Goal: Task Accomplishment & Management: Manage account settings

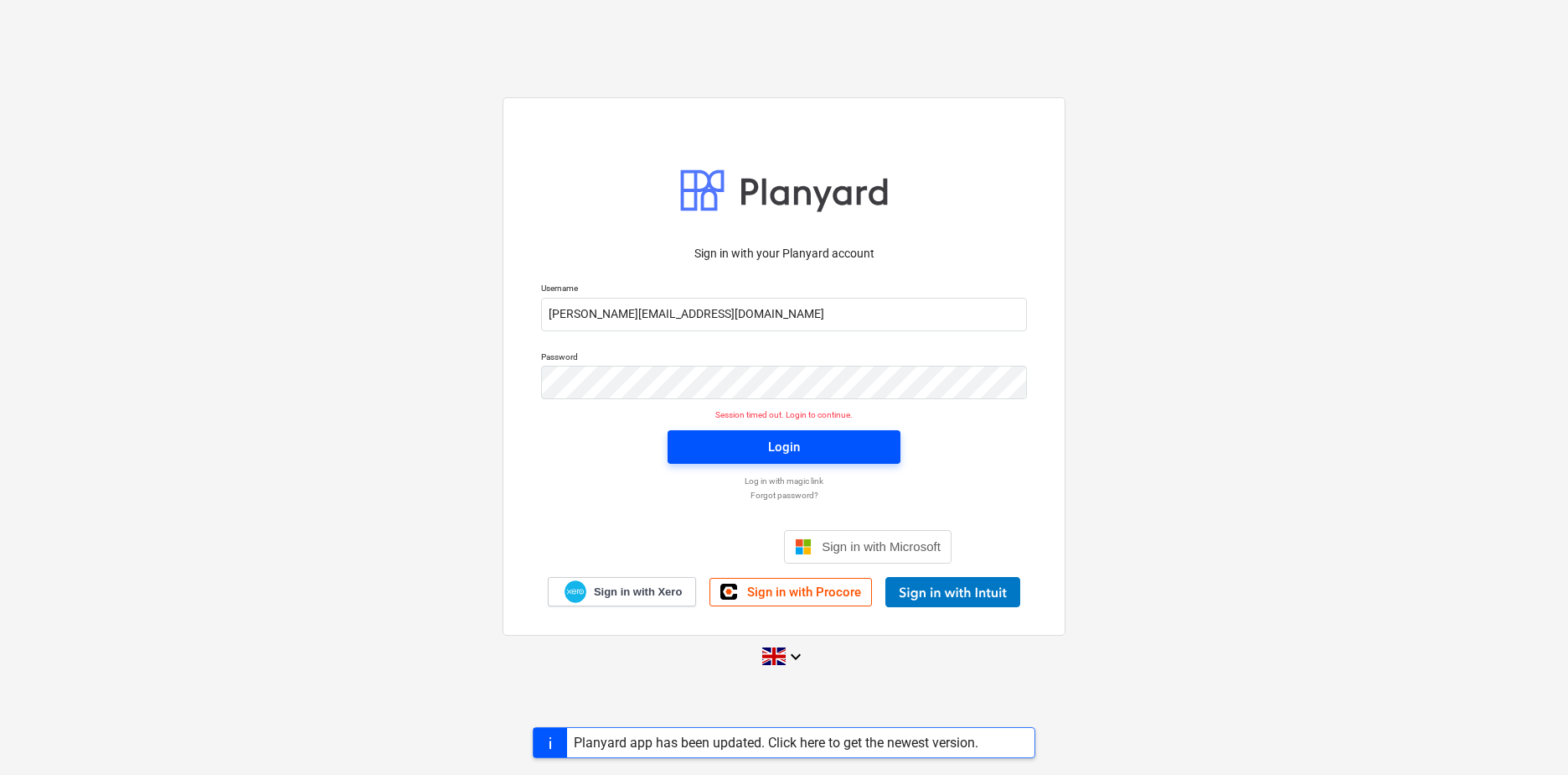
click at [797, 448] on div "Login" at bounding box center [784, 447] width 32 height 22
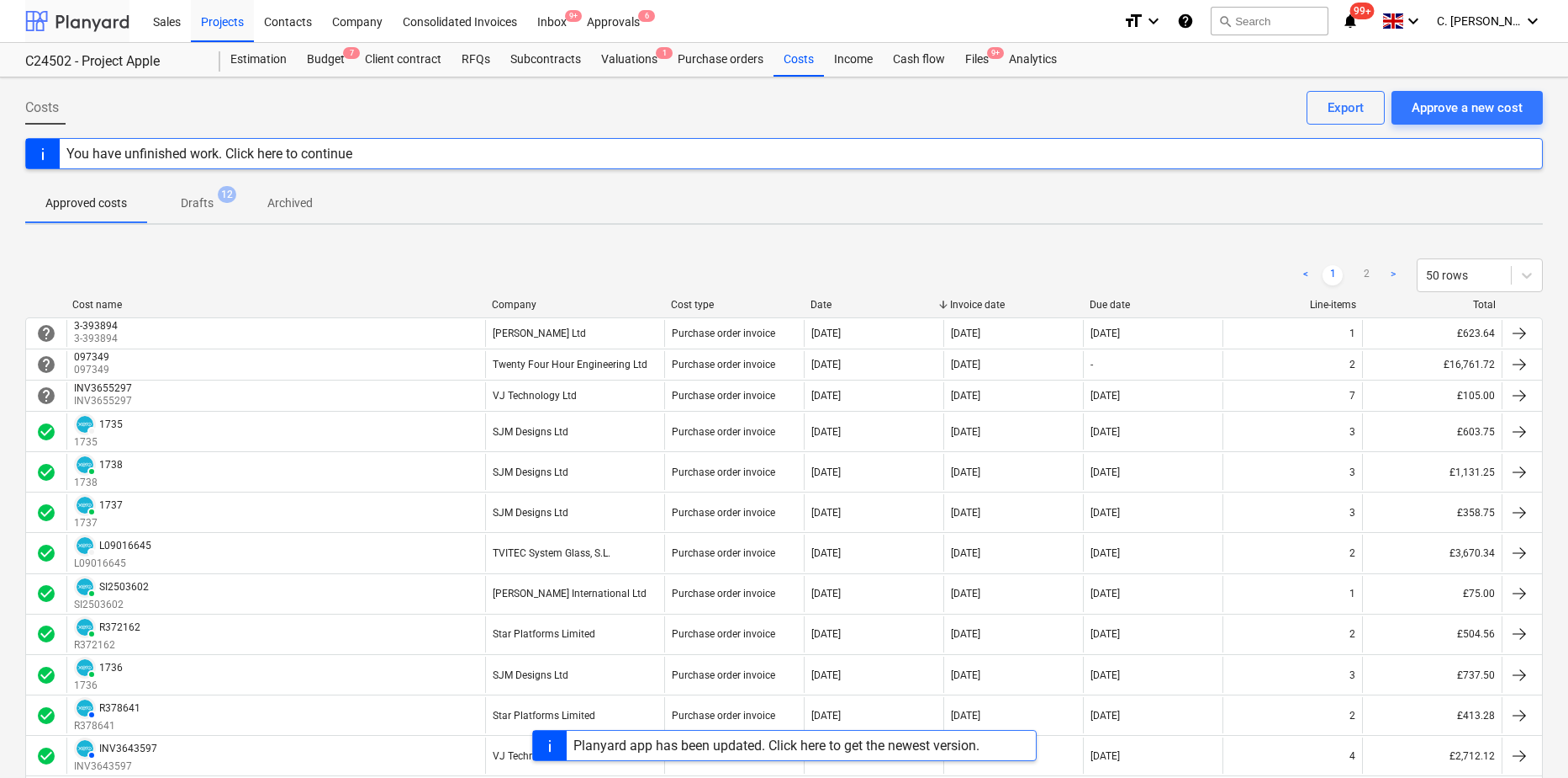
click at [58, 32] on div at bounding box center [77, 21] width 105 height 42
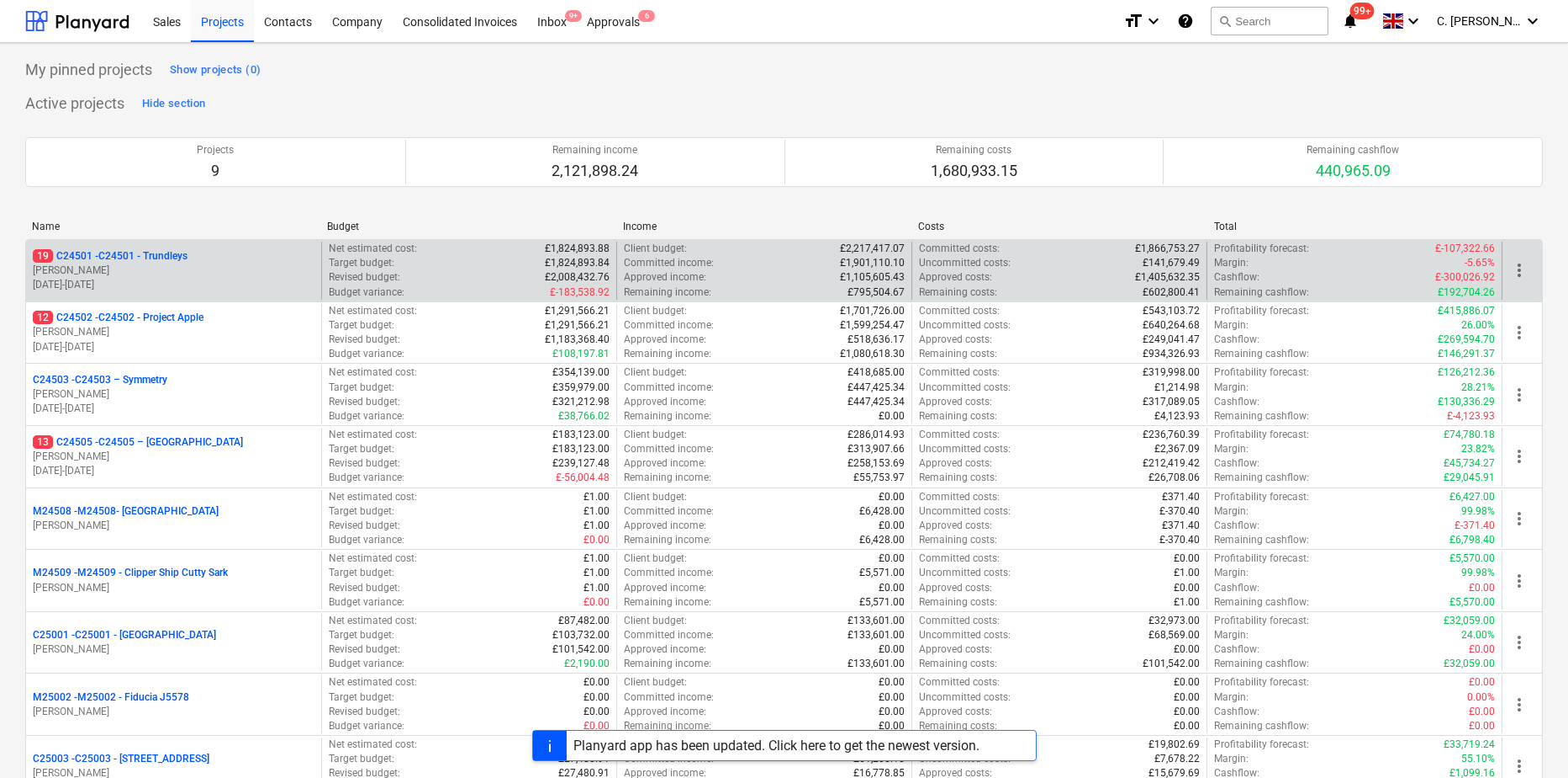
click at [140, 279] on p "[DATE] - [DATE]" at bounding box center [173, 284] width 282 height 14
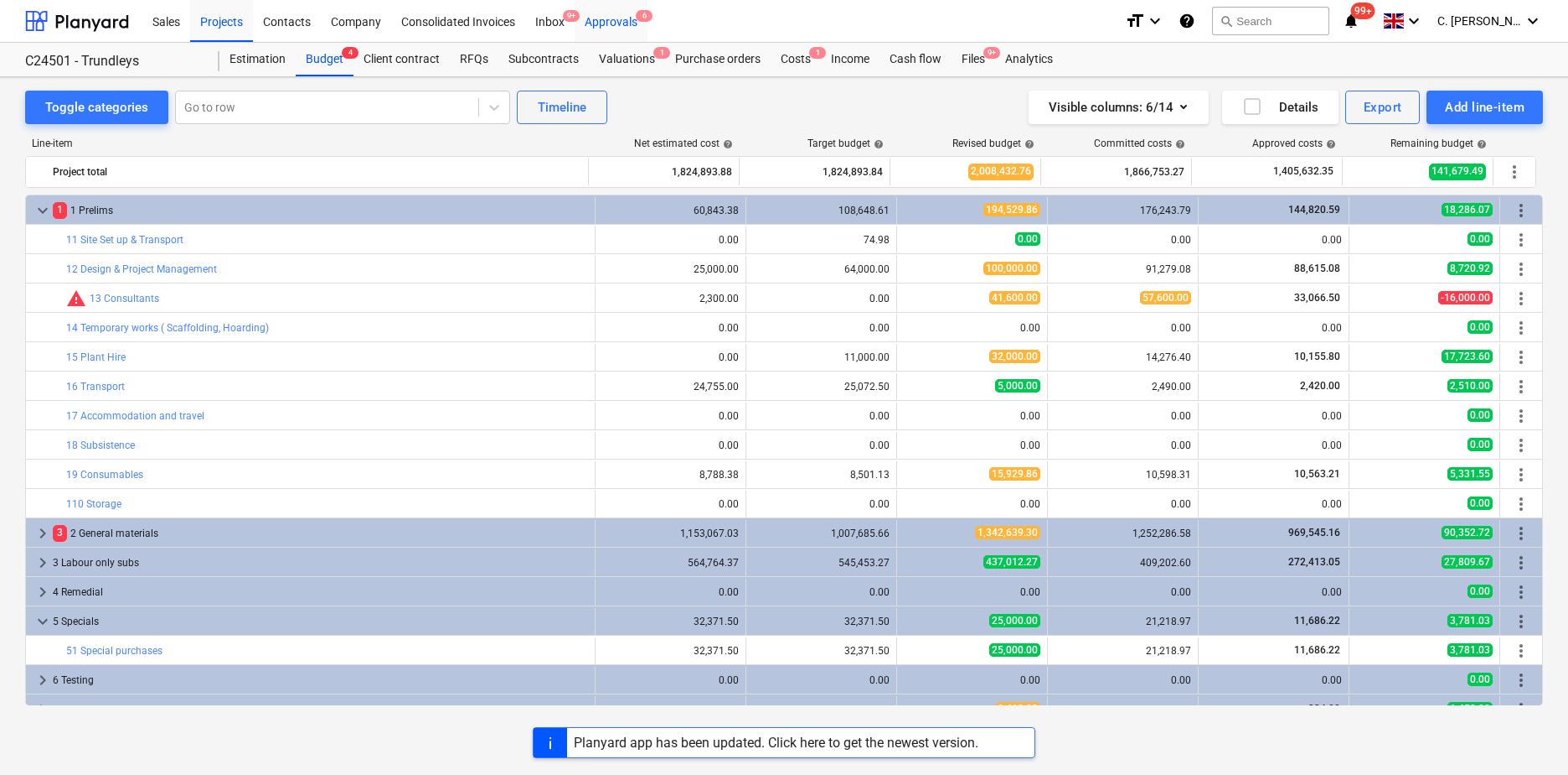
click at [606, 19] on div "Approvals 6" at bounding box center [611, 20] width 72 height 43
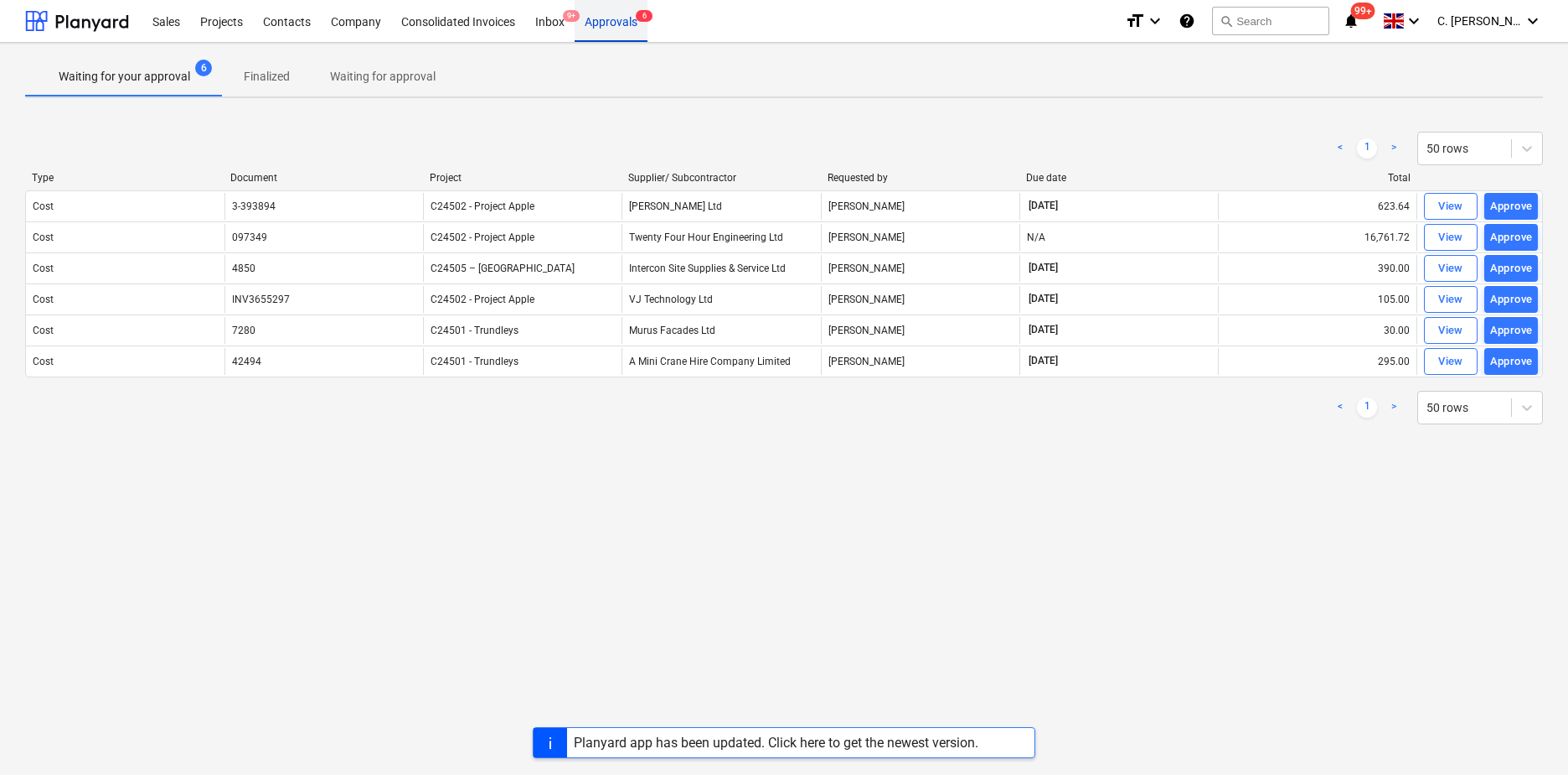
click at [640, 22] on span "6" at bounding box center [643, 16] width 17 height 12
click at [98, 78] on p "Waiting for your approval" at bounding box center [124, 77] width 131 height 18
click at [69, 24] on div at bounding box center [76, 21] width 104 height 42
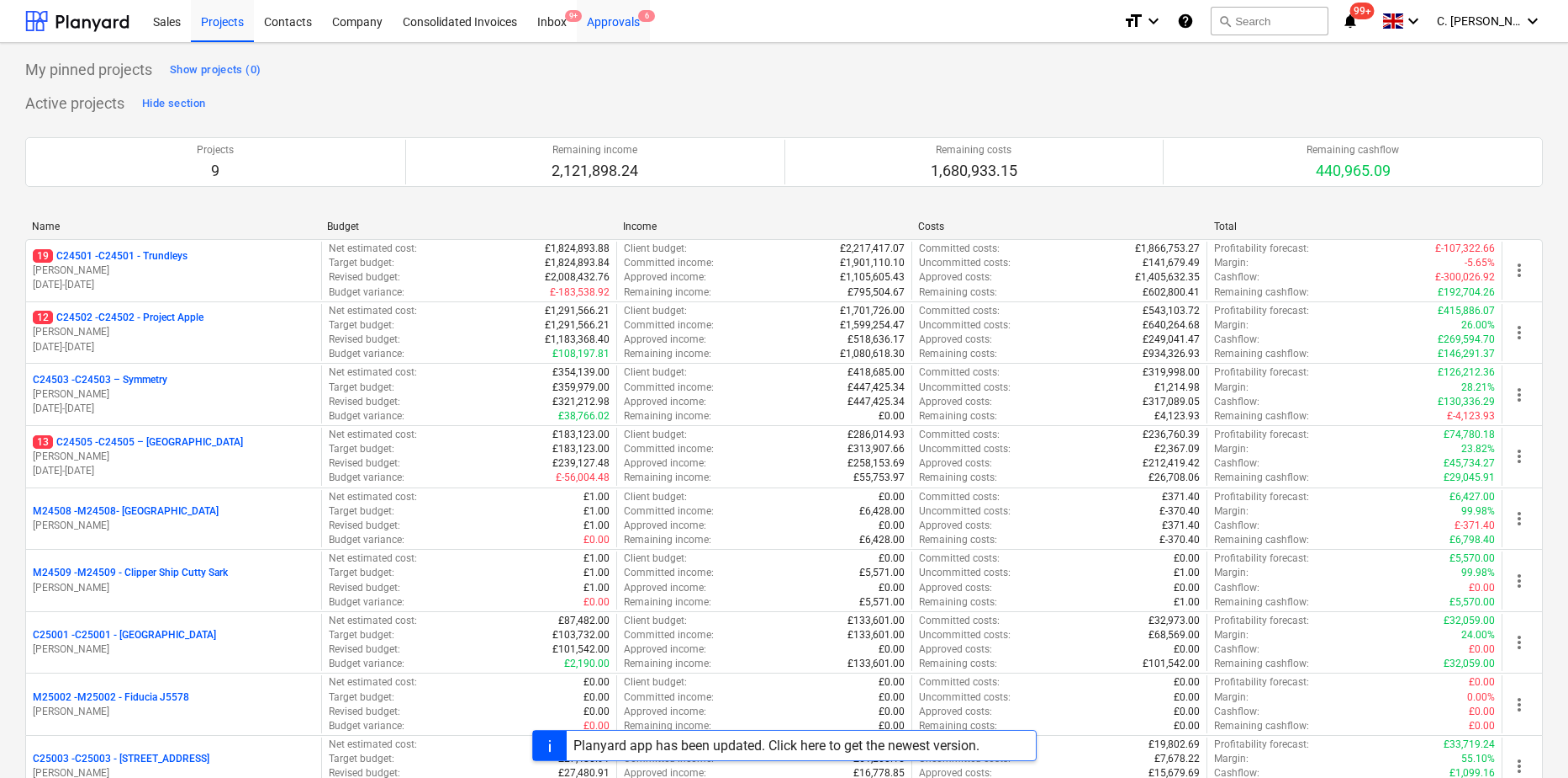
click at [625, 24] on div "Approvals 6" at bounding box center [613, 20] width 73 height 43
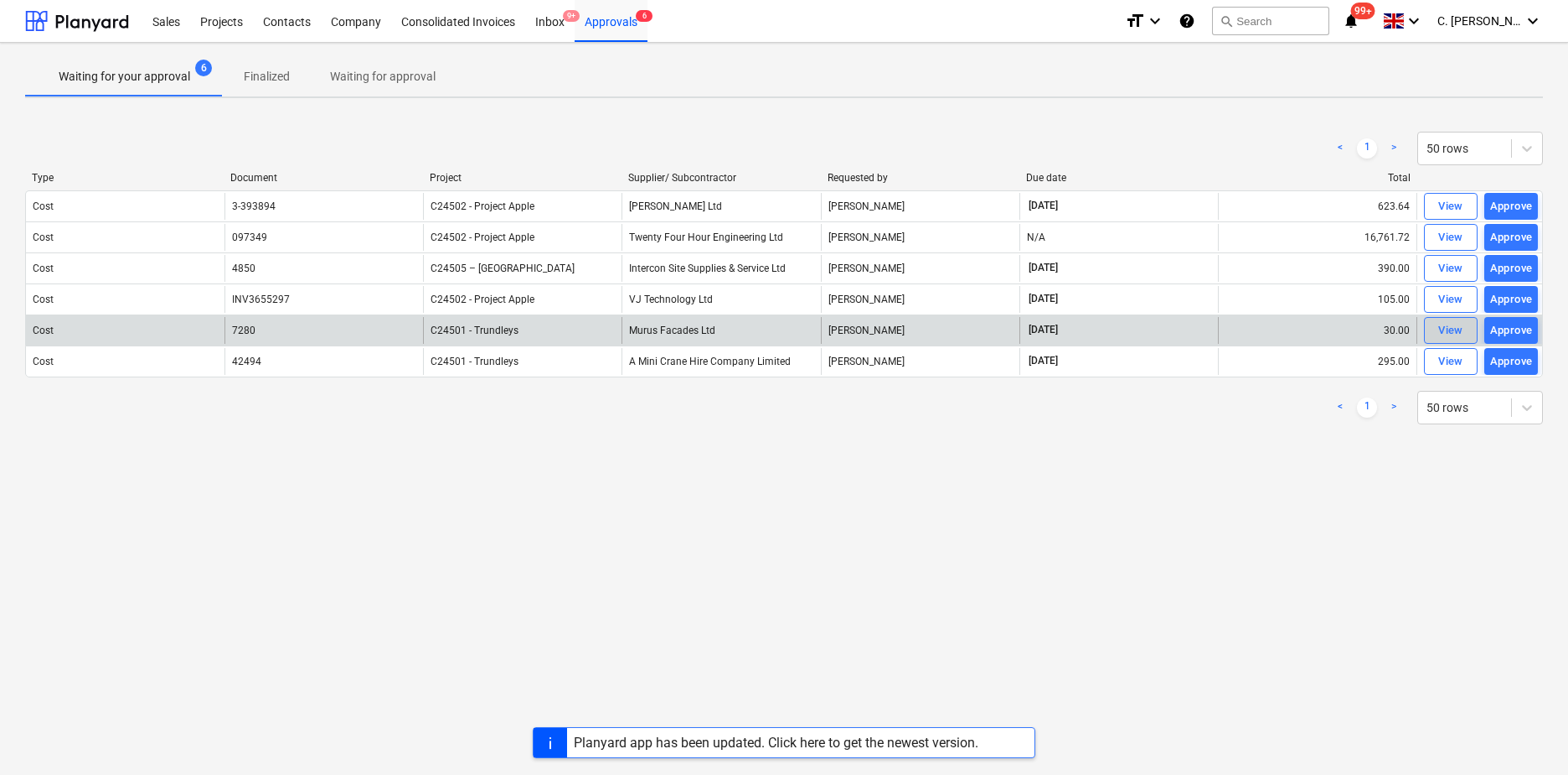
click at [1463, 333] on div "View" at bounding box center [1451, 330] width 25 height 19
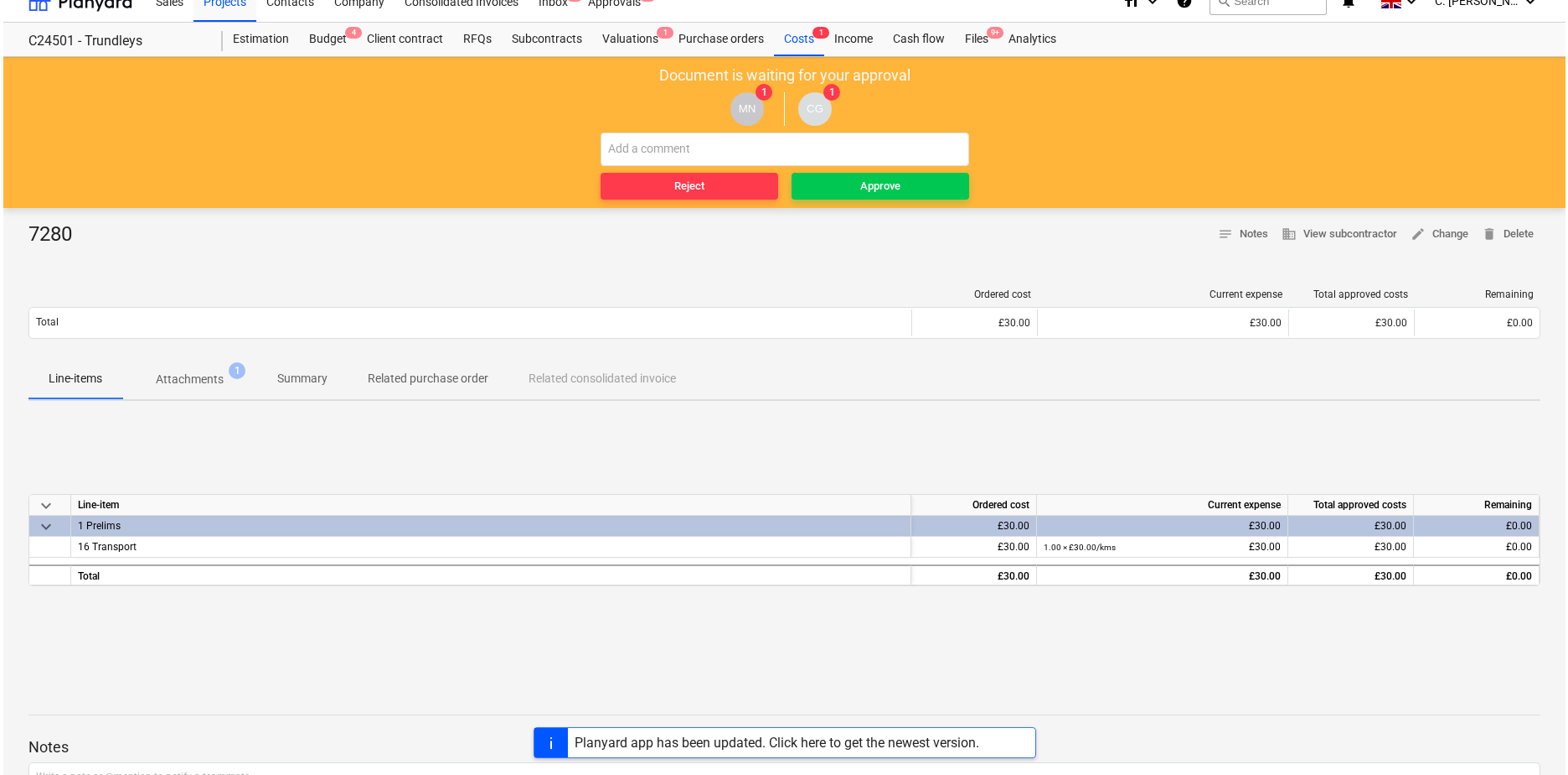
scroll to position [6, 0]
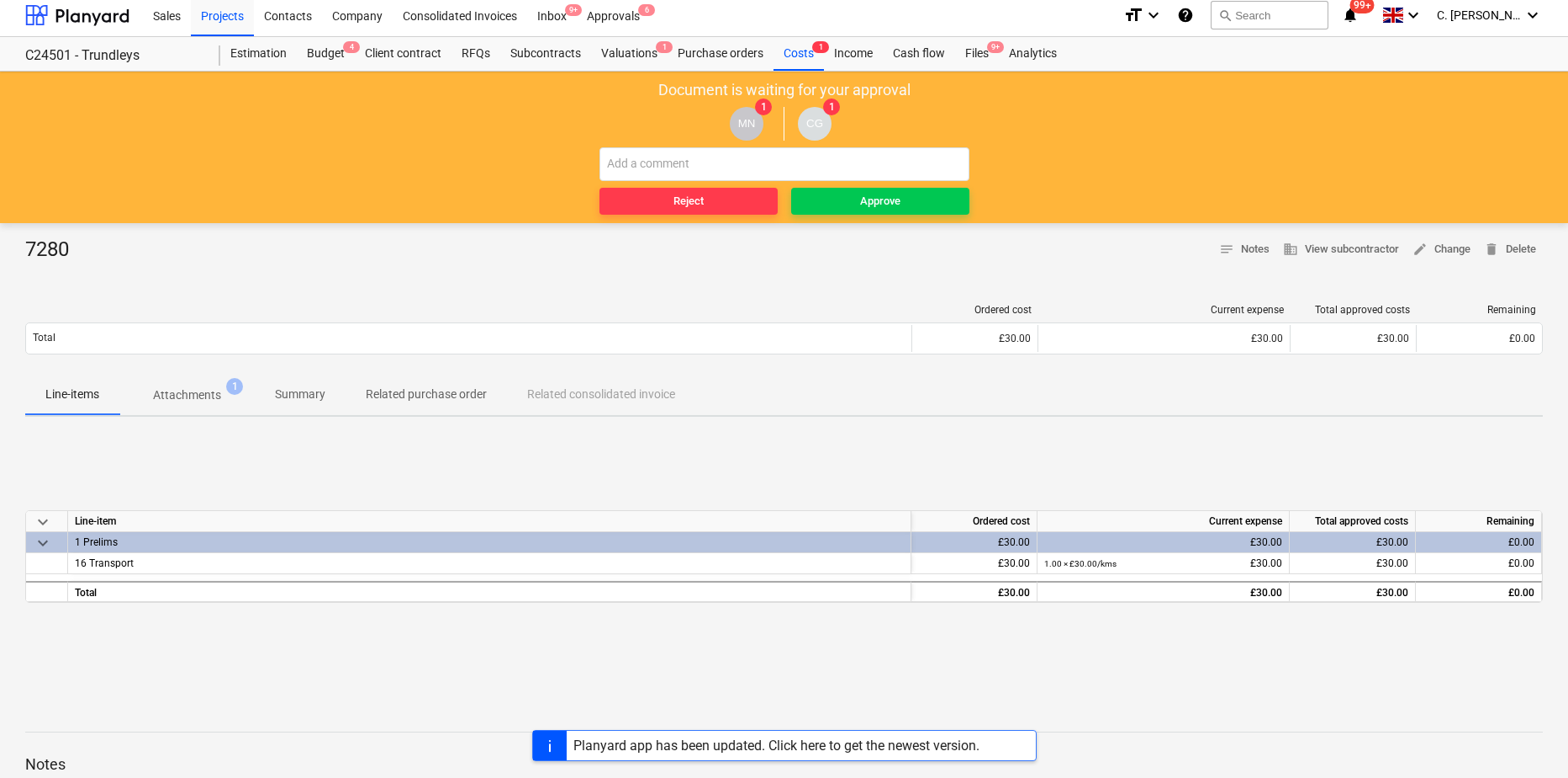
click at [186, 389] on p "Attachments" at bounding box center [187, 395] width 68 height 18
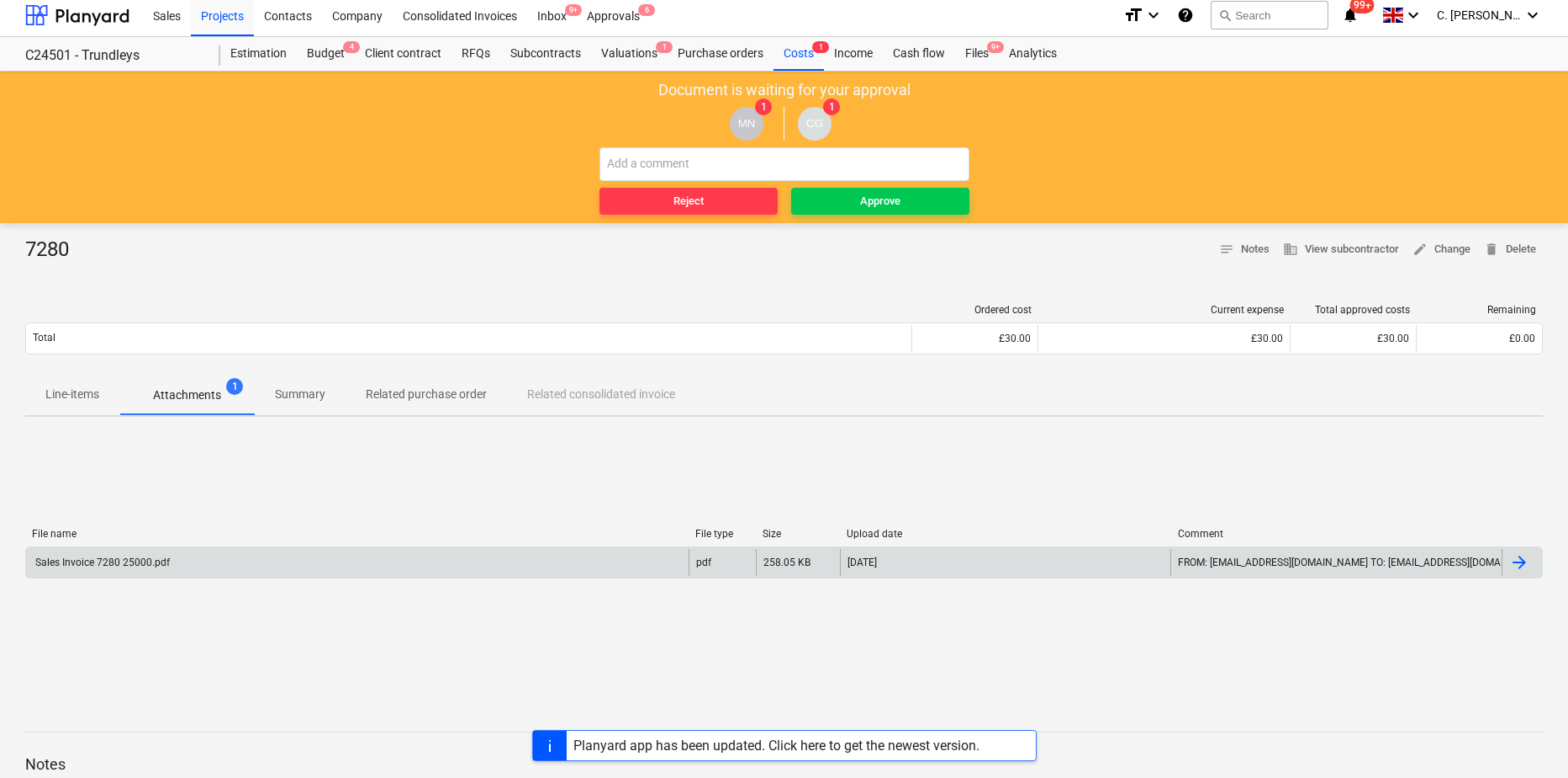
click at [105, 557] on div "Sales Invoice 7280 25000.pdf" at bounding box center [102, 563] width 138 height 12
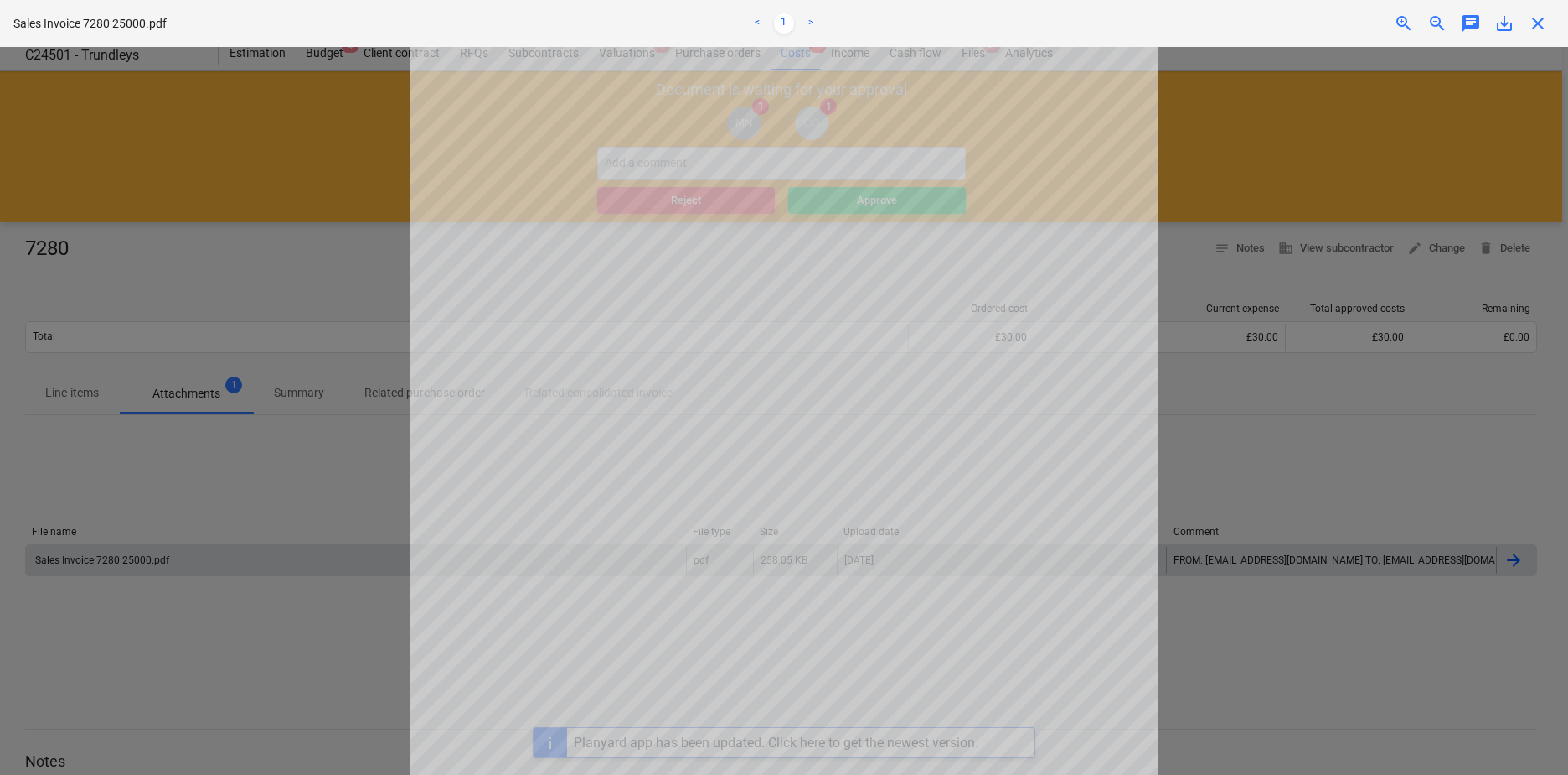
click at [1542, 26] on div "Project fetching failed" at bounding box center [1334, 17] width 453 height 35
click at [1540, 20] on div "Project fetching failed" at bounding box center [1334, 17] width 453 height 35
click at [1537, 19] on div "Project fetching failed" at bounding box center [1334, 17] width 453 height 35
click at [1535, 21] on div "Project fetching failed" at bounding box center [1334, 17] width 453 height 35
click at [1389, 124] on div at bounding box center [784, 410] width 1568 height 727
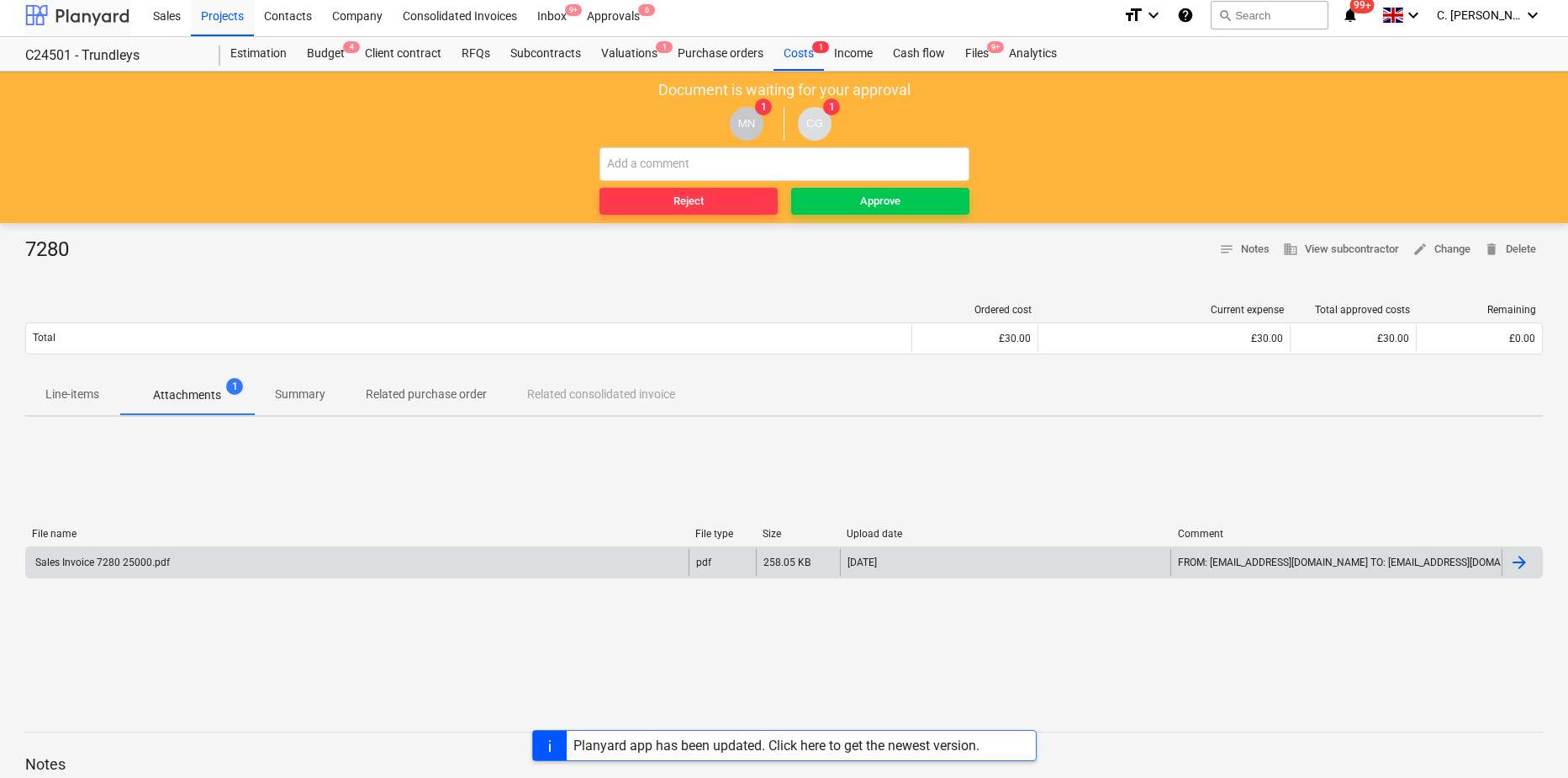
click at [72, 17] on div at bounding box center [77, 15] width 105 height 42
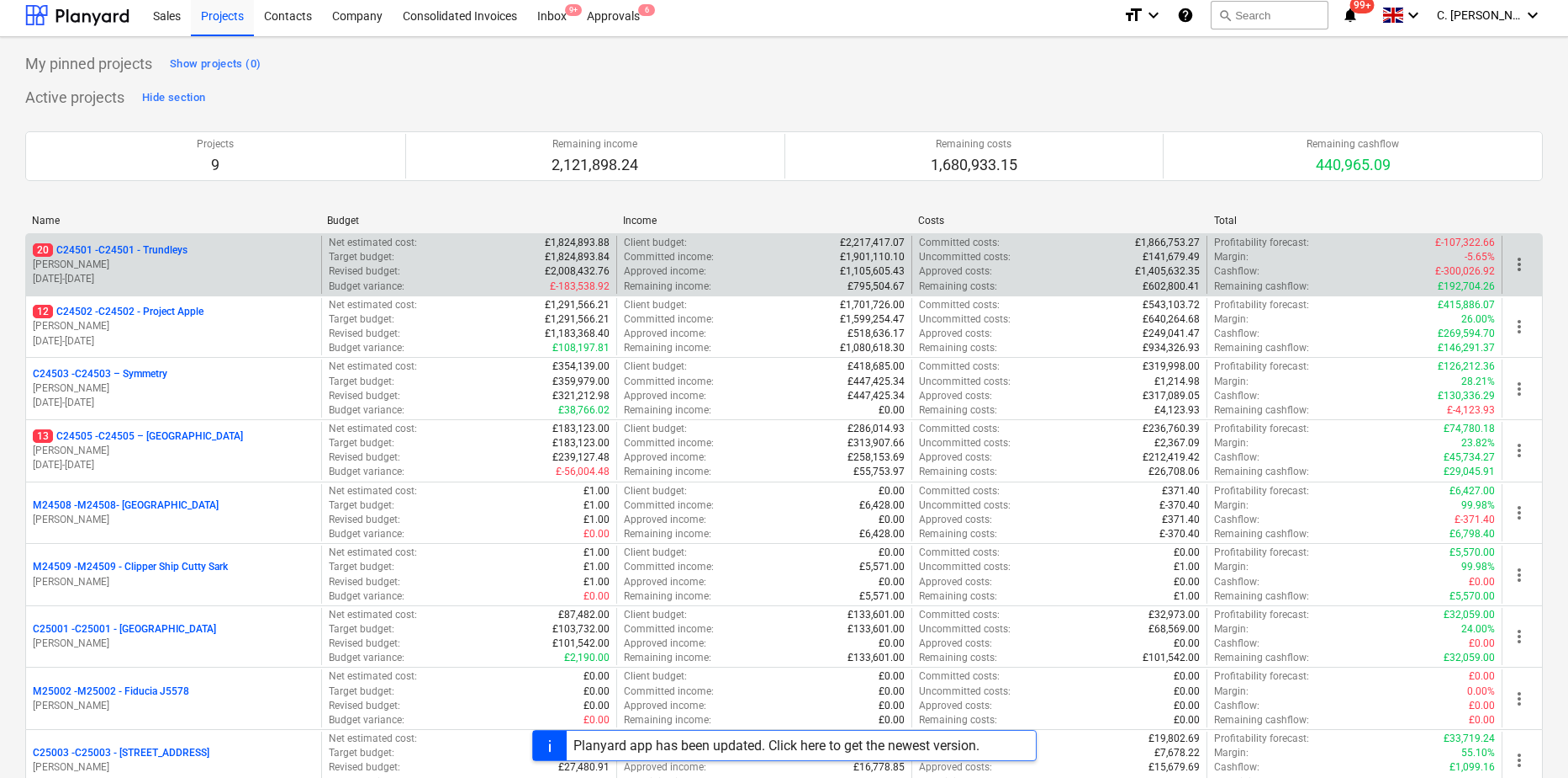
click at [169, 262] on p "[PERSON_NAME]" at bounding box center [173, 264] width 282 height 14
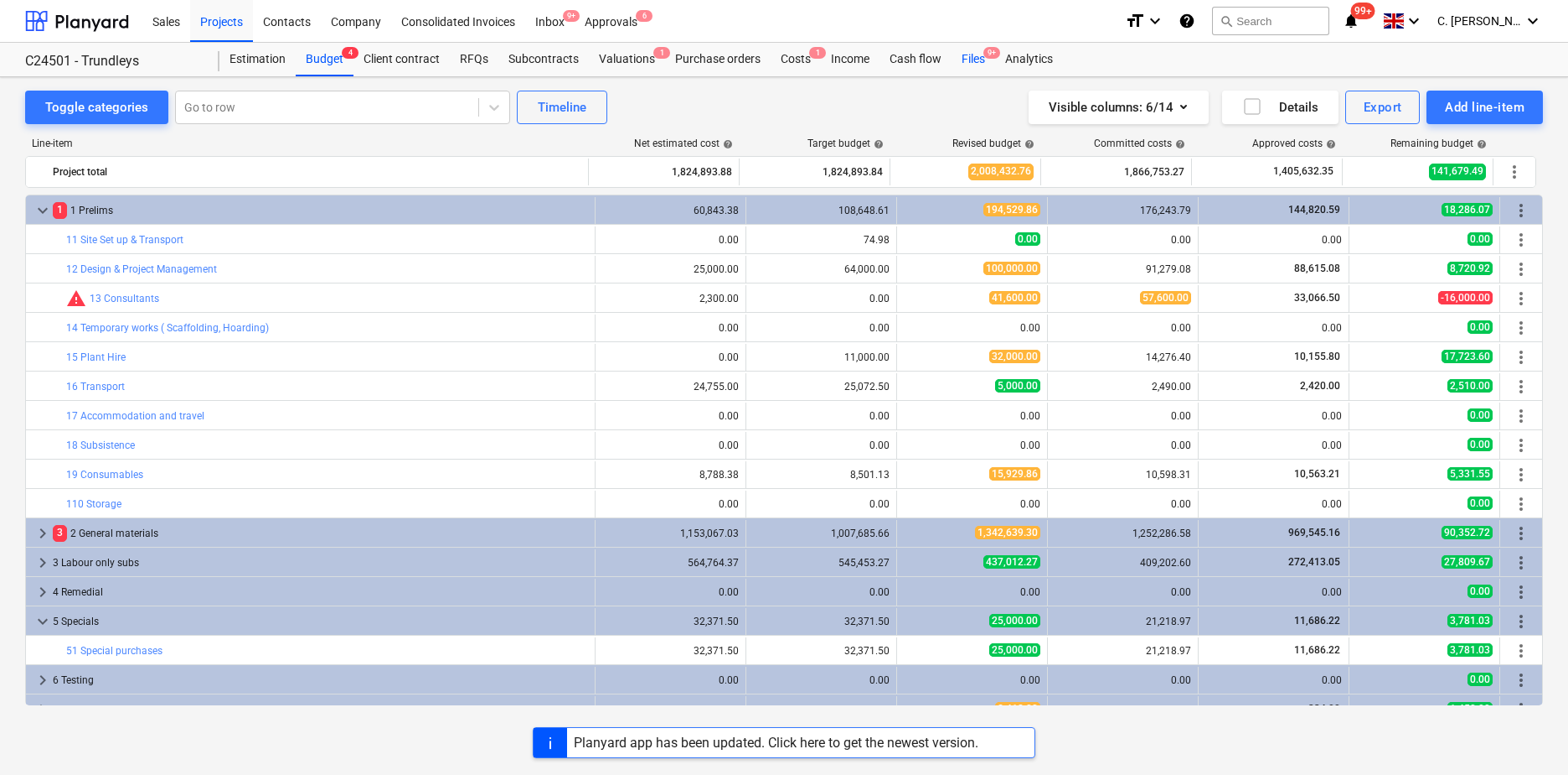
click at [972, 60] on div "Files 9+" at bounding box center [973, 60] width 44 height 34
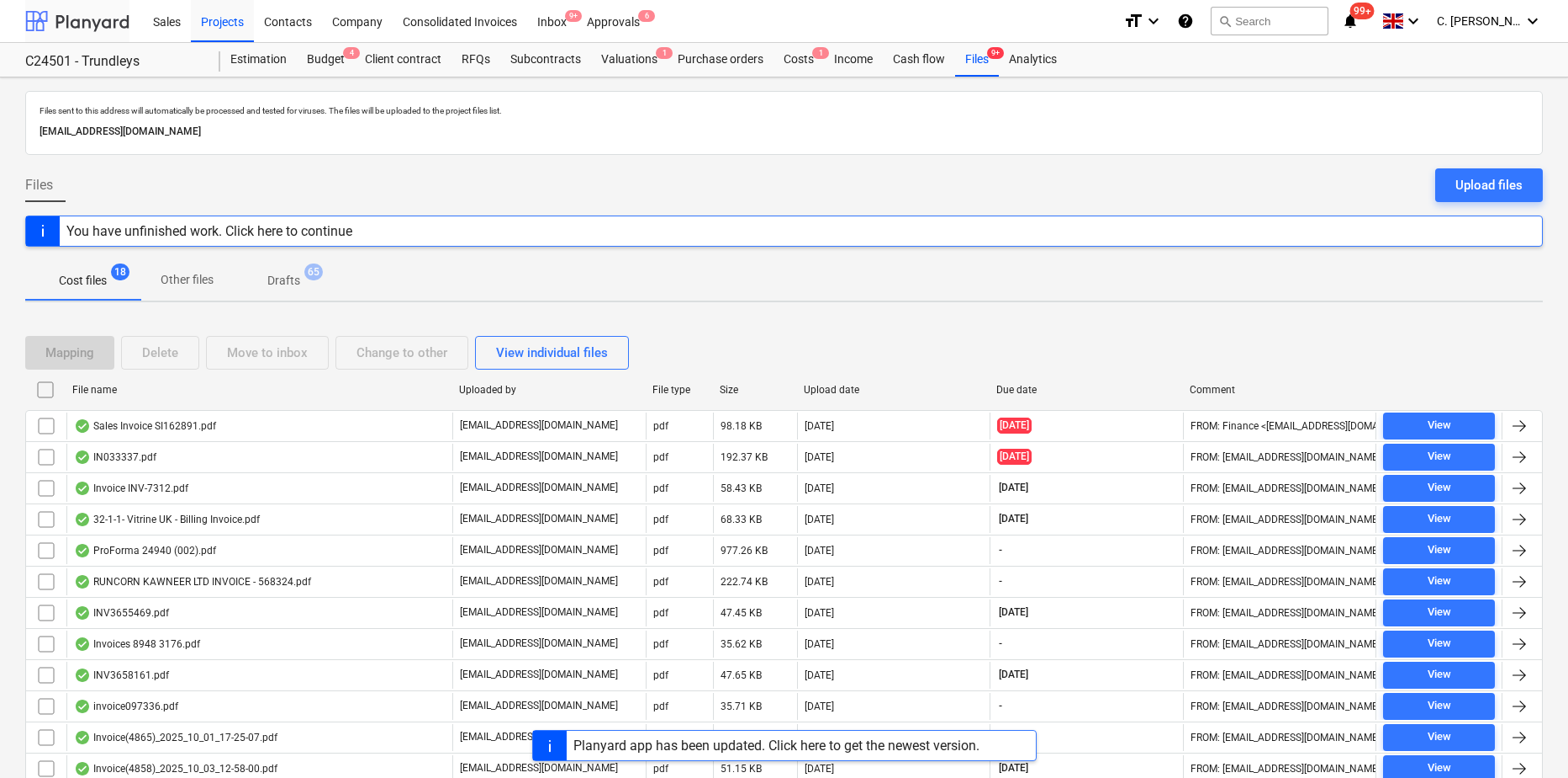
click at [123, 21] on div at bounding box center [77, 21] width 105 height 42
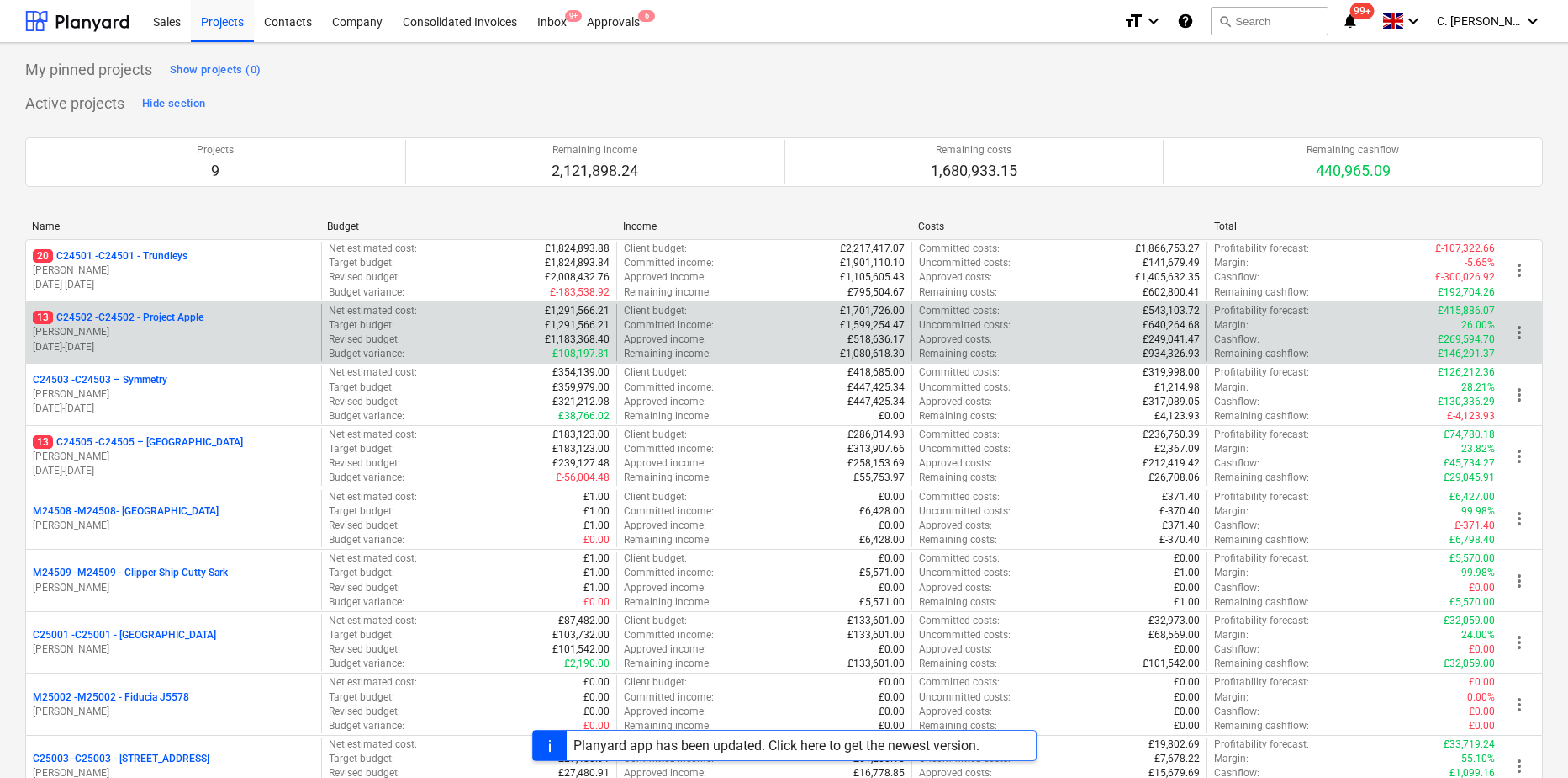
click at [127, 336] on p "[PERSON_NAME]" at bounding box center [173, 332] width 282 height 14
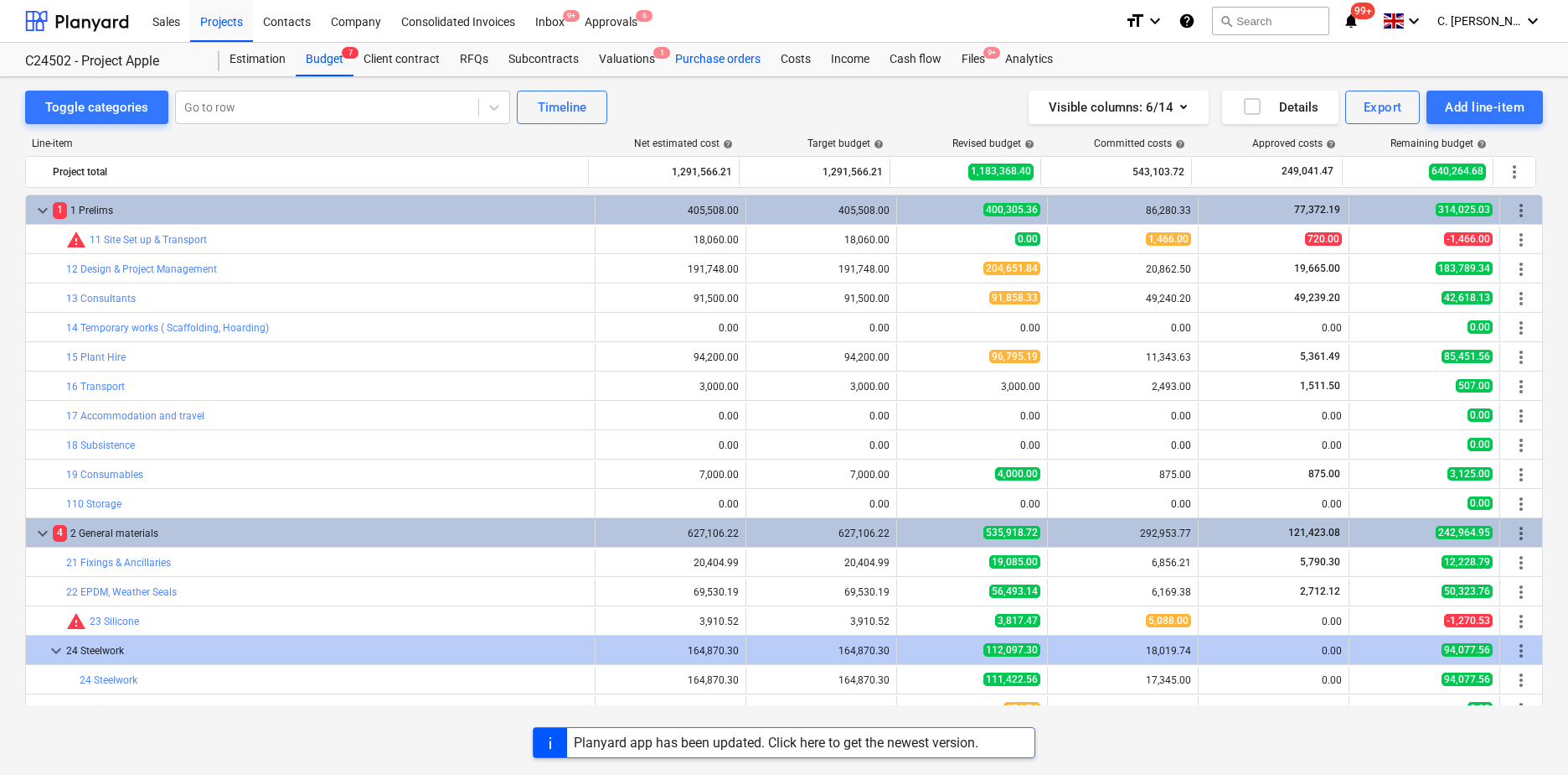
click at [700, 57] on div "Purchase orders" at bounding box center [718, 60] width 105 height 34
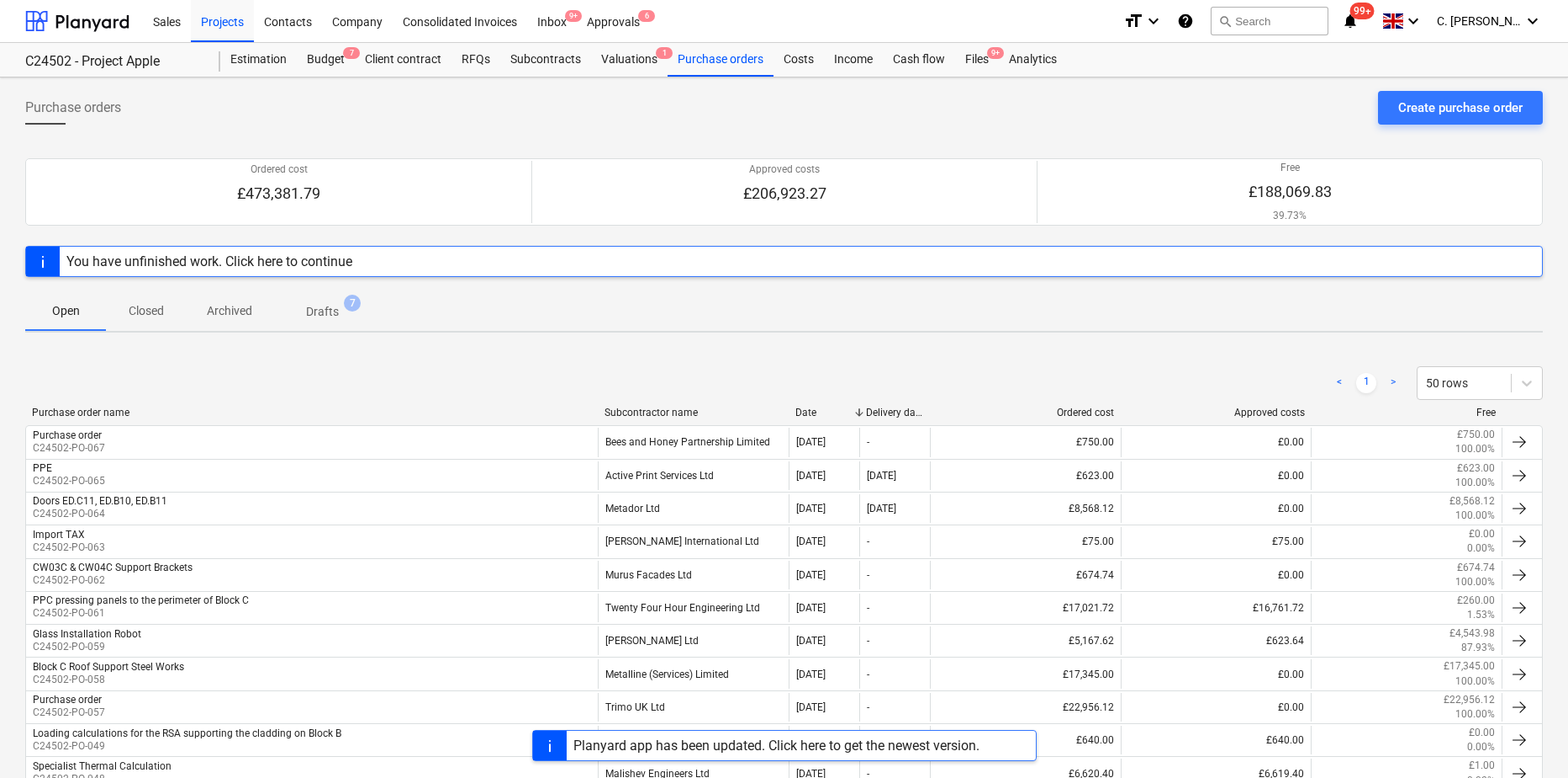
click at [670, 405] on div "< 1 > 50 rows" at bounding box center [784, 382] width 1518 height 47
click at [669, 412] on div "Subcontractor name" at bounding box center [694, 412] width 177 height 12
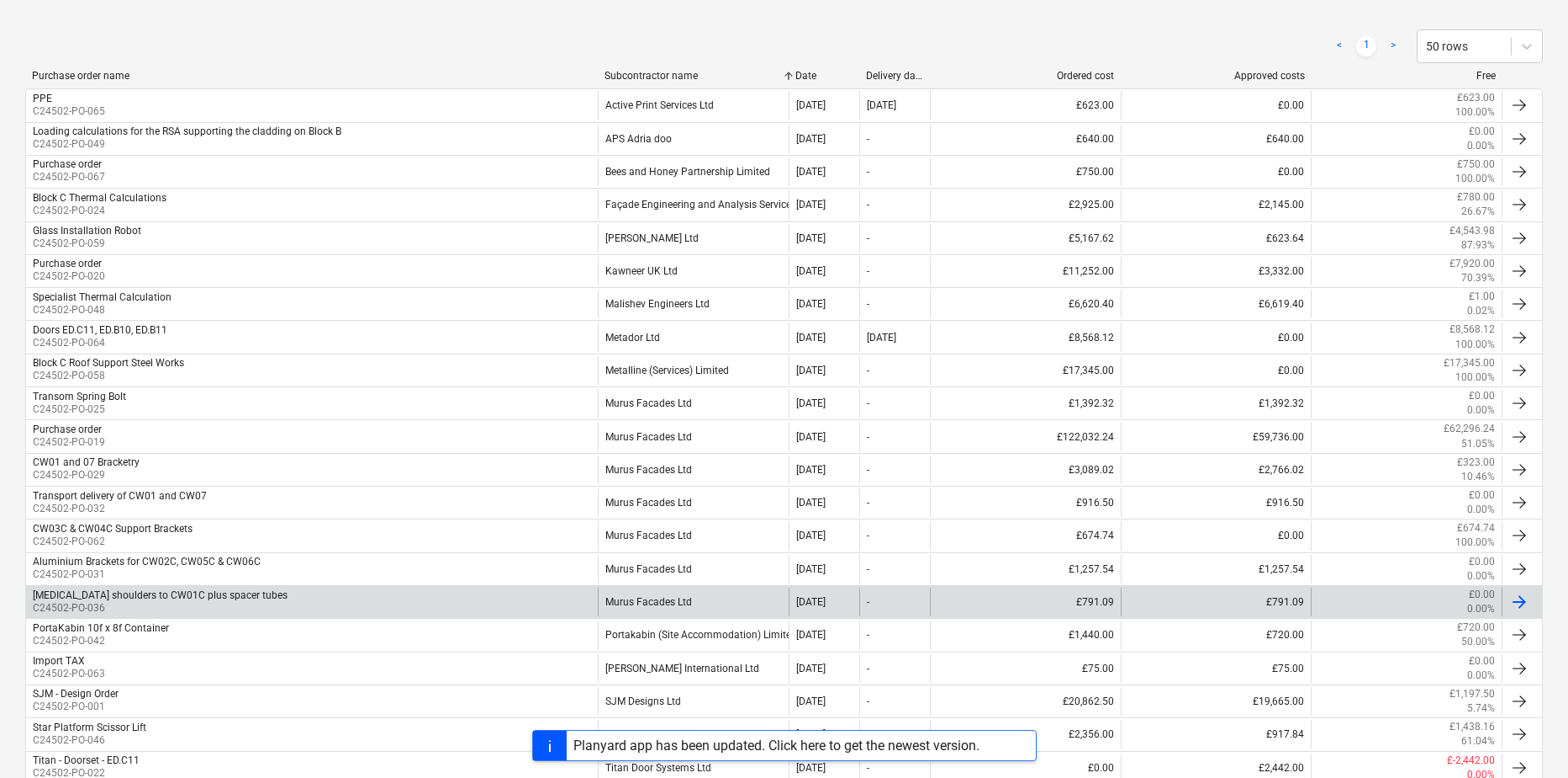
scroll to position [636, 0]
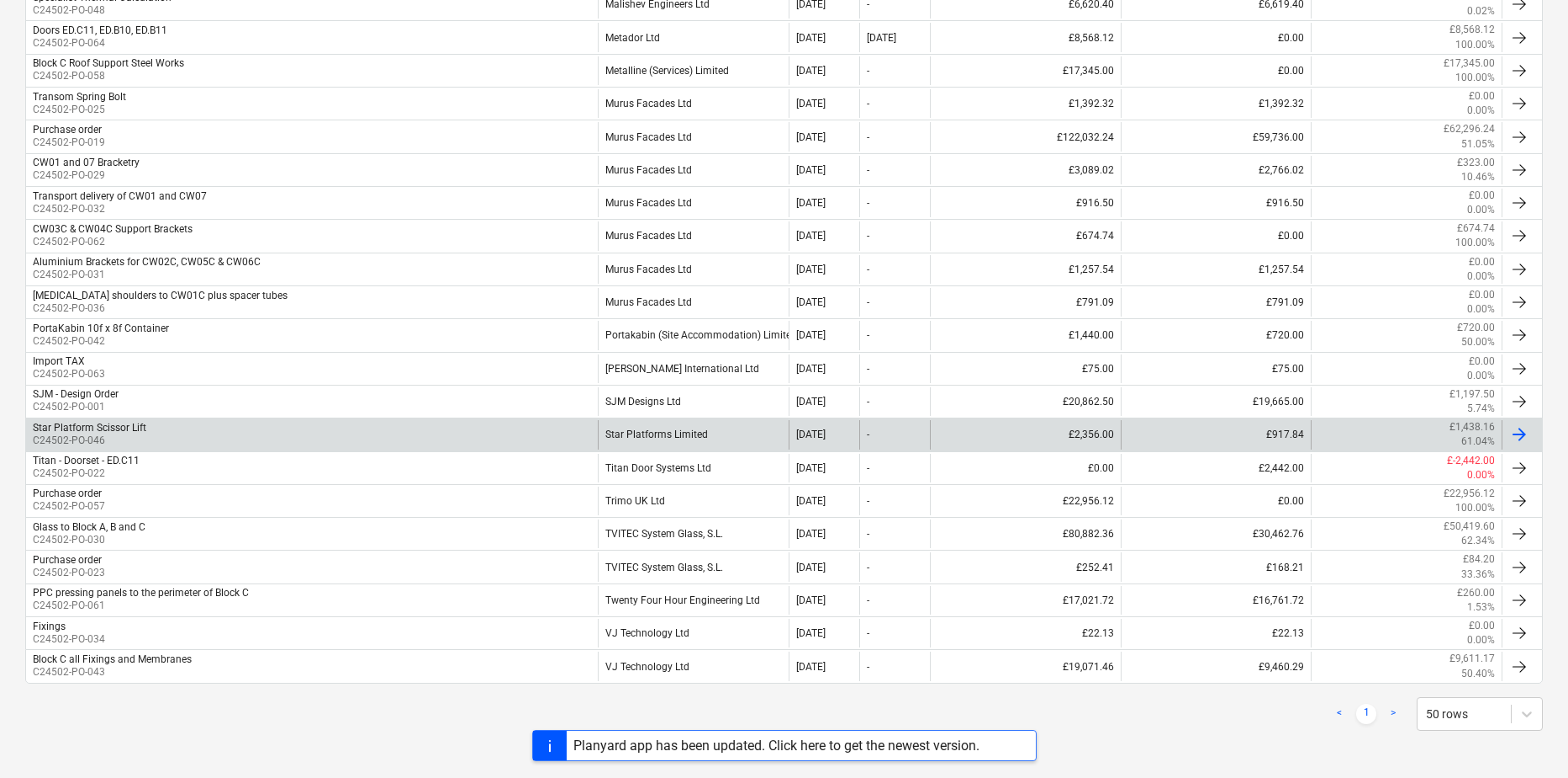
click at [129, 433] on p "C24502-PO-046" at bounding box center [90, 440] width 114 height 14
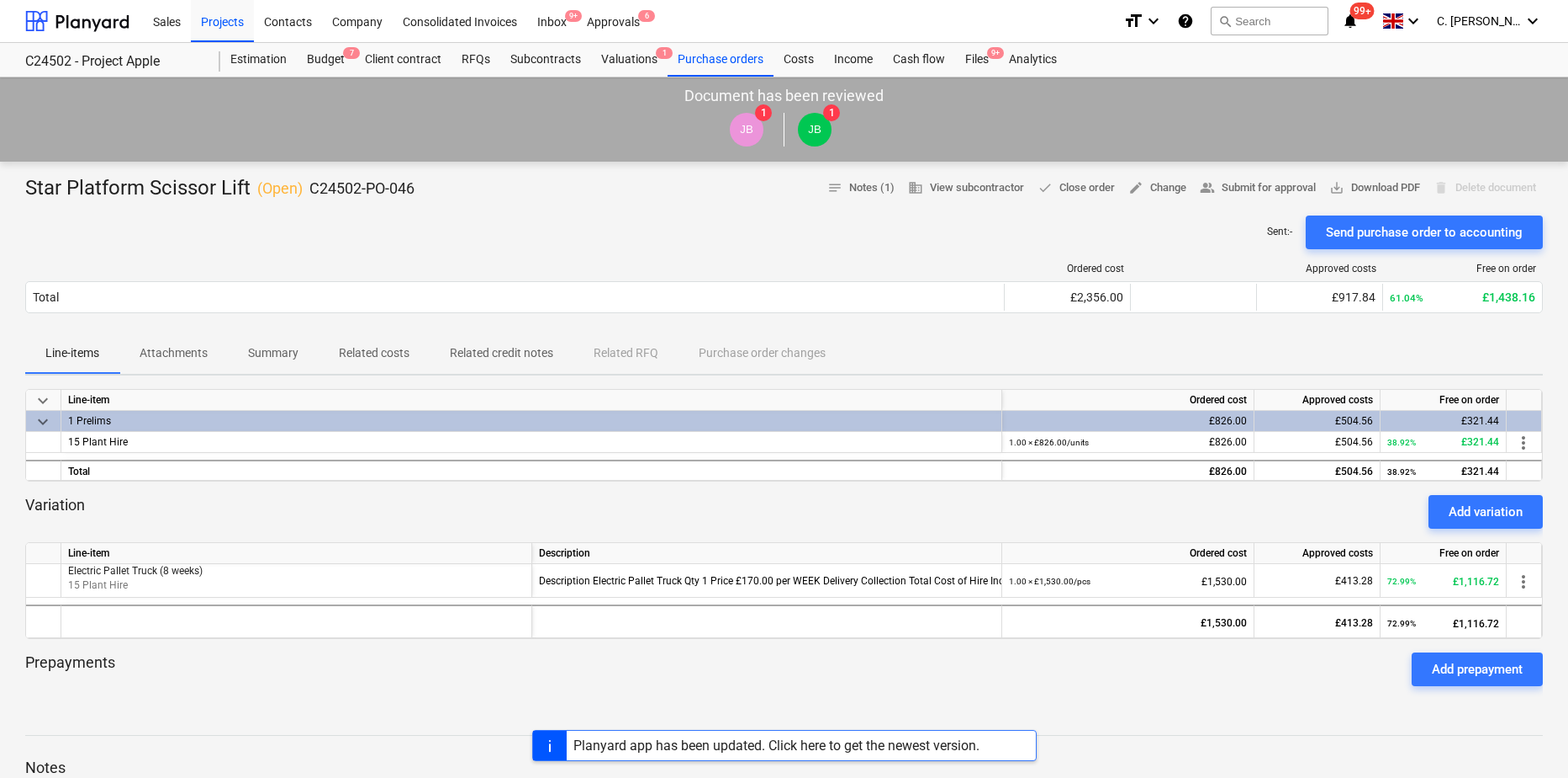
click at [169, 355] on p "Attachments" at bounding box center [173, 353] width 68 height 18
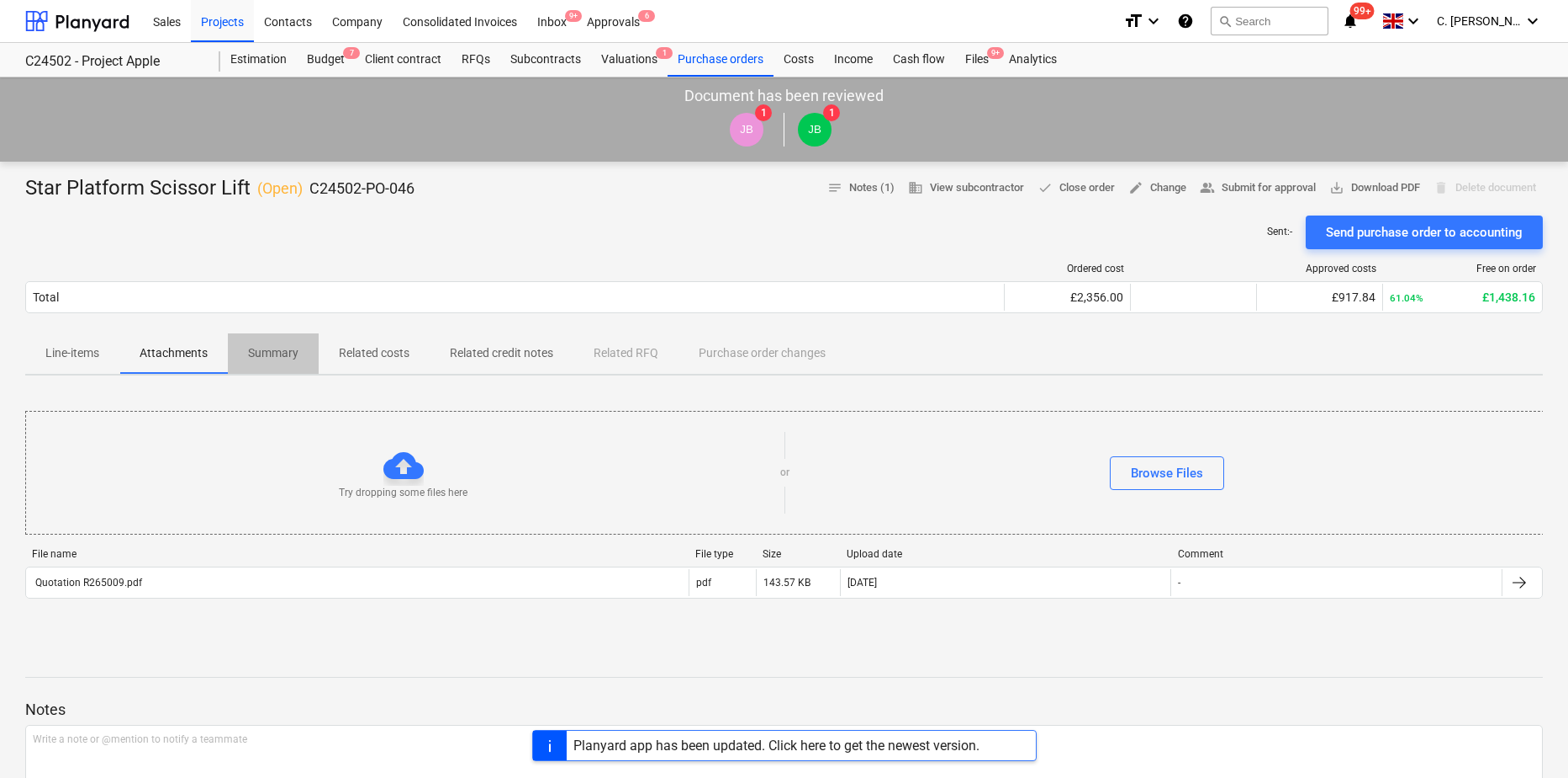
click at [281, 363] on span "Summary" at bounding box center [273, 353] width 91 height 28
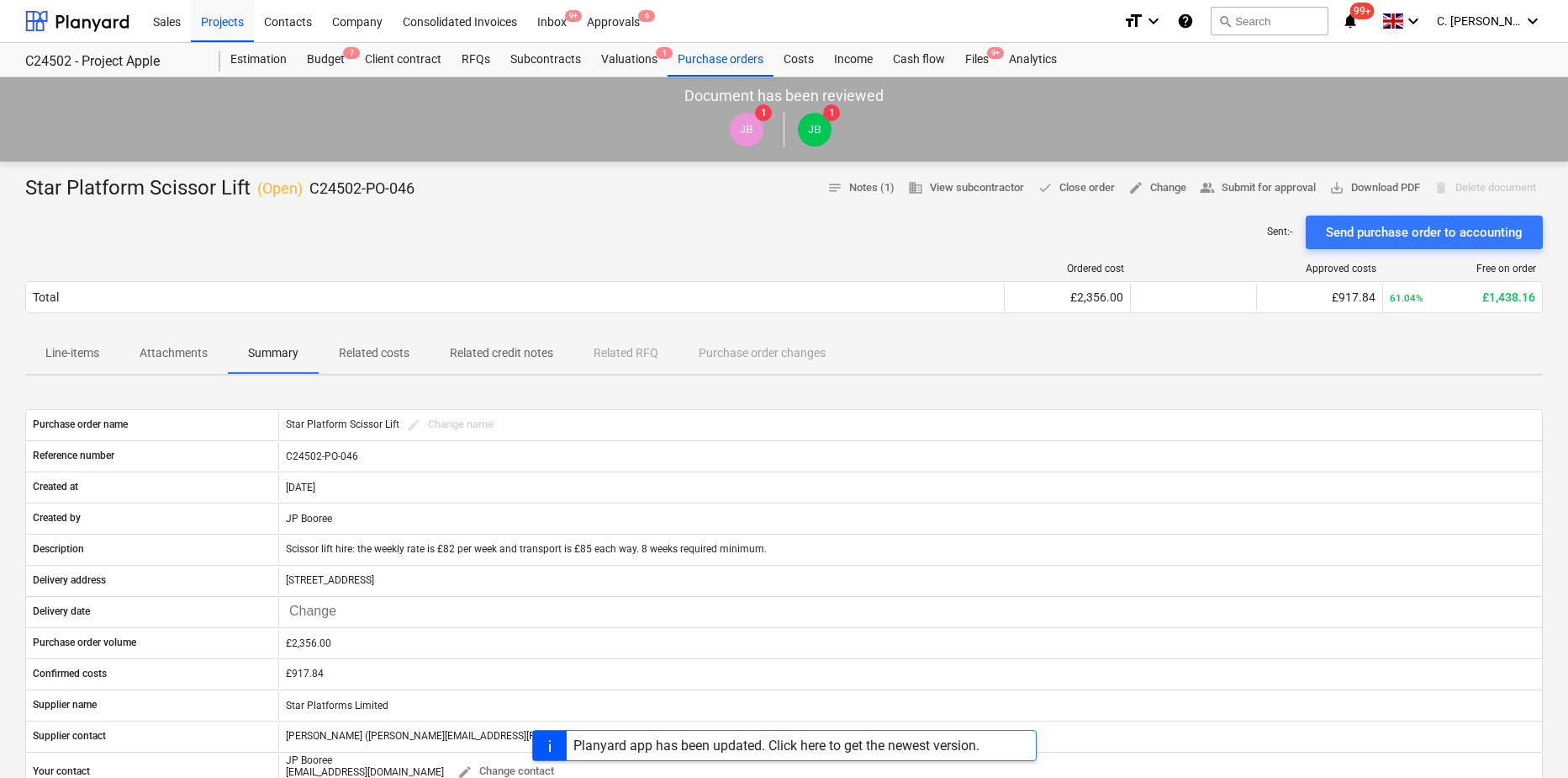
click at [183, 344] on p "Attachments" at bounding box center [173, 353] width 68 height 18
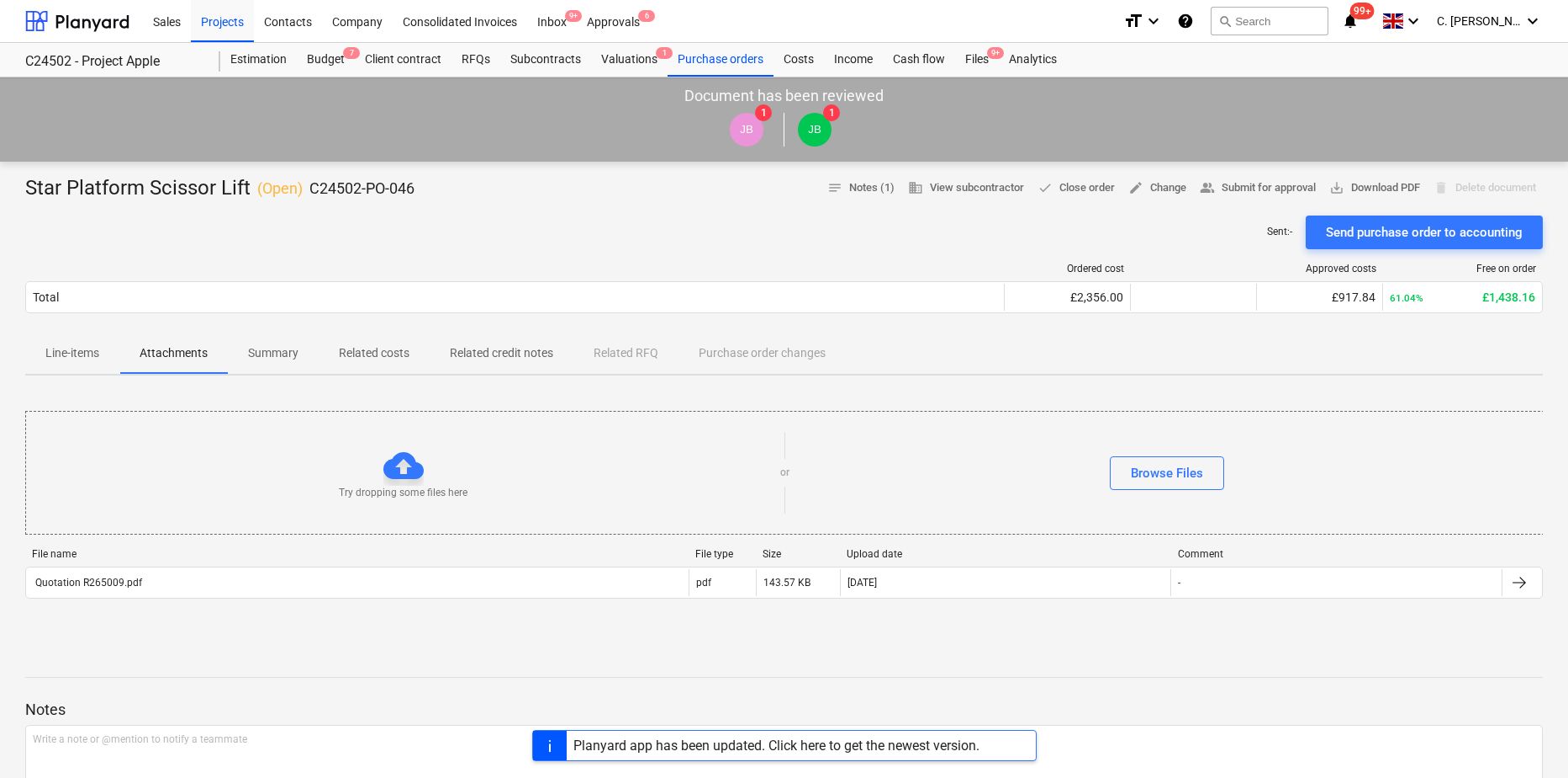
click at [65, 353] on p "Line-items" at bounding box center [73, 353] width 54 height 18
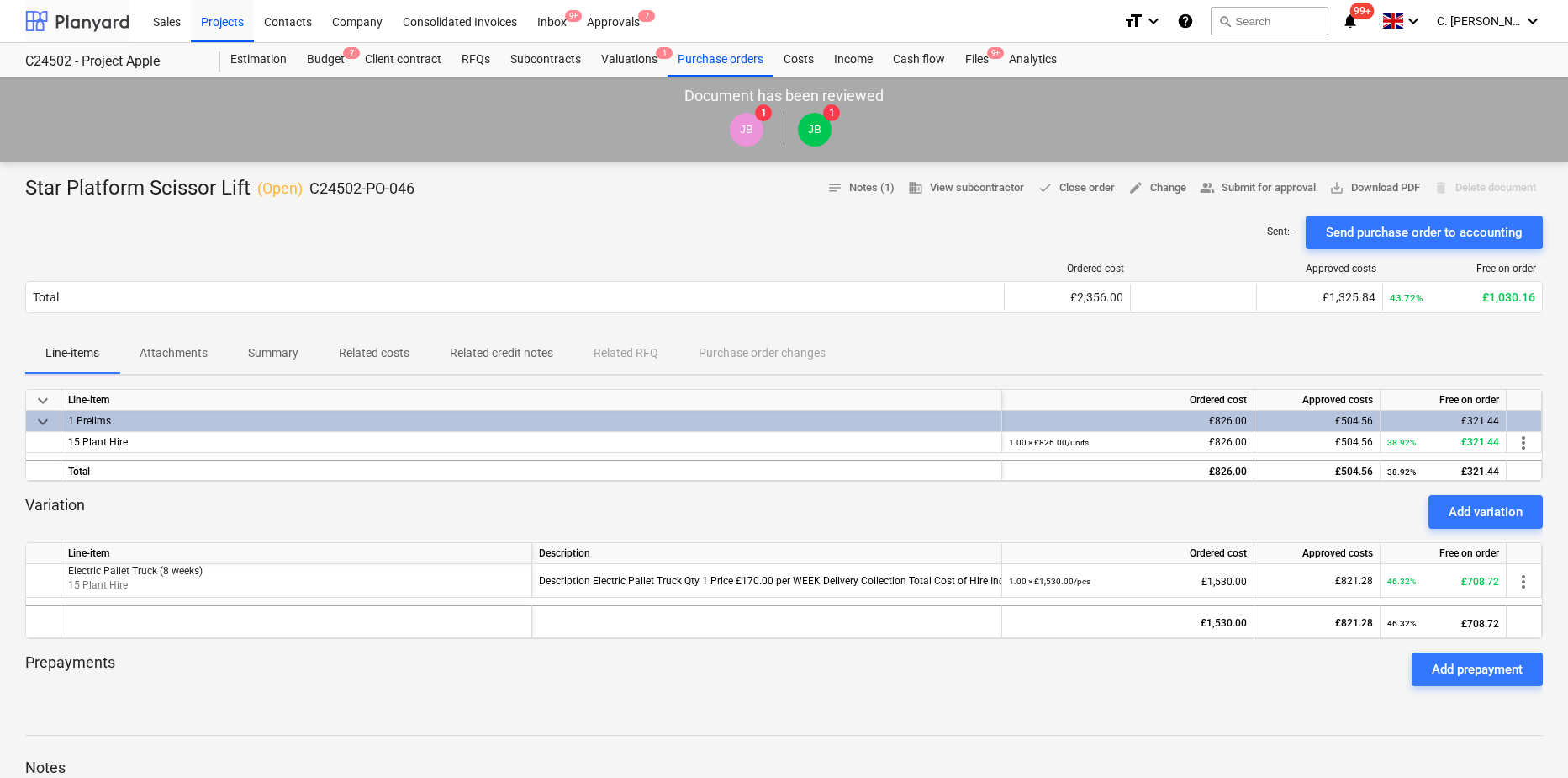
click at [72, 22] on div at bounding box center [77, 21] width 105 height 42
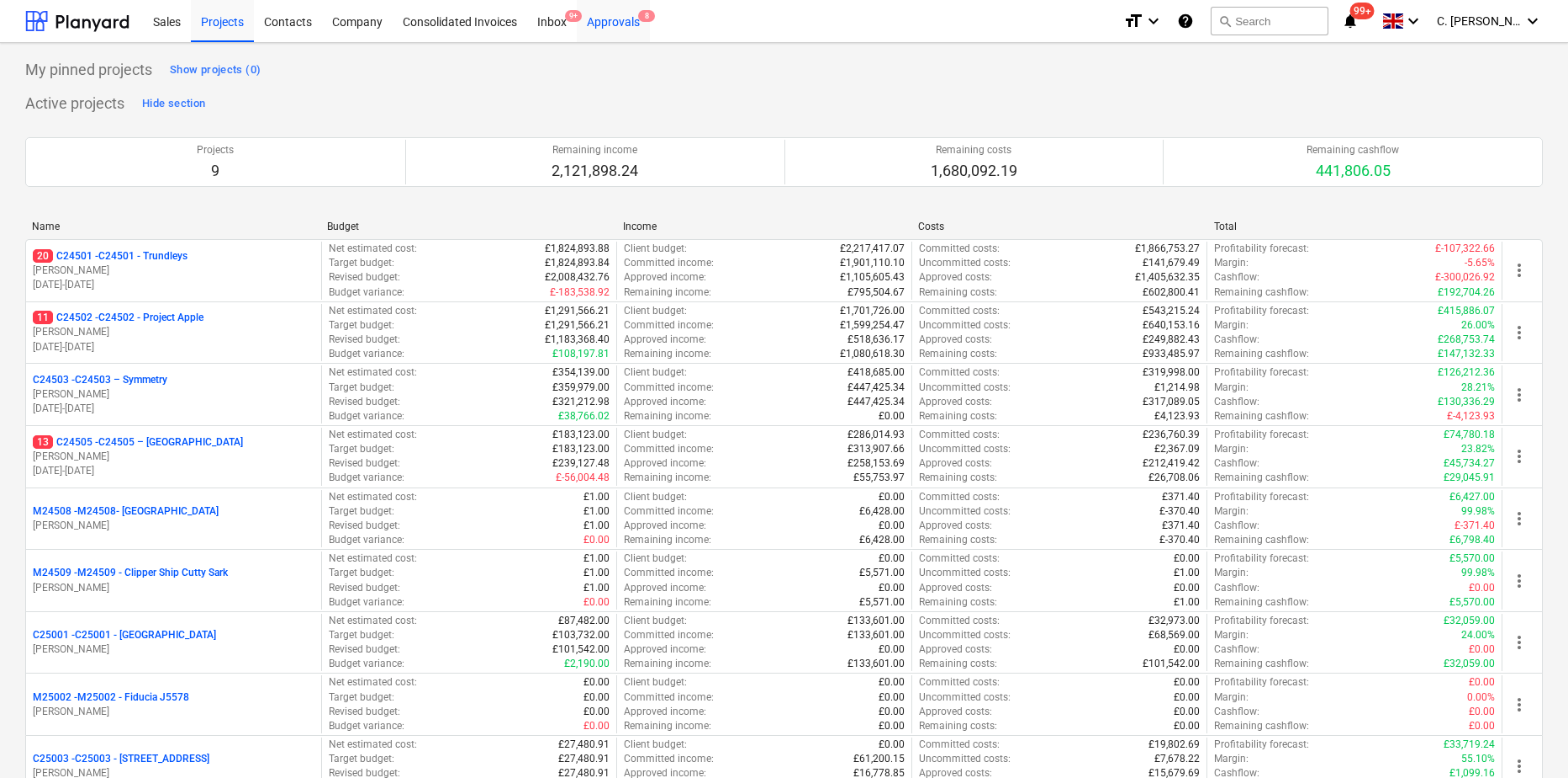
click at [616, 21] on div "Approvals 8" at bounding box center [613, 20] width 73 height 43
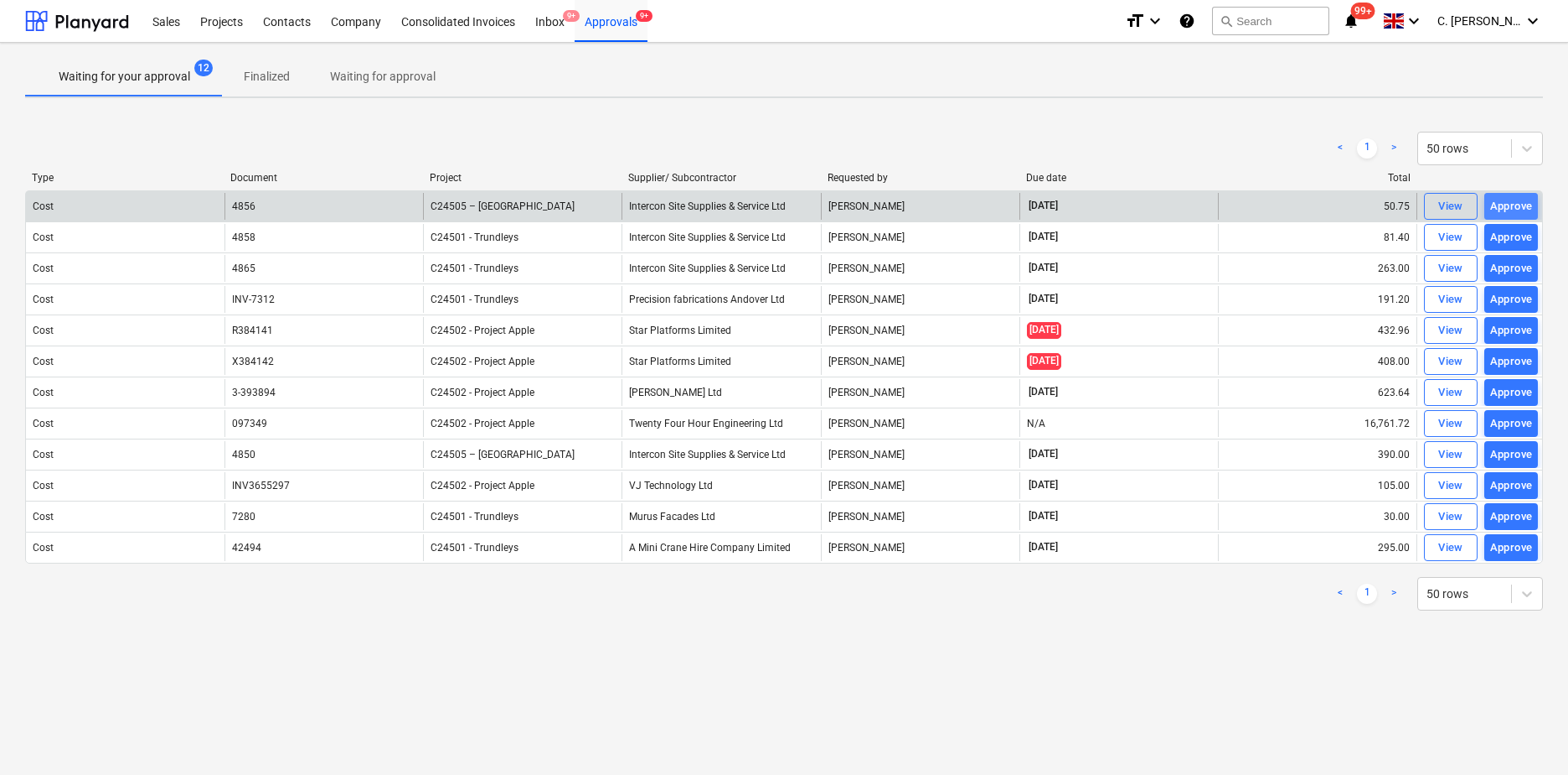
click at [1527, 195] on button "Approve" at bounding box center [1511, 206] width 54 height 27
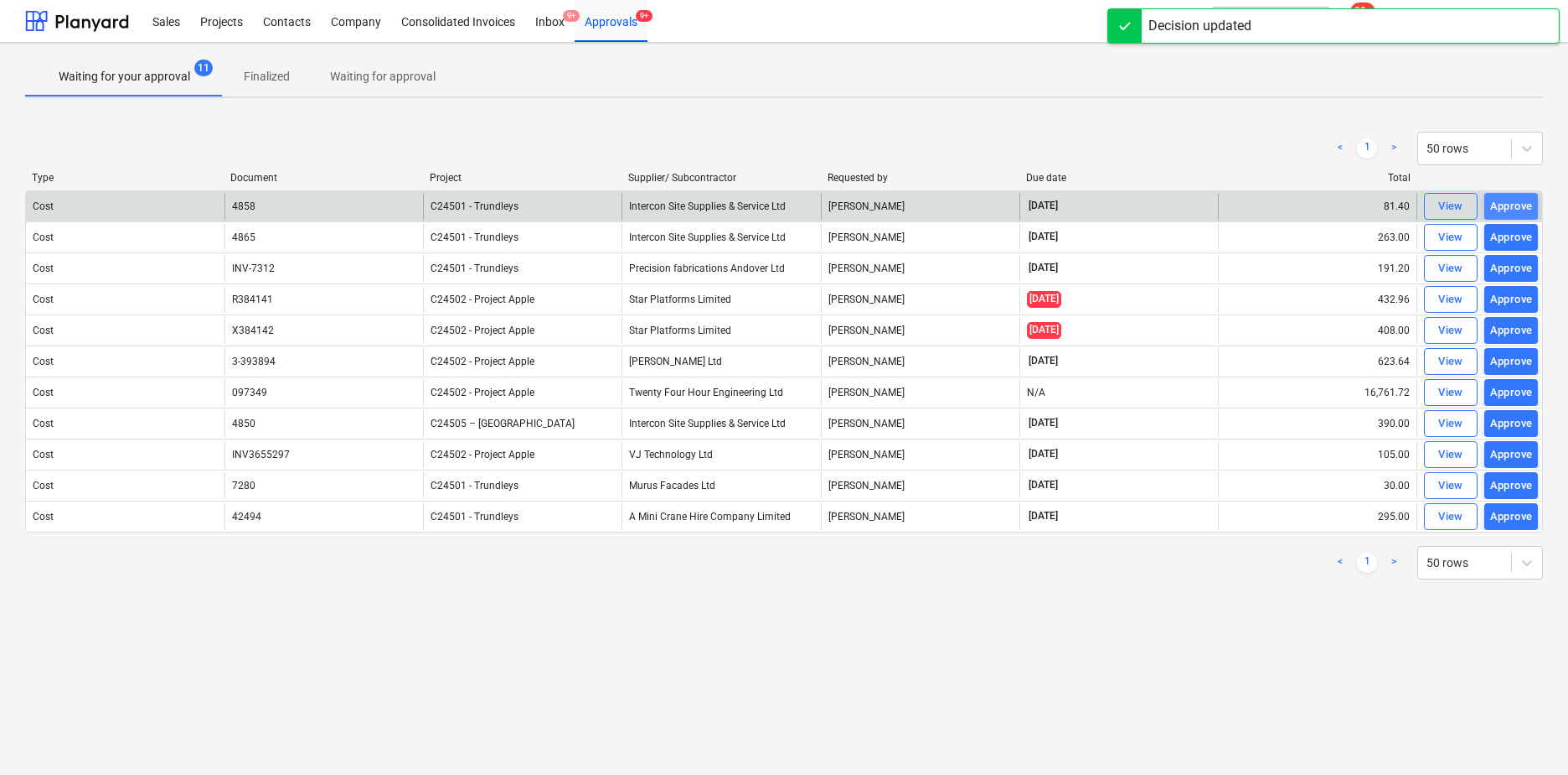
click at [1518, 206] on div "Approve" at bounding box center [1511, 206] width 43 height 19
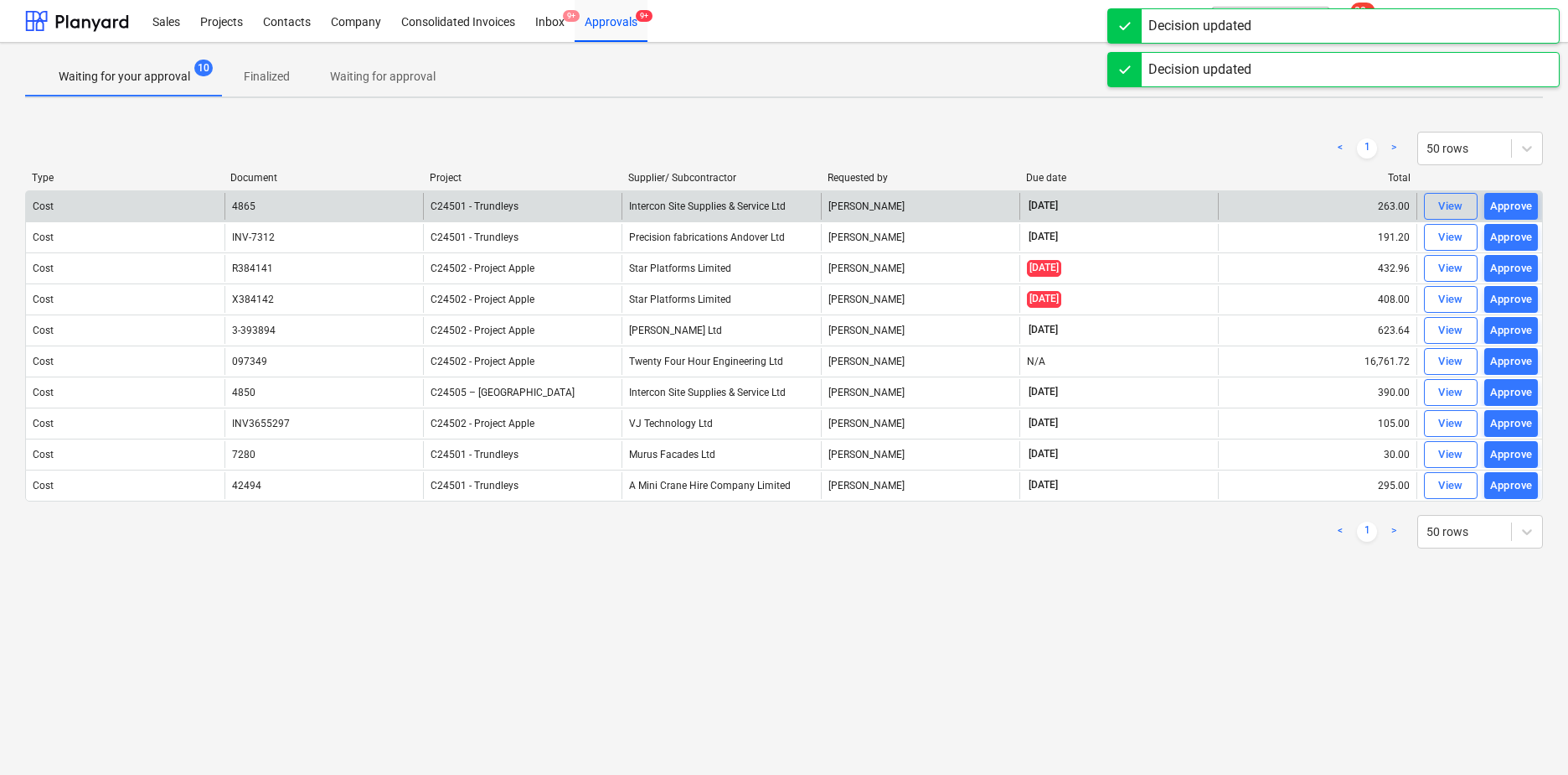
click at [1518, 206] on div "Approve" at bounding box center [1511, 206] width 43 height 19
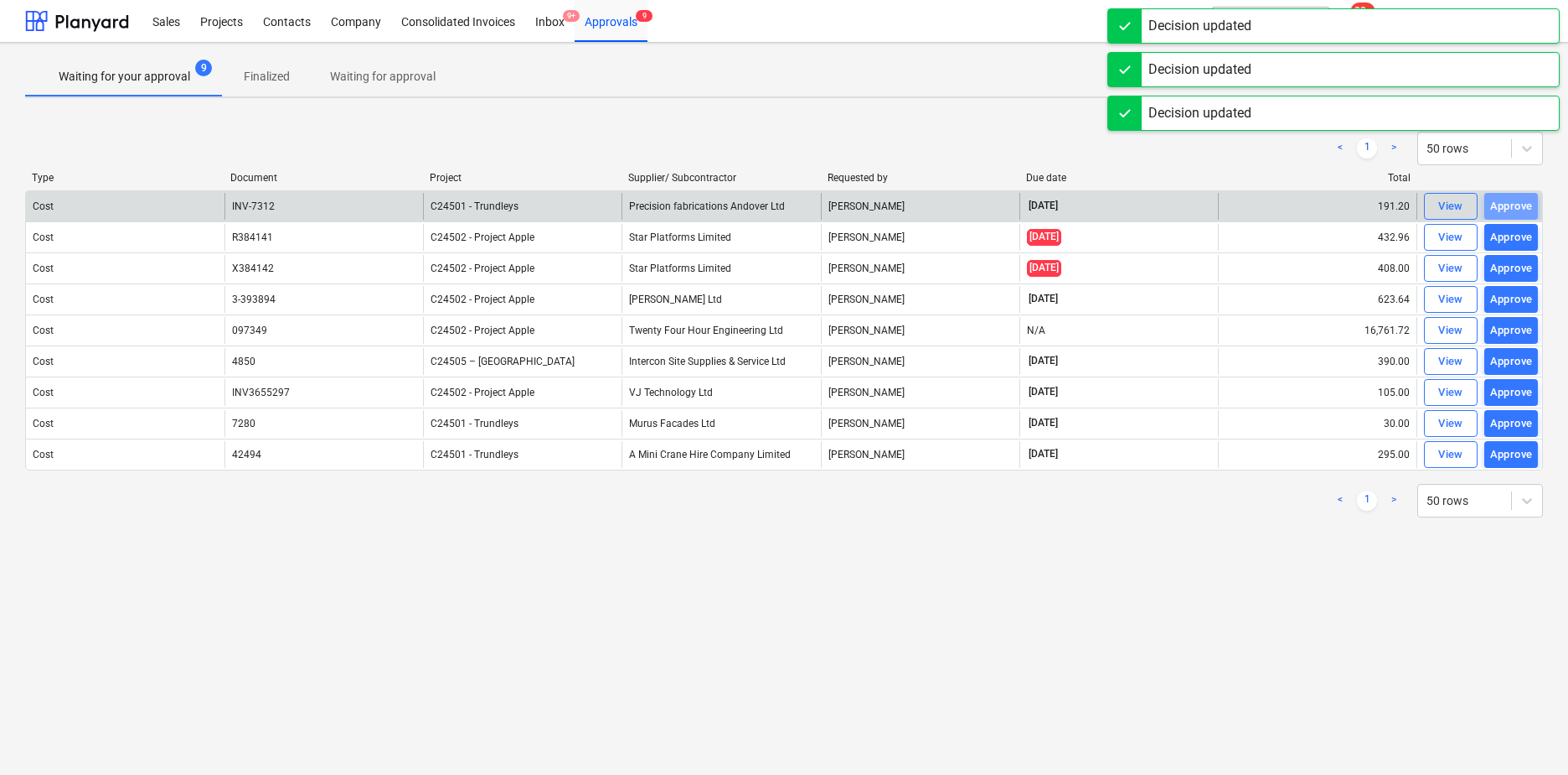
click at [1518, 206] on div "Approve" at bounding box center [1511, 206] width 43 height 19
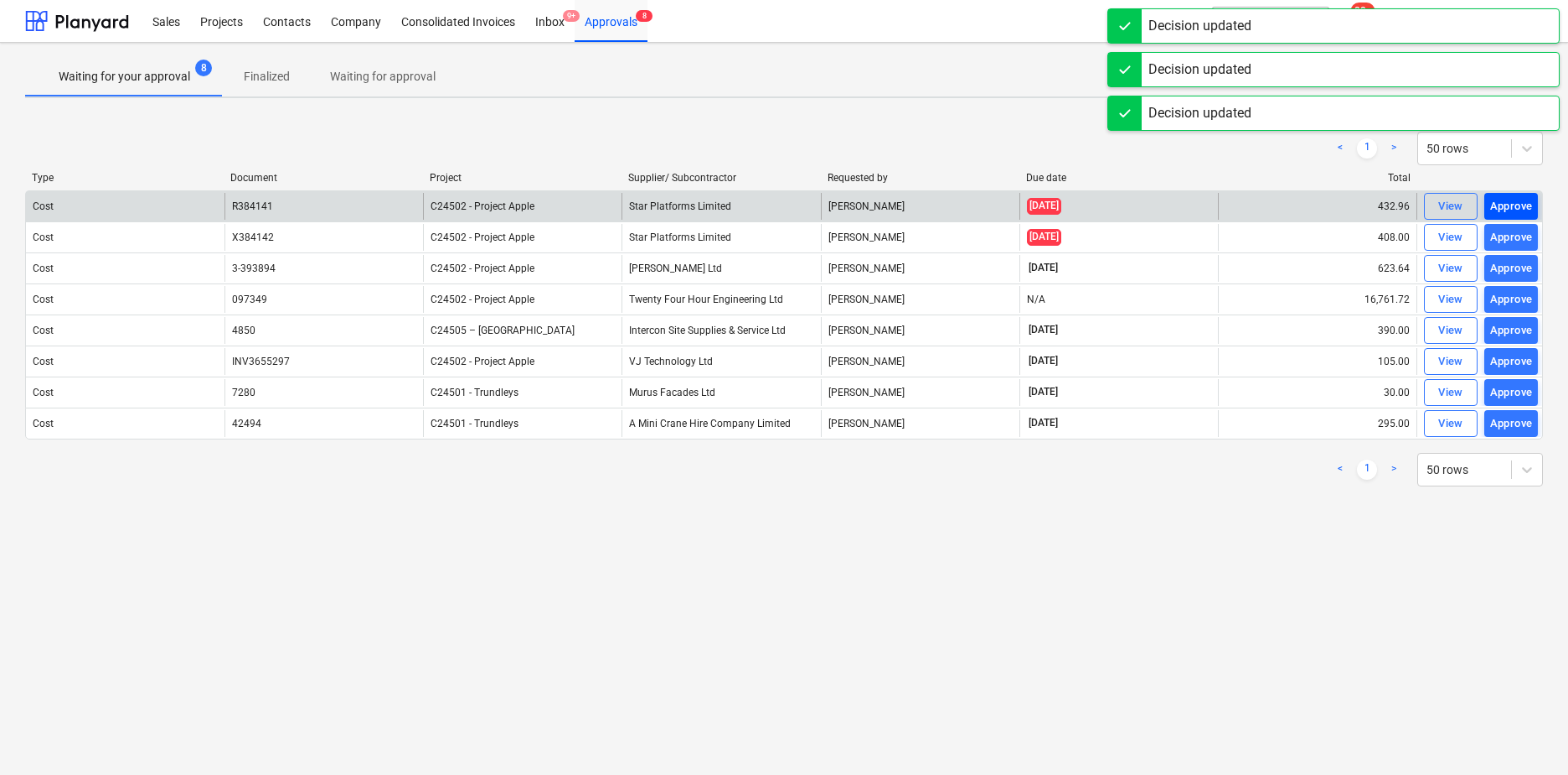
click at [1519, 206] on div "Approve" at bounding box center [1511, 206] width 43 height 19
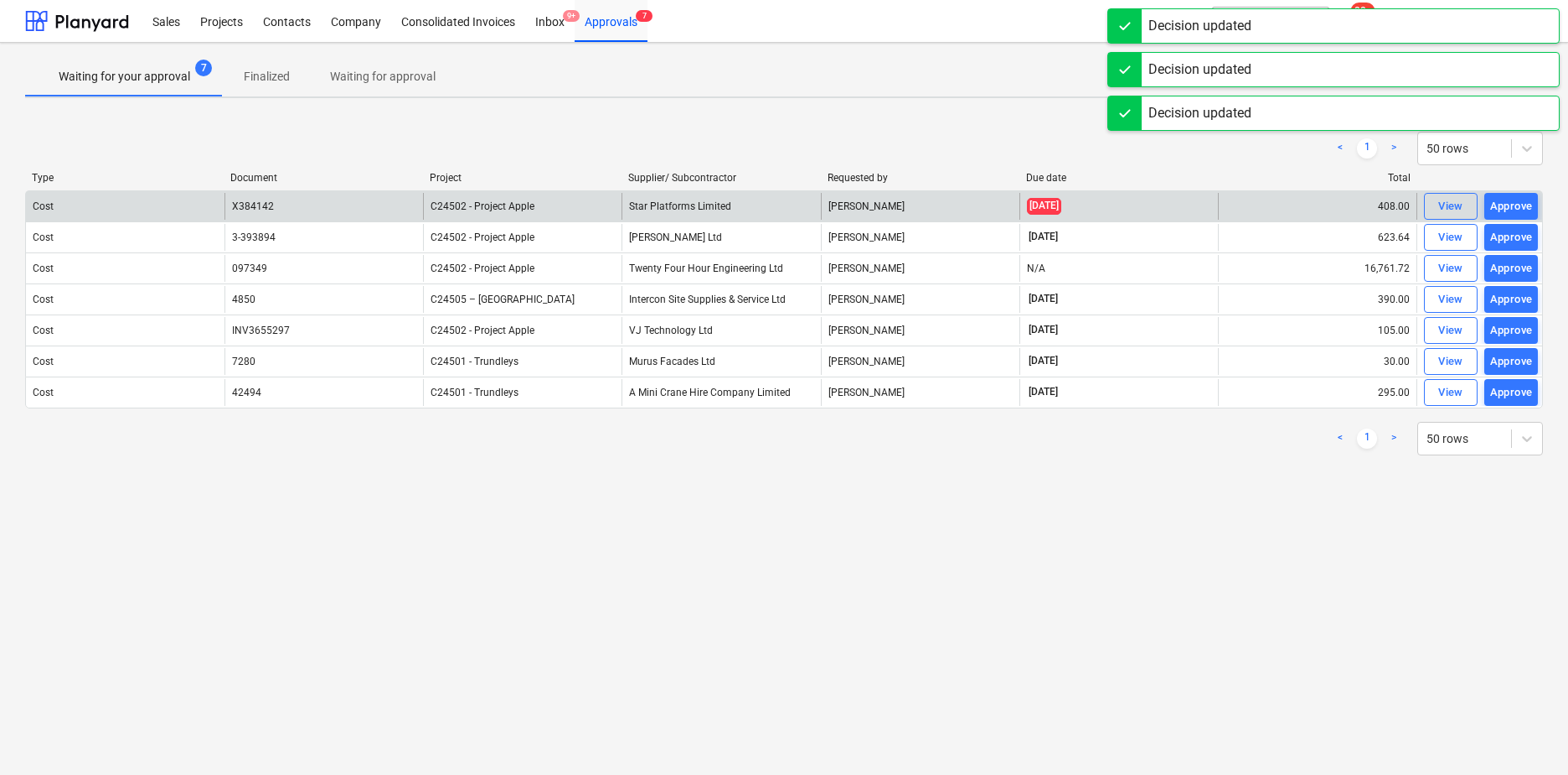
click at [1519, 206] on div "Approve" at bounding box center [1511, 206] width 43 height 19
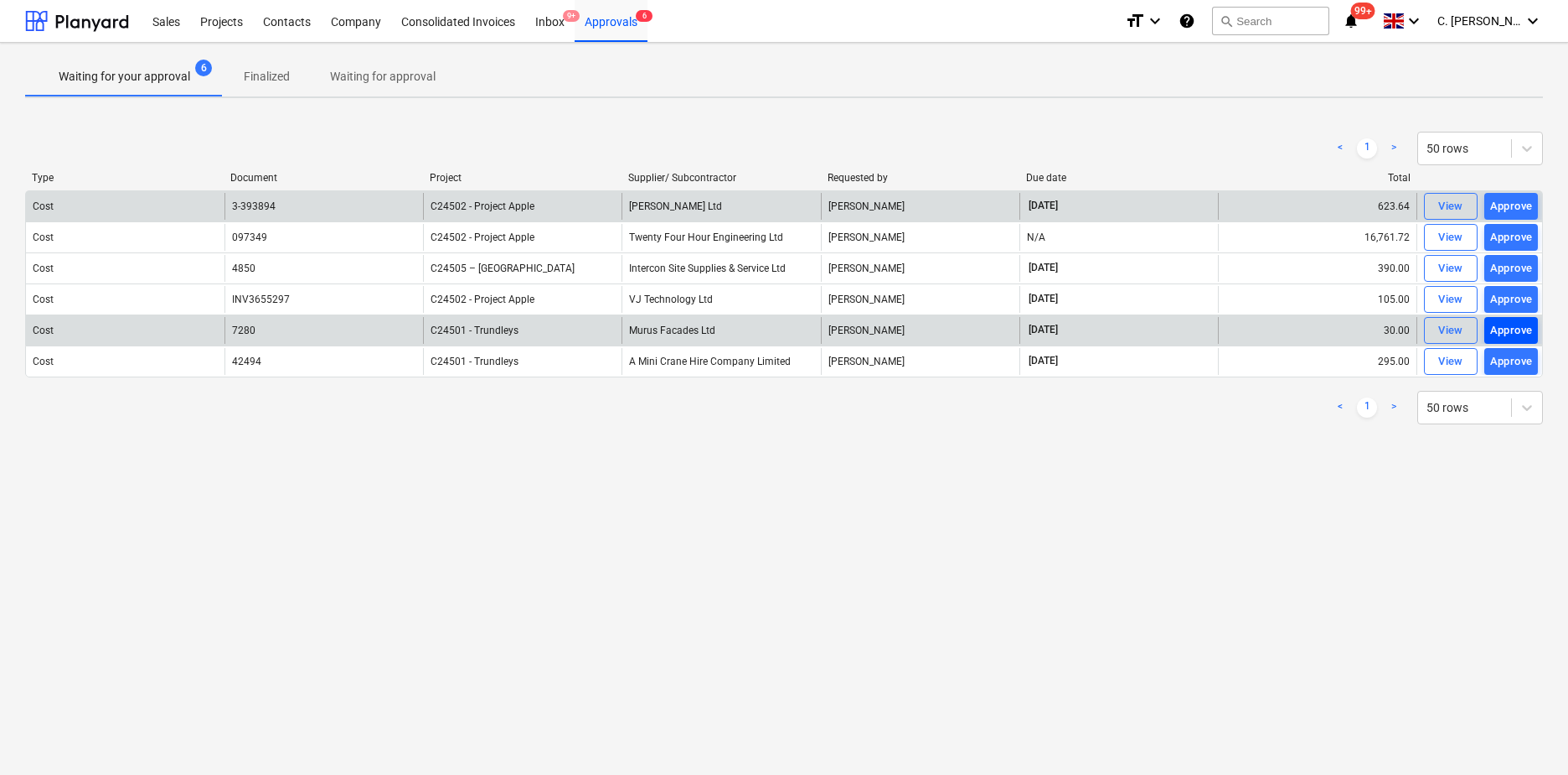
click at [1518, 330] on div "Approve" at bounding box center [1511, 330] width 43 height 19
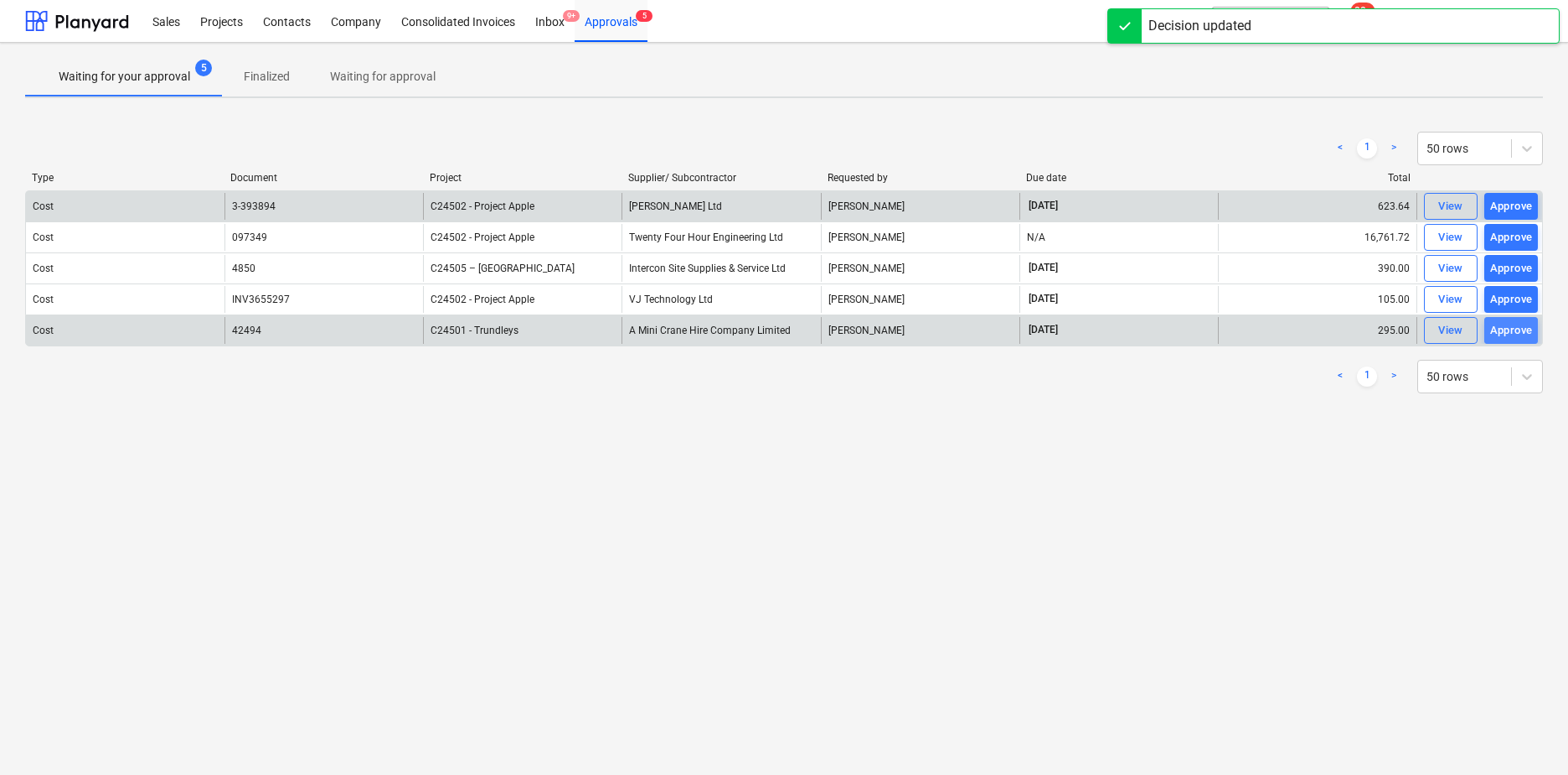
click at [1522, 330] on div "Approve" at bounding box center [1511, 330] width 43 height 19
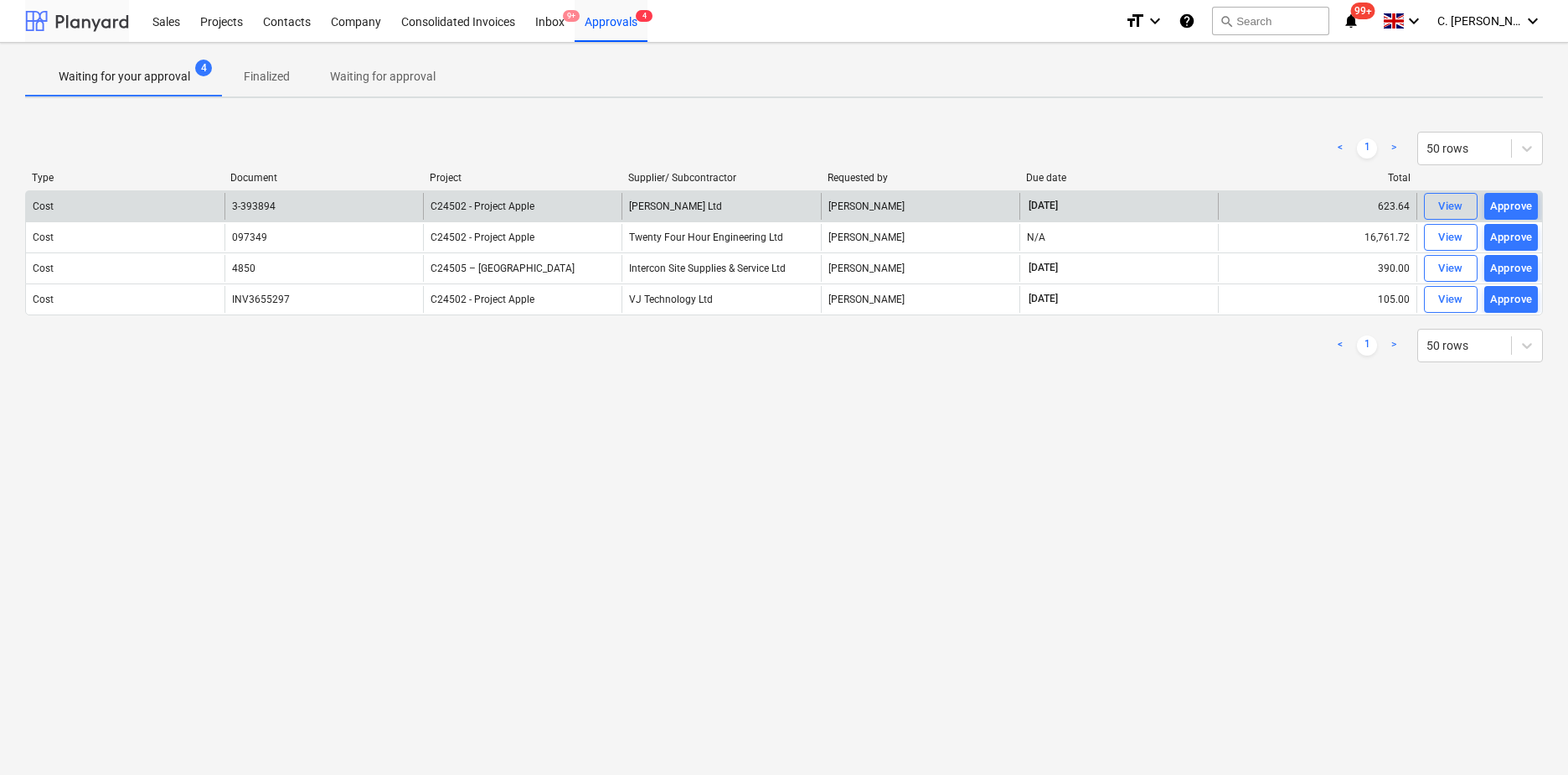
click at [70, 25] on div at bounding box center [76, 21] width 104 height 42
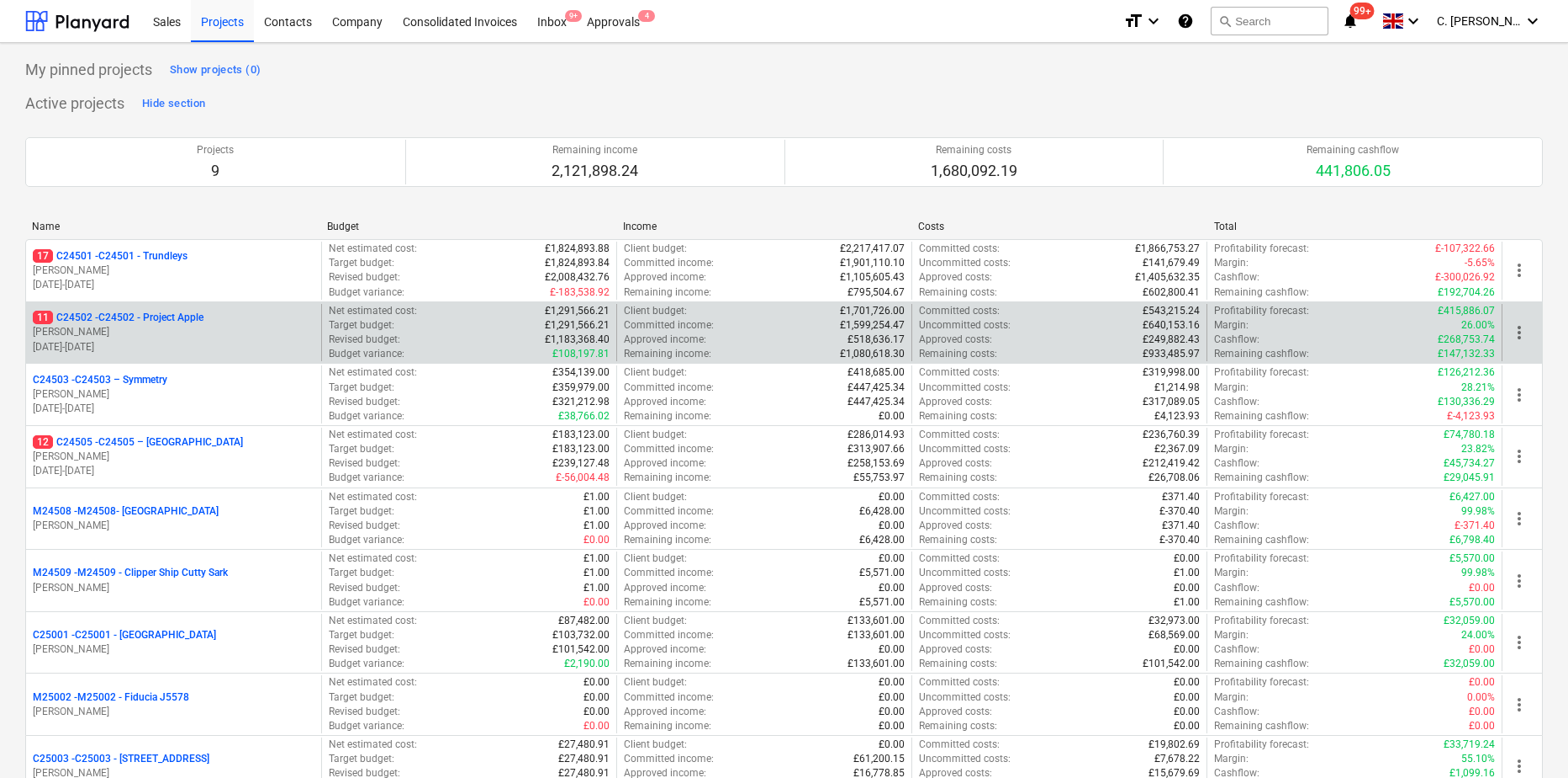
click at [187, 345] on p "01.12.2024 - 31.10.2025" at bounding box center [173, 347] width 282 height 14
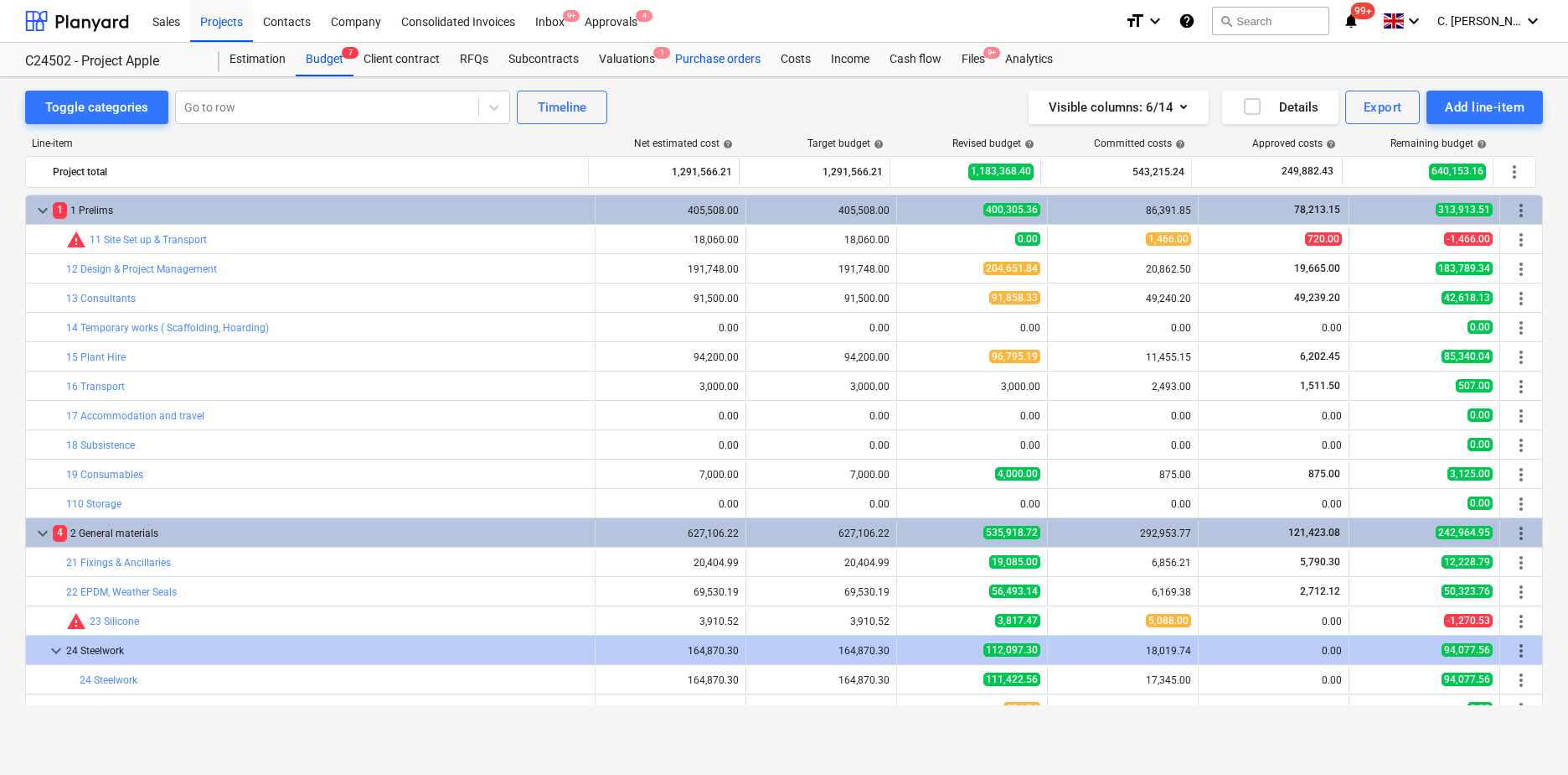
click at [733, 56] on div "Purchase orders" at bounding box center [718, 60] width 105 height 34
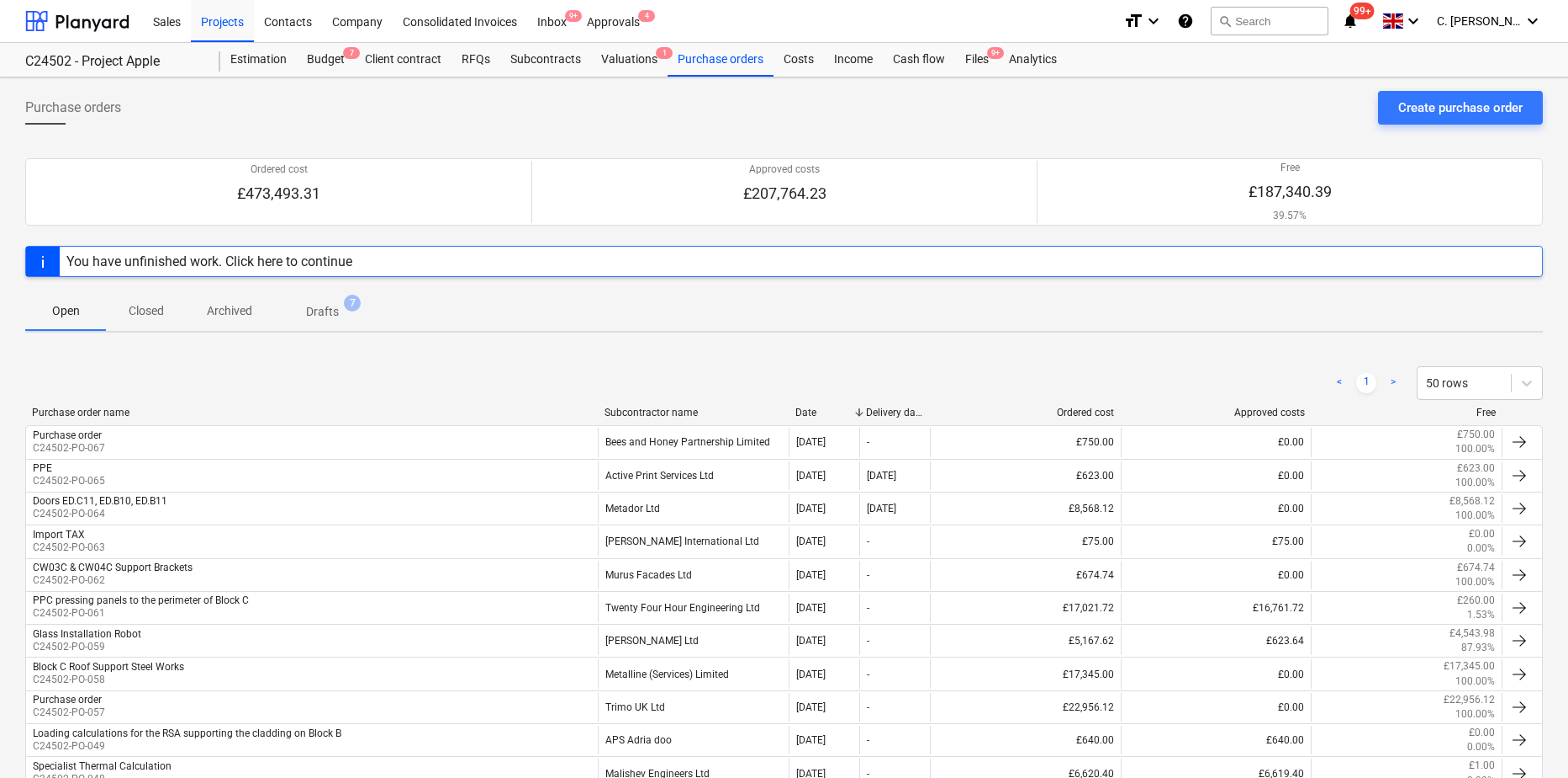
click at [688, 412] on div "Subcontractor name" at bounding box center [694, 412] width 177 height 12
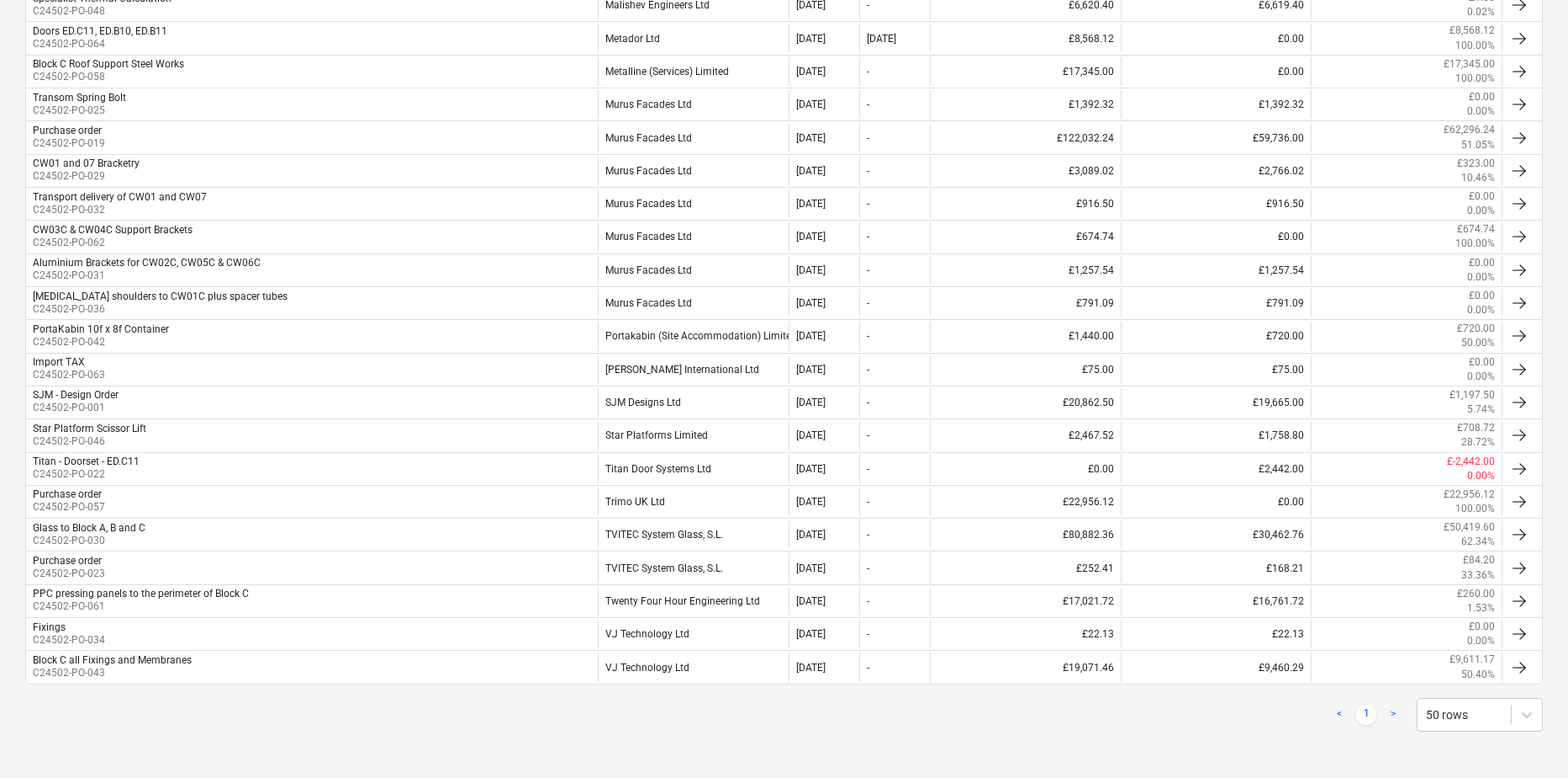
scroll to position [636, 0]
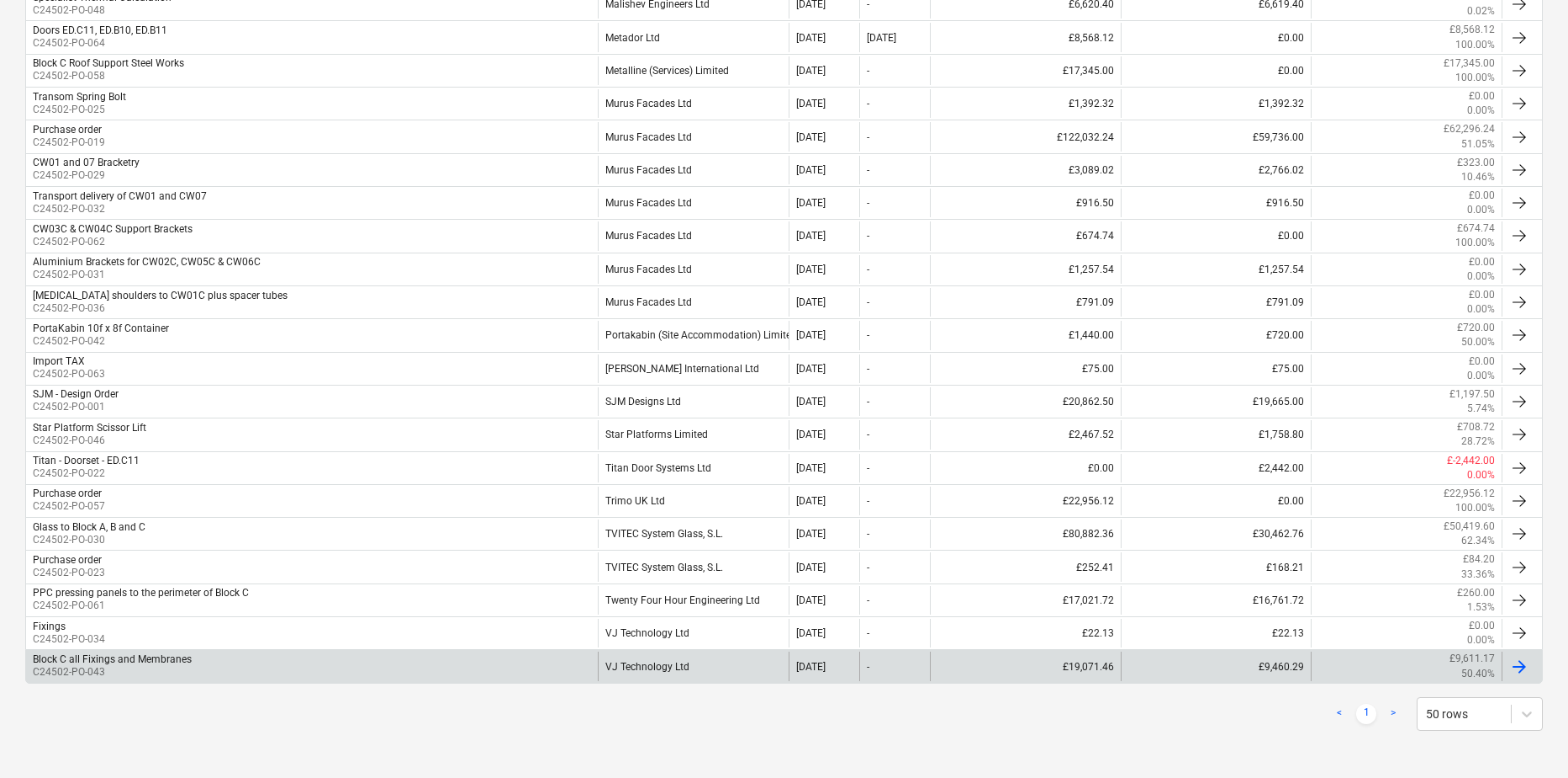
click at [103, 663] on div "Block C all Fixings and Membranes" at bounding box center [112, 659] width 158 height 12
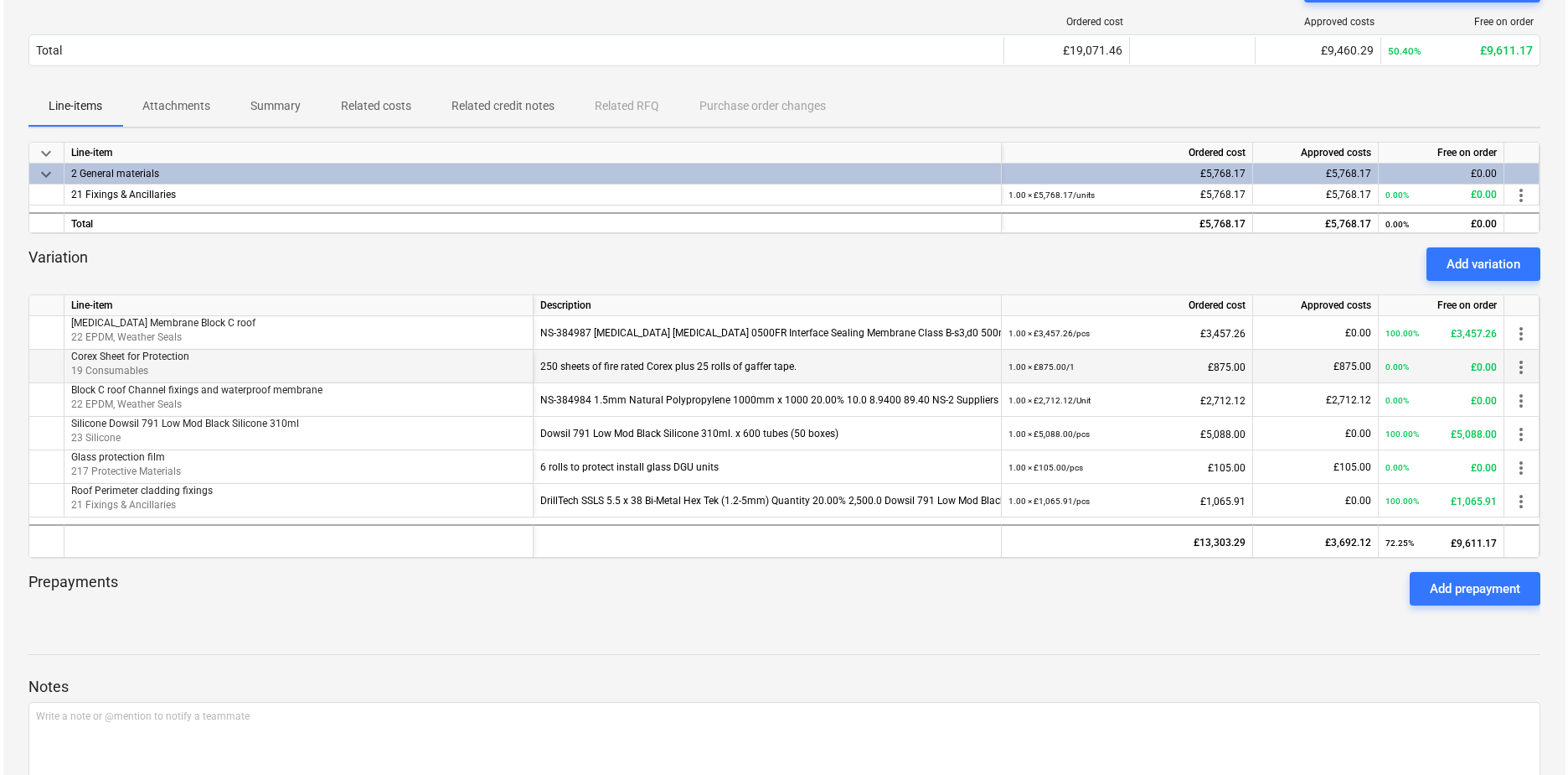
scroll to position [251, 0]
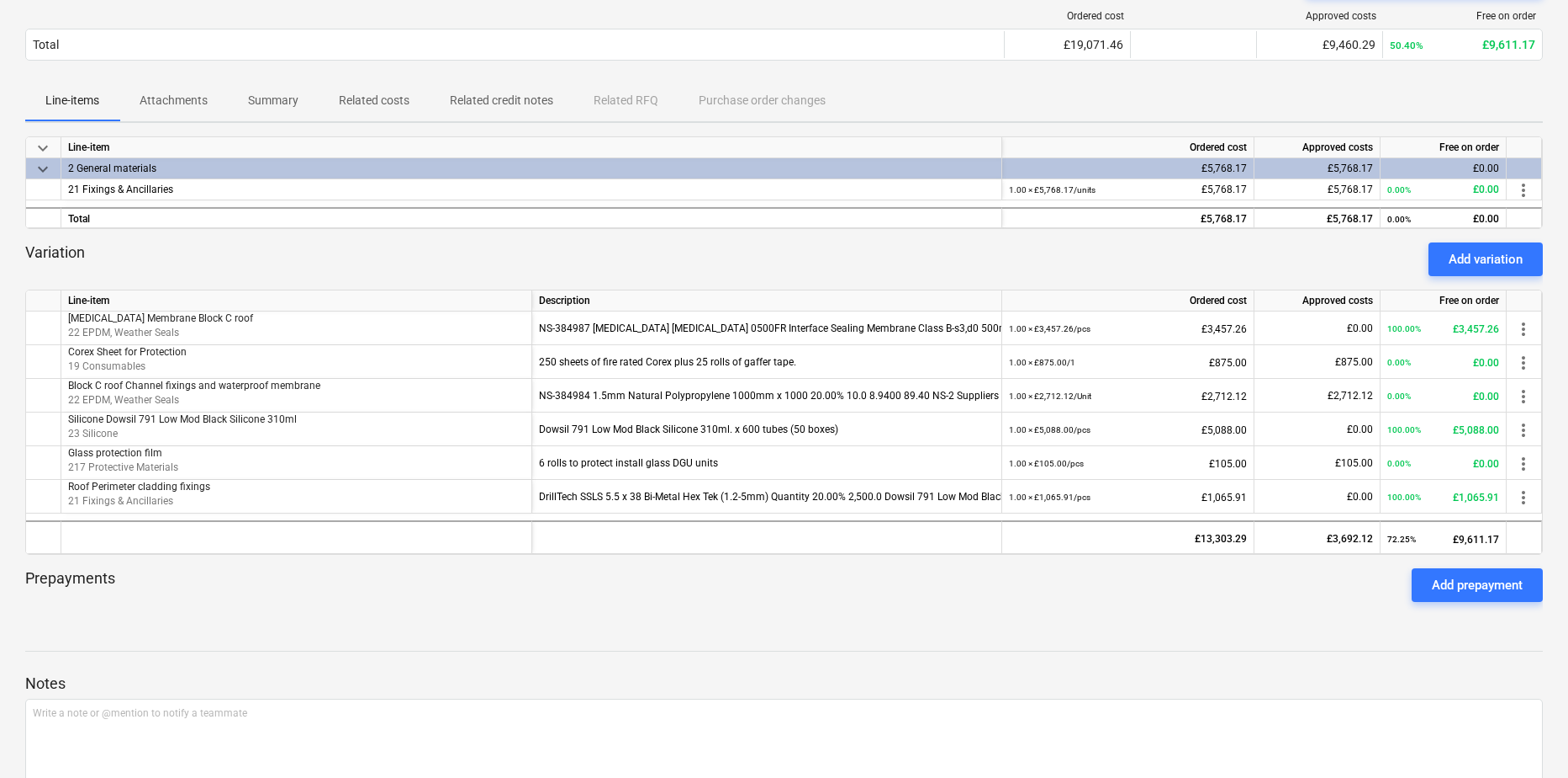
click at [157, 103] on p "Attachments" at bounding box center [173, 101] width 68 height 18
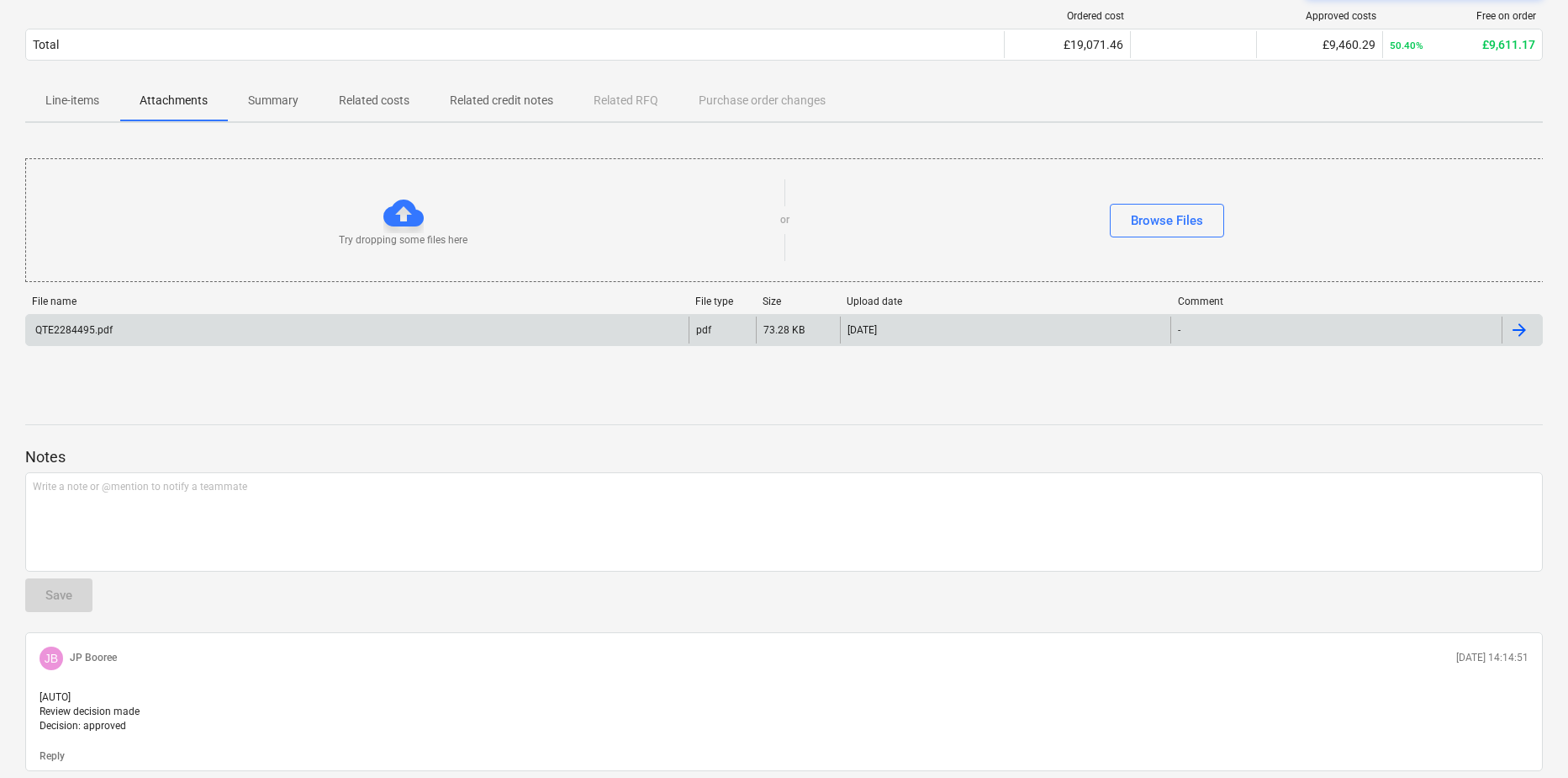
click at [67, 331] on div "QTE2284495.pdf" at bounding box center [73, 330] width 80 height 12
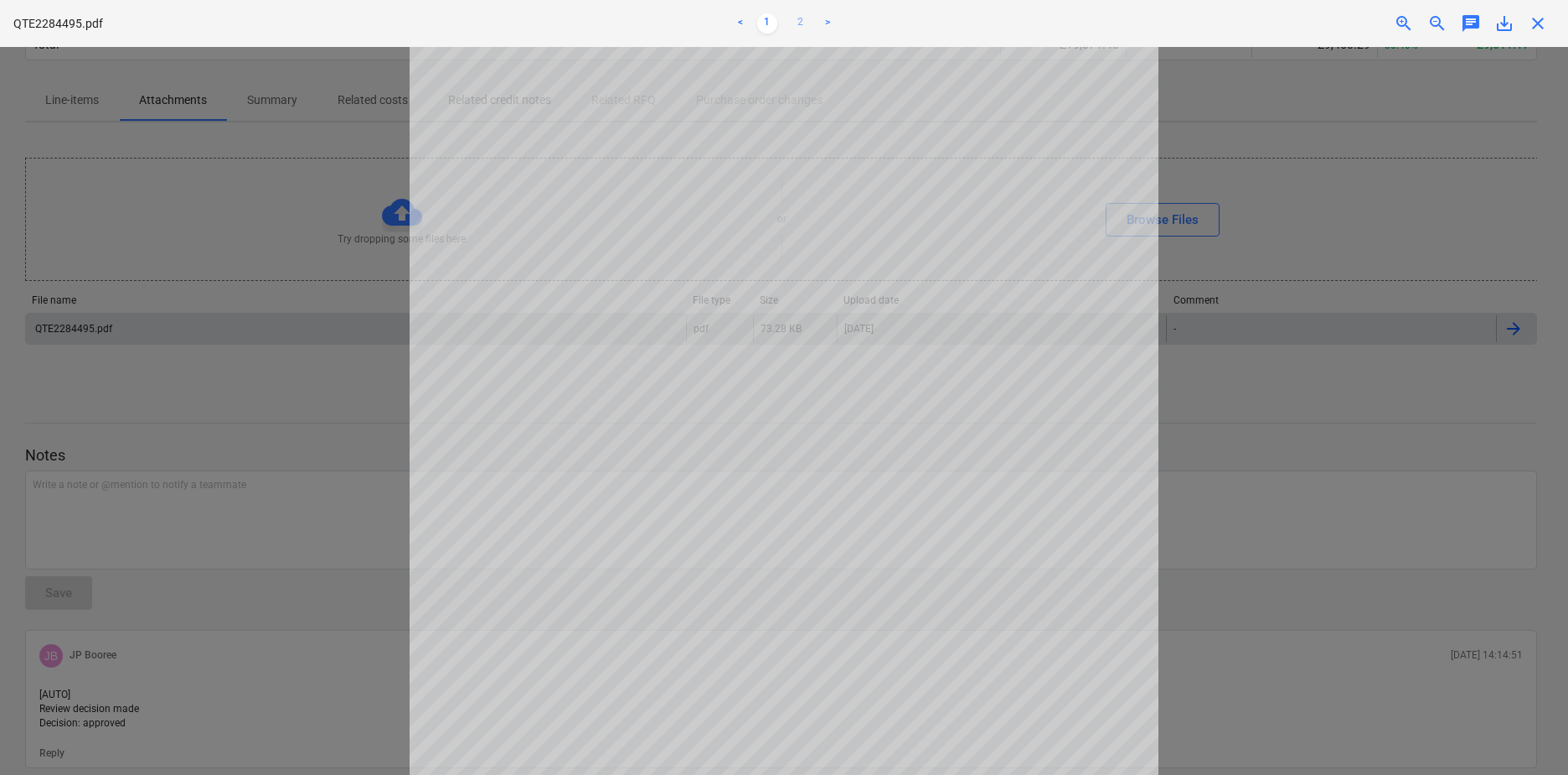
click at [793, 24] on link "2" at bounding box center [800, 23] width 20 height 20
click at [770, 22] on link "1" at bounding box center [768, 23] width 20 height 20
click at [258, 452] on div at bounding box center [784, 410] width 1568 height 727
click at [795, 20] on link "2" at bounding box center [800, 23] width 20 height 20
click at [1249, 271] on div at bounding box center [784, 410] width 1568 height 727
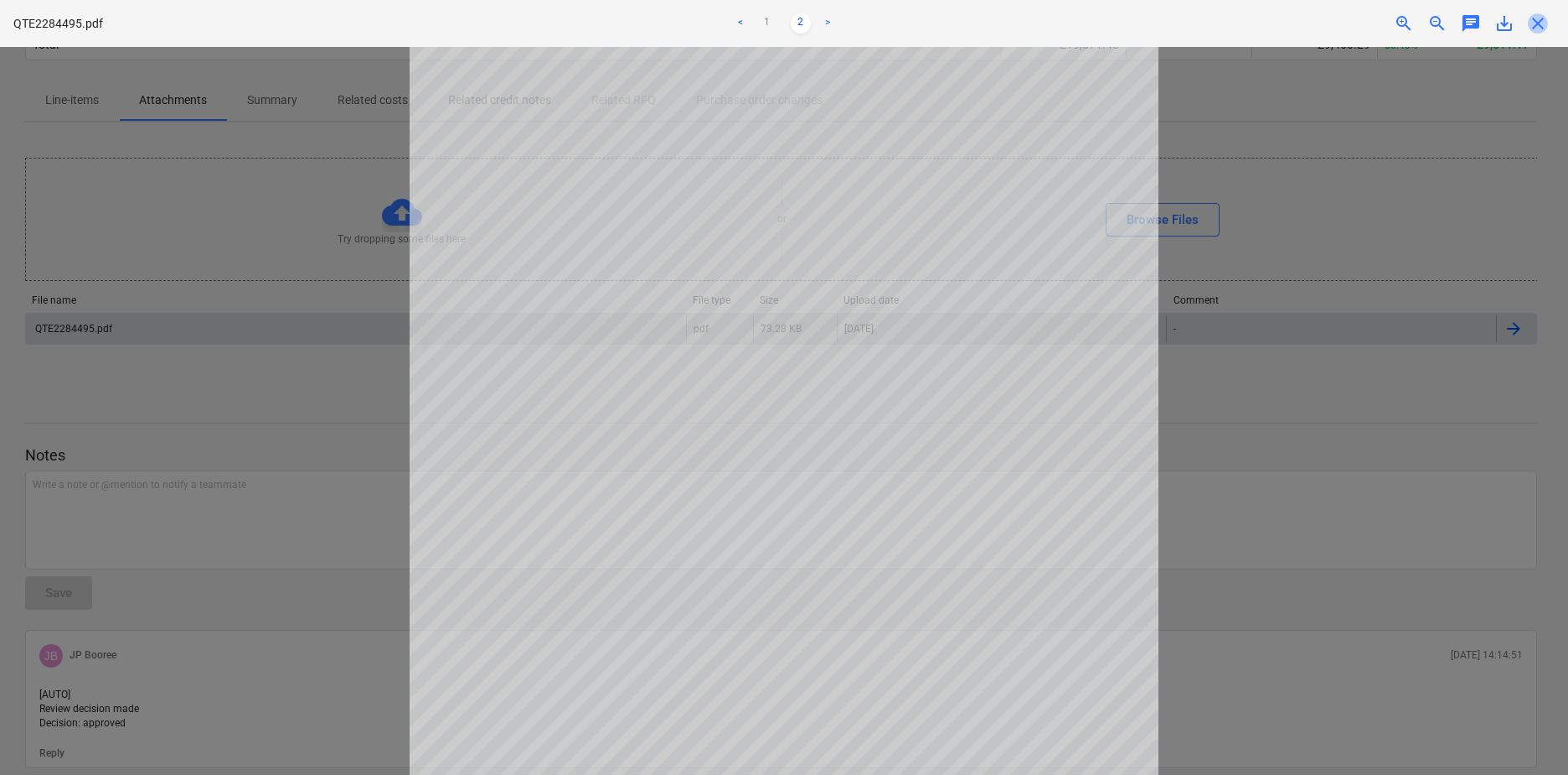
click at [1545, 27] on span "close" at bounding box center [1538, 23] width 20 height 20
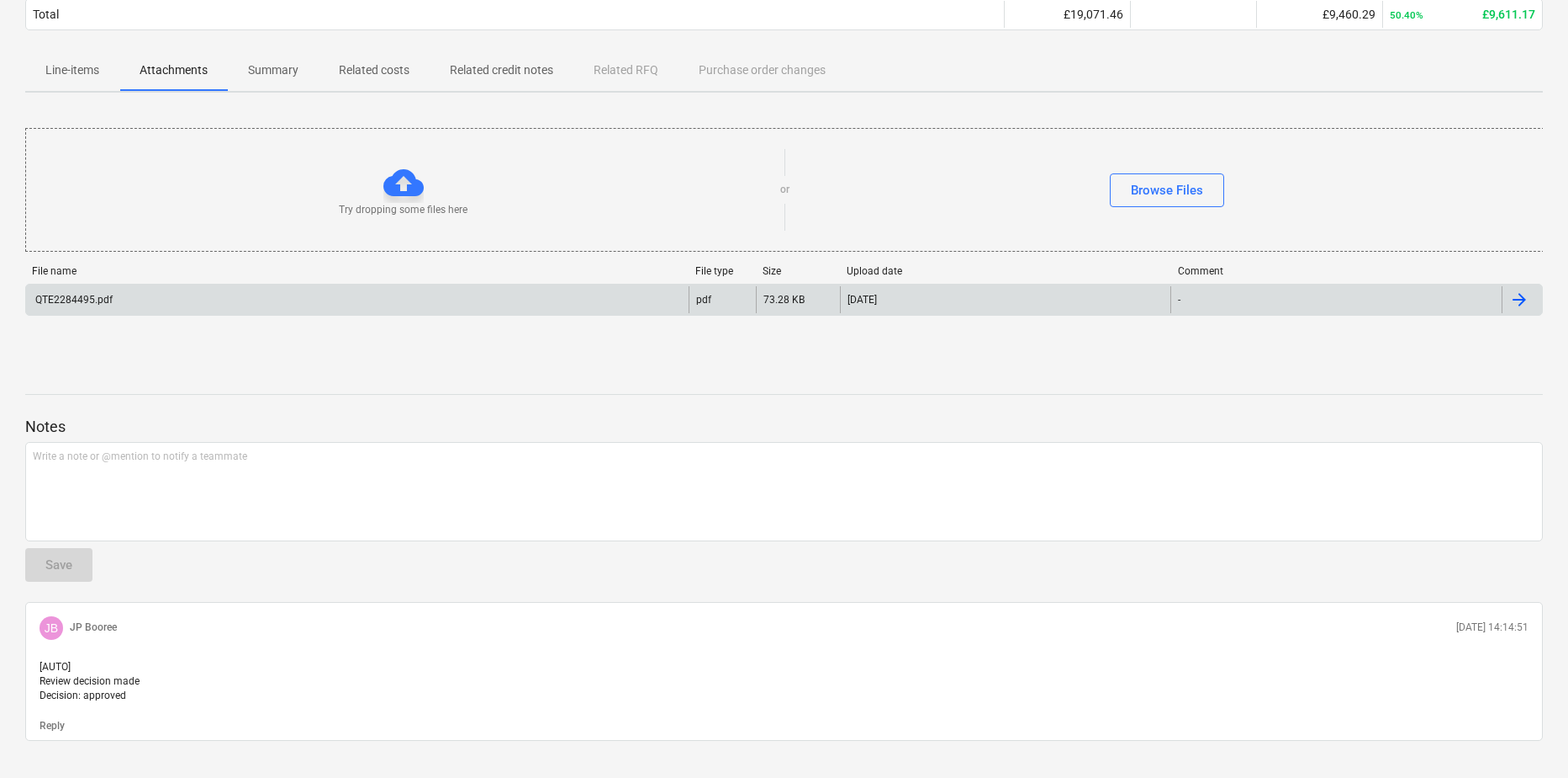
scroll to position [244, 0]
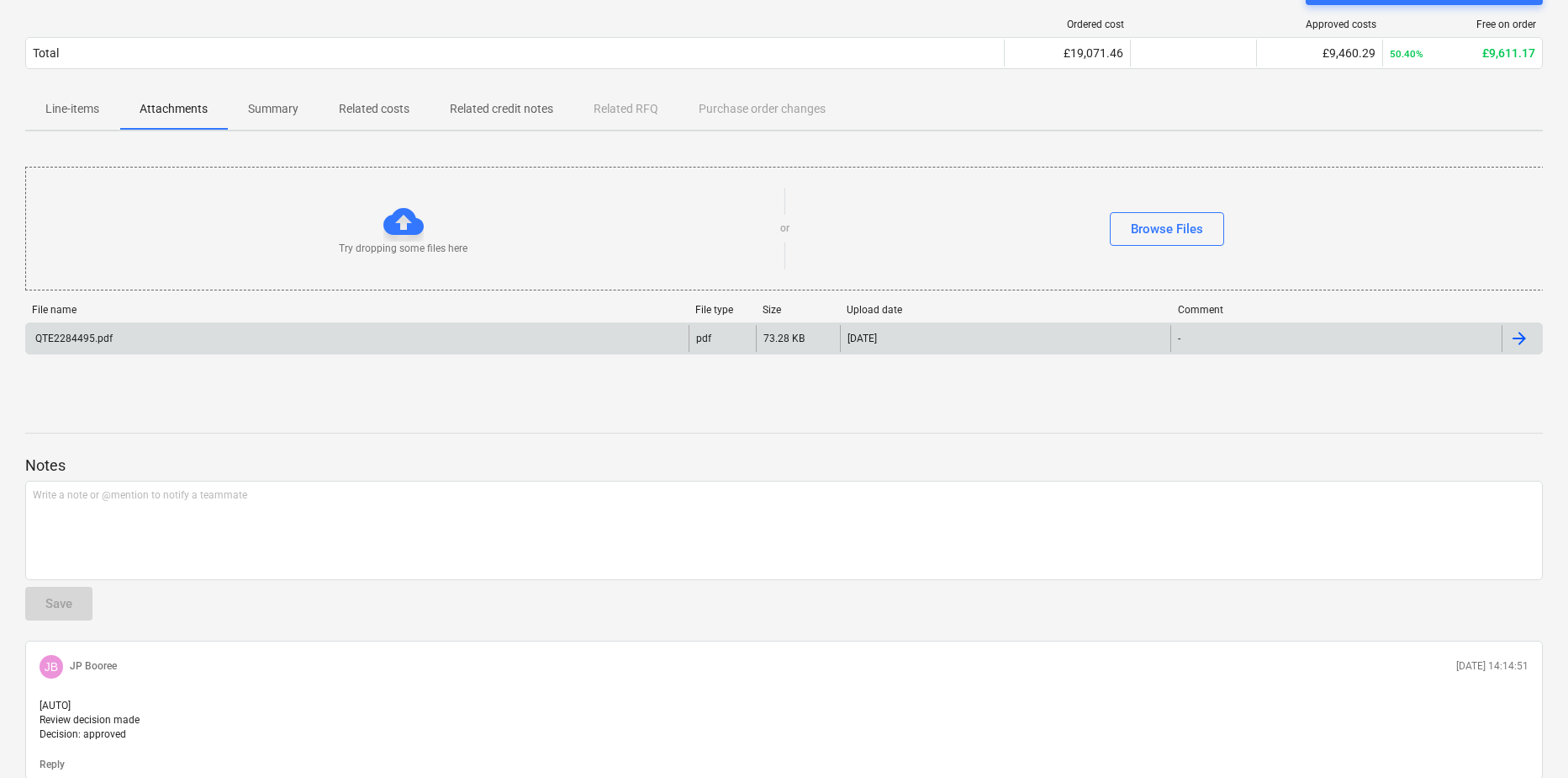
click at [78, 107] on p "Line-items" at bounding box center [73, 109] width 54 height 18
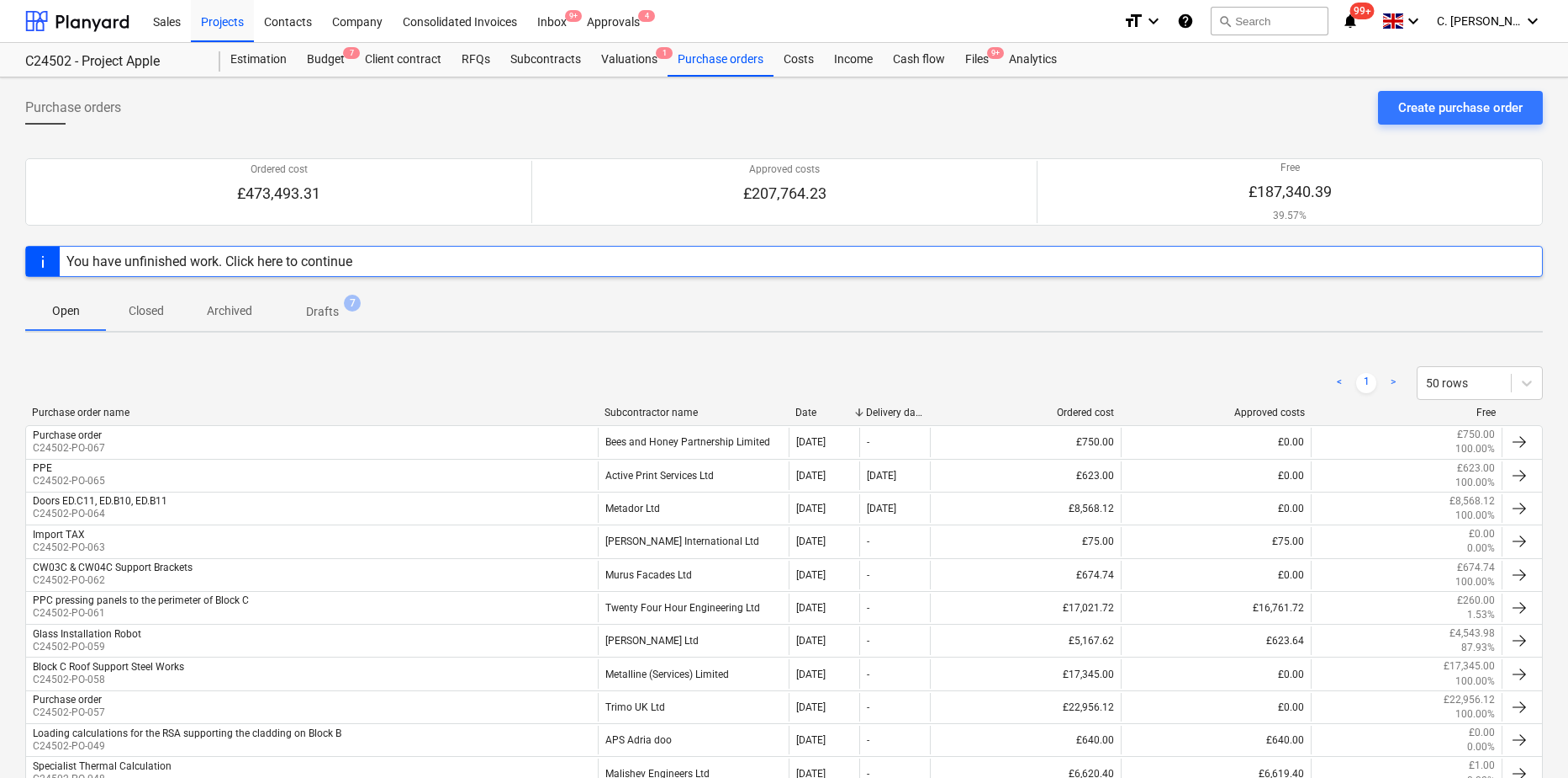
click at [653, 412] on div "Subcontractor name" at bounding box center [694, 412] width 177 height 12
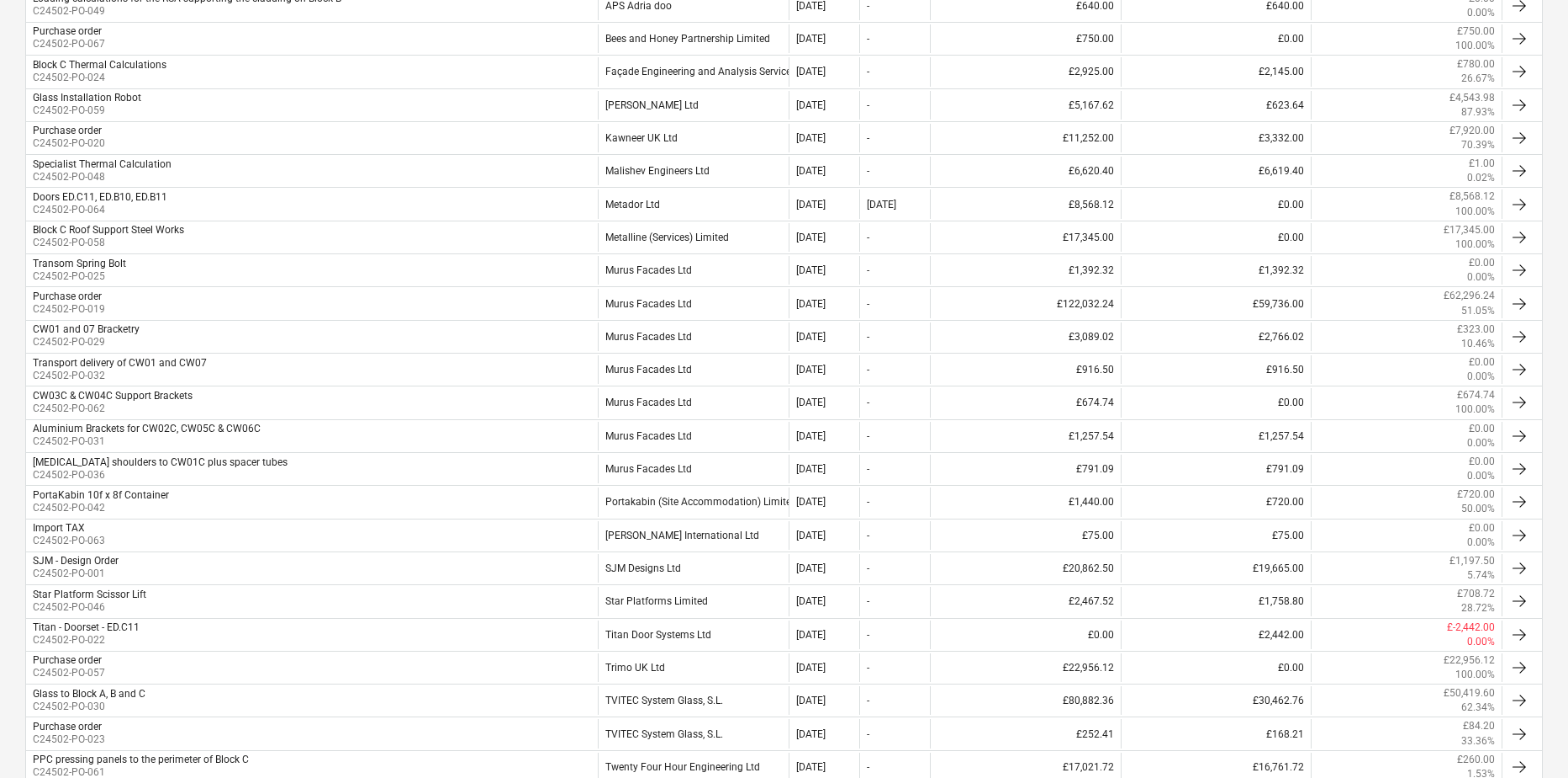
scroll to position [636, 0]
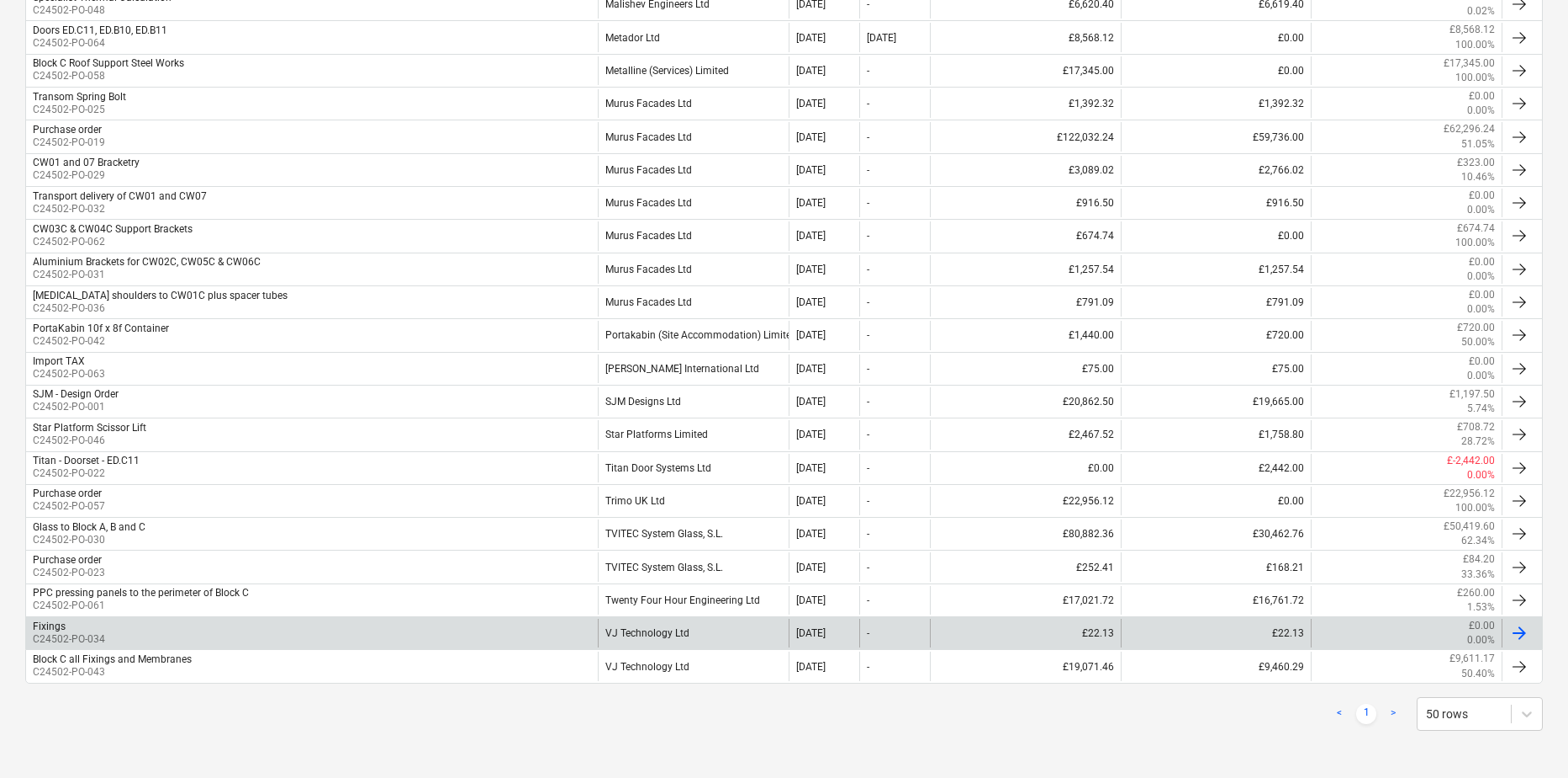
click at [659, 632] on div "VJ Technology Ltd" at bounding box center [694, 632] width 191 height 29
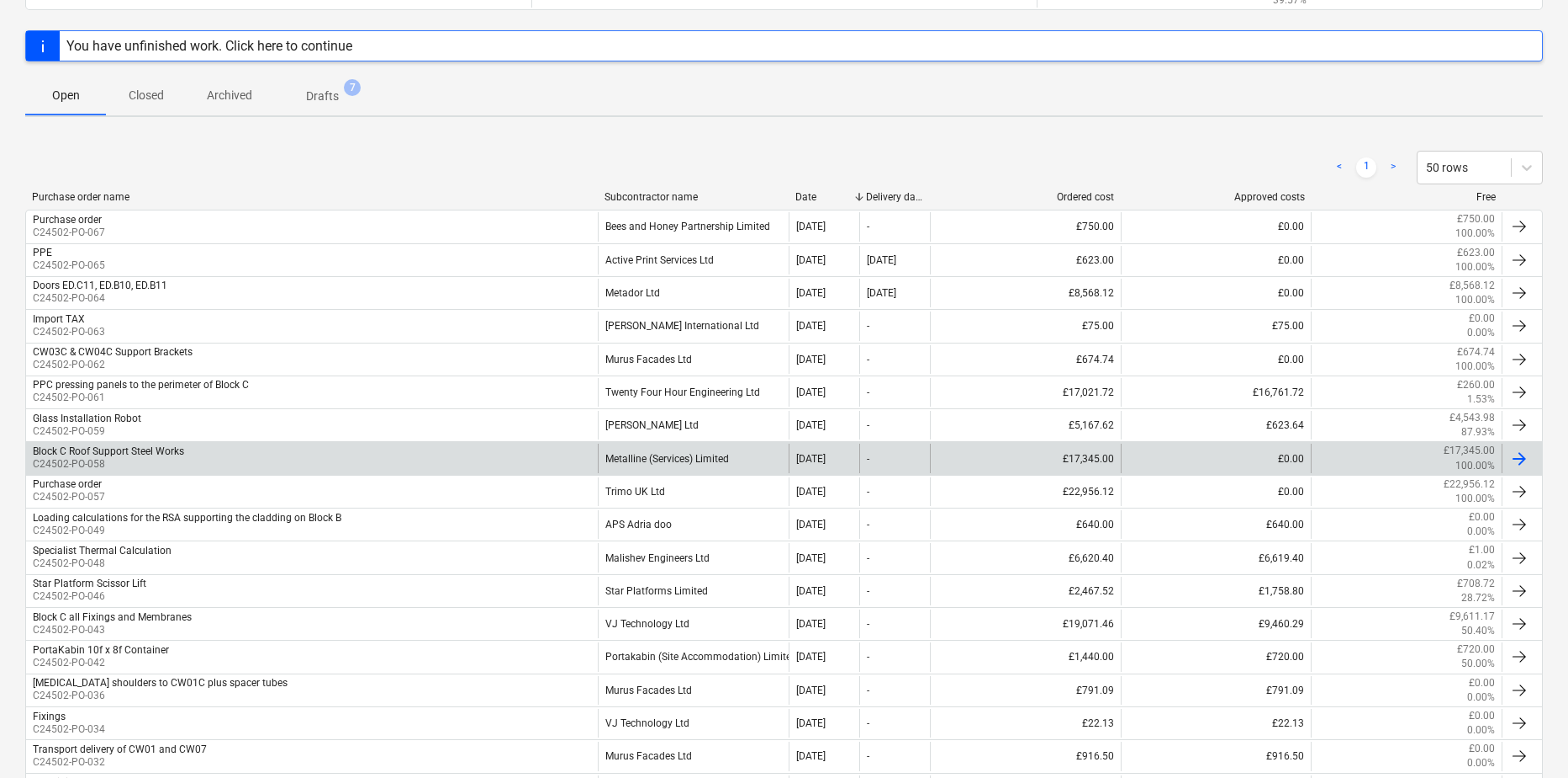
scroll to position [132, 0]
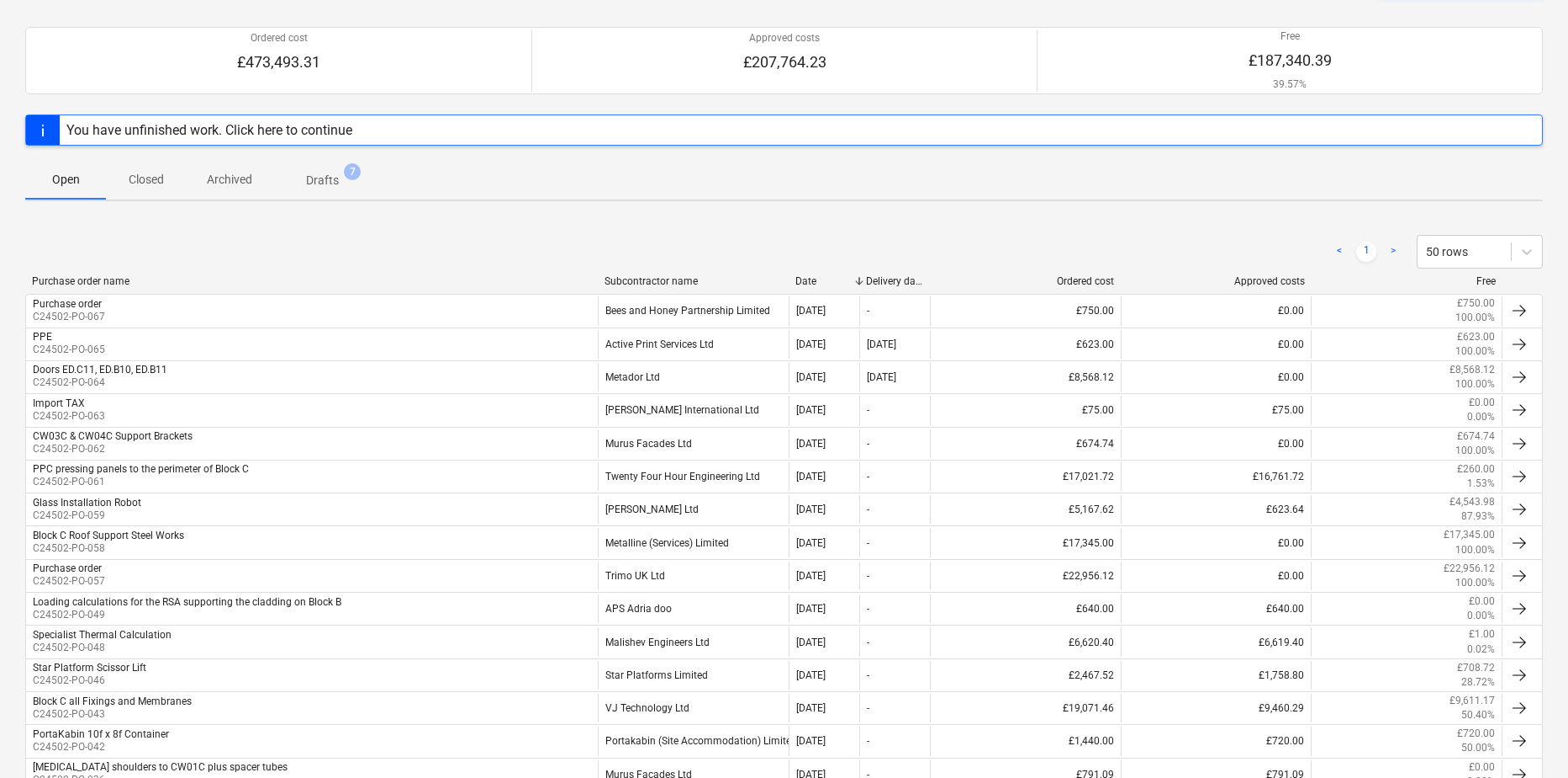
click at [623, 278] on div "Subcontractor name" at bounding box center [694, 281] width 177 height 12
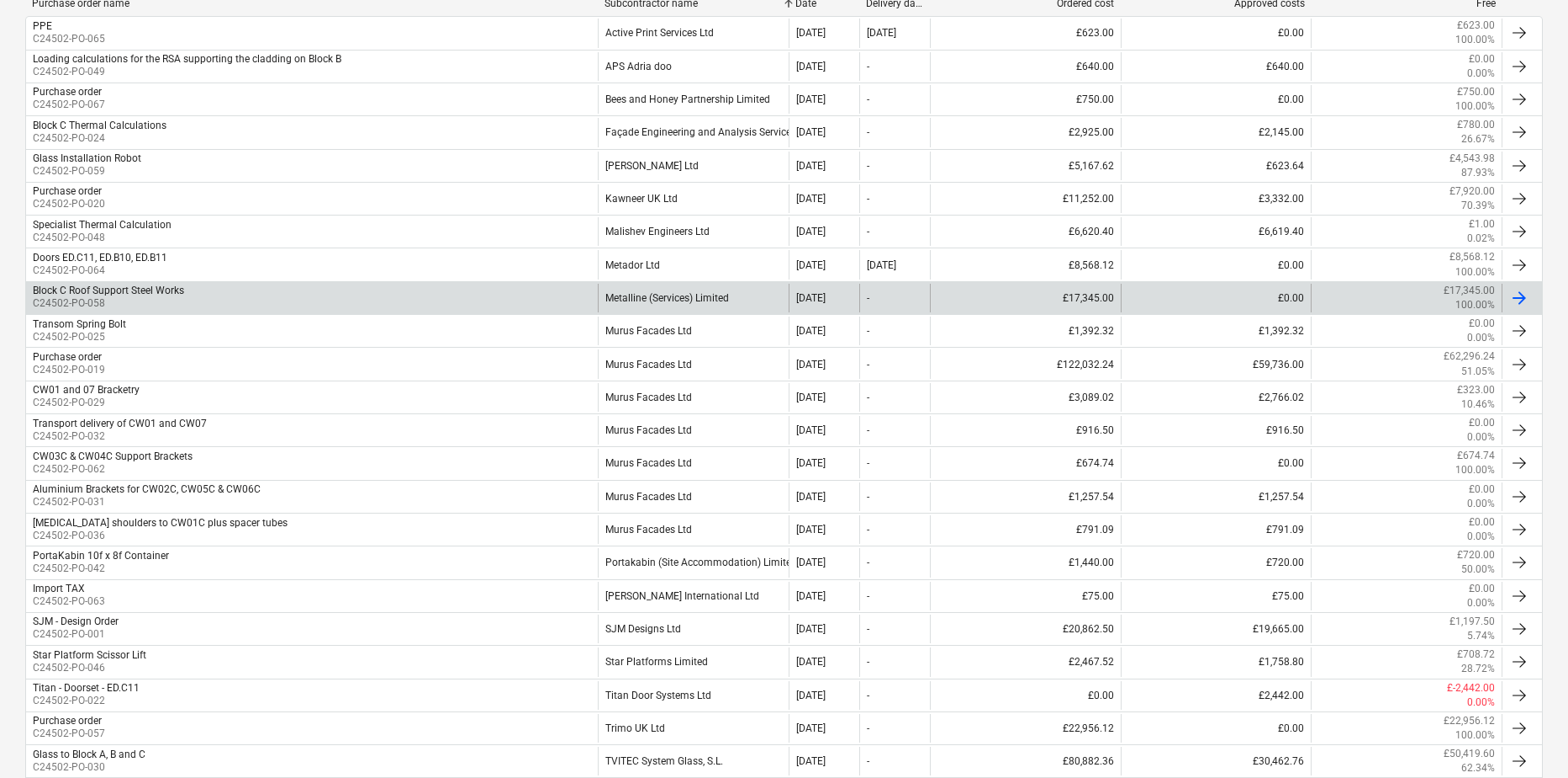
scroll to position [636, 0]
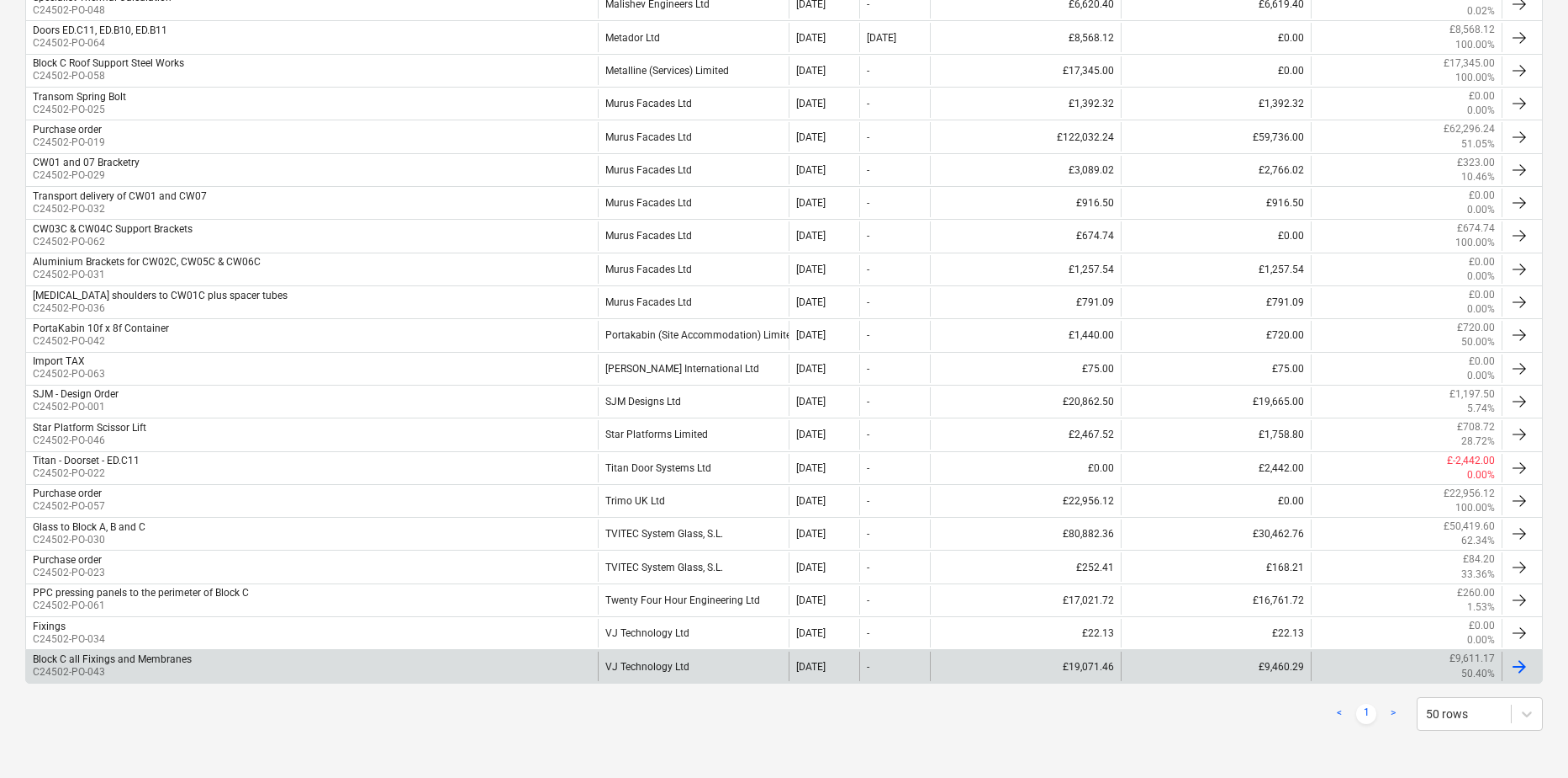
click at [89, 669] on p "C24502-PO-043" at bounding box center [112, 671] width 158 height 14
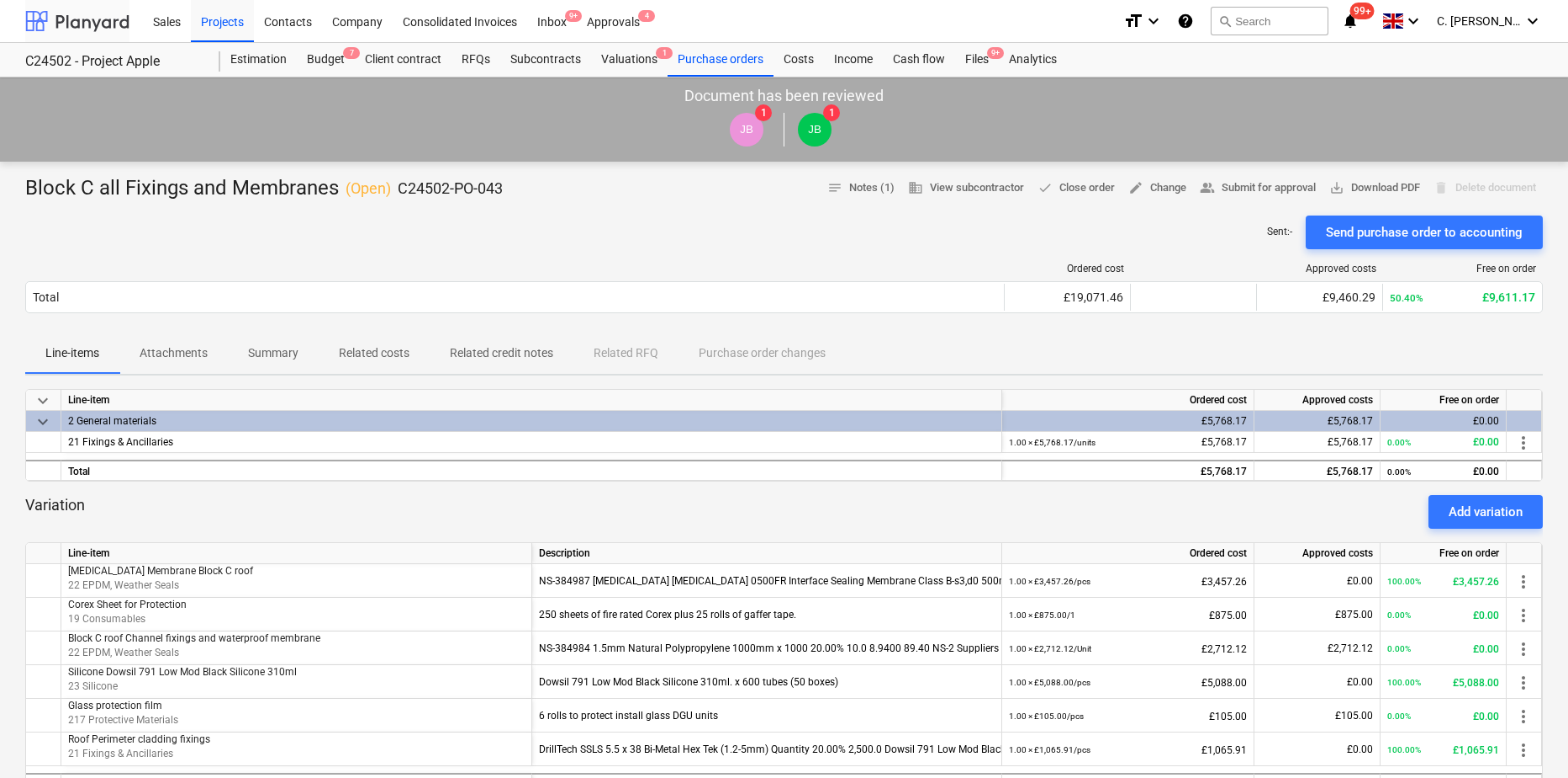
click at [114, 22] on div at bounding box center [77, 21] width 105 height 42
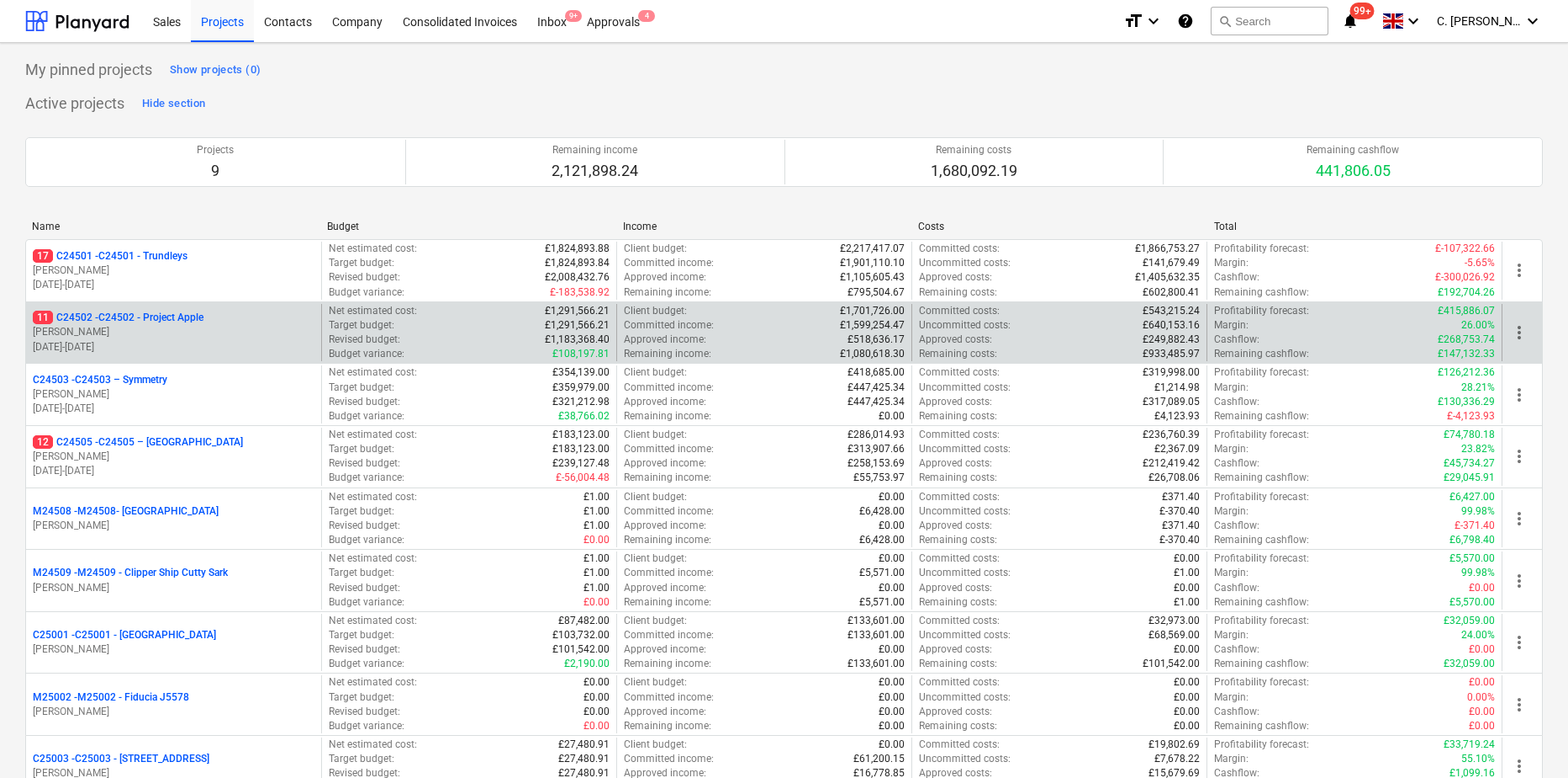
click at [197, 306] on div "11 C24502 - C24502 - Project Apple G. Taylor 01.12.2024 - 31.10.2025" at bounding box center [173, 333] width 295 height 58
click at [185, 329] on p "[PERSON_NAME]" at bounding box center [173, 332] width 282 height 14
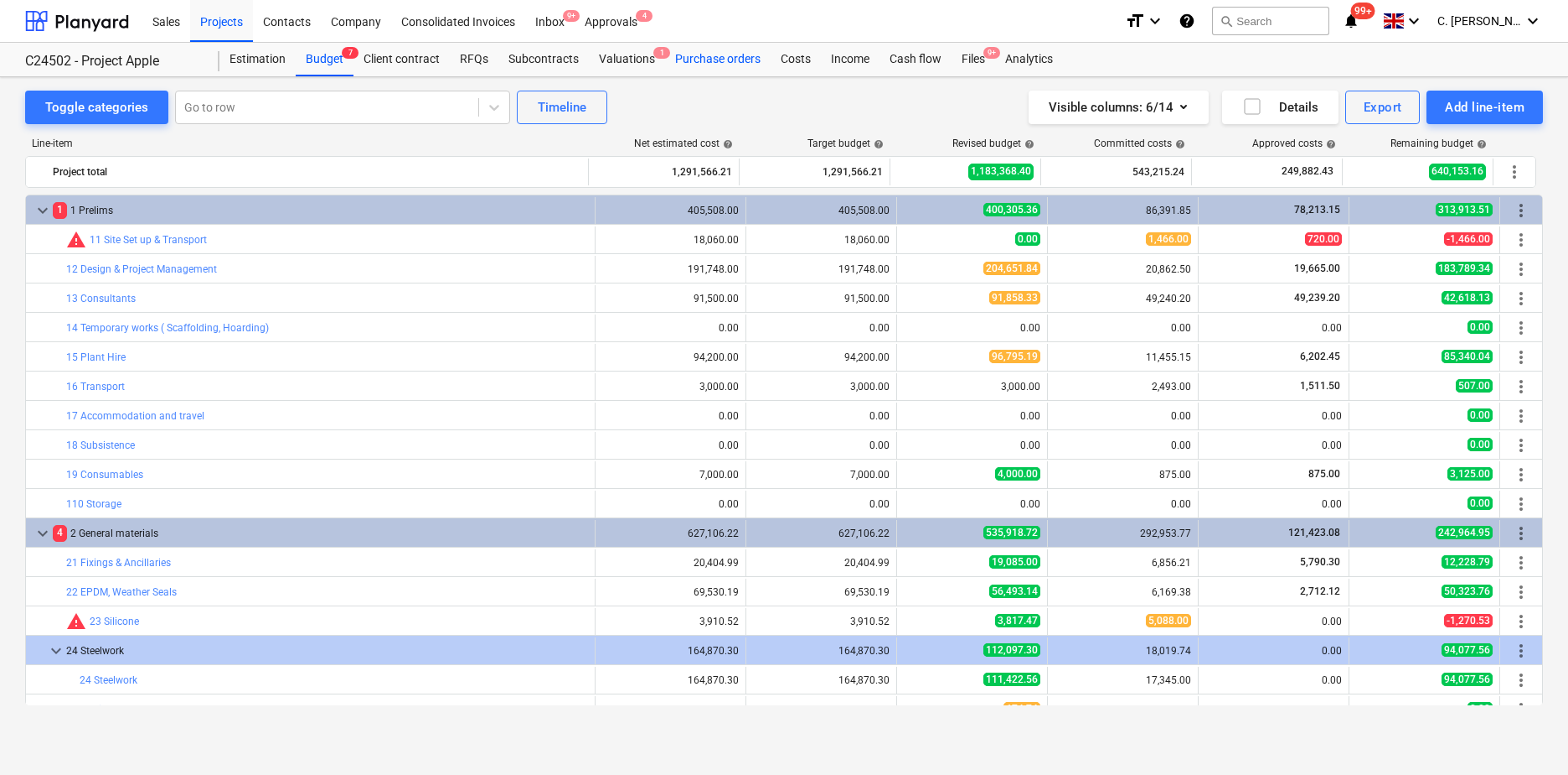
click at [738, 62] on div "Purchase orders" at bounding box center [718, 60] width 105 height 34
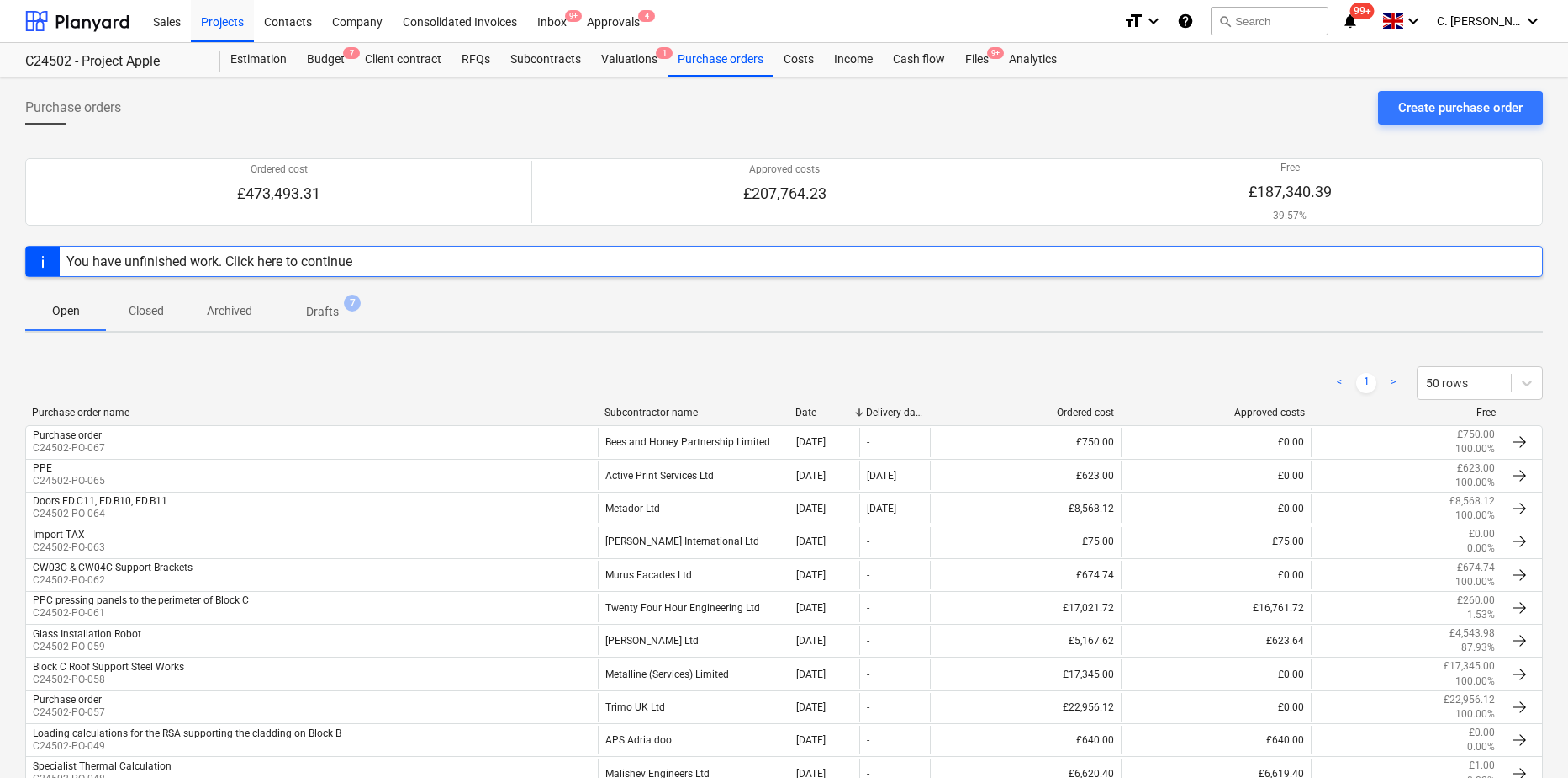
click at [630, 417] on div "Subcontractor name" at bounding box center [694, 412] width 177 height 12
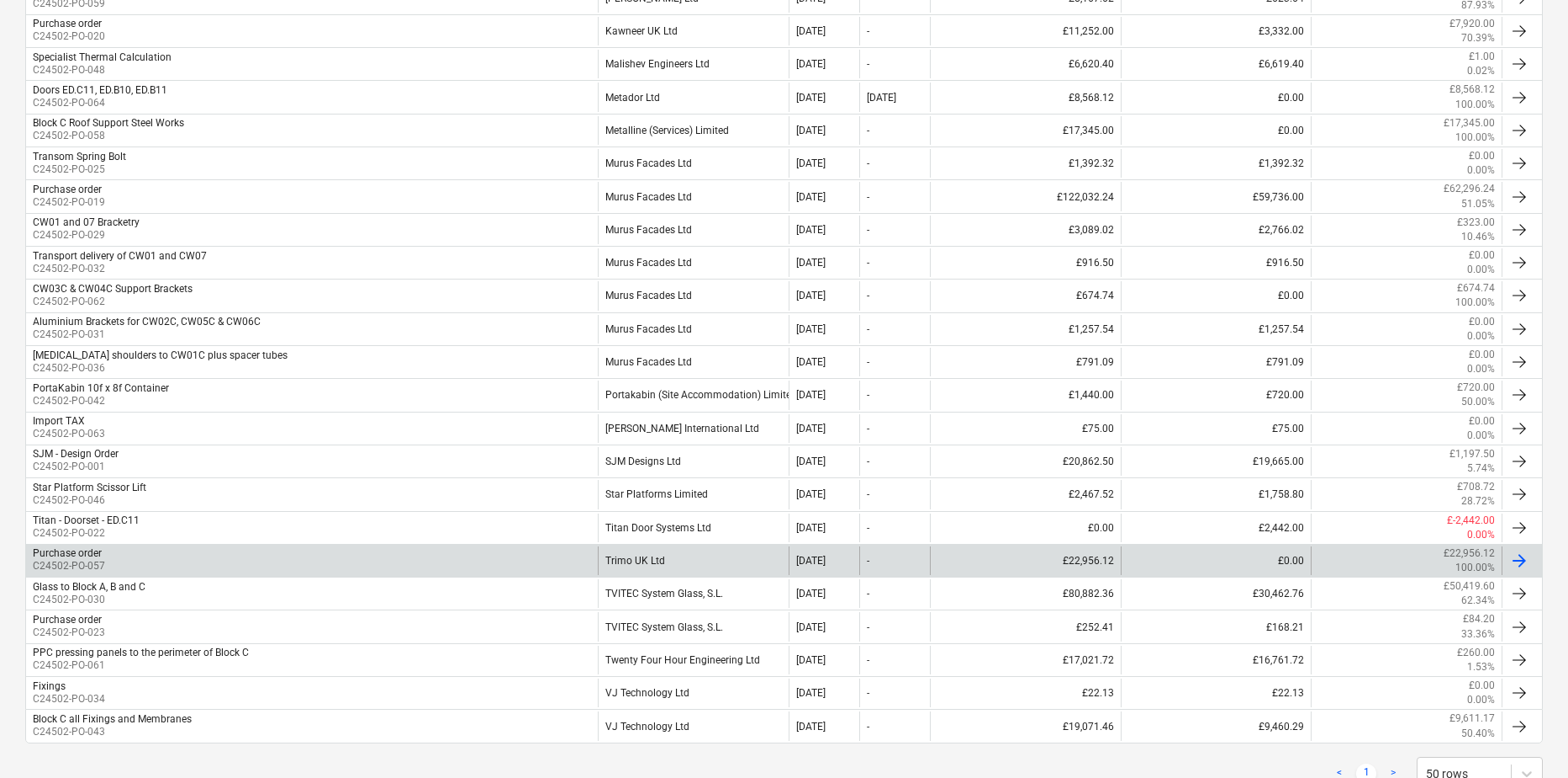
scroll to position [636, 0]
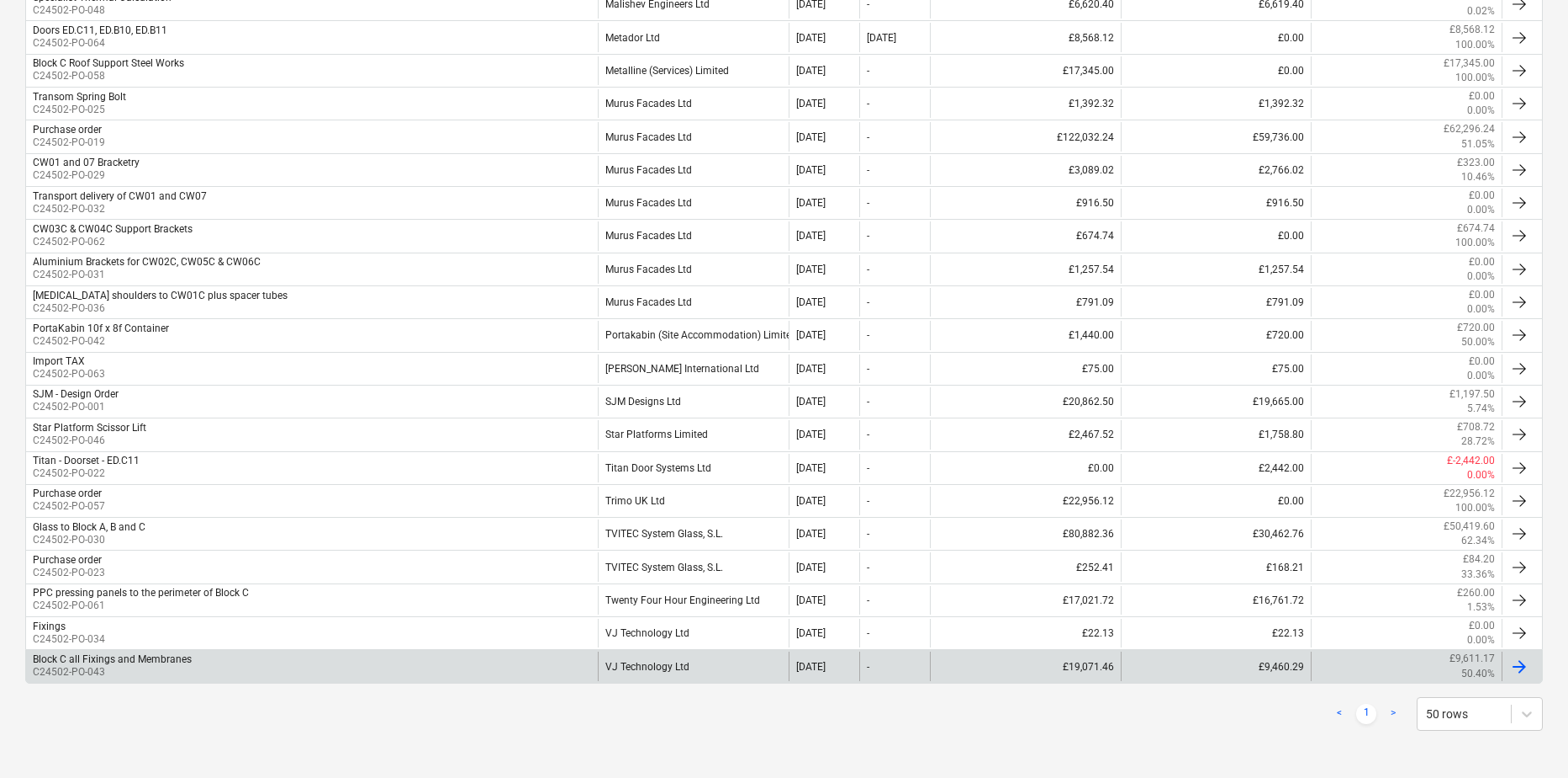
click at [158, 666] on p "C24502-PO-043" at bounding box center [112, 671] width 158 height 14
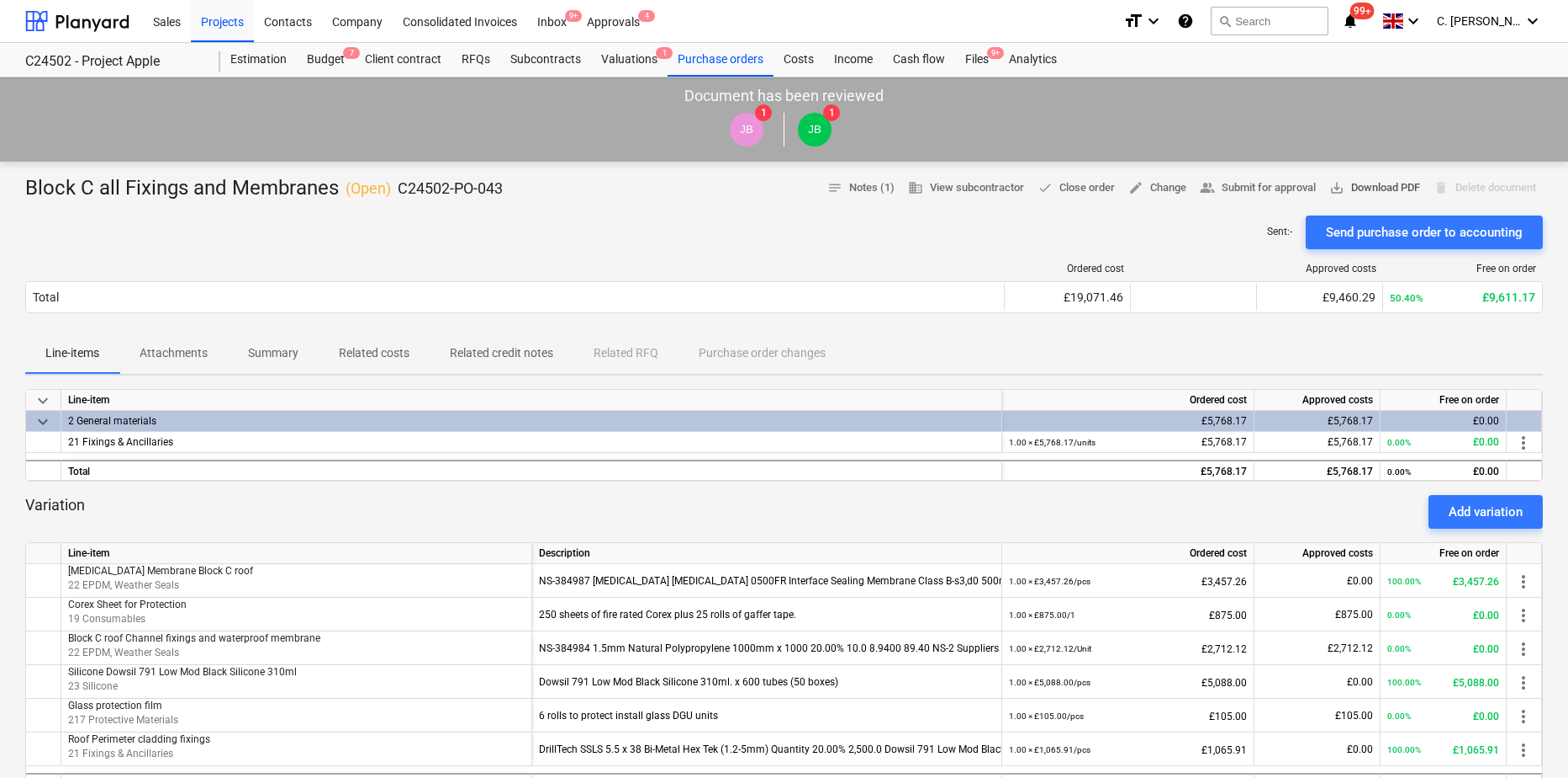
click at [1399, 189] on span "save_alt Download PDF" at bounding box center [1375, 188] width 91 height 19
drag, startPoint x: 161, startPoint y: 352, endPoint x: 197, endPoint y: 358, distance: 36.5
click at [161, 352] on p "Attachments" at bounding box center [173, 353] width 68 height 18
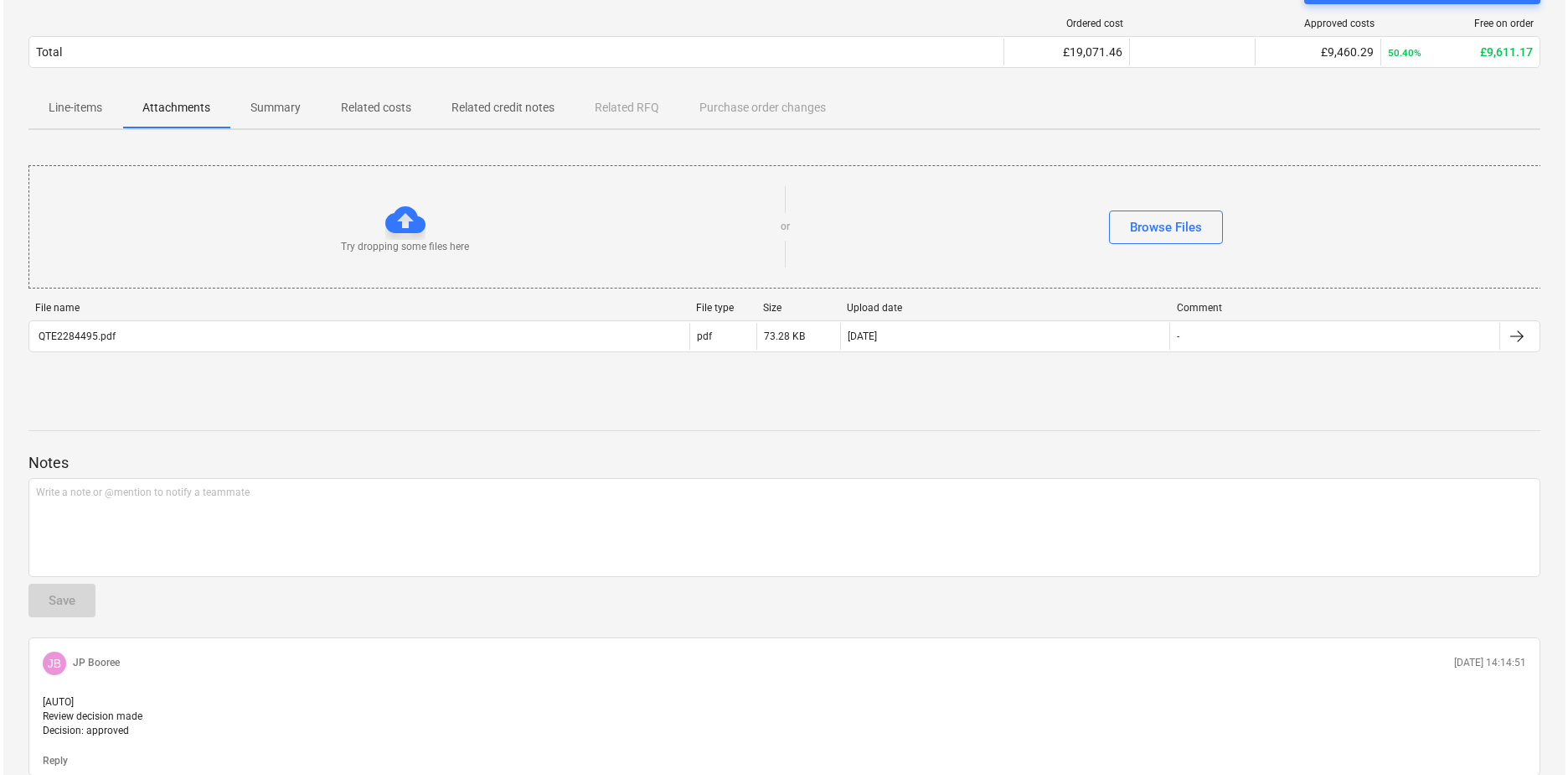
scroll to position [251, 0]
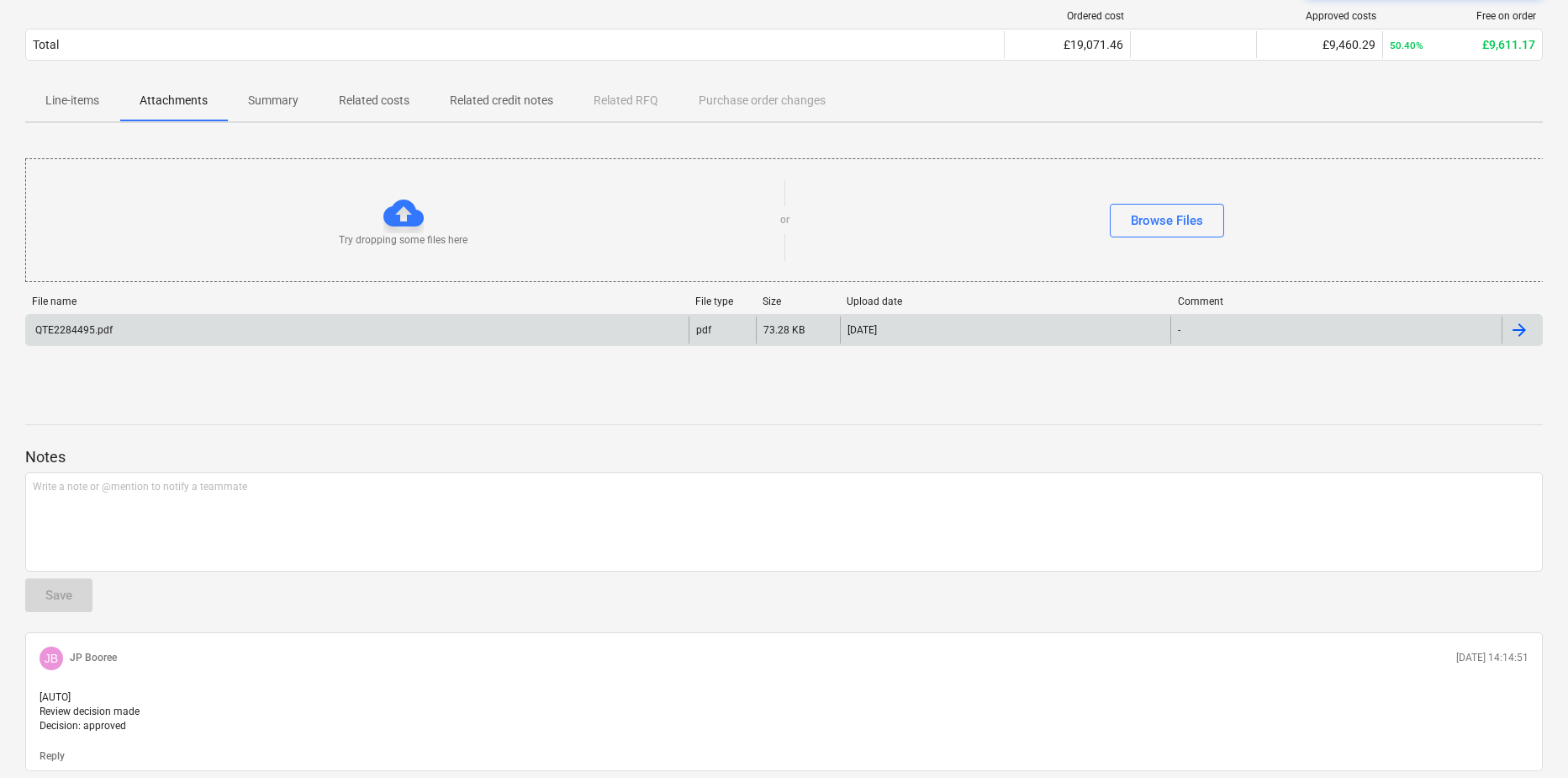
click at [84, 337] on div "QTE2284495.pdf" at bounding box center [357, 329] width 663 height 27
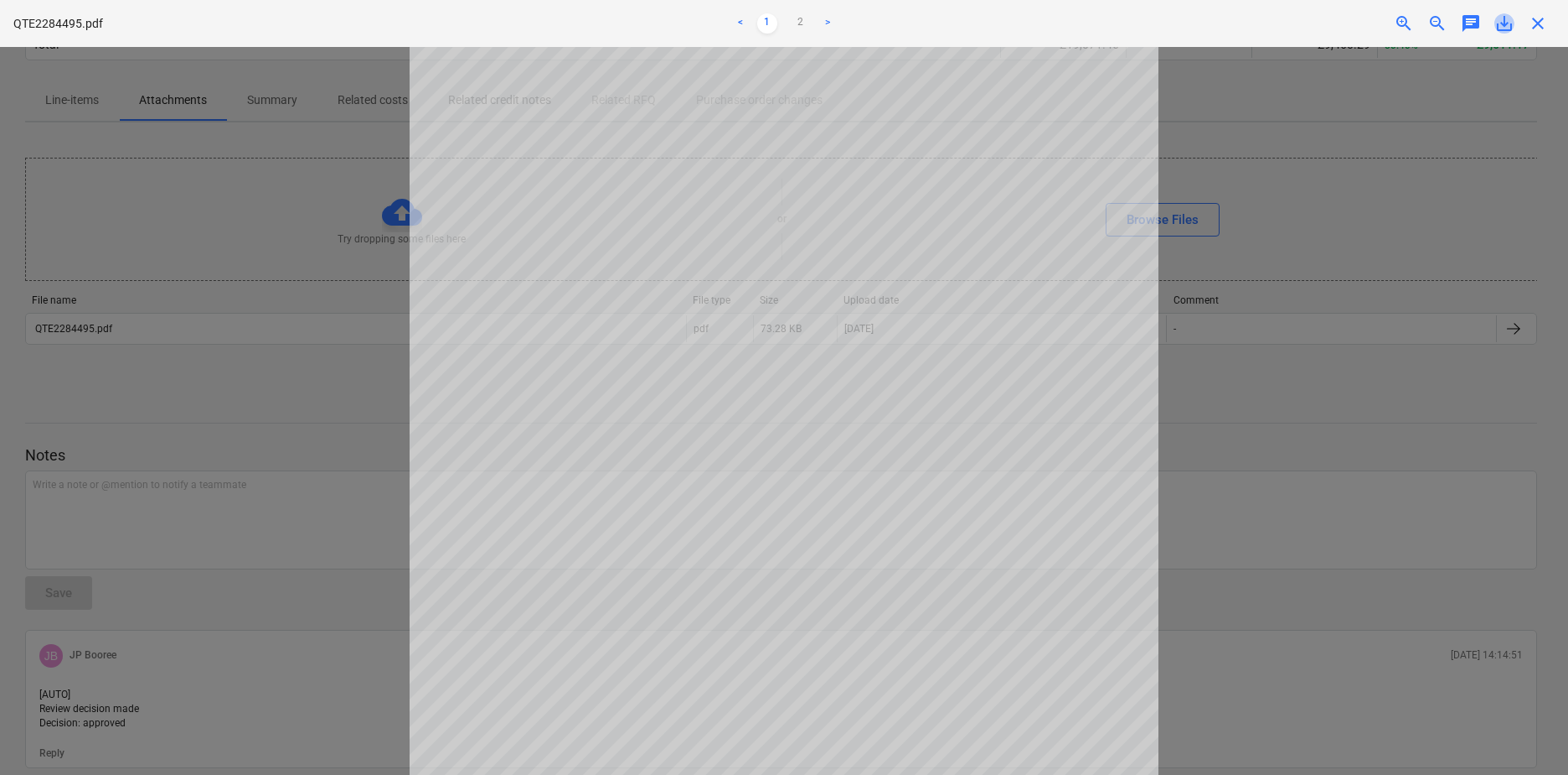
click at [1506, 28] on span "save_alt" at bounding box center [1504, 23] width 20 height 20
click at [804, 32] on link "2" at bounding box center [800, 23] width 20 height 20
click at [361, 435] on div at bounding box center [784, 410] width 1568 height 727
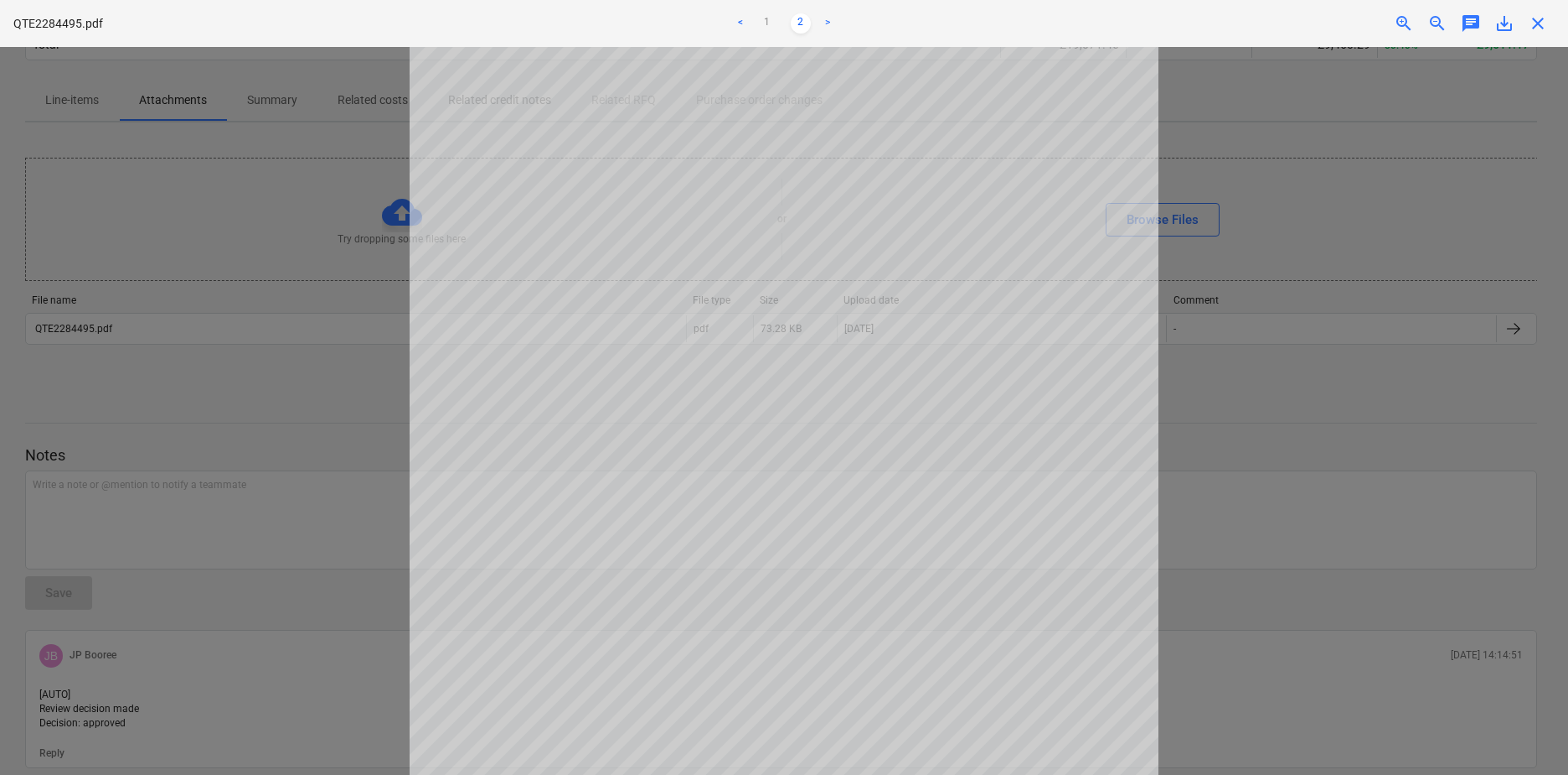
click at [1418, 467] on div at bounding box center [784, 410] width 1568 height 727
click at [277, 501] on div at bounding box center [784, 410] width 1568 height 727
click at [771, 19] on link "1" at bounding box center [768, 23] width 20 height 20
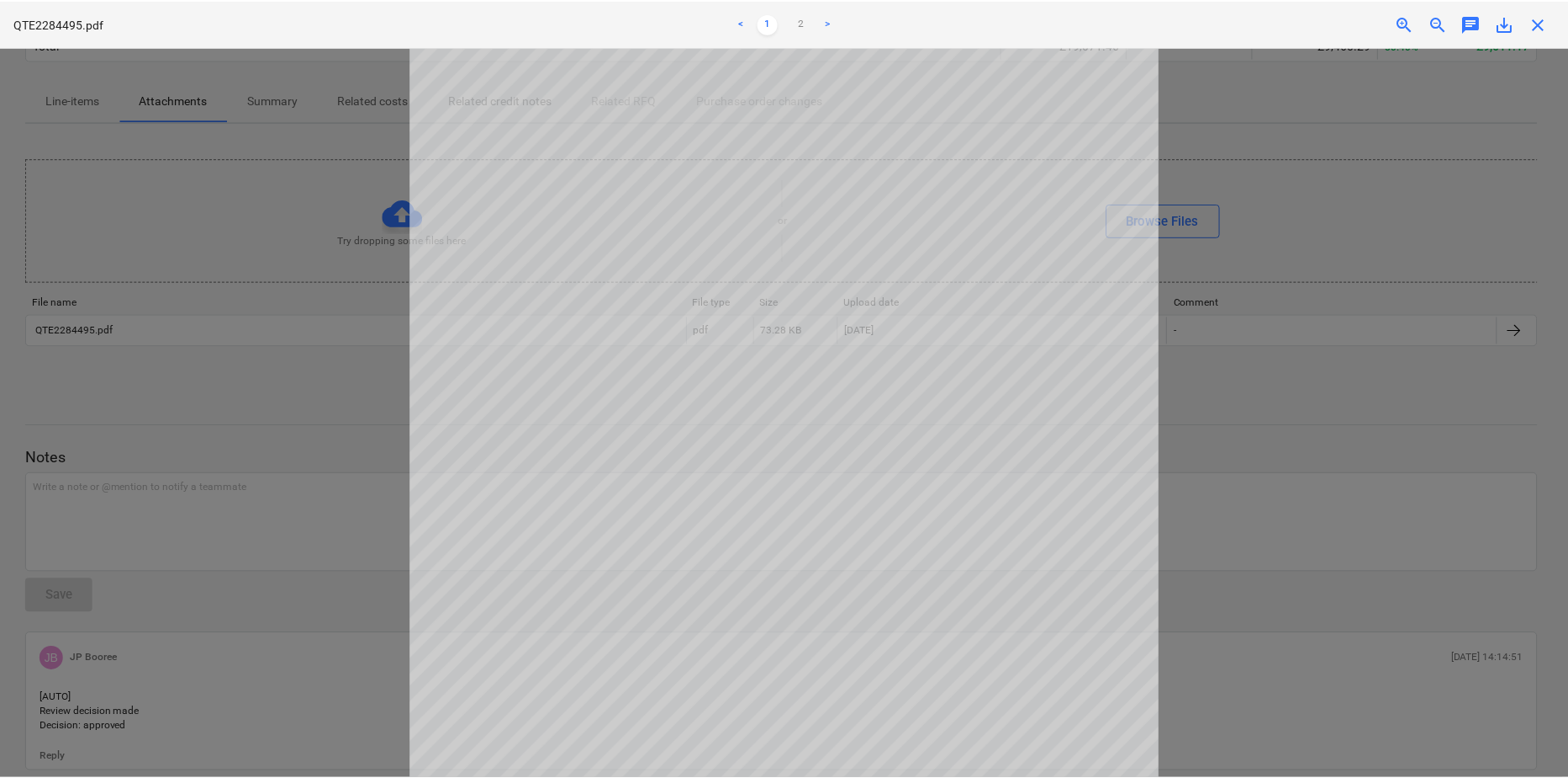
scroll to position [84, 0]
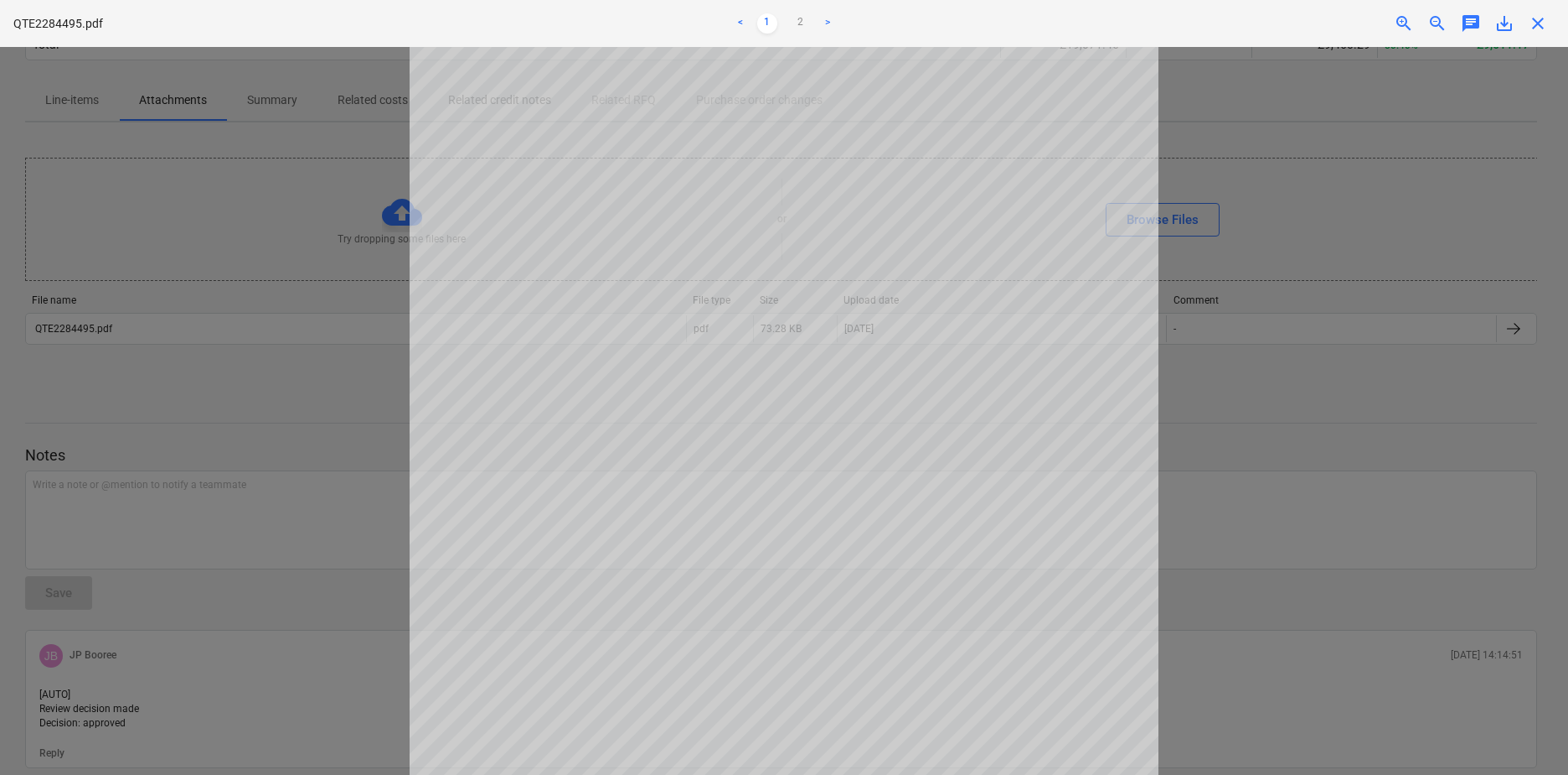
click at [212, 585] on div at bounding box center [784, 410] width 1568 height 727
click at [1539, 28] on span "close" at bounding box center [1538, 23] width 20 height 20
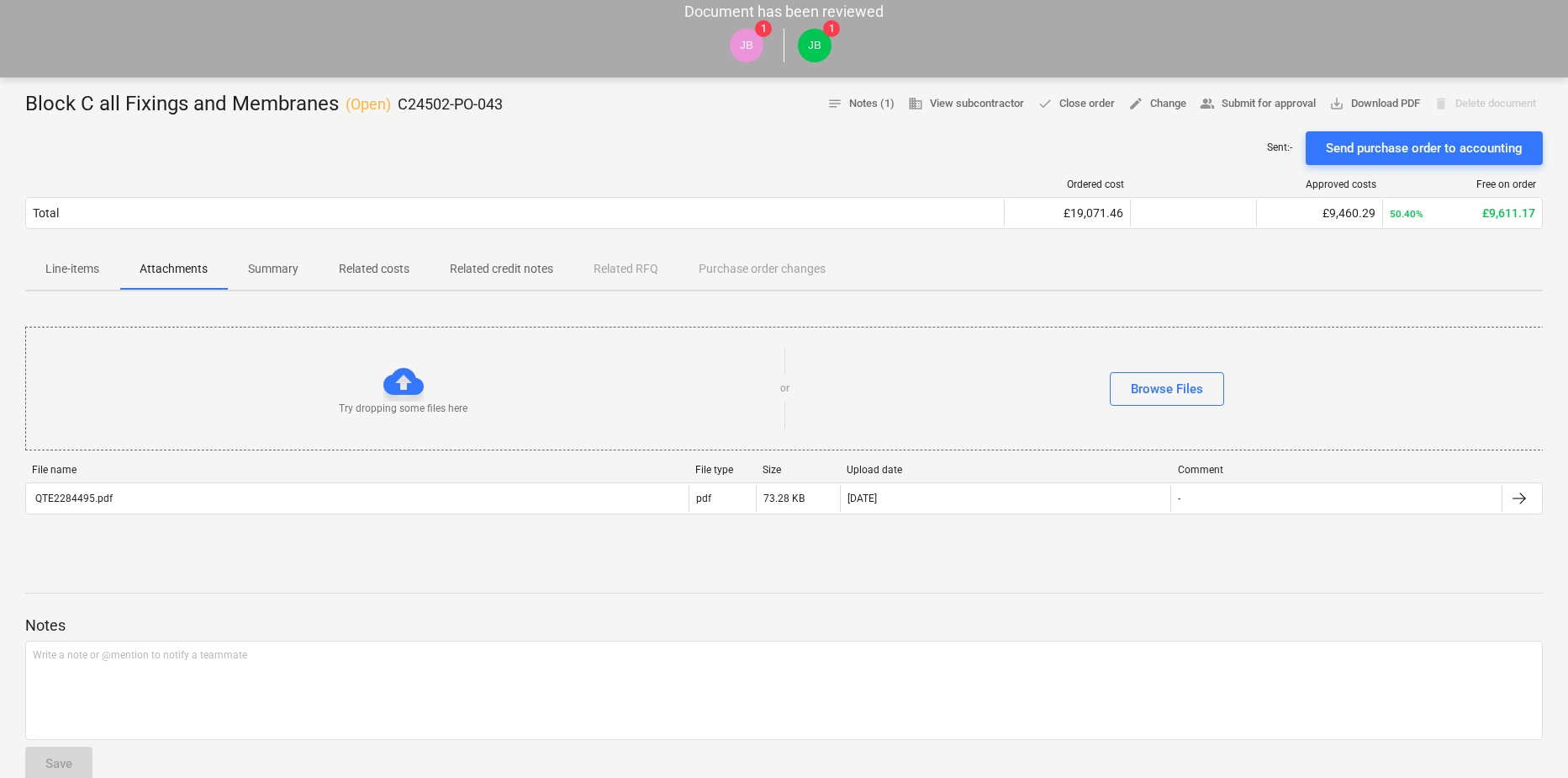
click at [73, 273] on p "Line-items" at bounding box center [73, 269] width 54 height 18
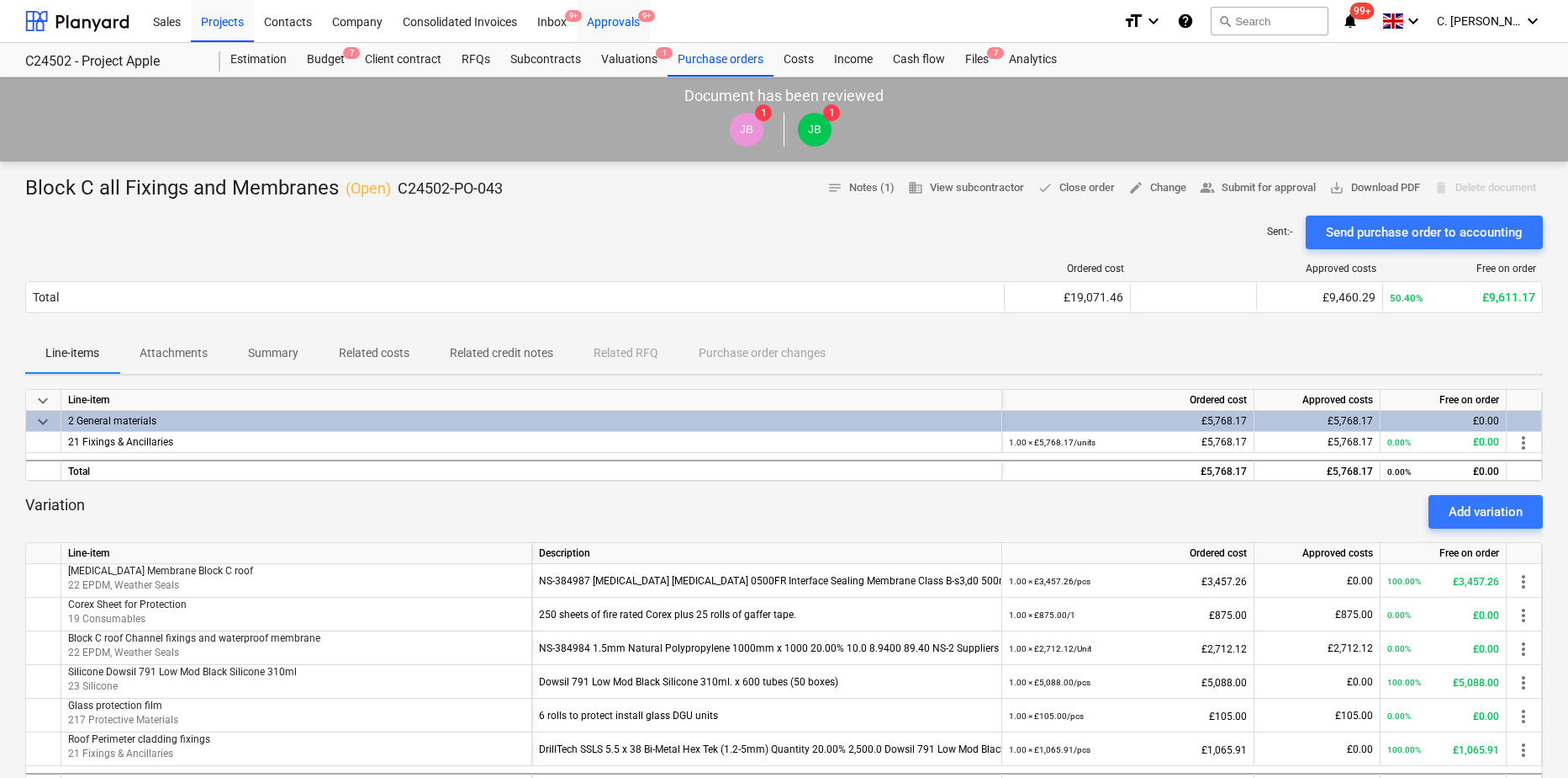
click at [601, 17] on div "Approvals 9+" at bounding box center [613, 20] width 73 height 43
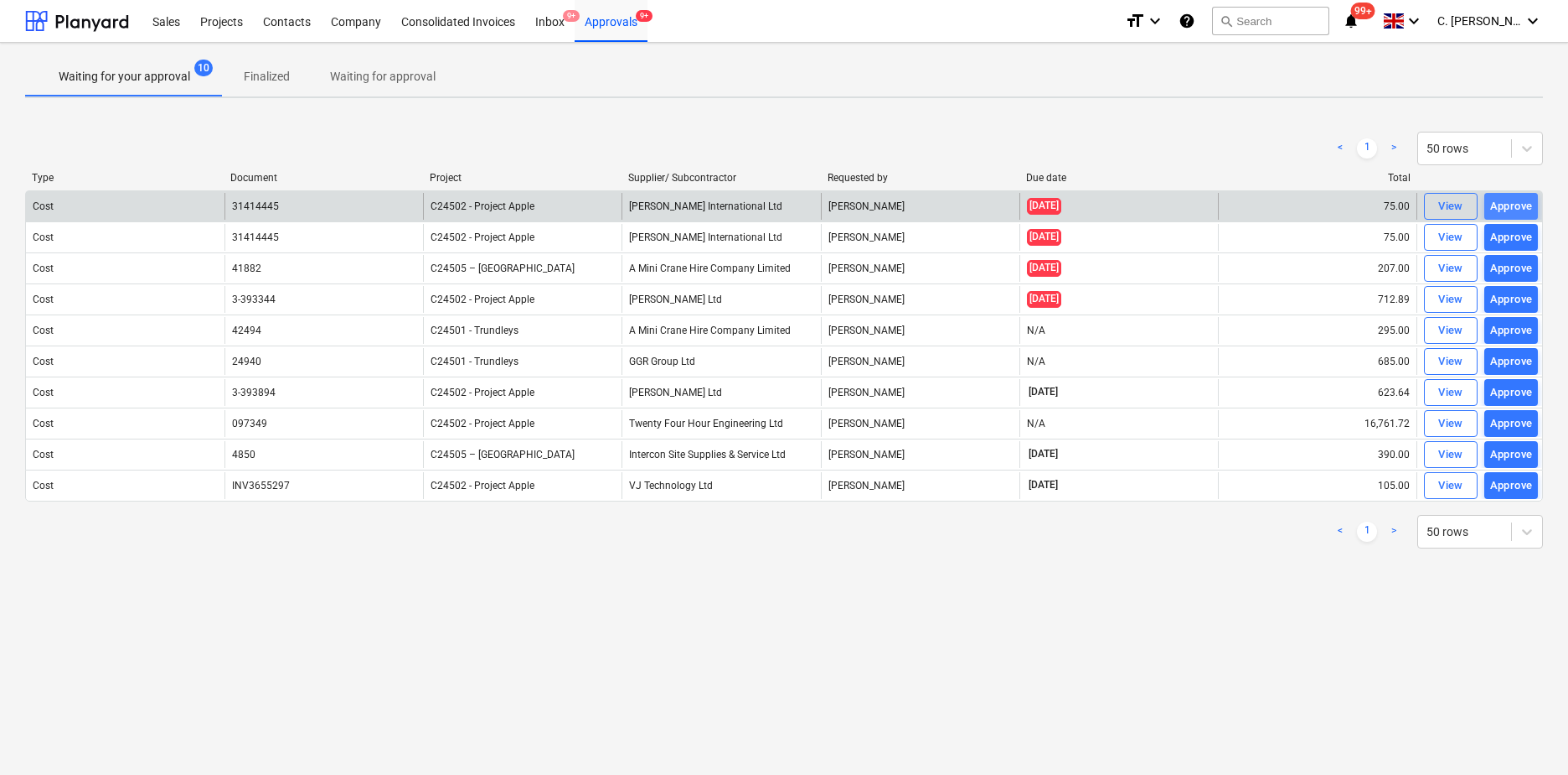
click at [1525, 204] on div "Approve" at bounding box center [1511, 206] width 43 height 19
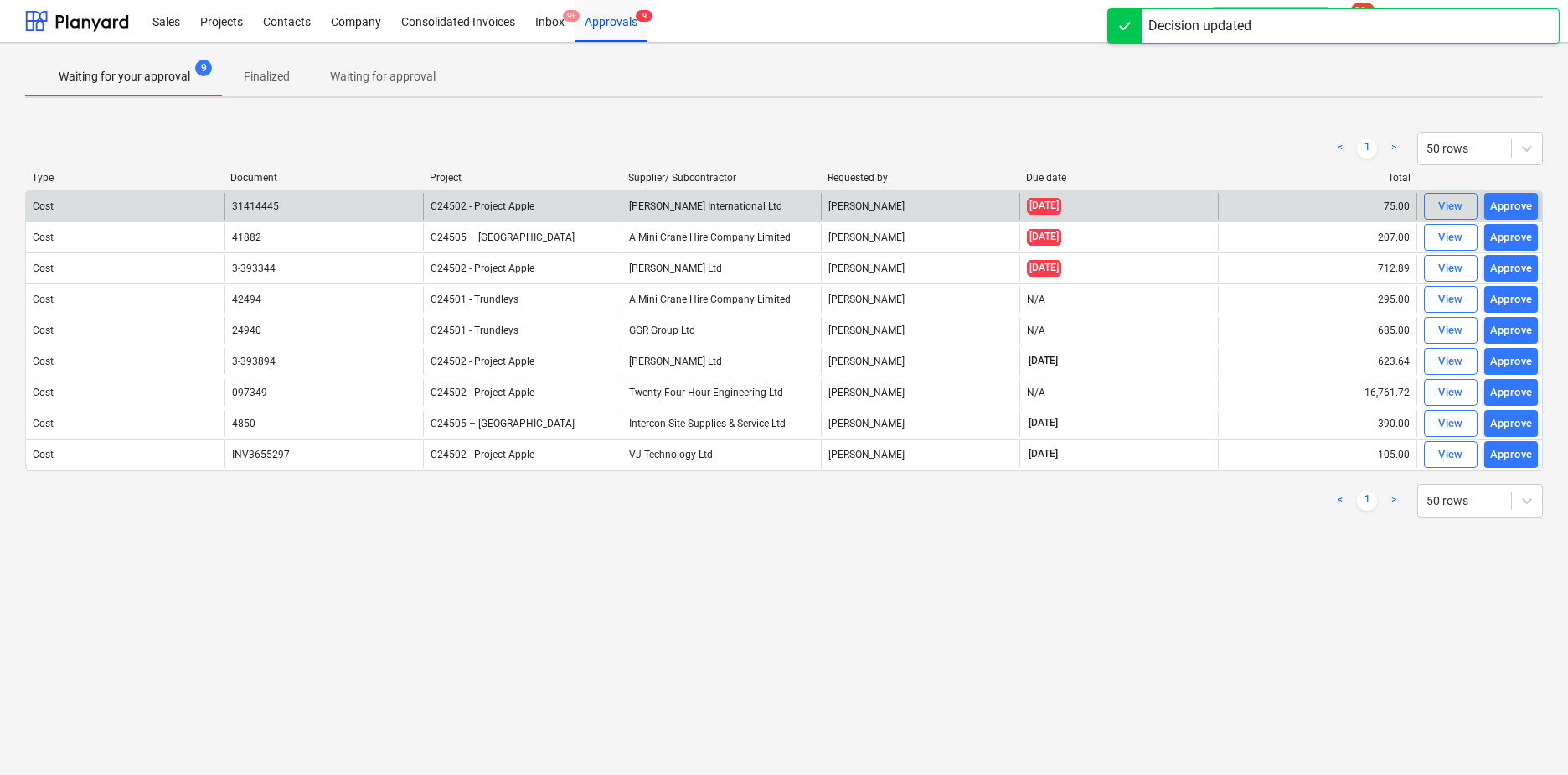
click at [1525, 204] on div "Approve" at bounding box center [1511, 206] width 43 height 19
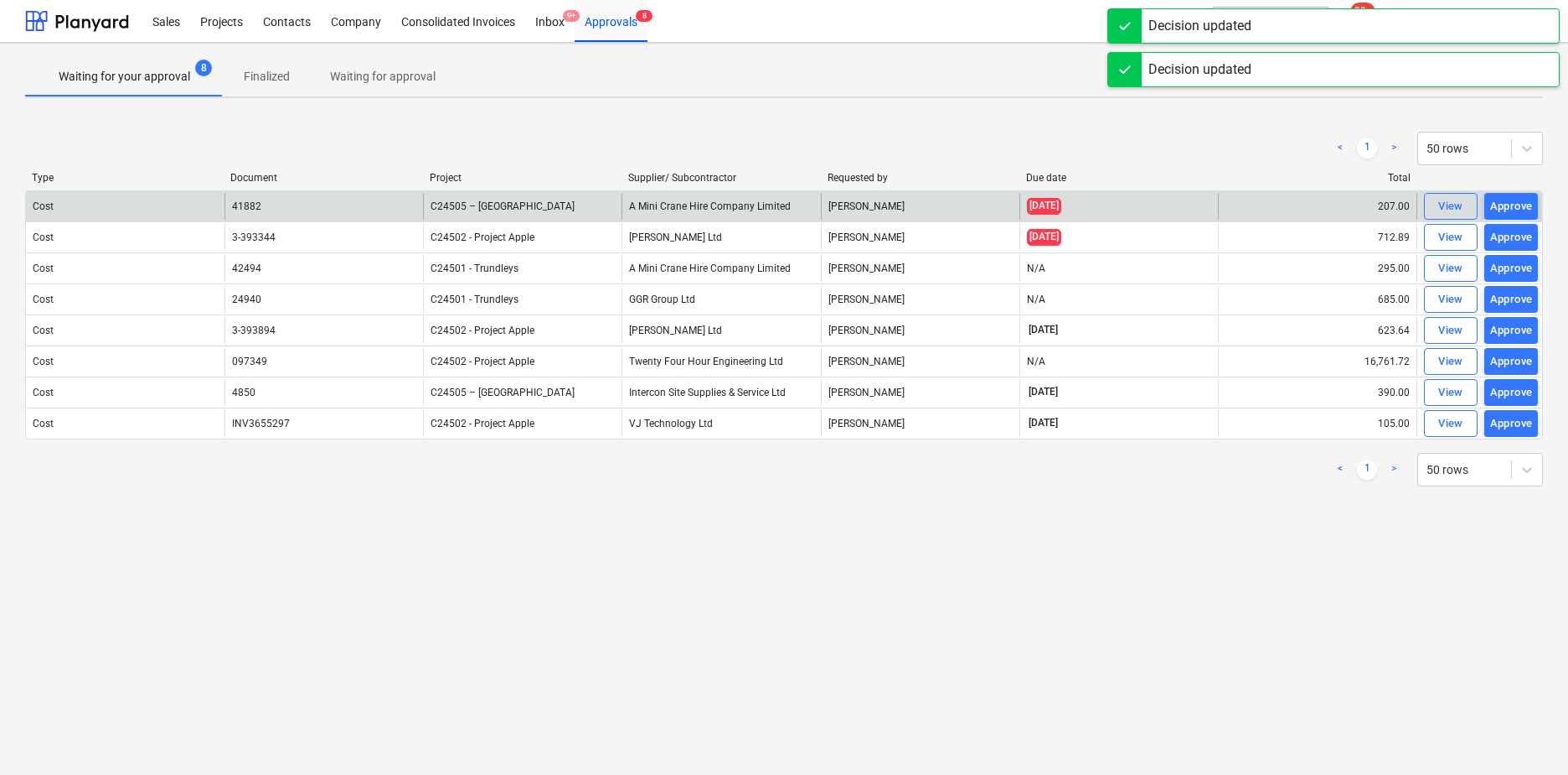
click at [1525, 204] on div "Approve" at bounding box center [1511, 206] width 43 height 19
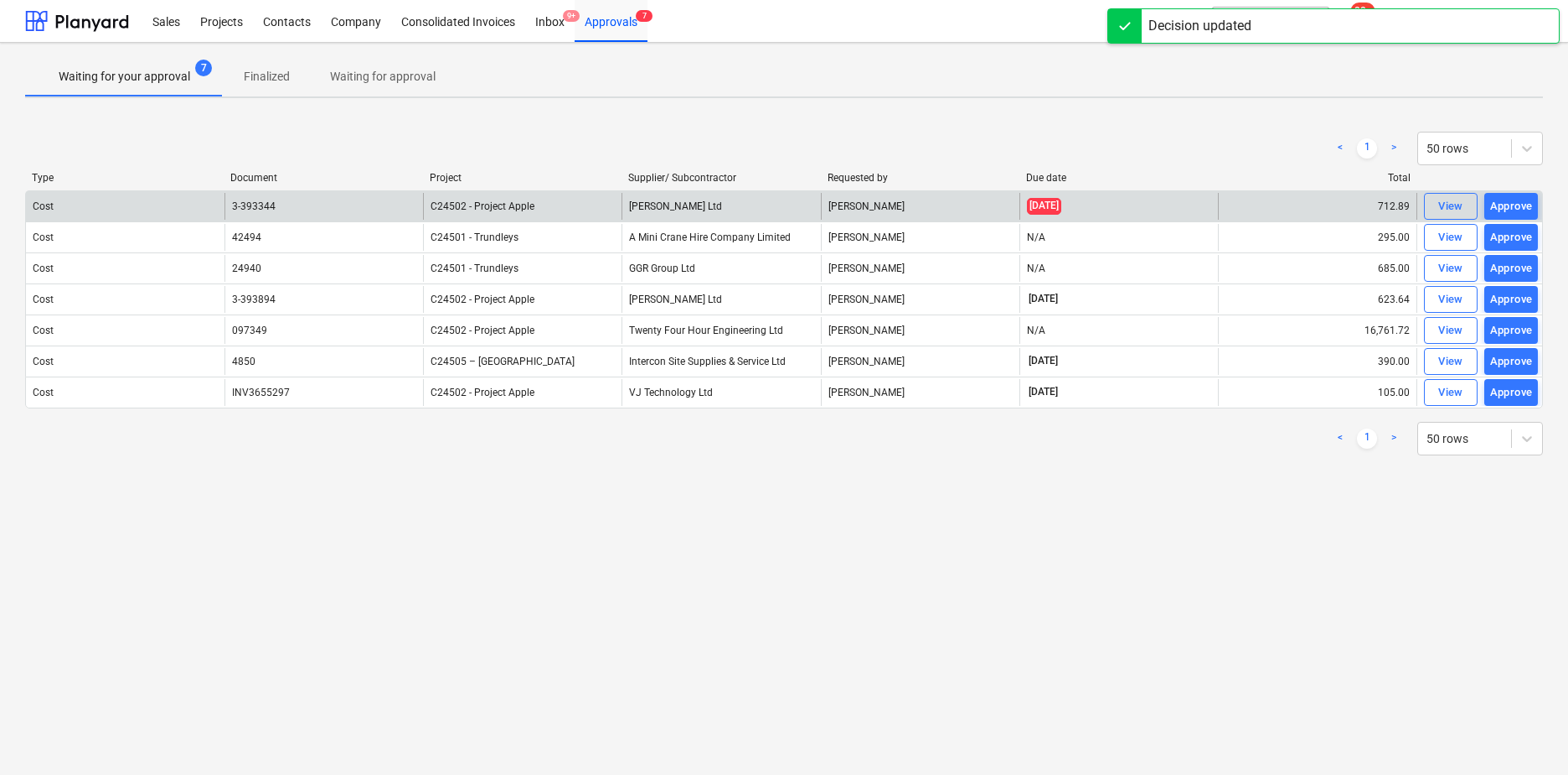
click at [1525, 204] on div "Approve" at bounding box center [1511, 206] width 43 height 19
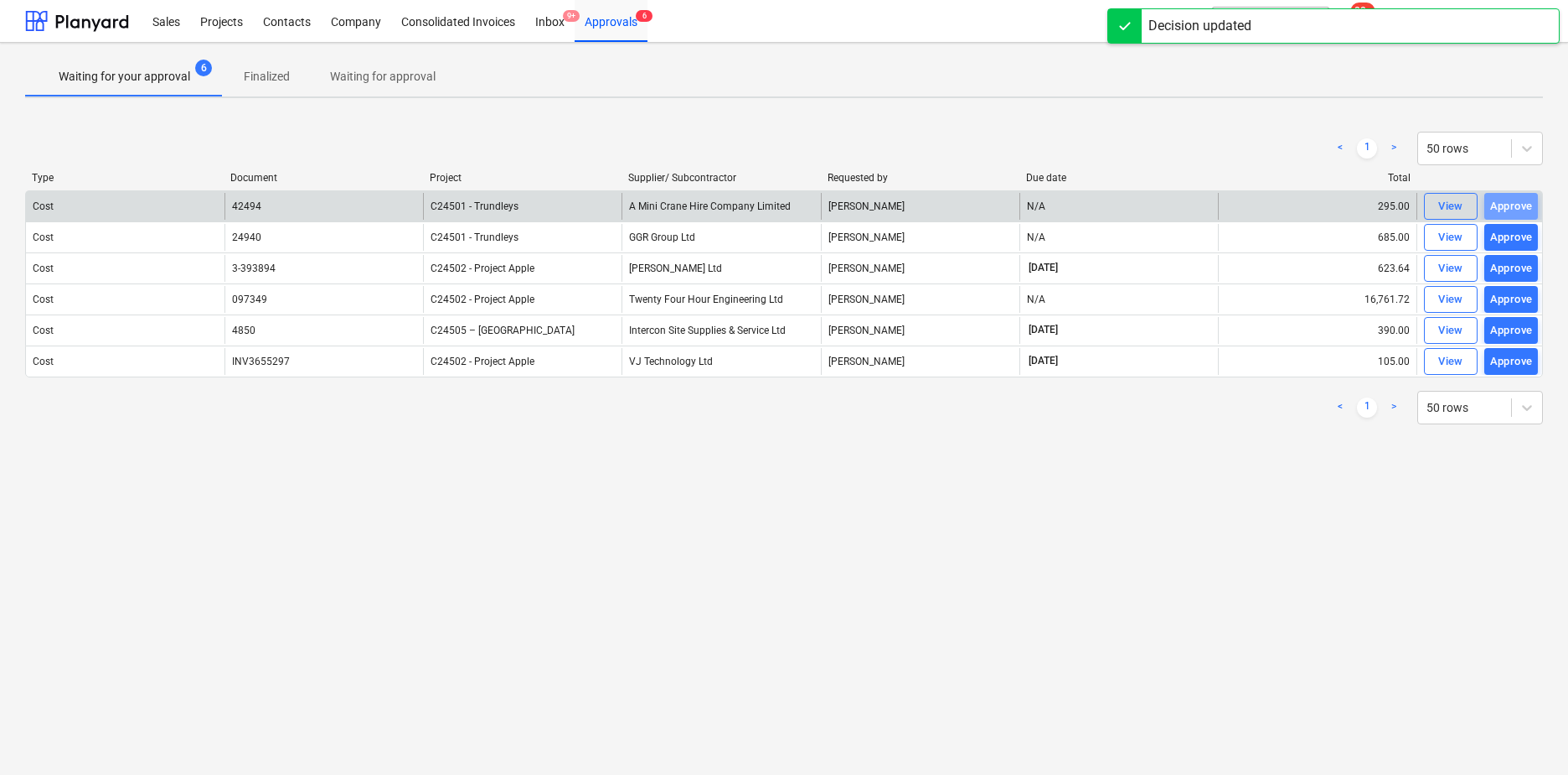
click at [1525, 204] on div "Approve" at bounding box center [1511, 206] width 43 height 19
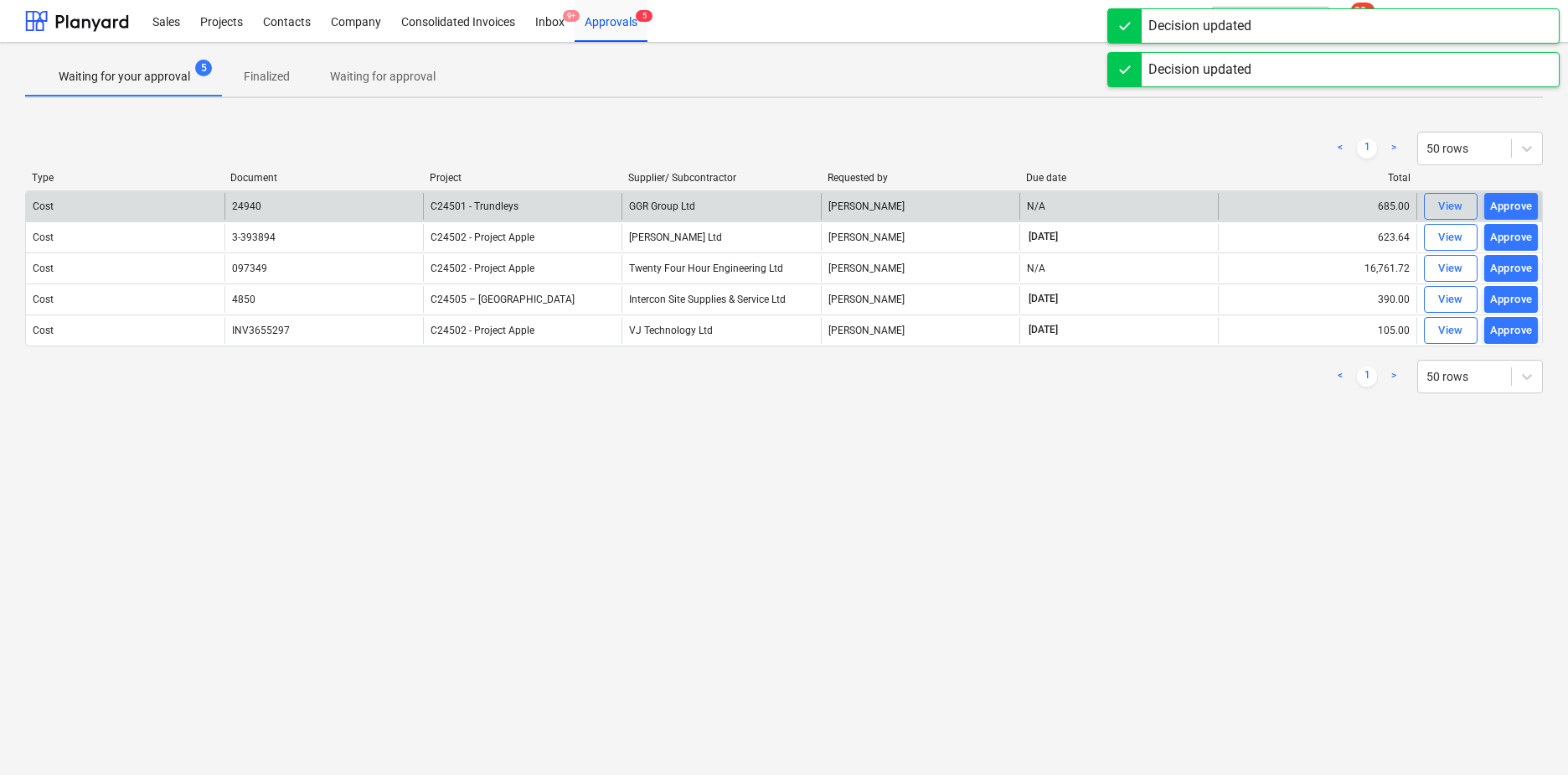
click at [1525, 204] on div "Approve" at bounding box center [1511, 206] width 43 height 19
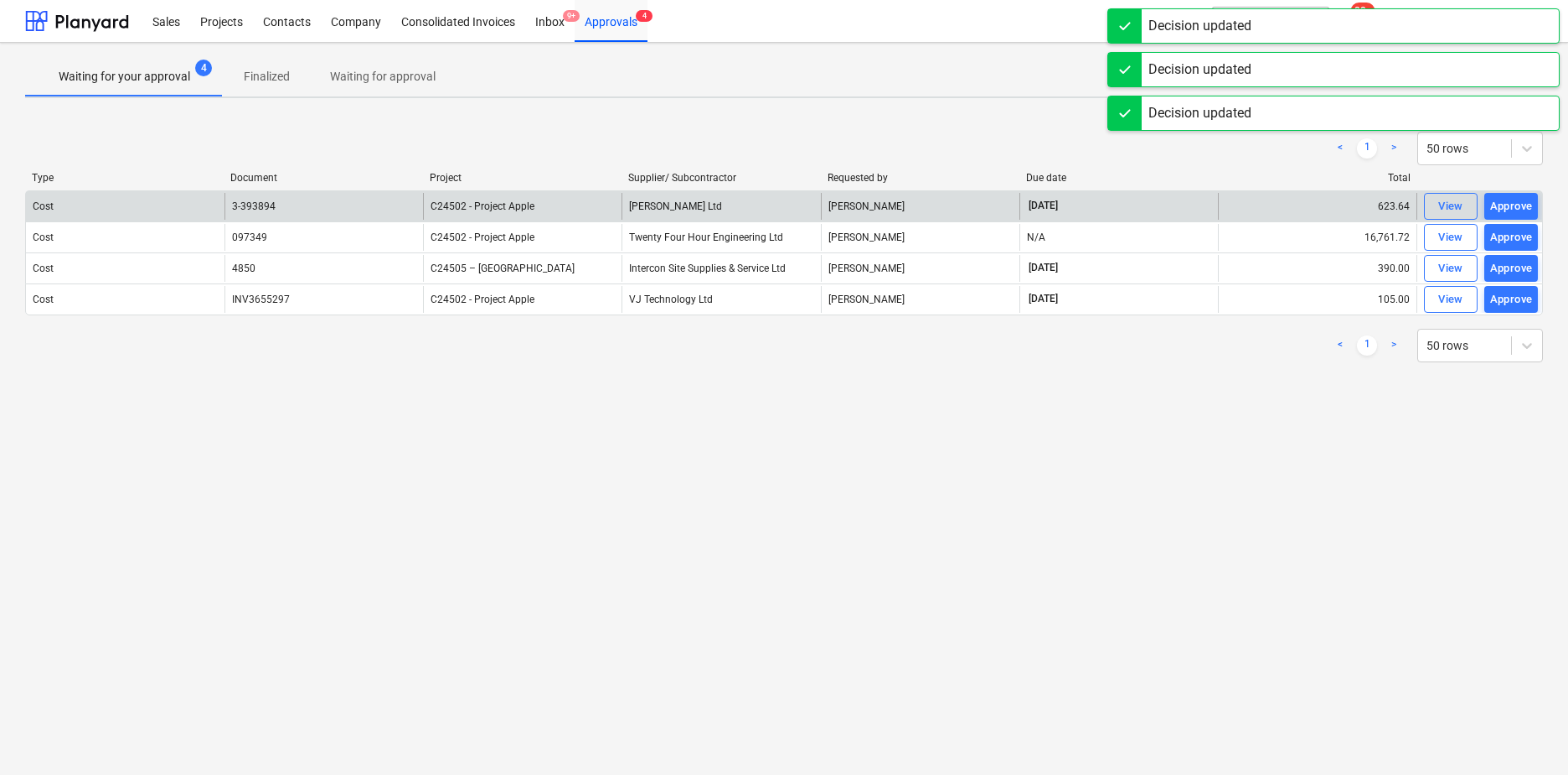
click at [1525, 204] on div "Approve" at bounding box center [1511, 206] width 43 height 19
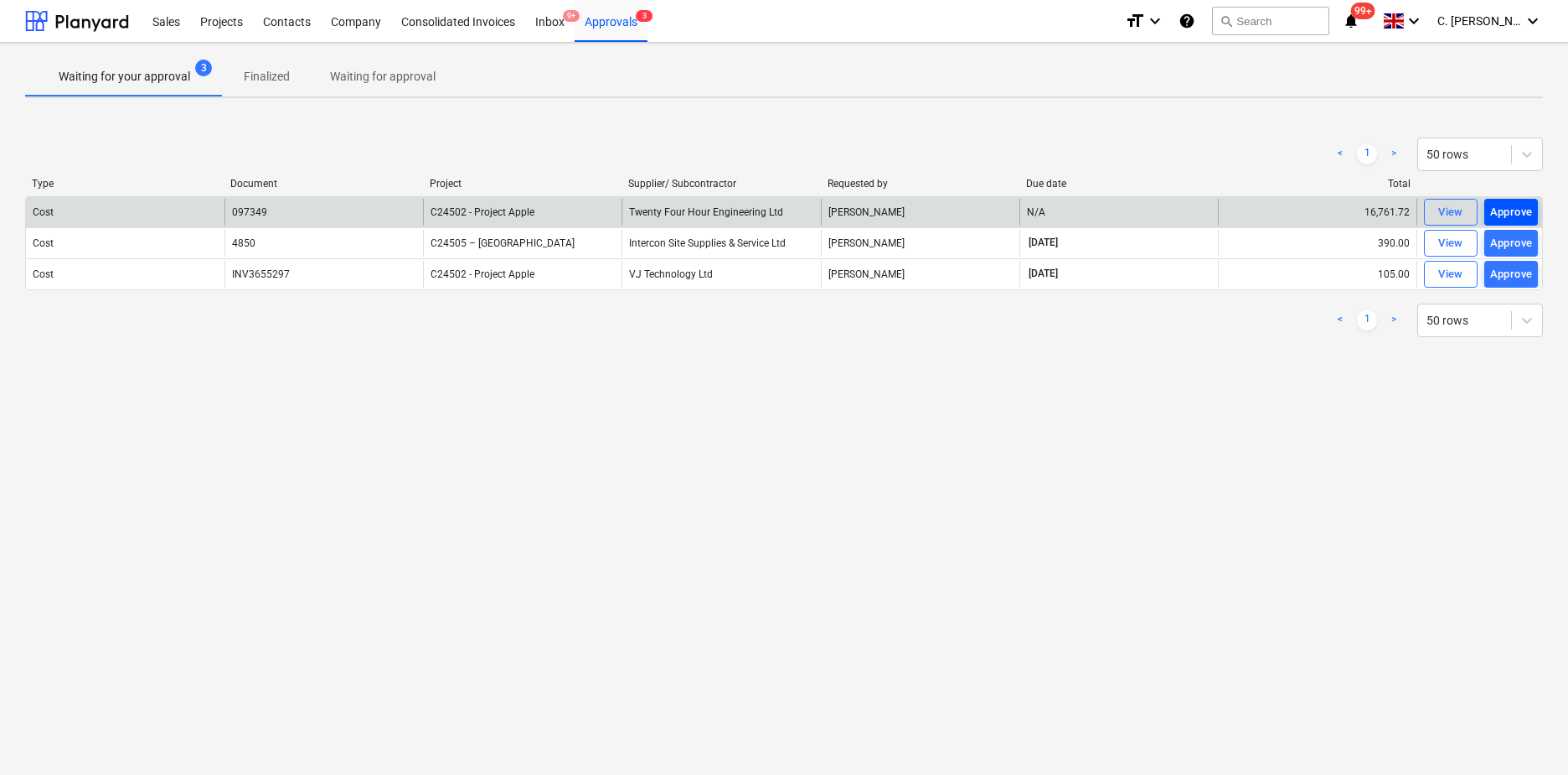
click at [1510, 210] on div "Approve" at bounding box center [1511, 212] width 43 height 19
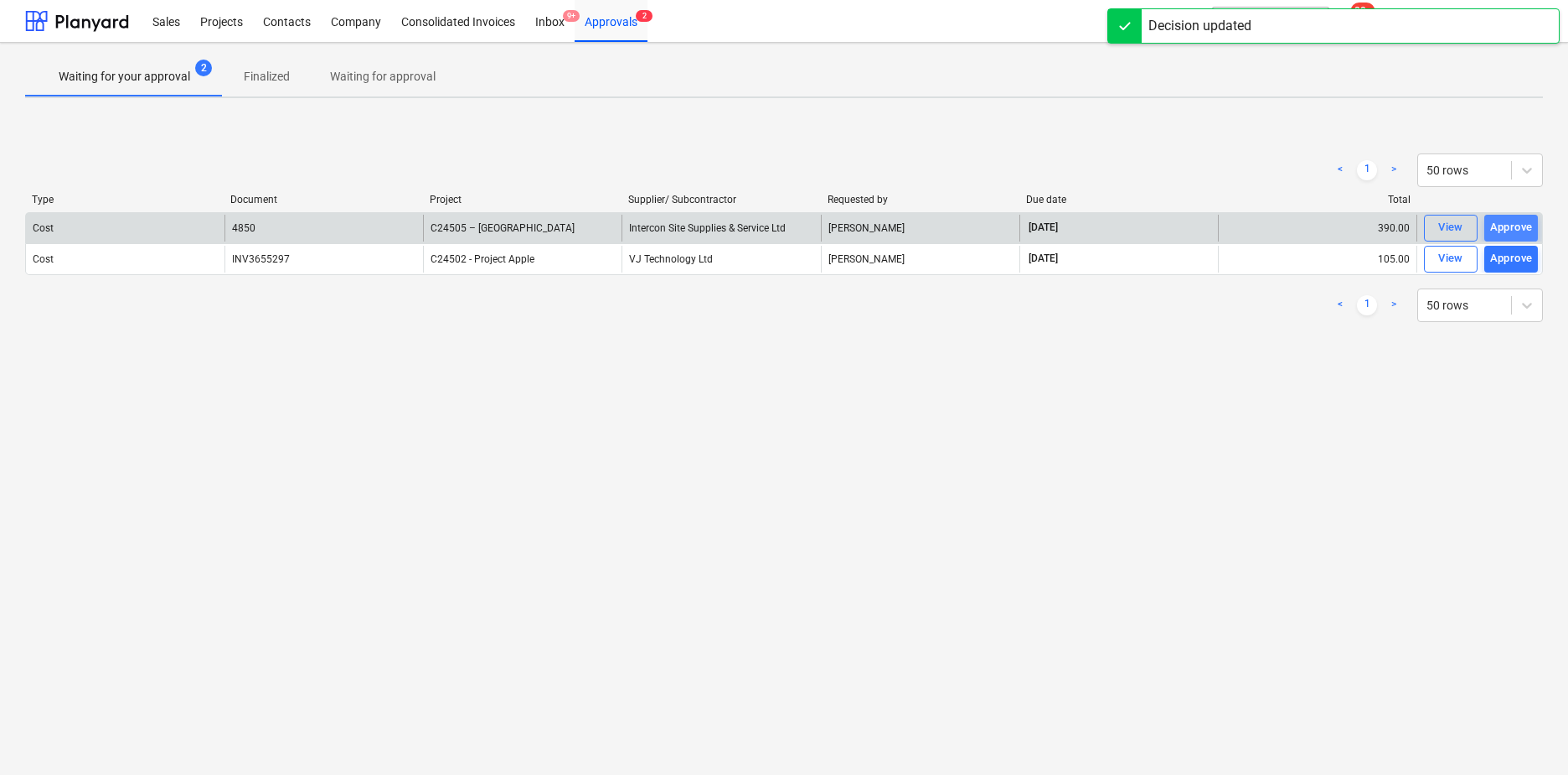
click at [1508, 228] on div "Approve" at bounding box center [1511, 227] width 43 height 19
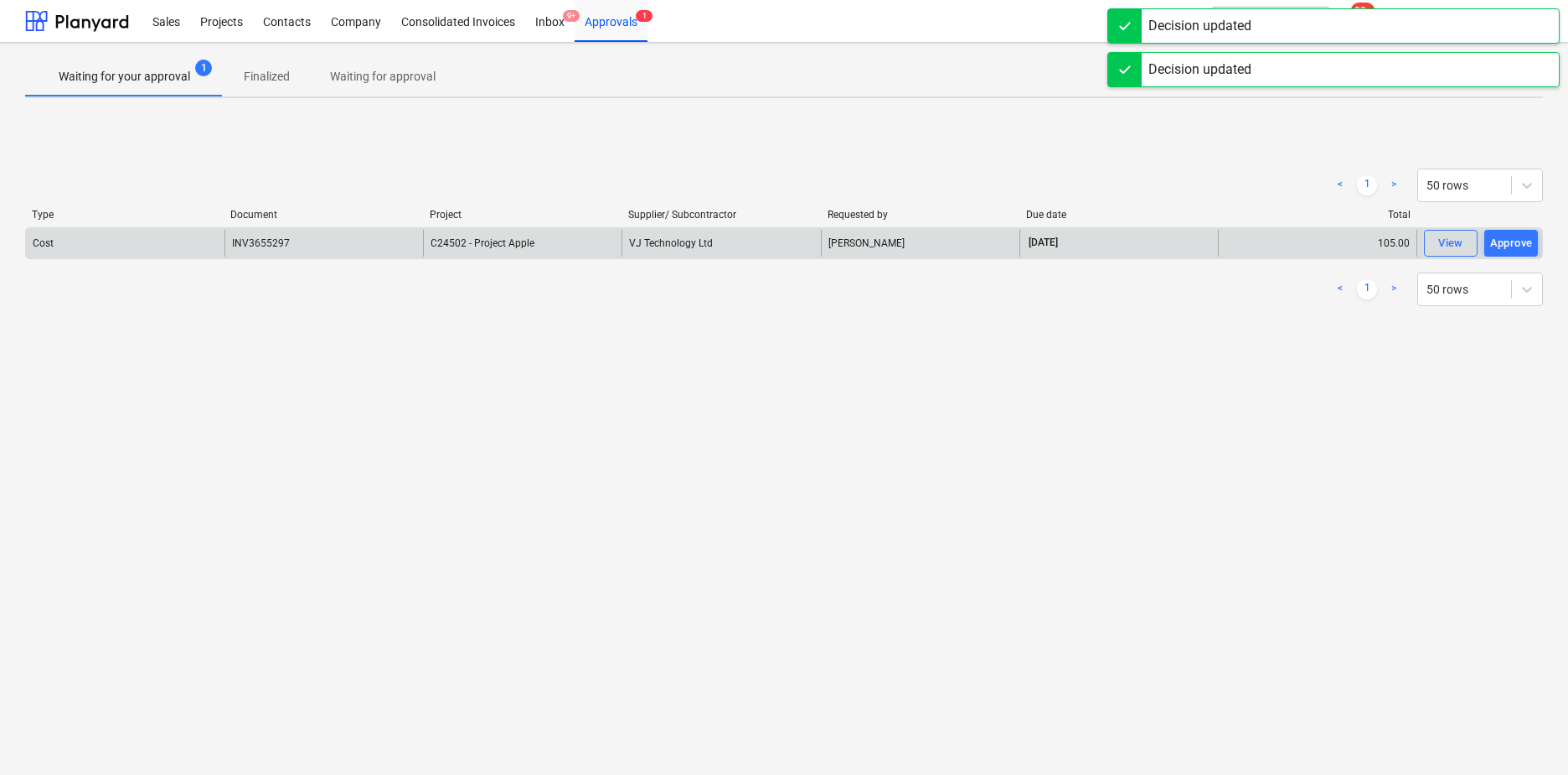
click at [1508, 228] on div "Cost INV3655297 C24502 - Project Apple VJ Technology Ltd Maritz Naude 31.10.202…" at bounding box center [784, 243] width 1518 height 32
click at [1513, 239] on div "Approve" at bounding box center [1511, 242] width 43 height 19
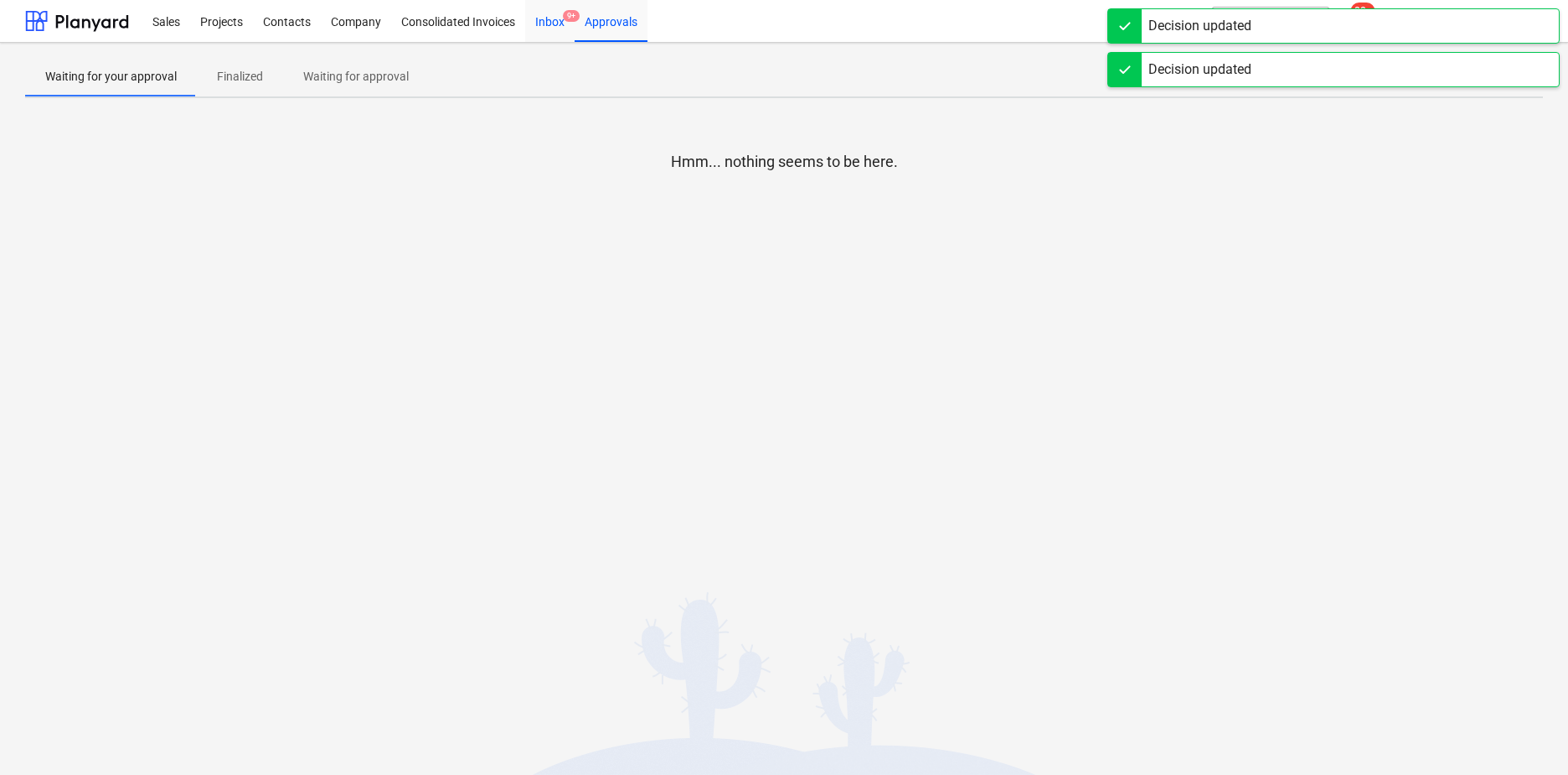
click at [550, 24] on div "Inbox 9+" at bounding box center [550, 20] width 50 height 43
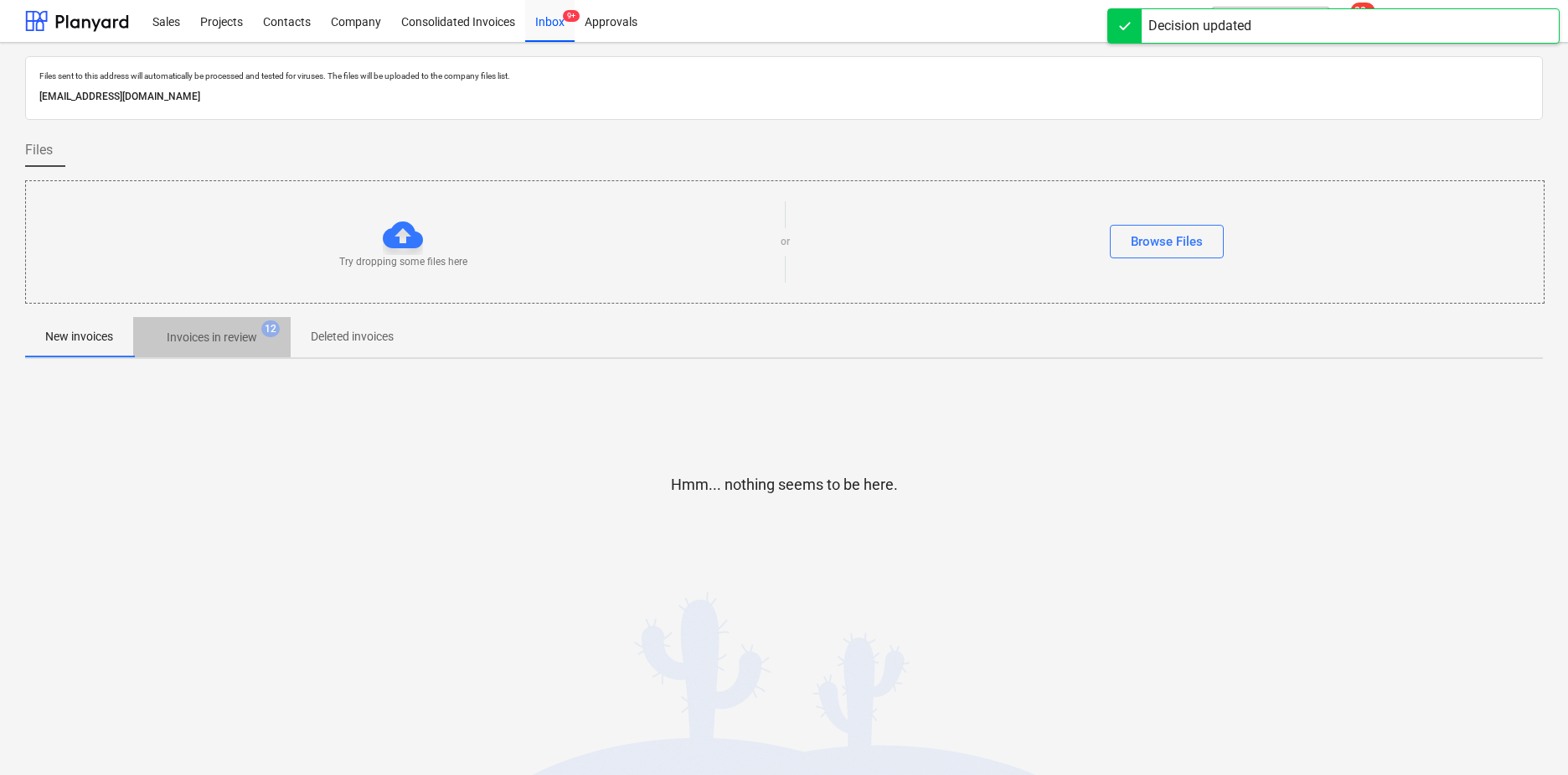
click at [239, 336] on p "Invoices in review" at bounding box center [212, 338] width 90 height 18
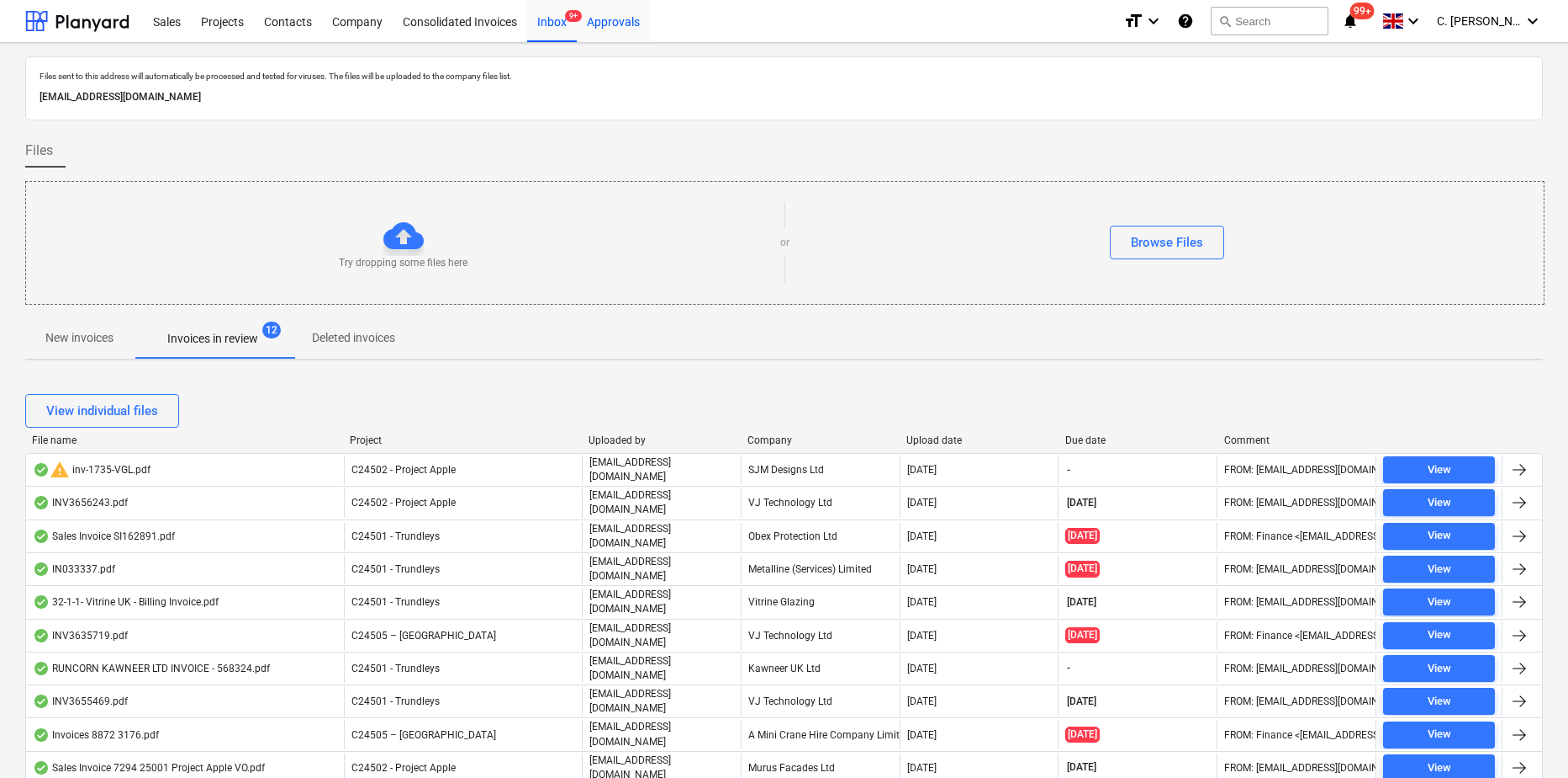
click at [618, 28] on div "Approvals" at bounding box center [613, 20] width 73 height 43
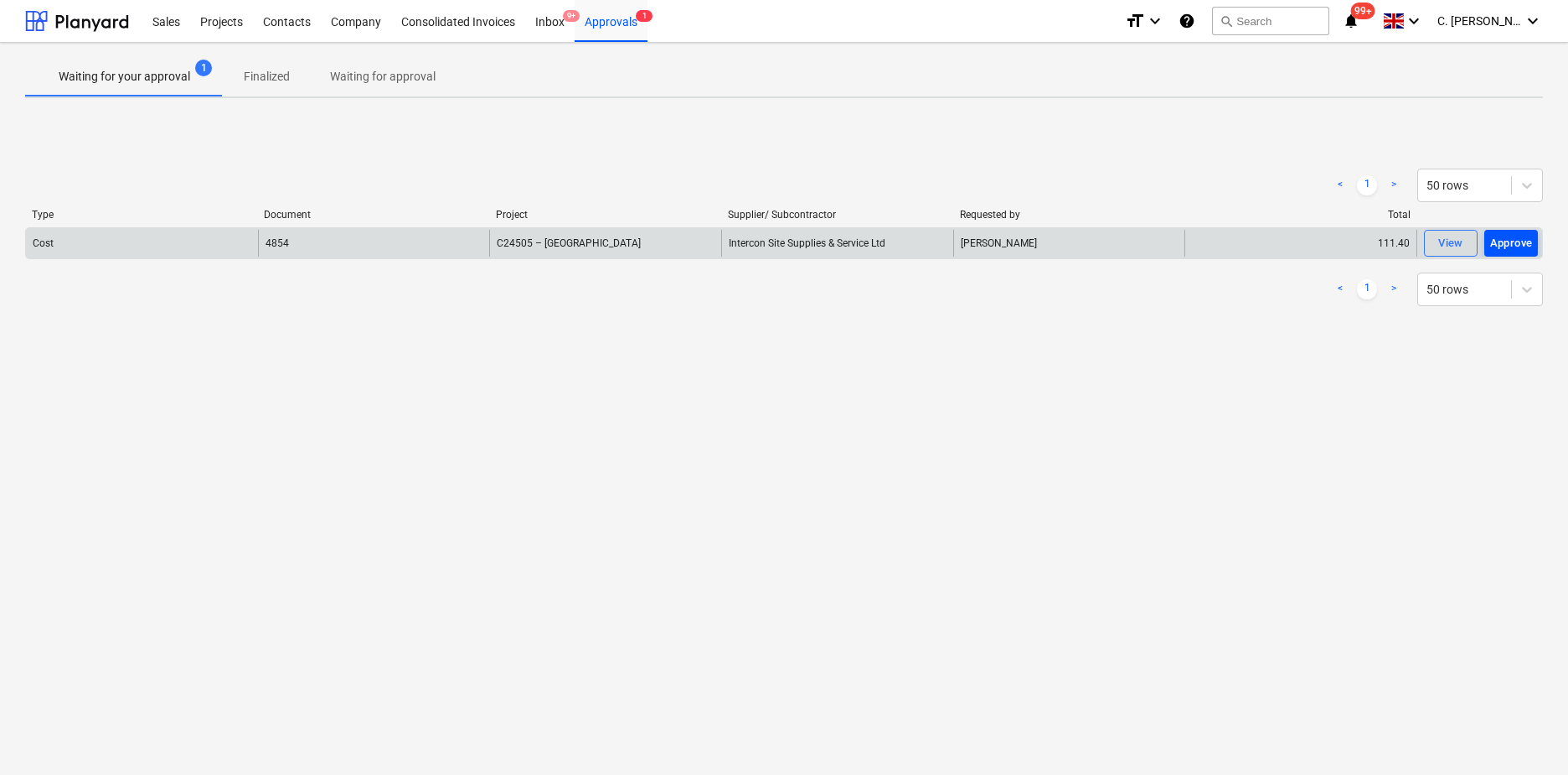
click at [1513, 240] on div "Approve" at bounding box center [1511, 242] width 43 height 19
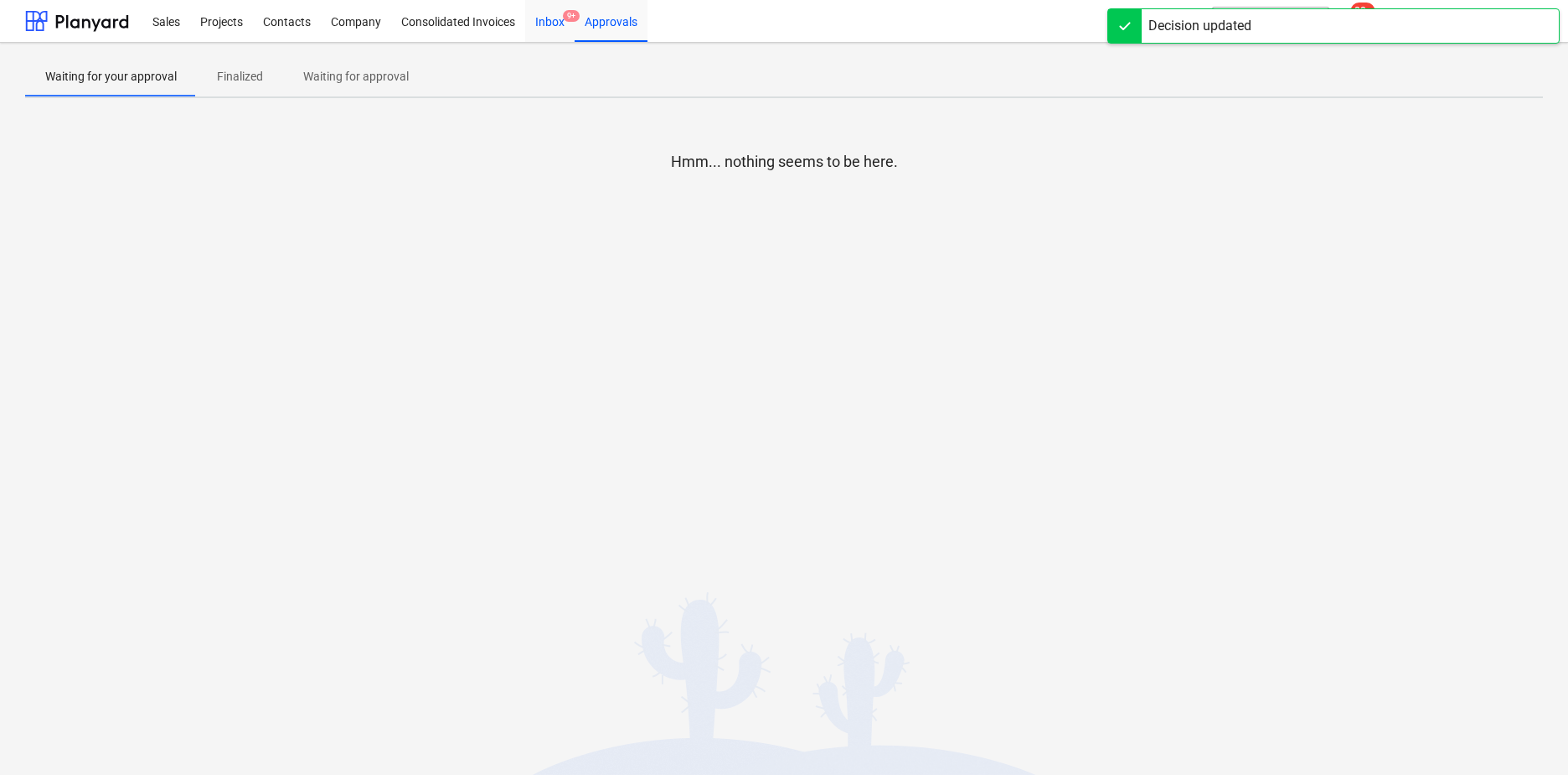
click at [555, 24] on div "Inbox 9+" at bounding box center [550, 20] width 50 height 43
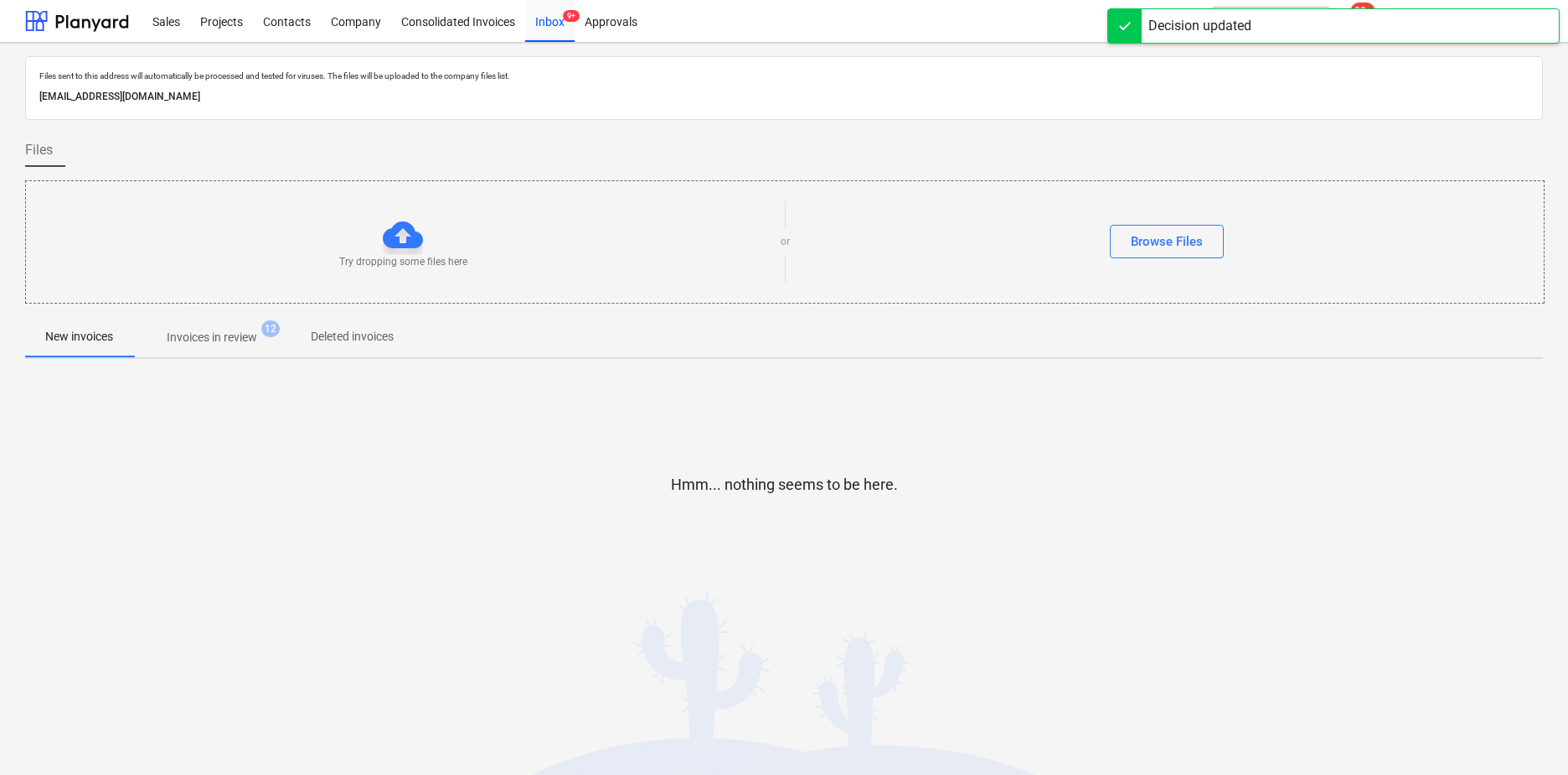
click at [233, 337] on p "Invoices in review" at bounding box center [212, 338] width 90 height 18
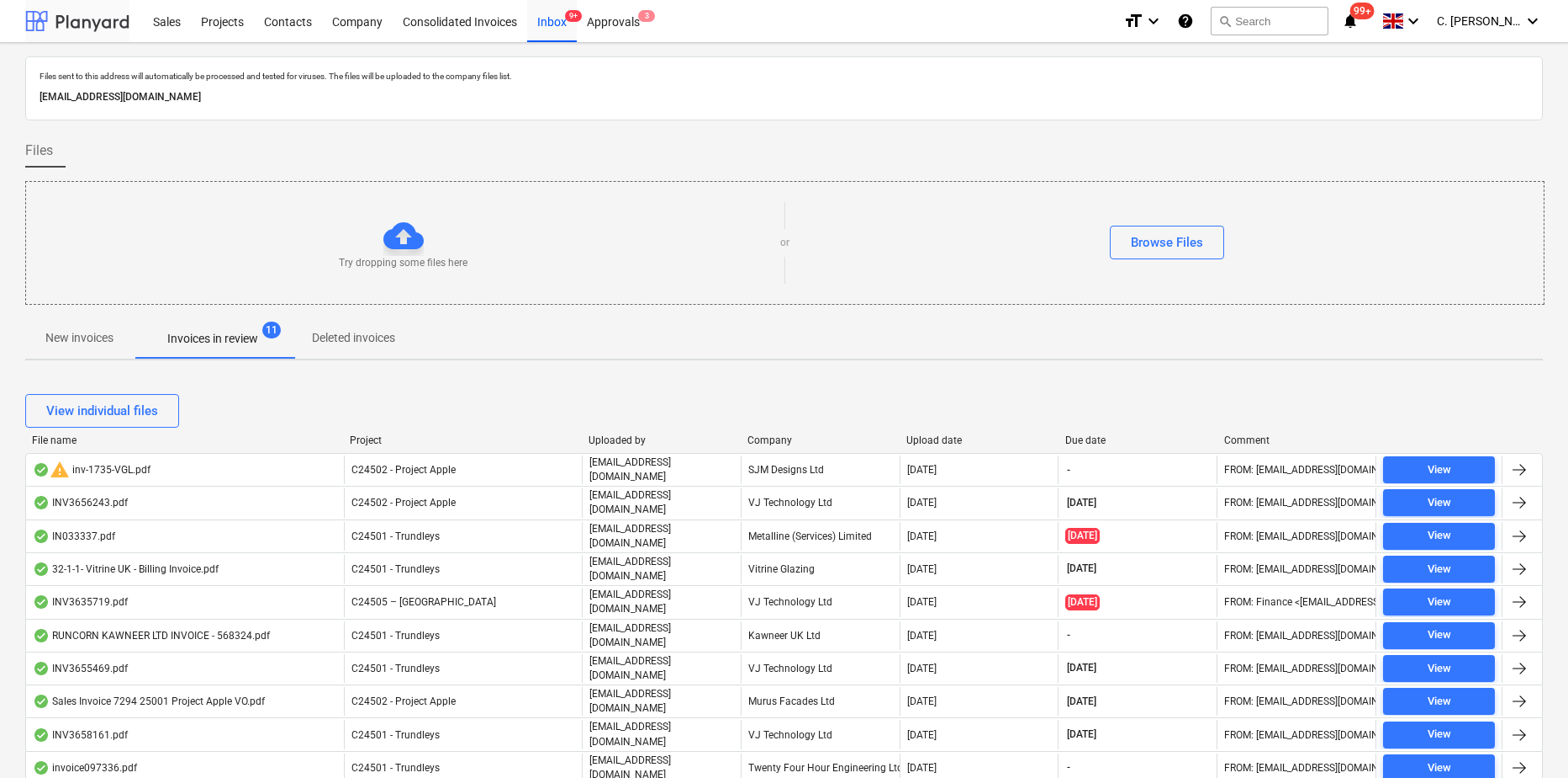
click at [109, 22] on div at bounding box center [77, 21] width 105 height 42
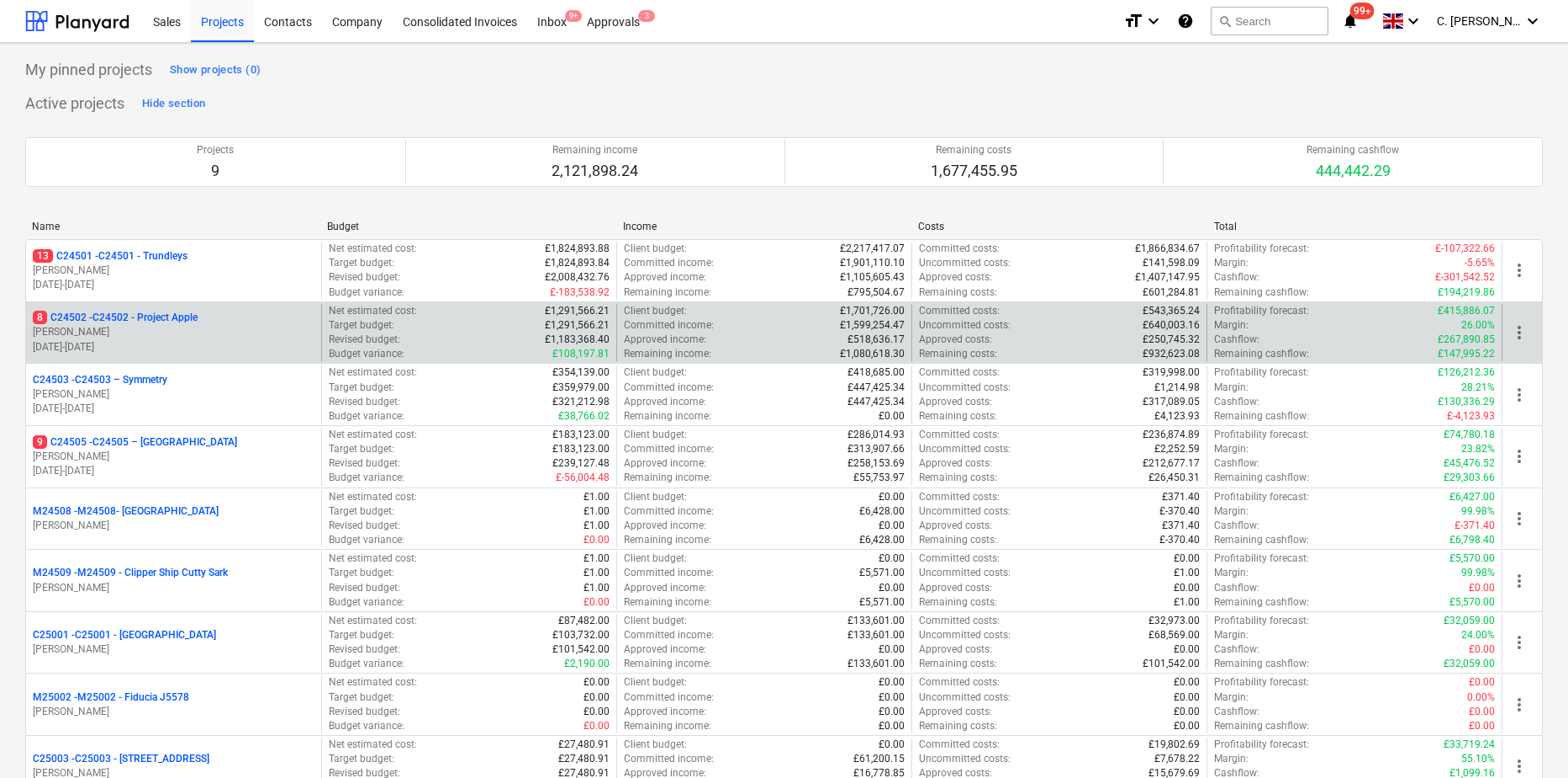
click at [134, 322] on p "8 C24502 - C24502 - Project Apple" at bounding box center [115, 317] width 164 height 14
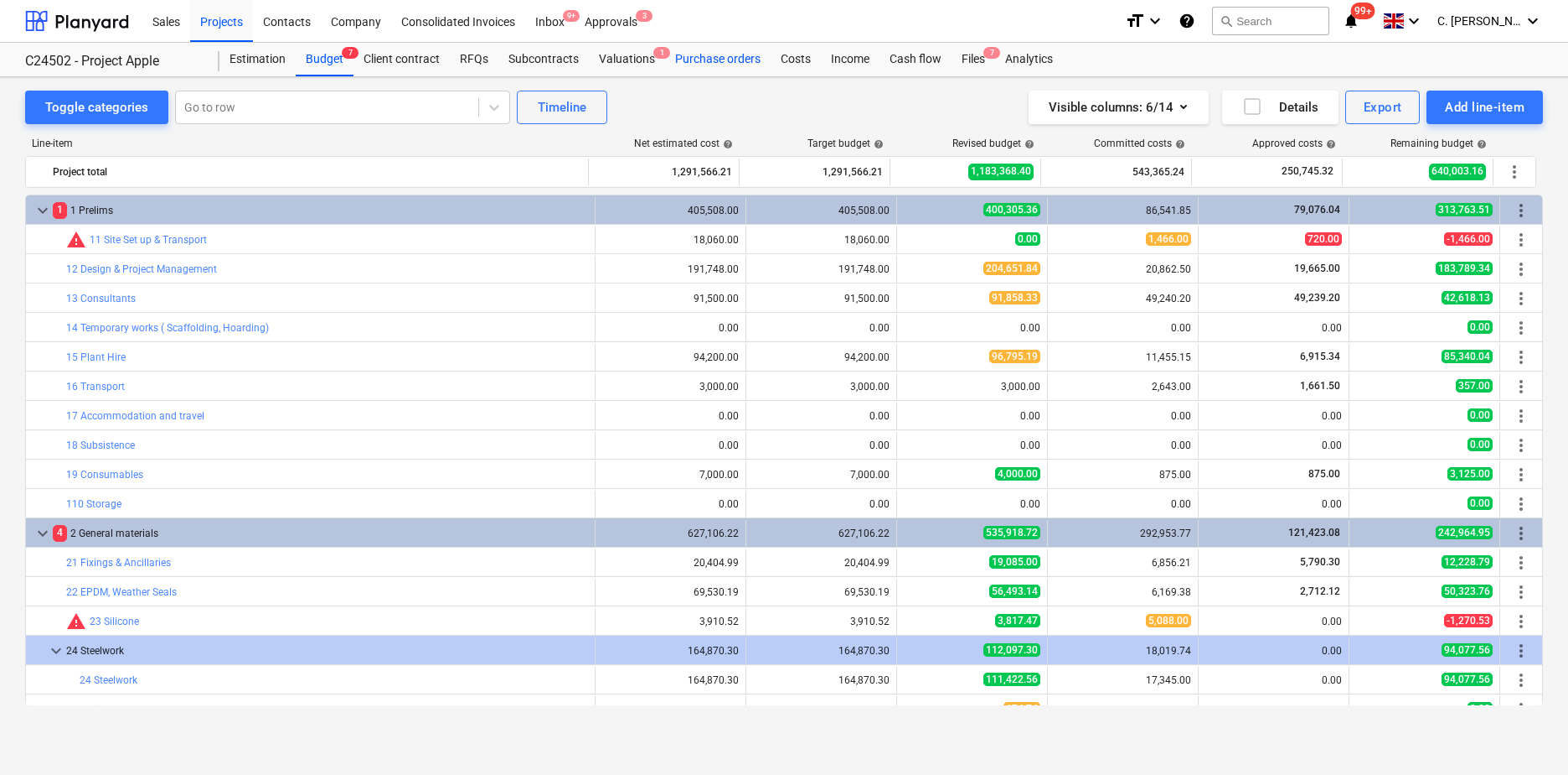
click at [699, 62] on div "Purchase orders" at bounding box center [718, 60] width 105 height 34
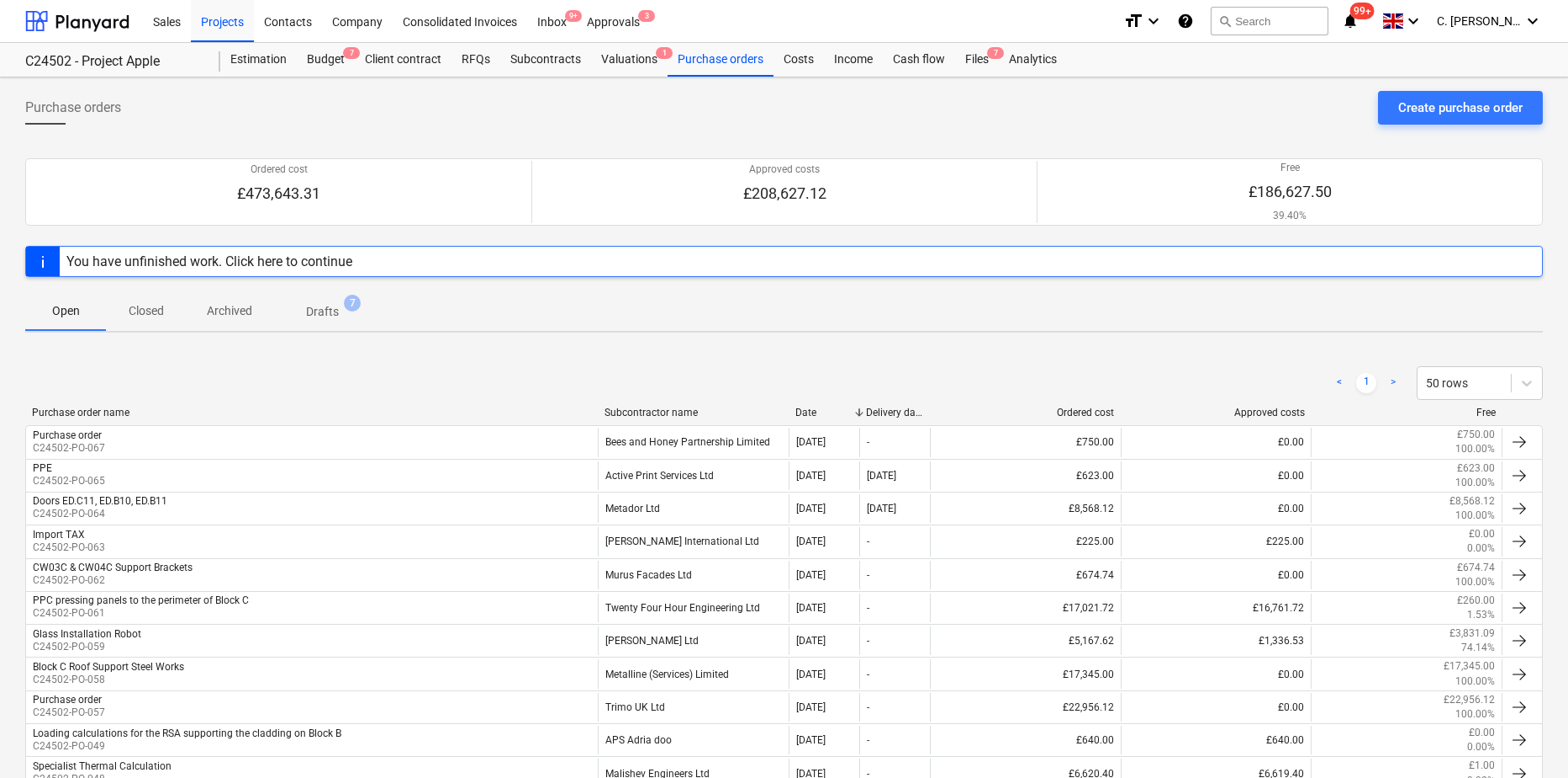
click at [642, 407] on div "Subcontractor name" at bounding box center [694, 412] width 177 height 12
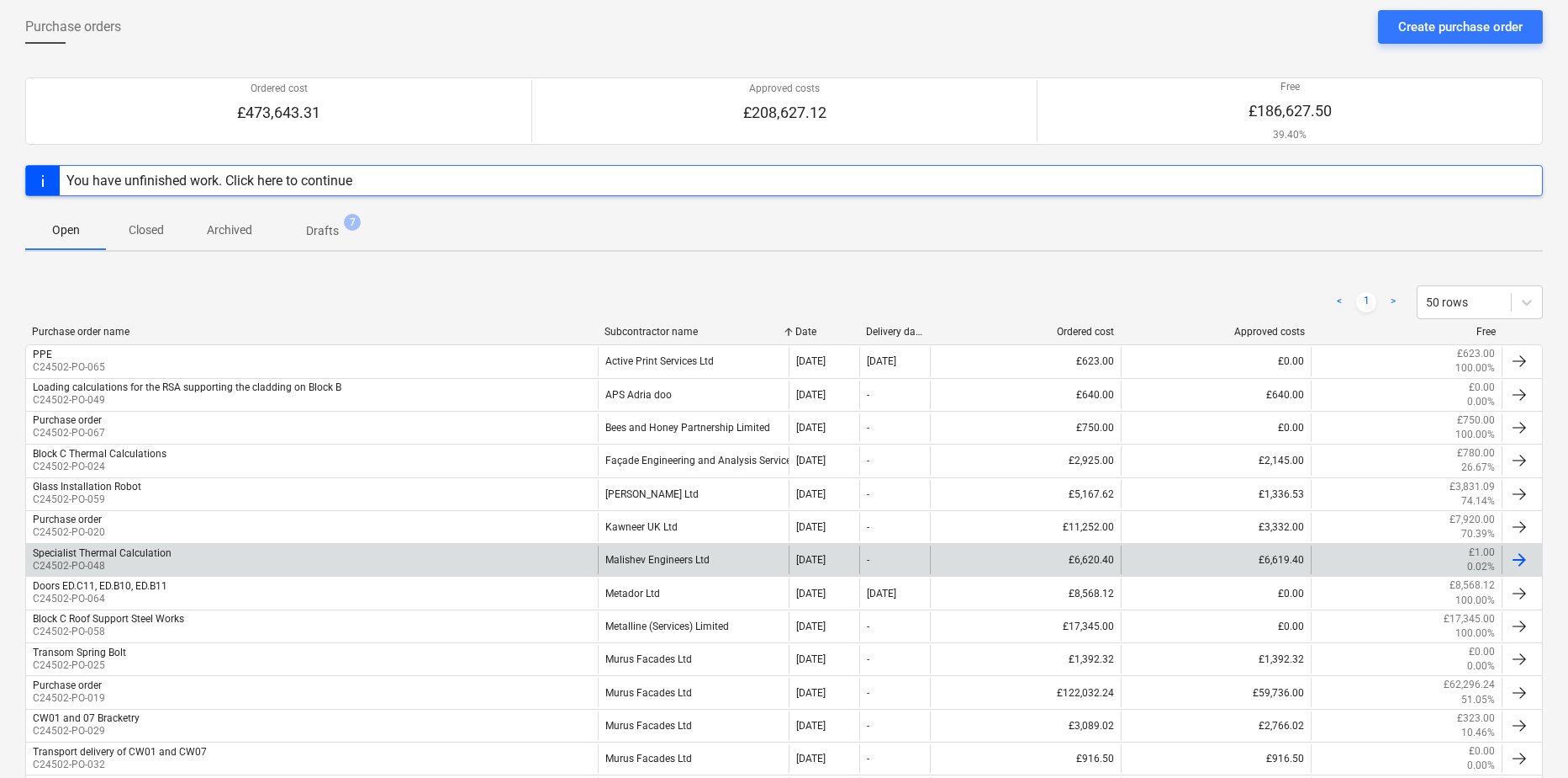
scroll to position [252, 0]
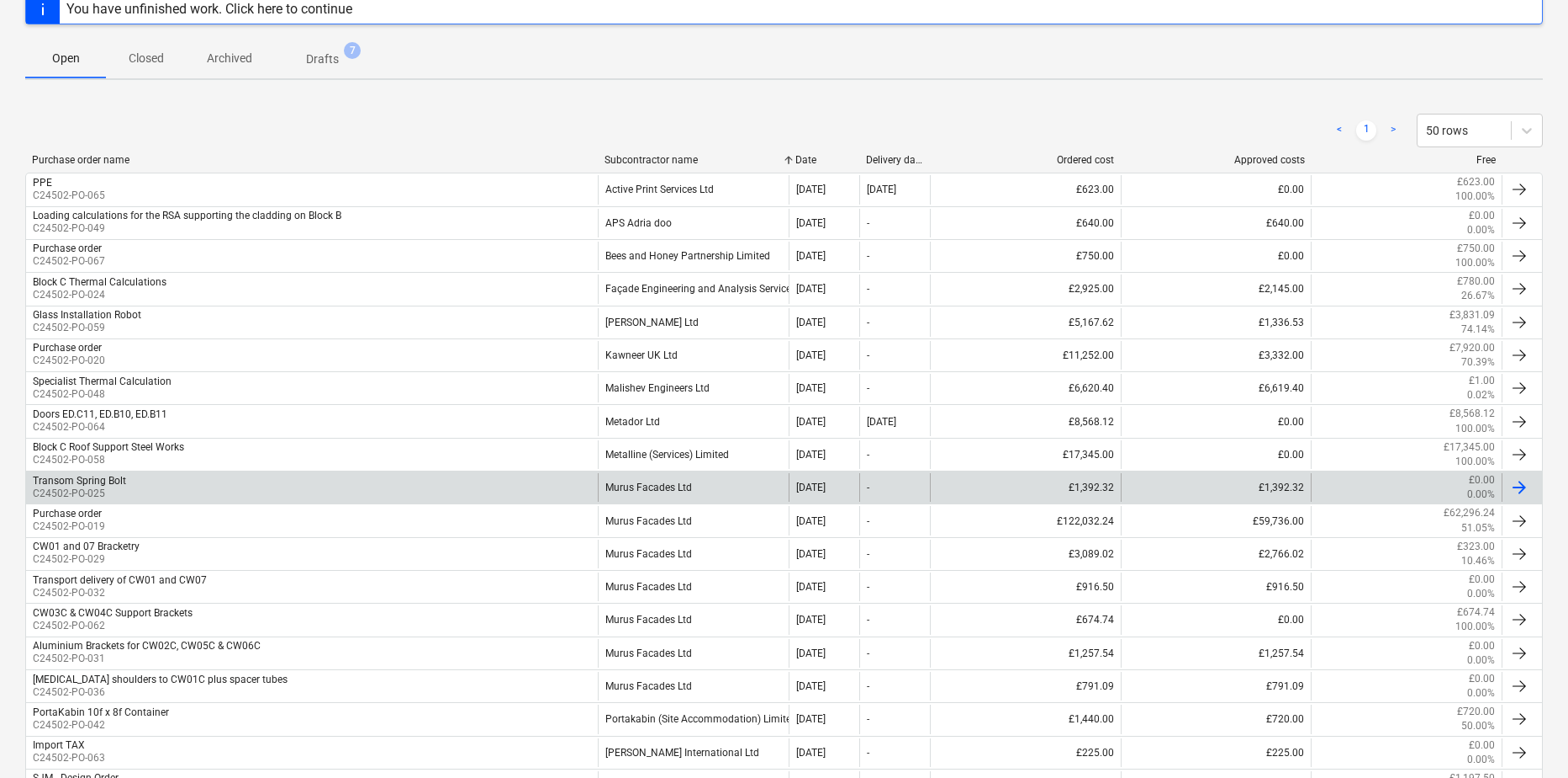
click at [119, 481] on div "Transom Spring Bolt" at bounding box center [80, 481] width 94 height 12
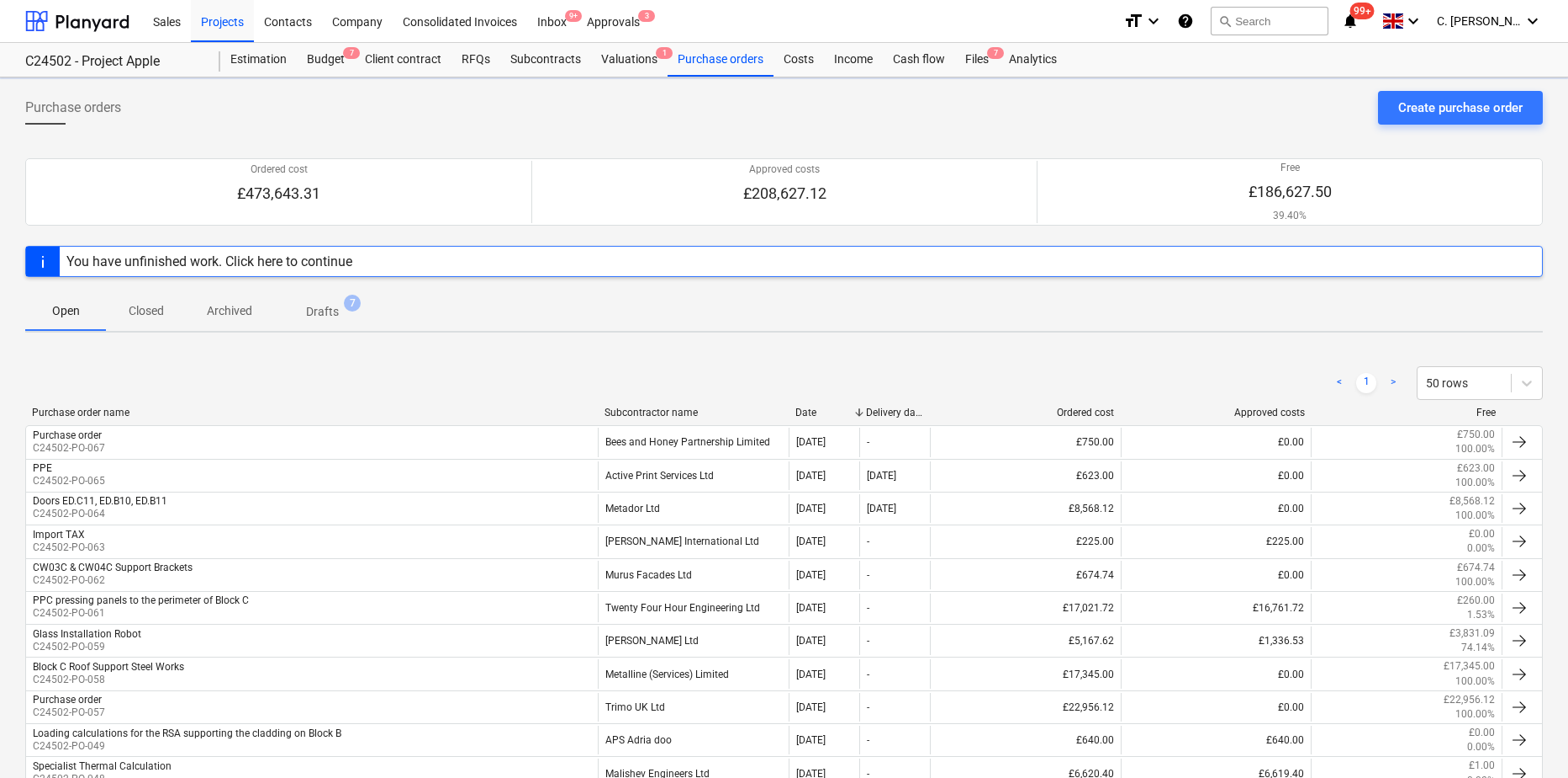
scroll to position [252, 0]
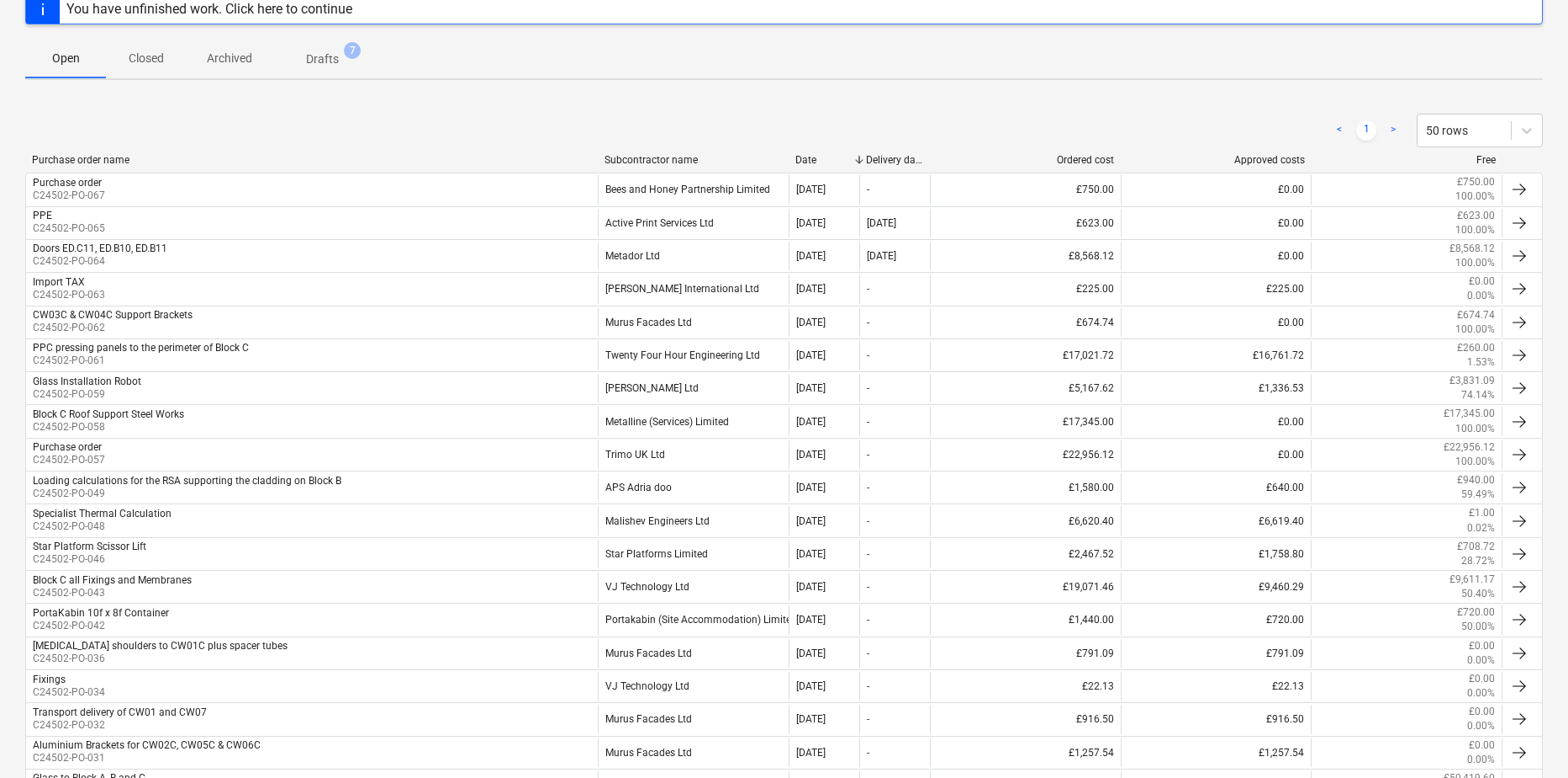
click at [664, 149] on div "< 1 > 50 rows" at bounding box center [784, 130] width 1518 height 47
click at [661, 156] on div "Subcontractor name" at bounding box center [694, 160] width 177 height 12
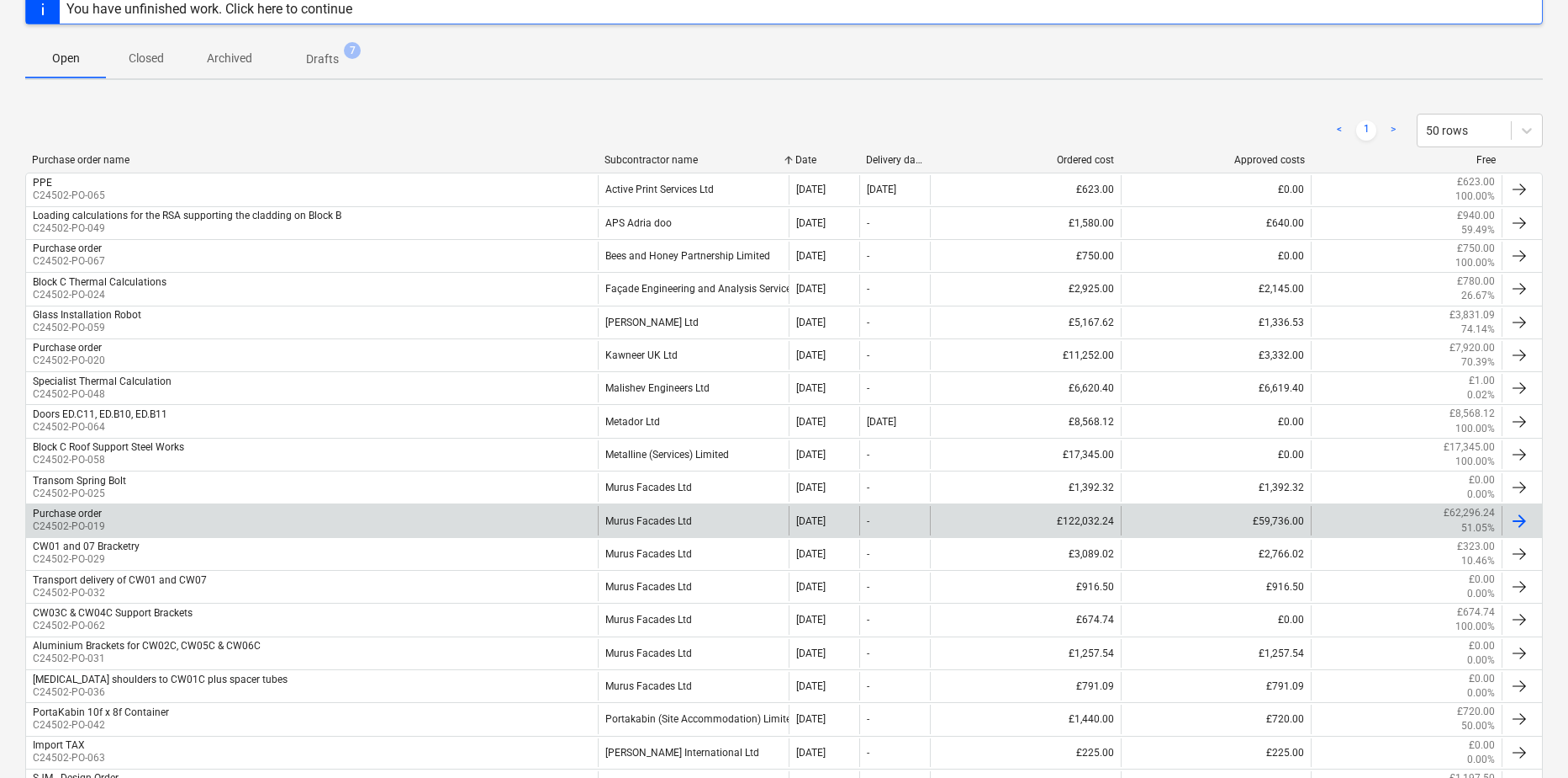
click at [58, 522] on p "C24502-PO-019" at bounding box center [69, 527] width 73 height 14
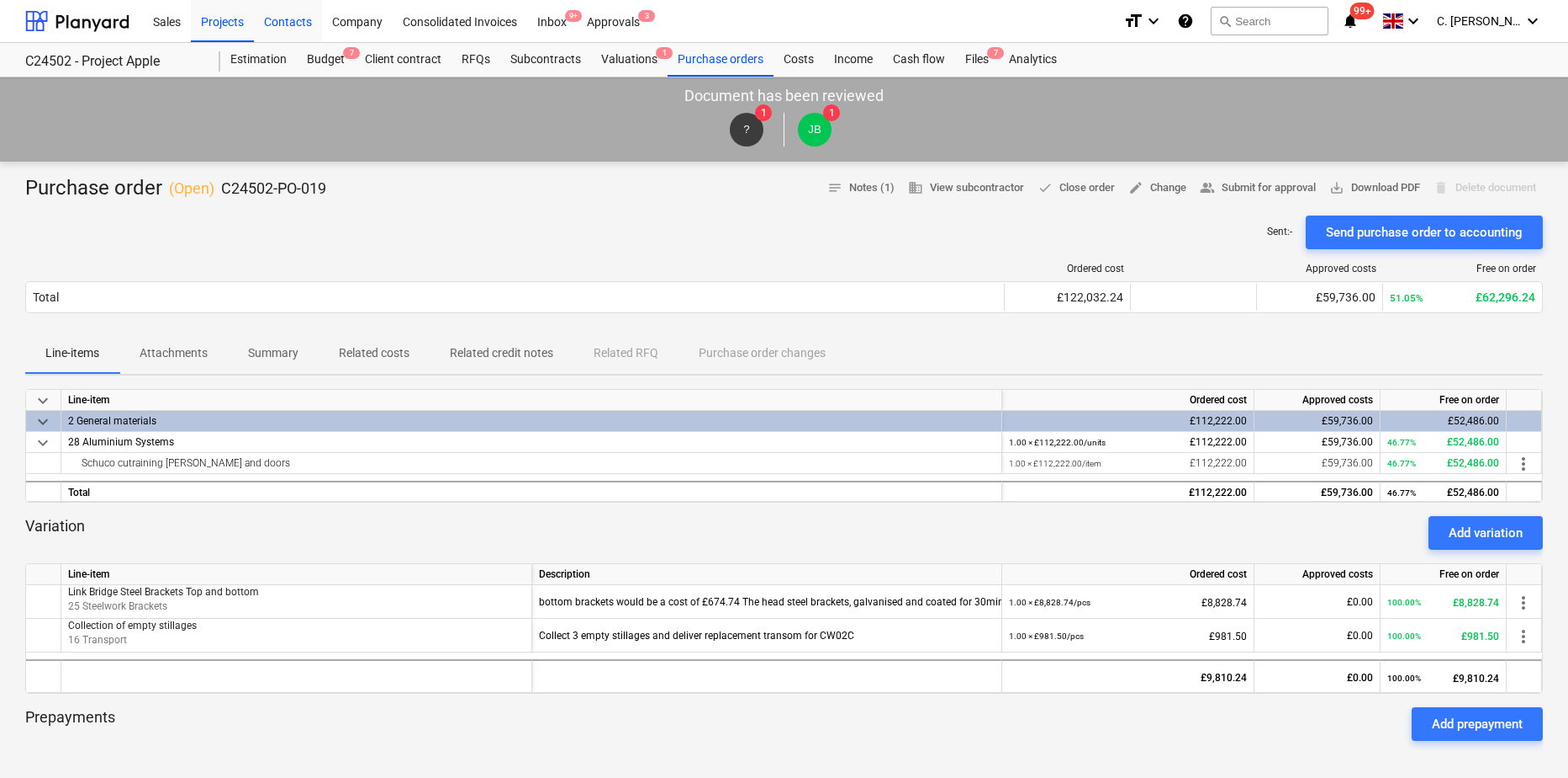
scroll to position [252, 0]
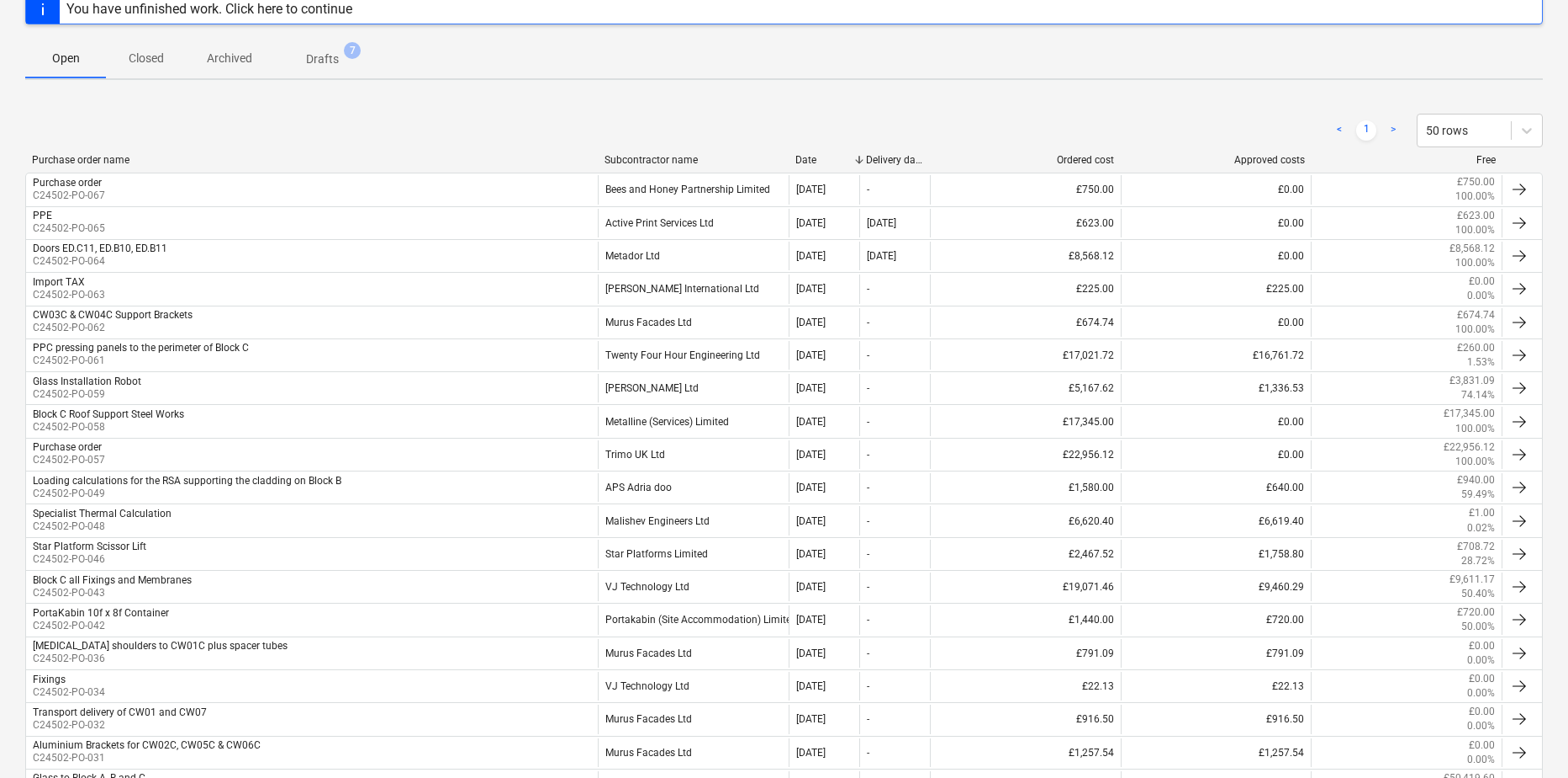
click at [634, 155] on div "< 1 > 50 rows Purchase order name Subcontractor name Date Delivery date Ordered…" at bounding box center [784, 613] width 1518 height 1040
click at [634, 155] on div "Subcontractor name" at bounding box center [694, 160] width 177 height 12
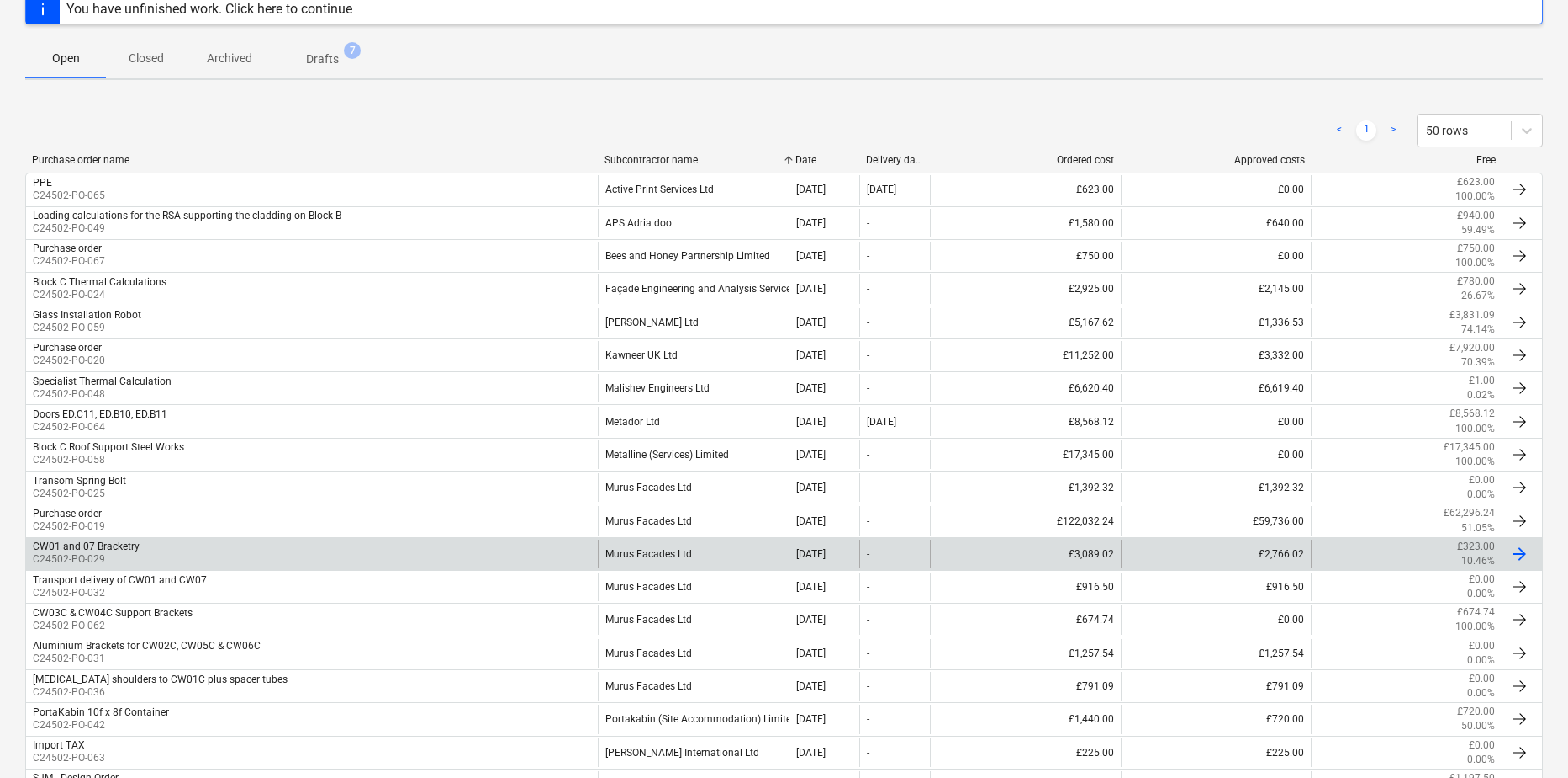
click at [125, 553] on p "C24502-PO-029" at bounding box center [86, 559] width 107 height 14
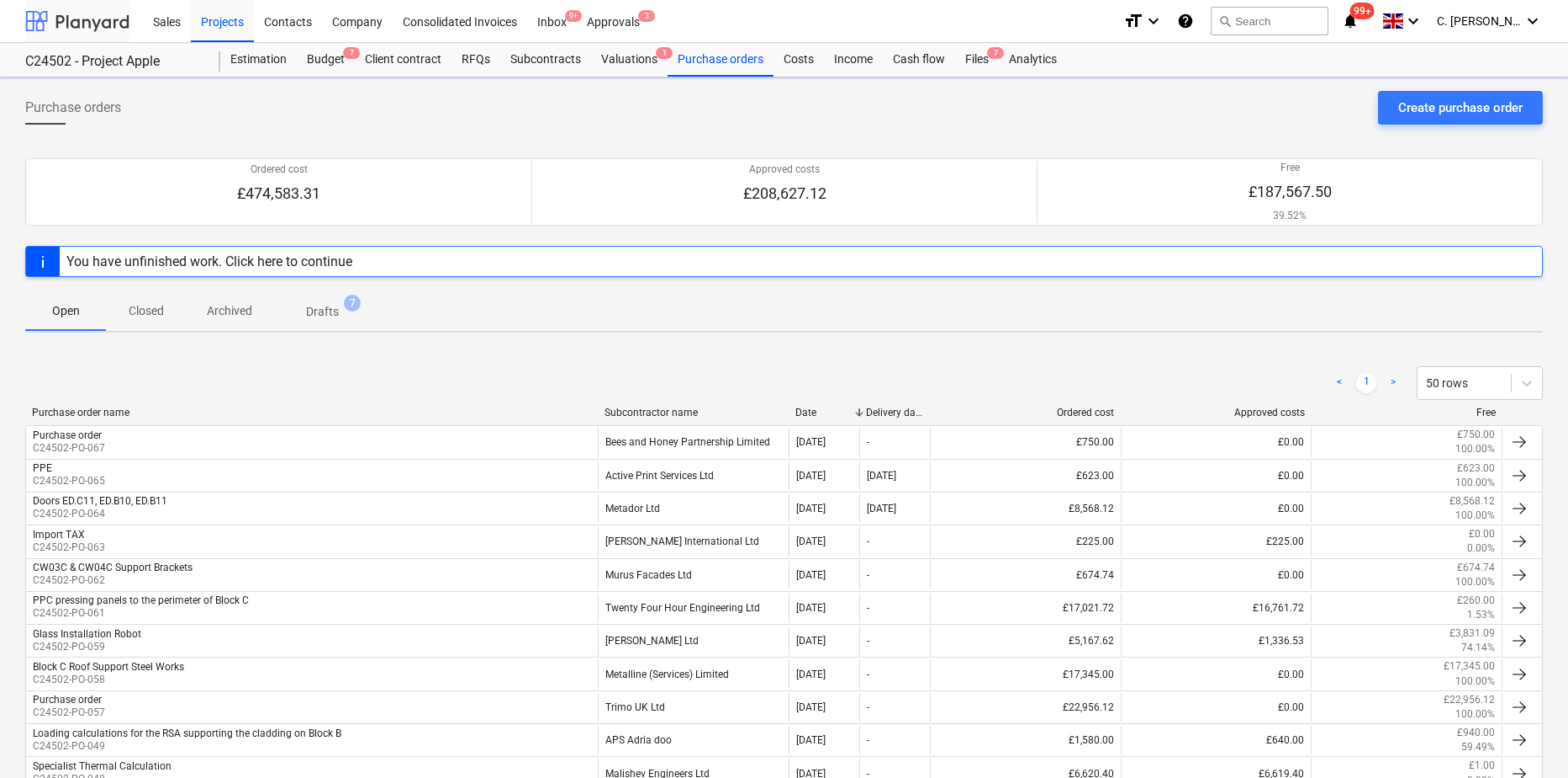
scroll to position [252, 0]
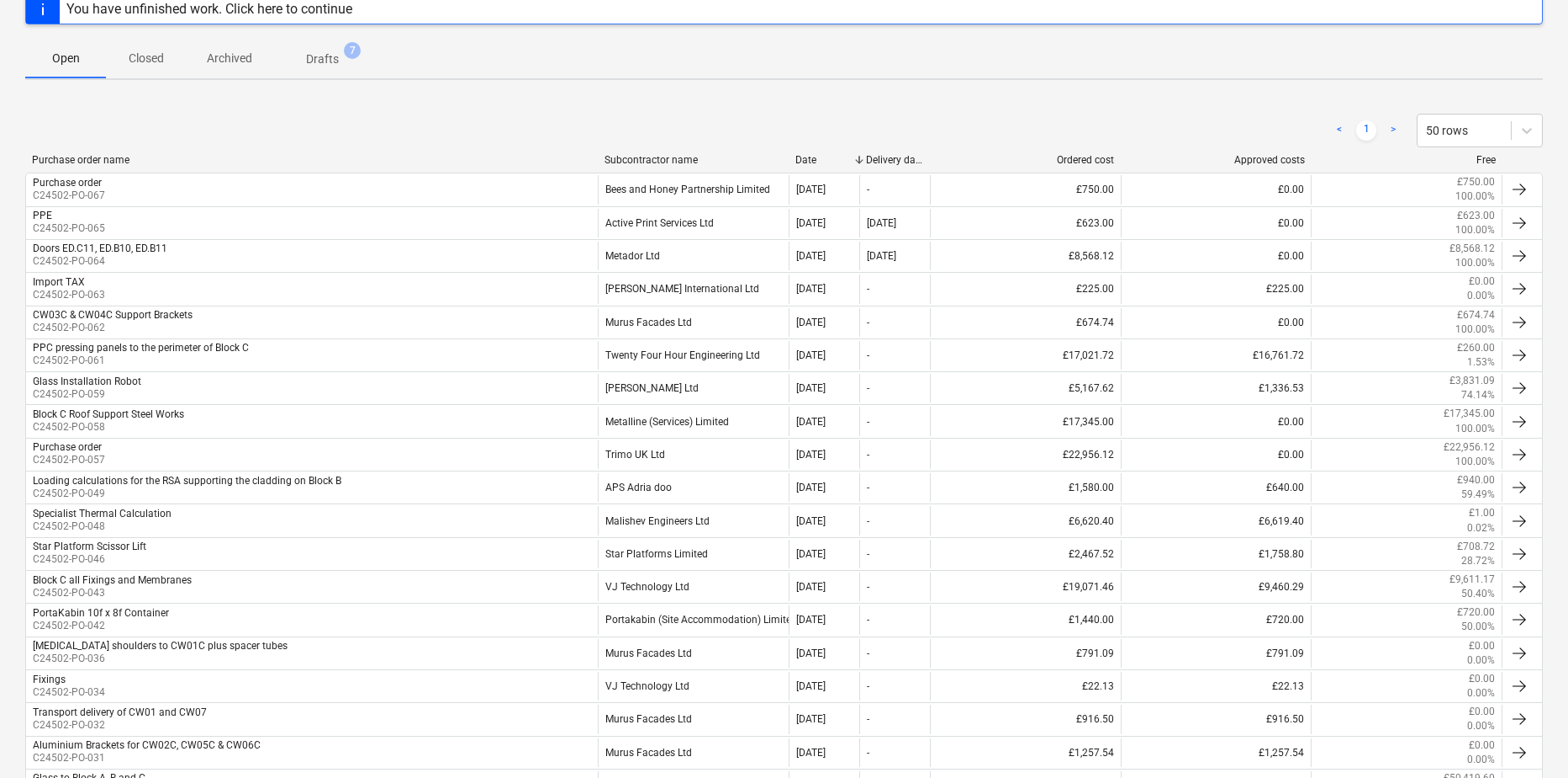
click at [650, 159] on div "Subcontractor name" at bounding box center [694, 160] width 177 height 12
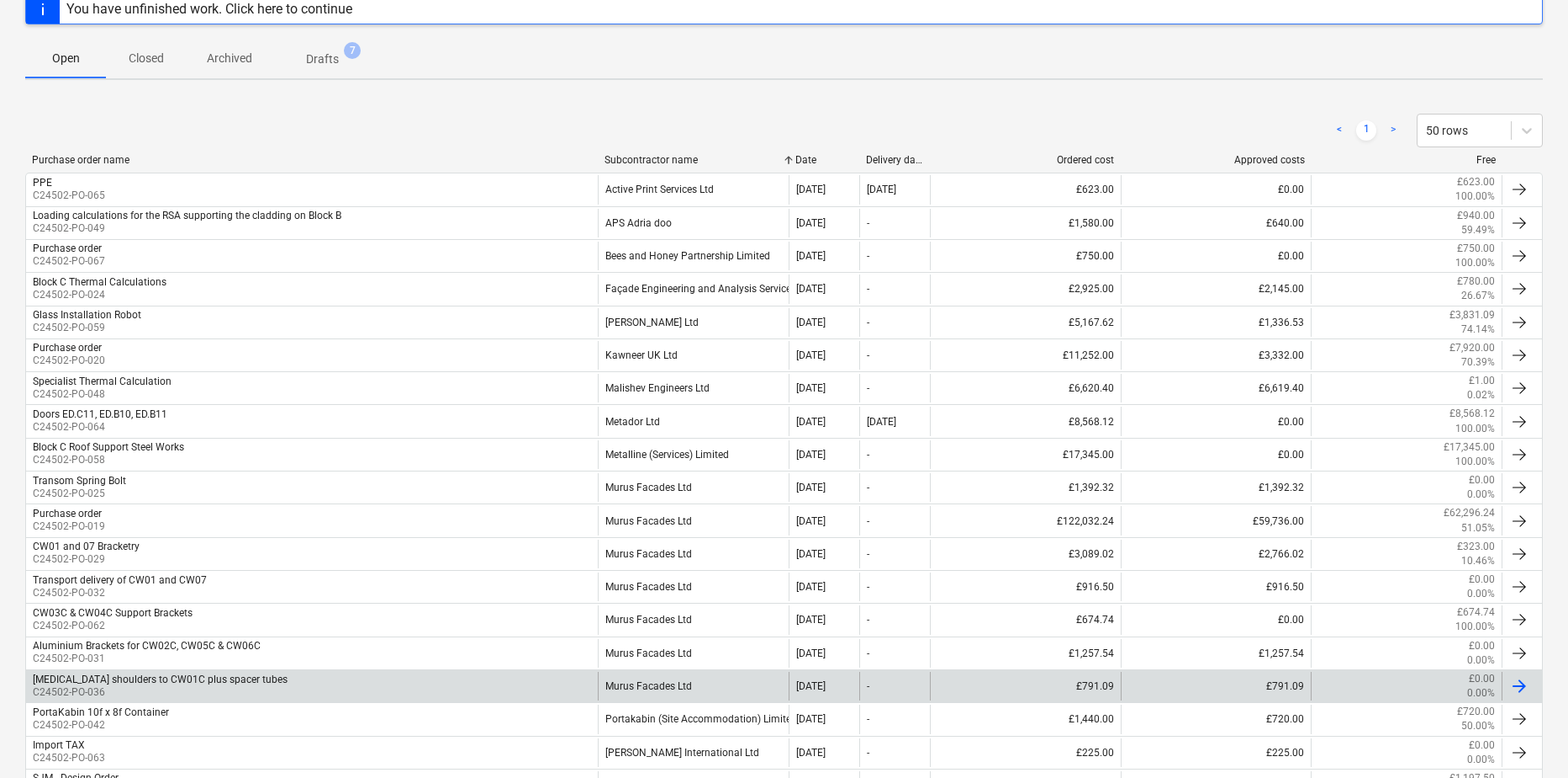
click at [126, 679] on div "[MEDICAL_DATA] shoulders to CW01C plus spacer tubes" at bounding box center [160, 679] width 255 height 12
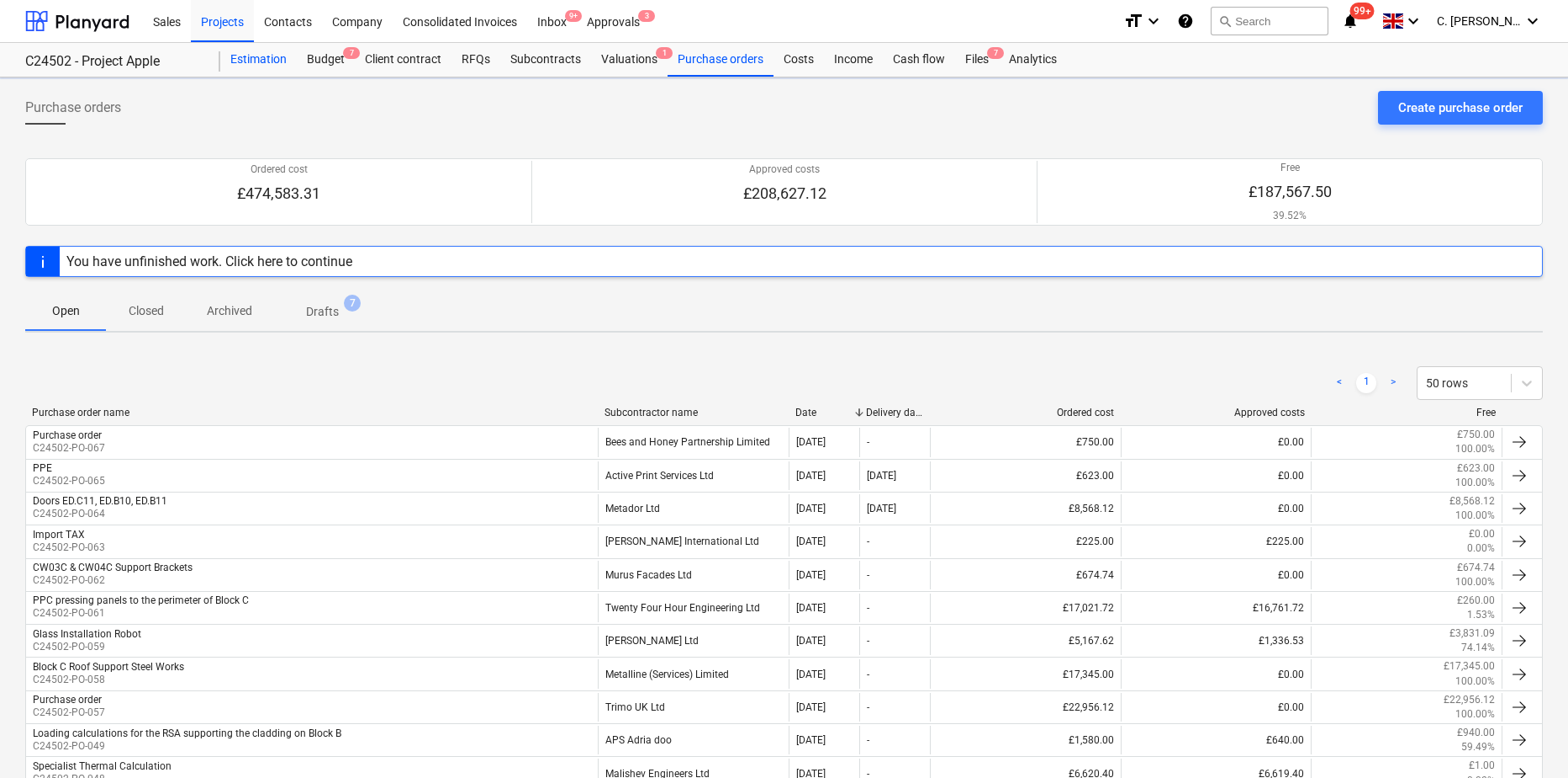
scroll to position [252, 0]
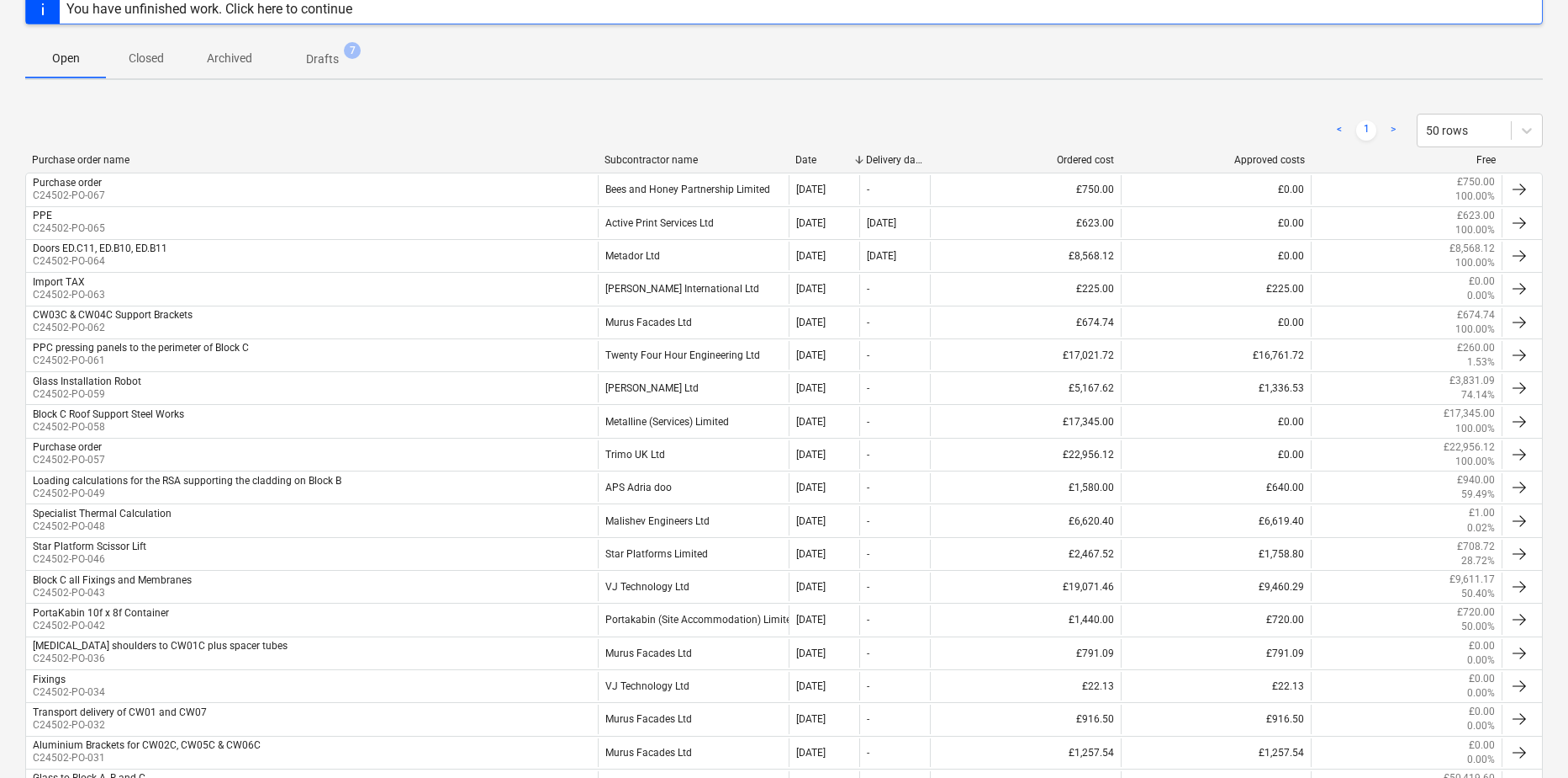
click at [630, 159] on div "Subcontractor name" at bounding box center [694, 160] width 177 height 12
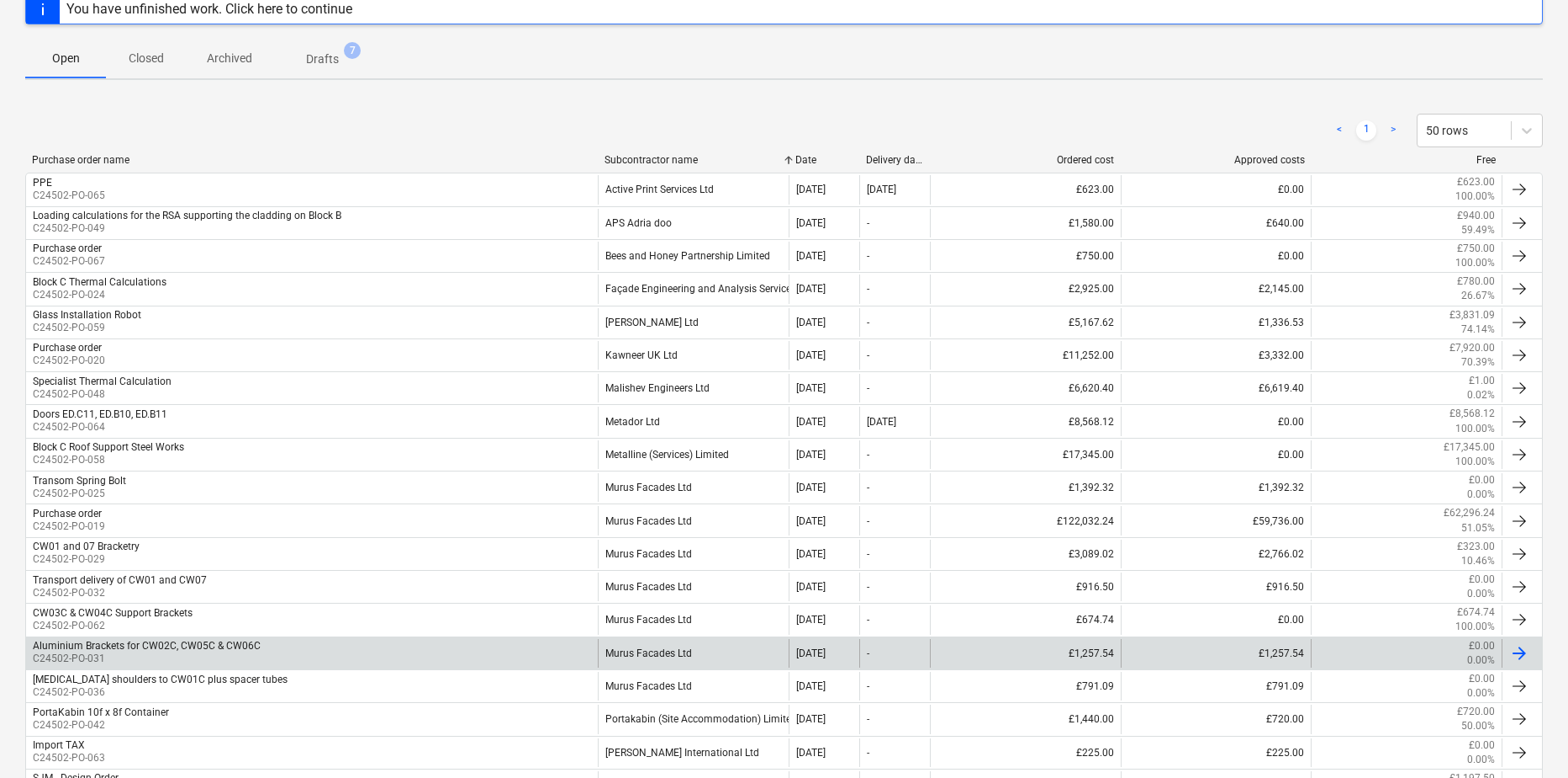
click at [127, 649] on div "Aluminium Brackets for CW02C, CW05C & CW06C" at bounding box center [147, 645] width 228 height 12
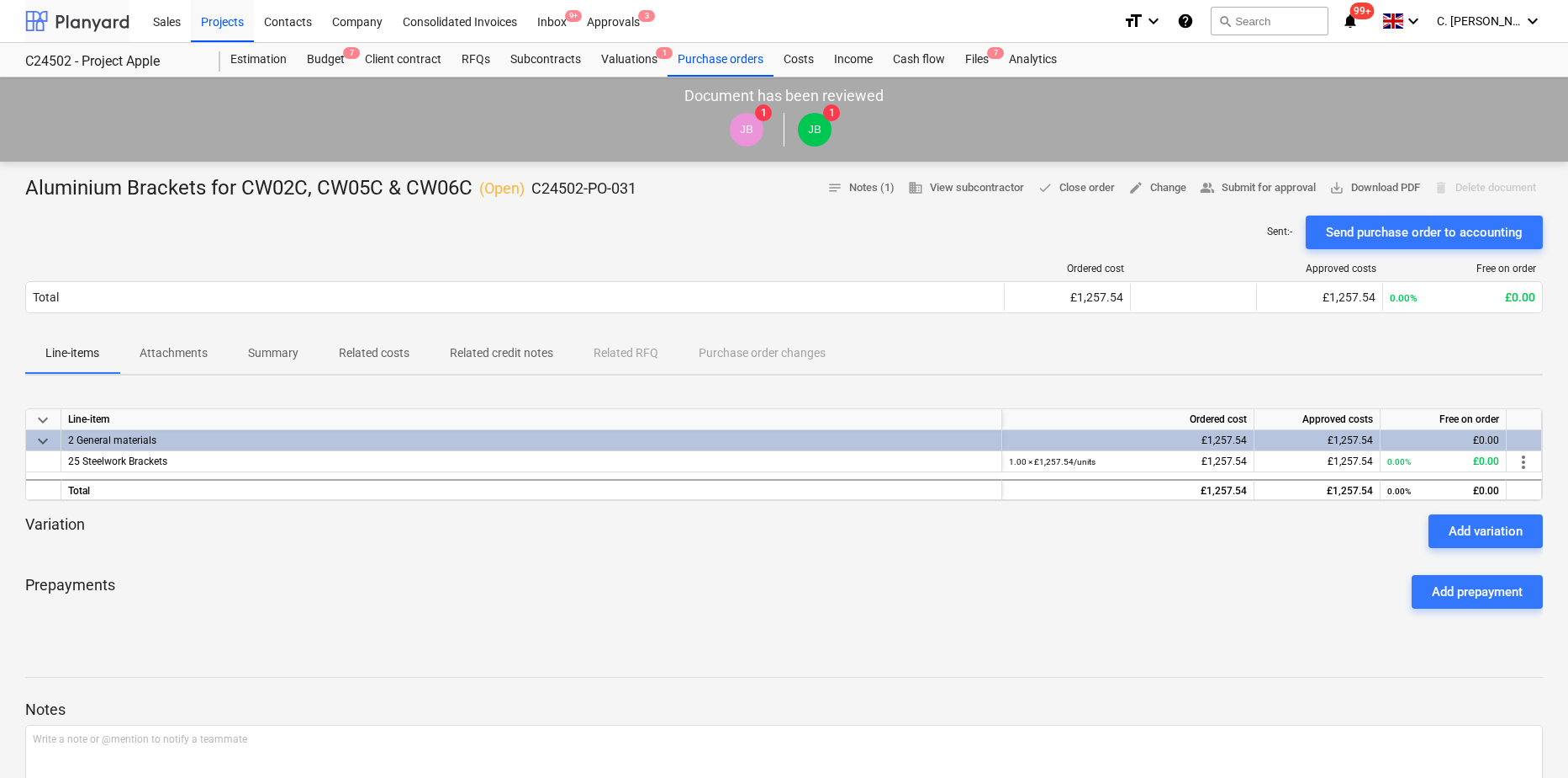
scroll to position [252, 0]
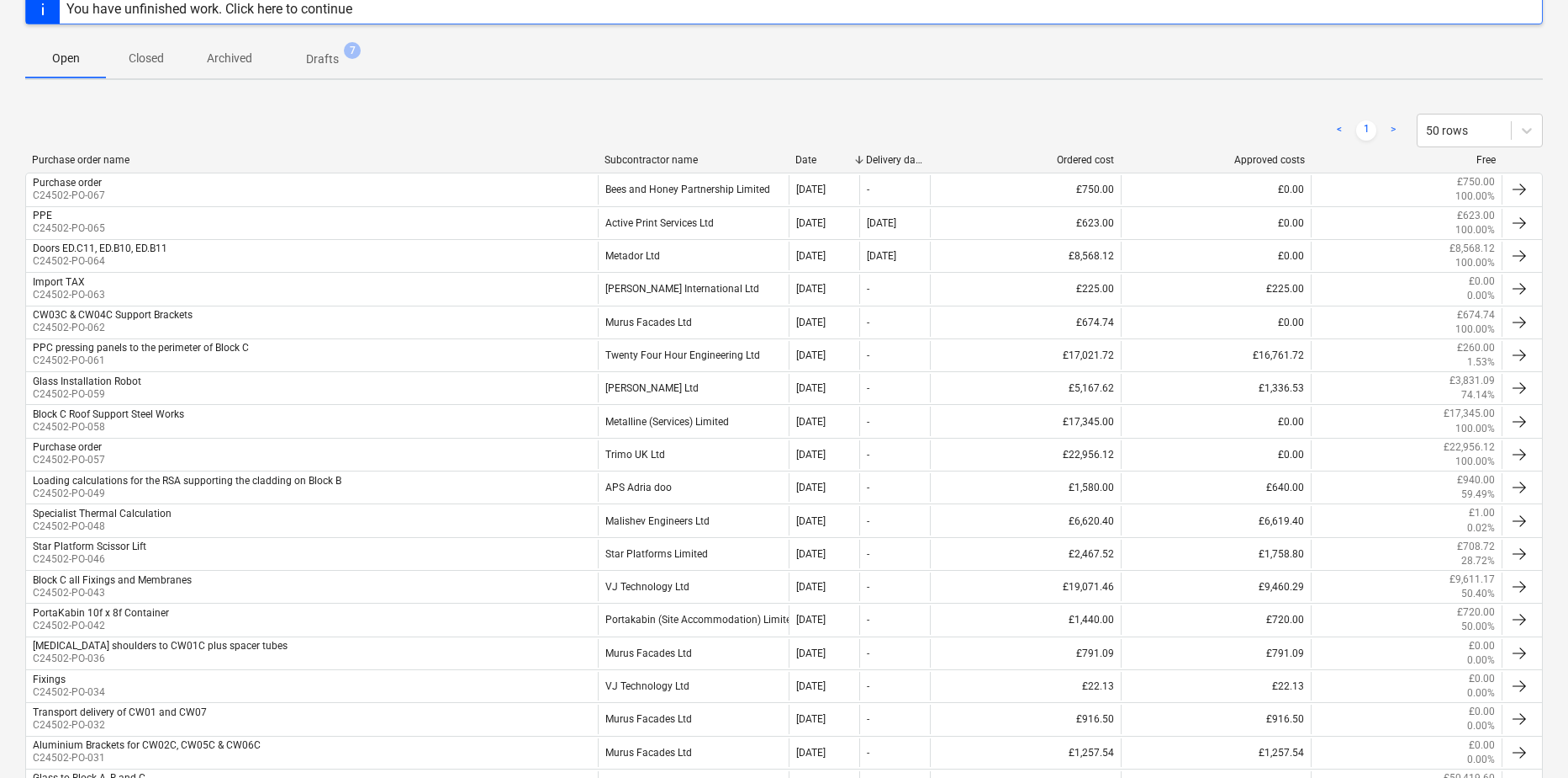
click at [675, 161] on div "Subcontractor name" at bounding box center [694, 160] width 177 height 12
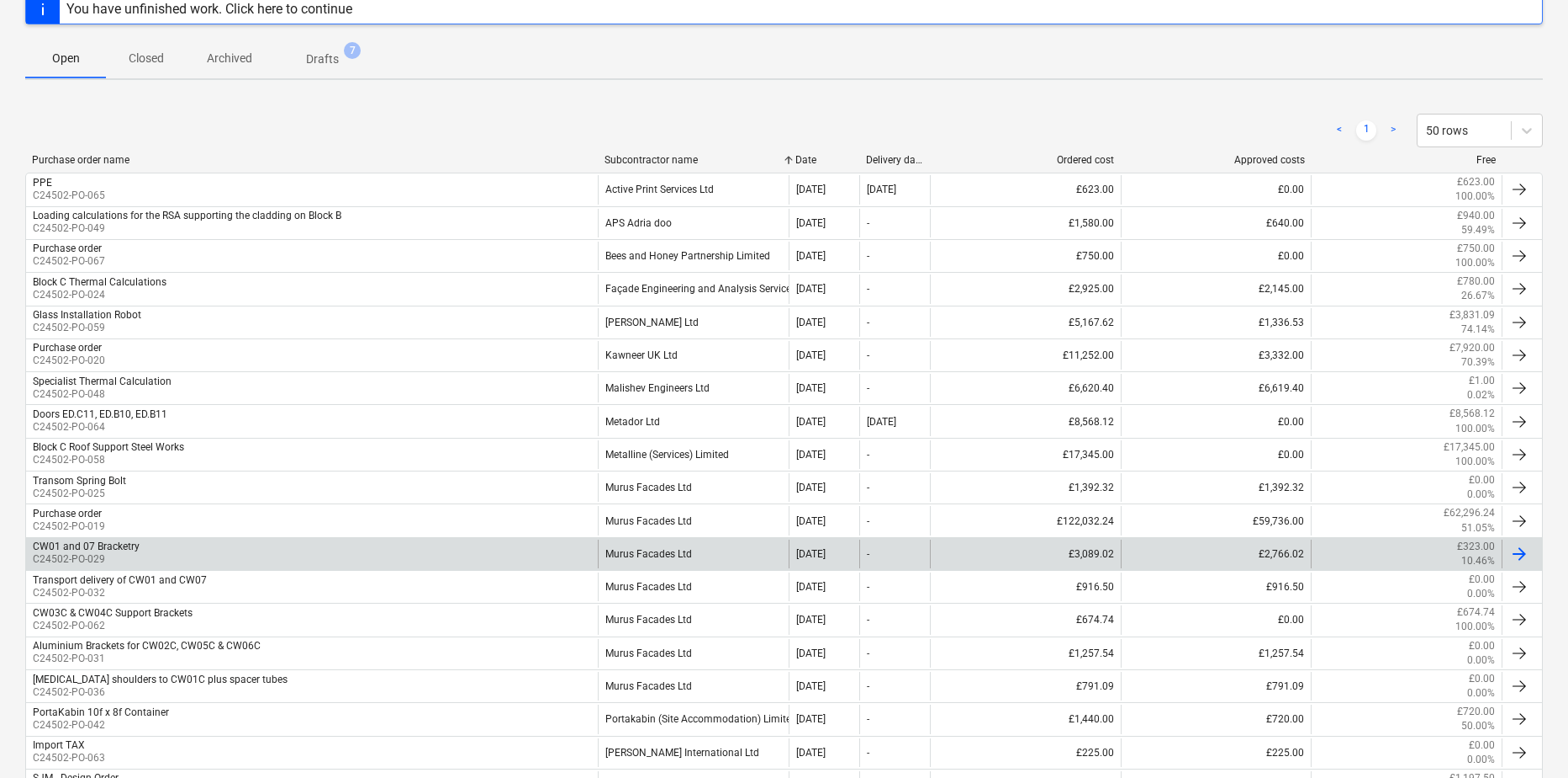
scroll to position [421, 0]
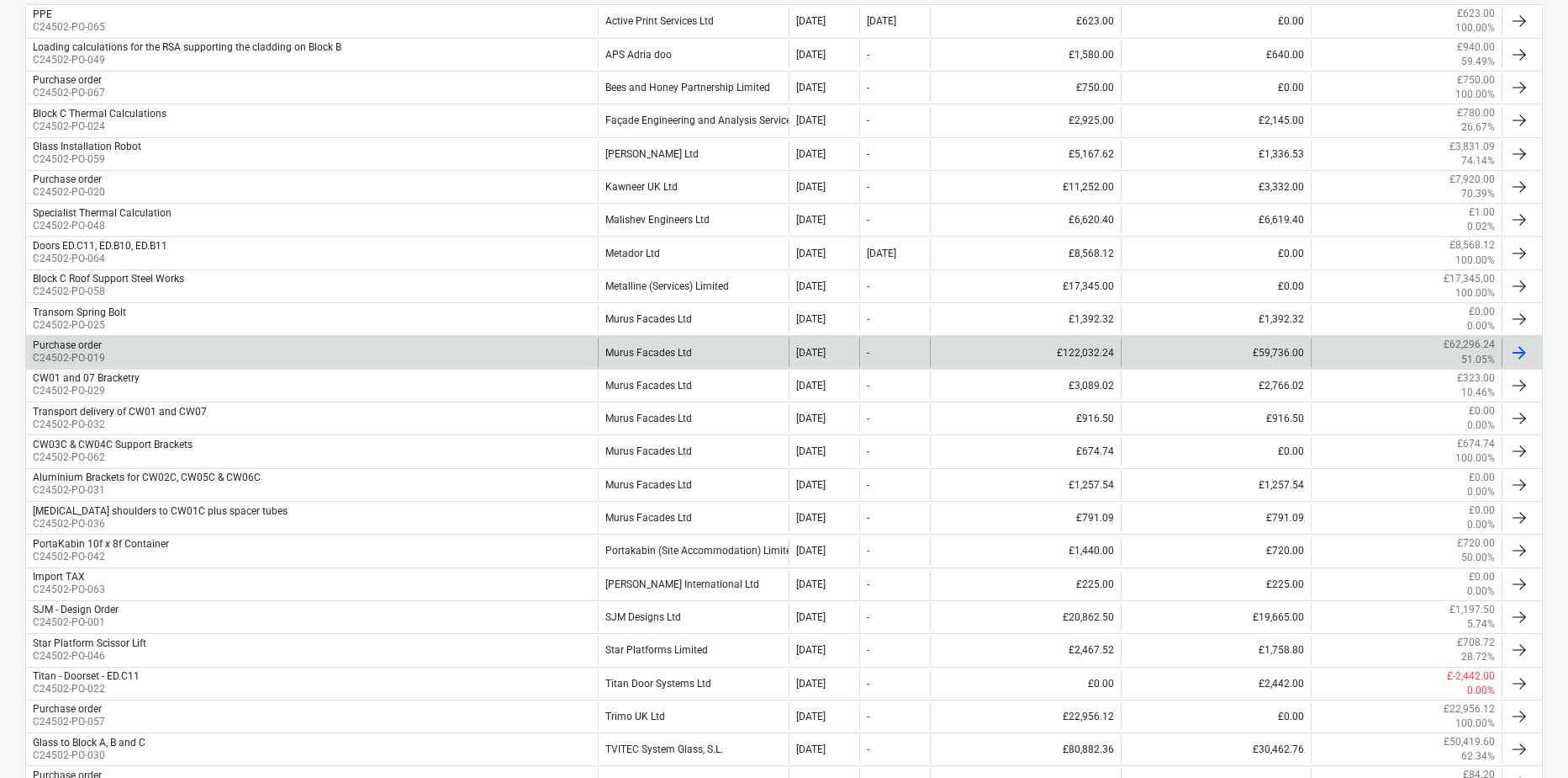
click at [89, 351] on p "C24502-PO-019" at bounding box center [69, 358] width 73 height 14
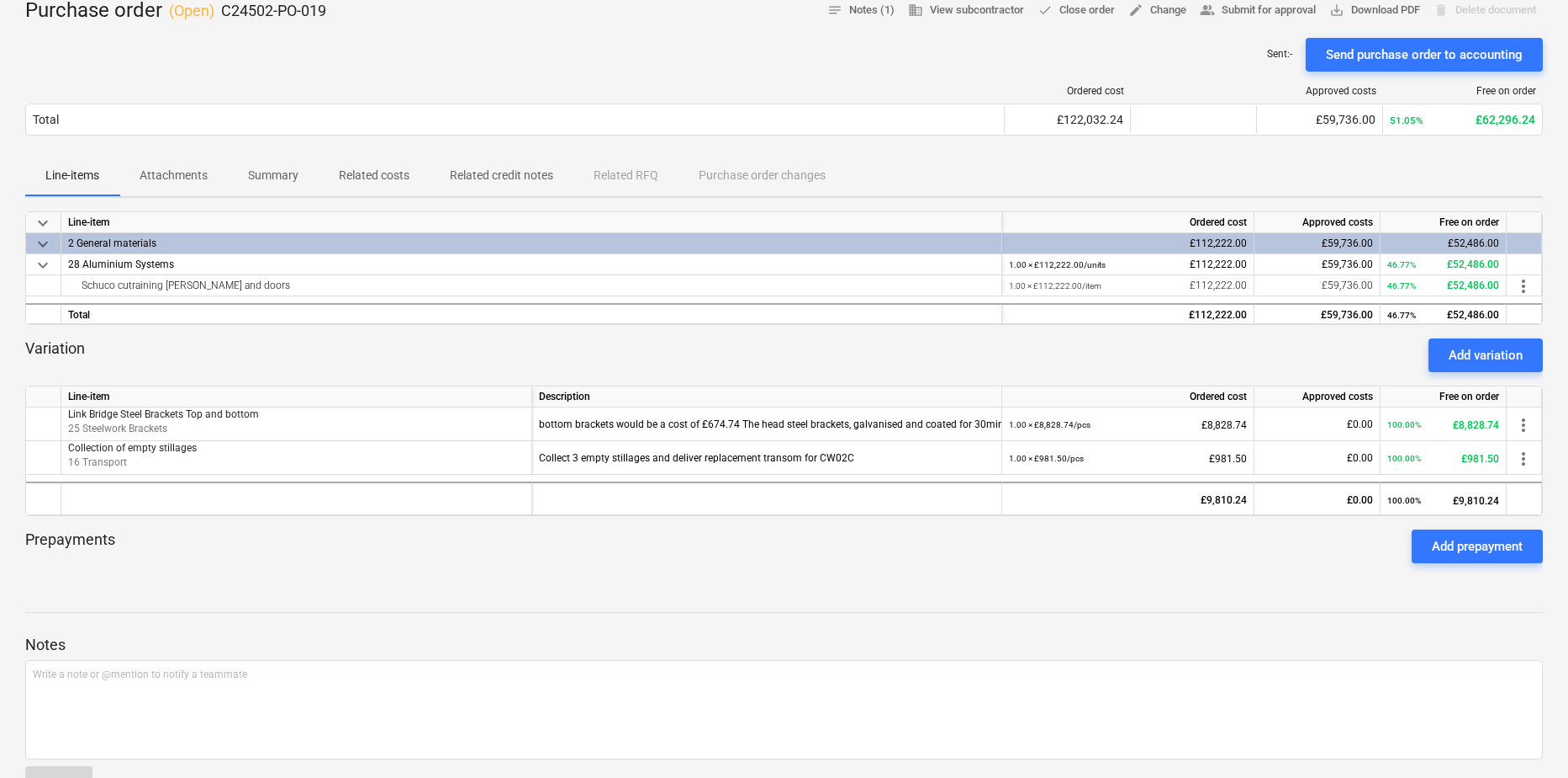
scroll to position [169, 0]
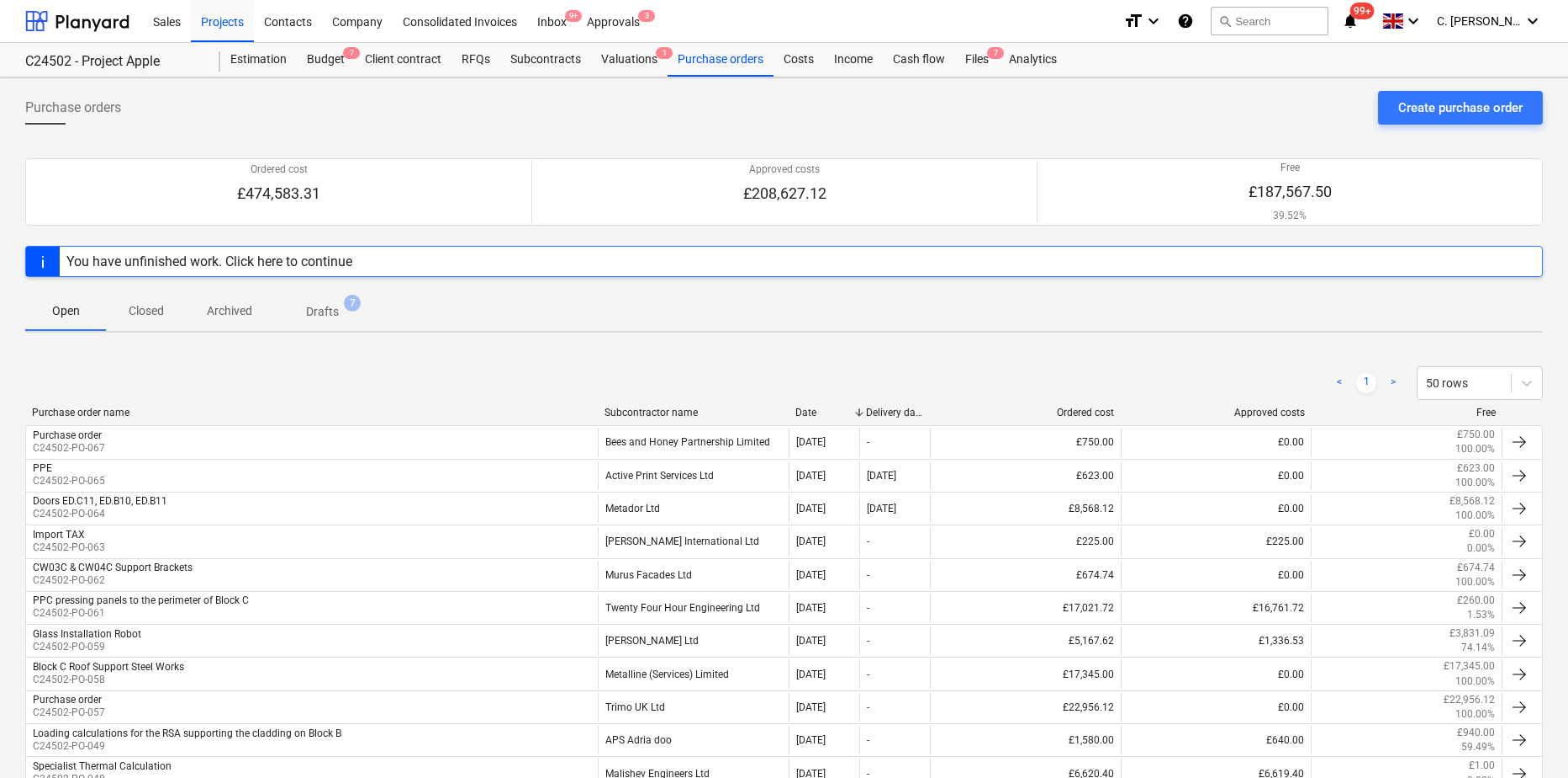
click at [642, 410] on div "Subcontractor name" at bounding box center [694, 412] width 177 height 12
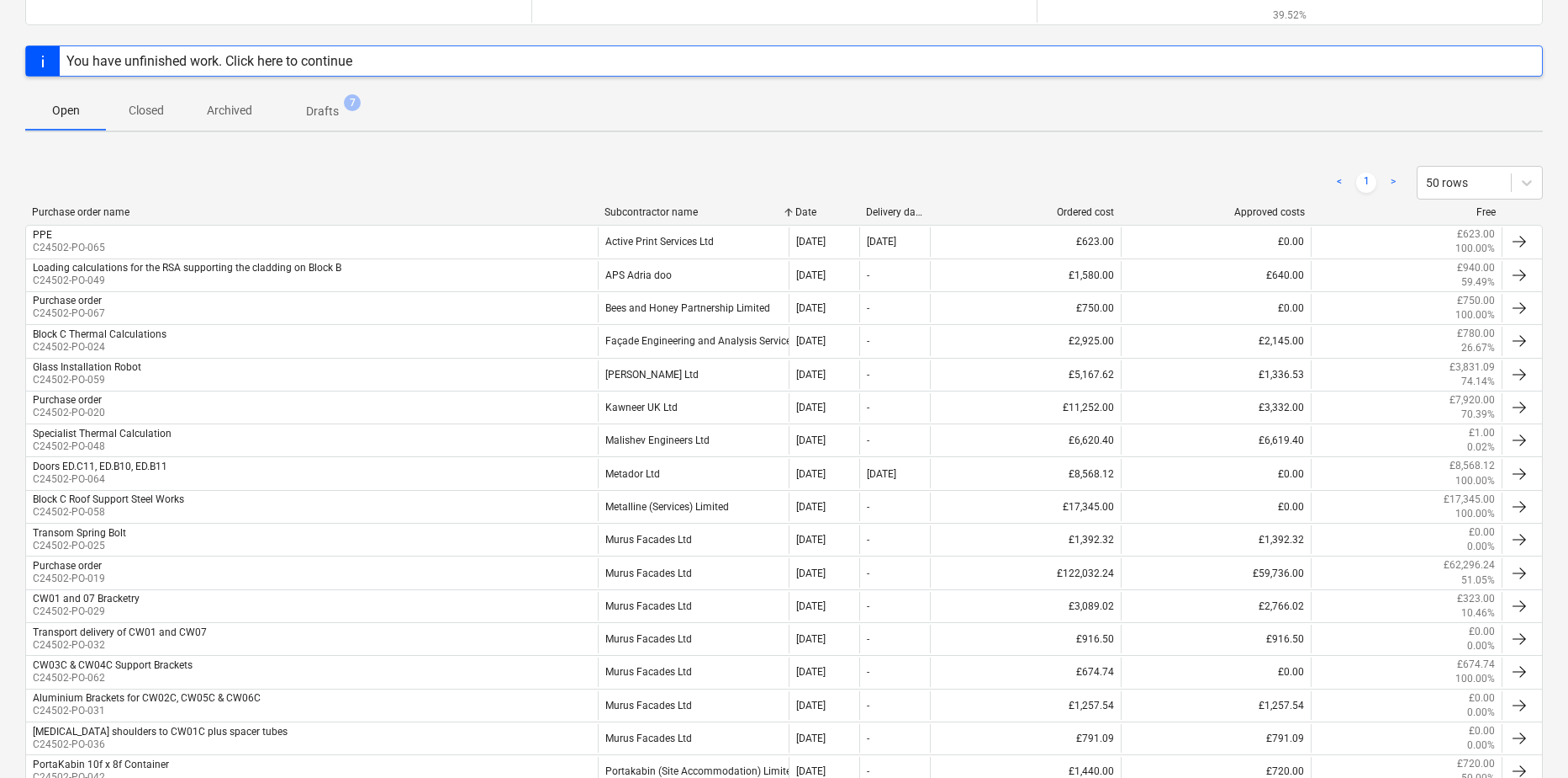
scroll to position [132, 0]
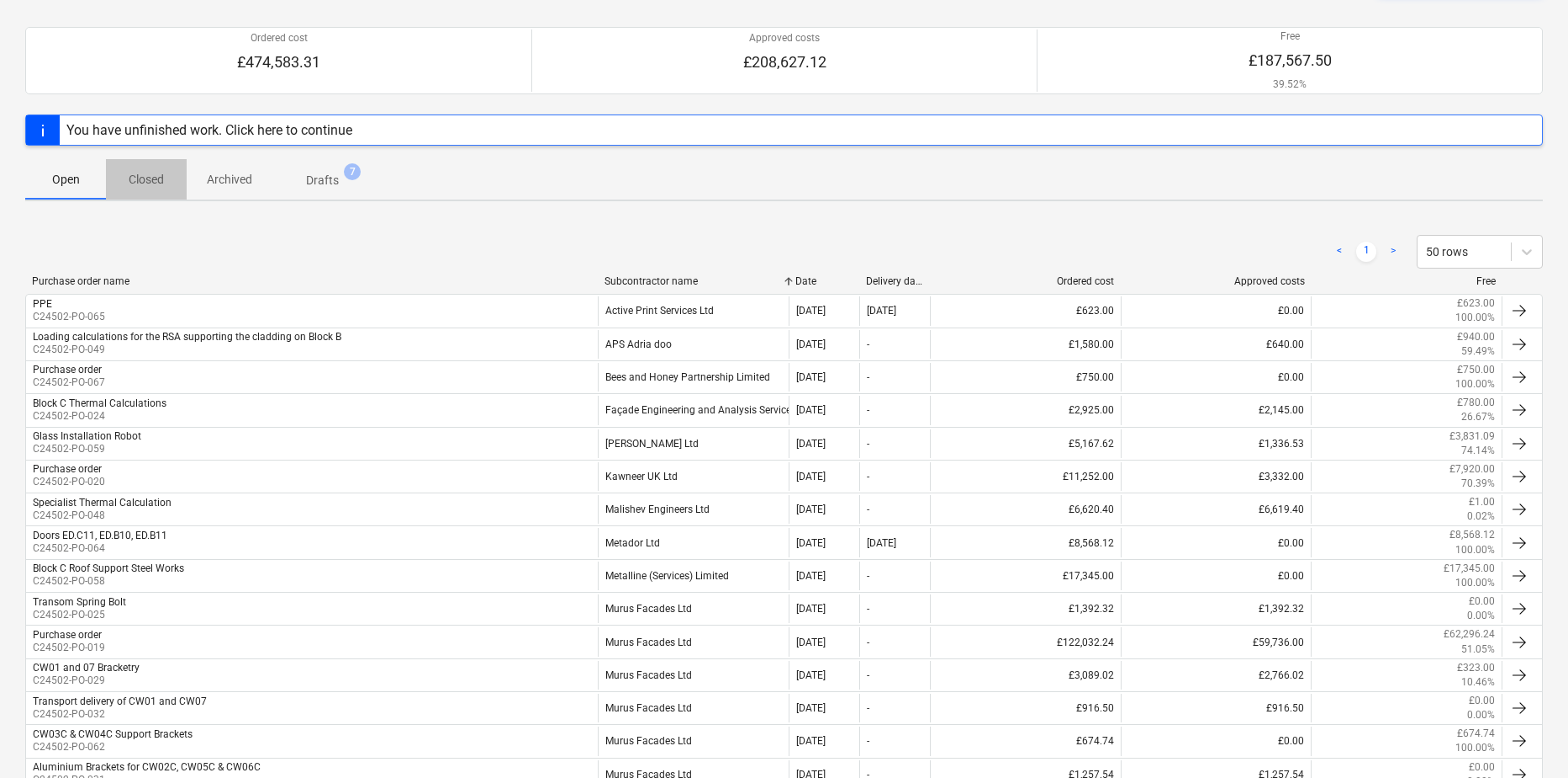
click at [132, 183] on p "Closed" at bounding box center [147, 180] width 40 height 18
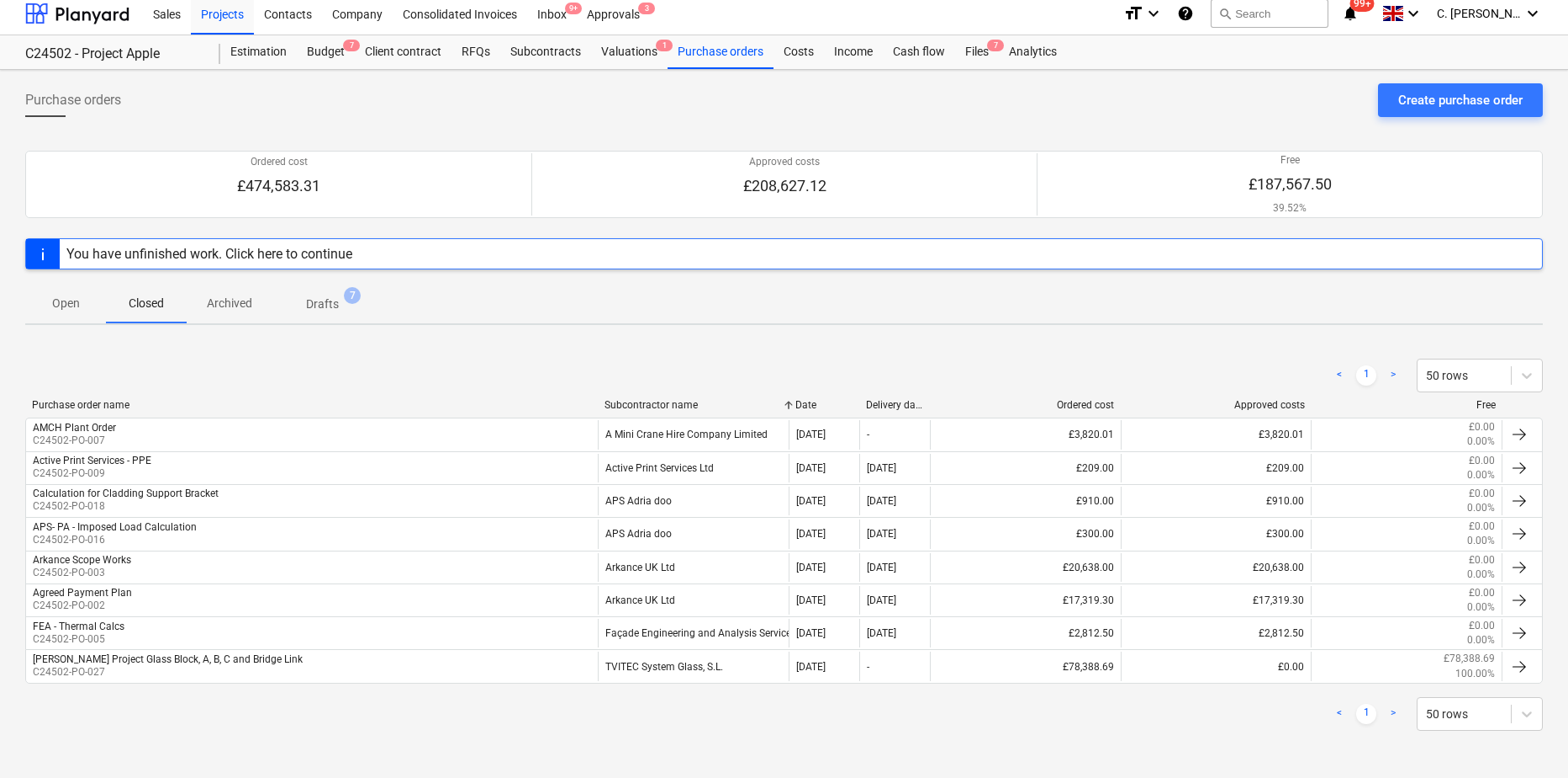
click at [659, 406] on div "Subcontractor name" at bounding box center [694, 405] width 177 height 12
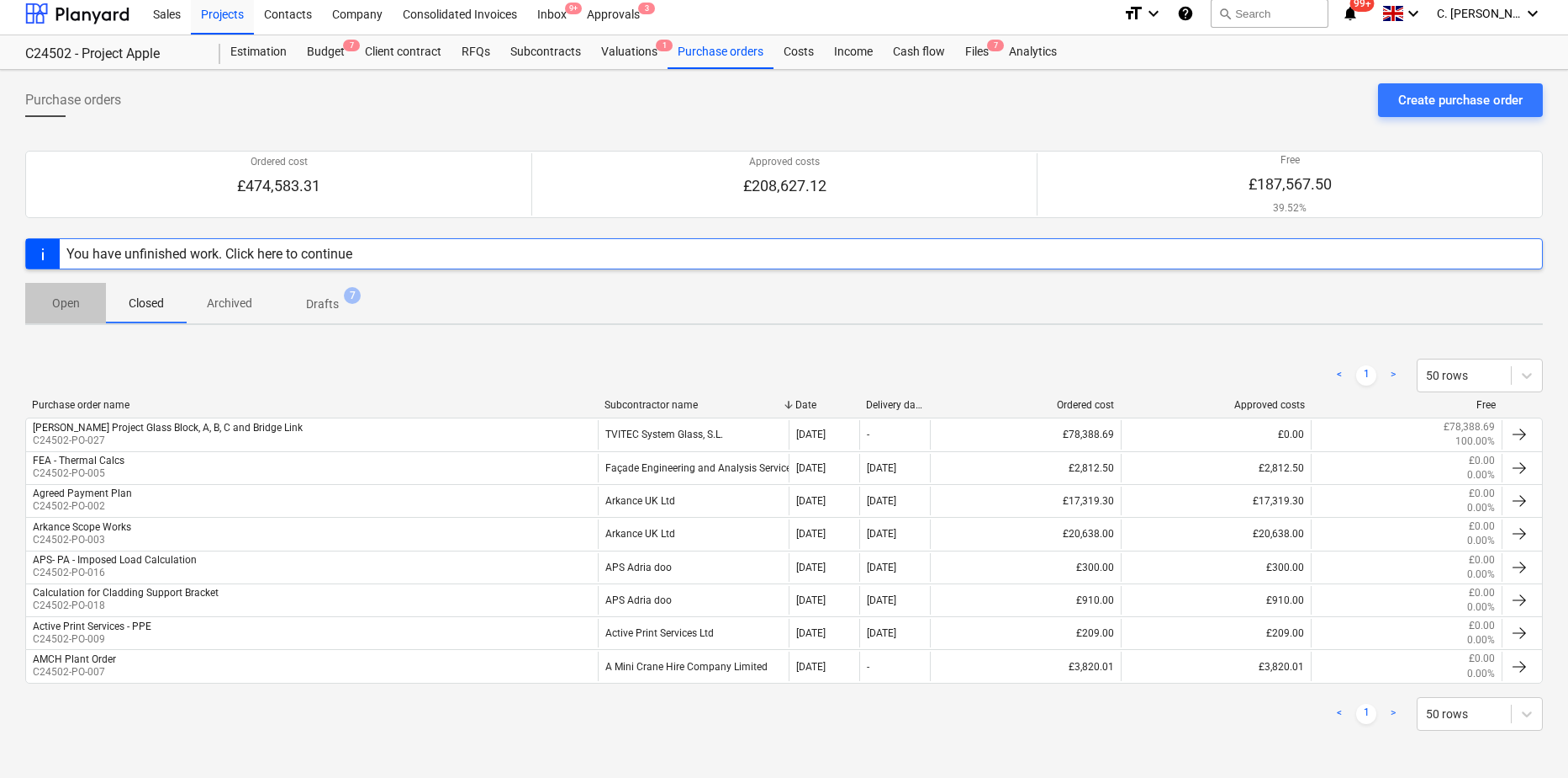
click at [67, 311] on p "Open" at bounding box center [66, 303] width 40 height 18
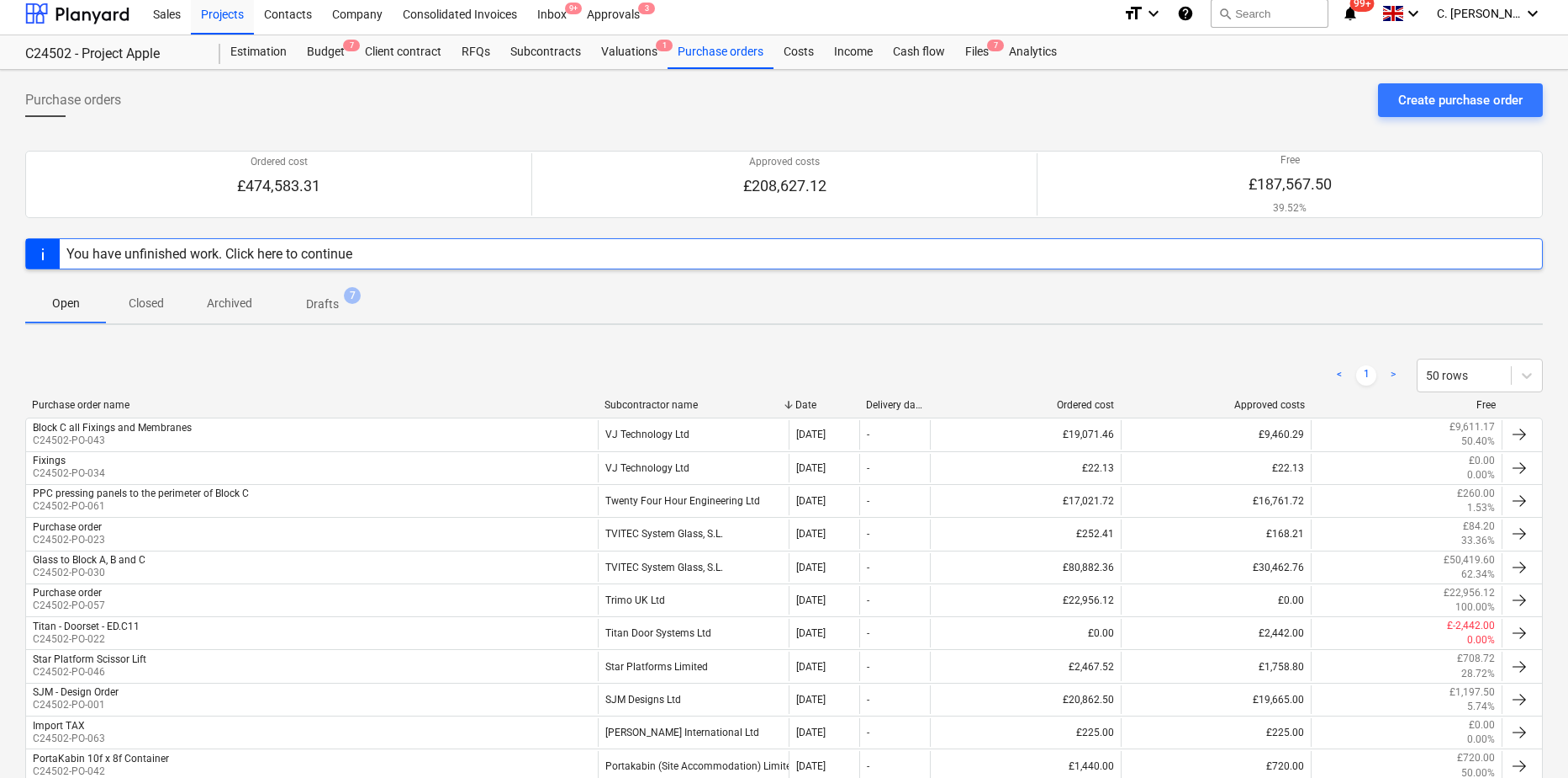
click at [328, 306] on p "Drafts" at bounding box center [322, 304] width 33 height 18
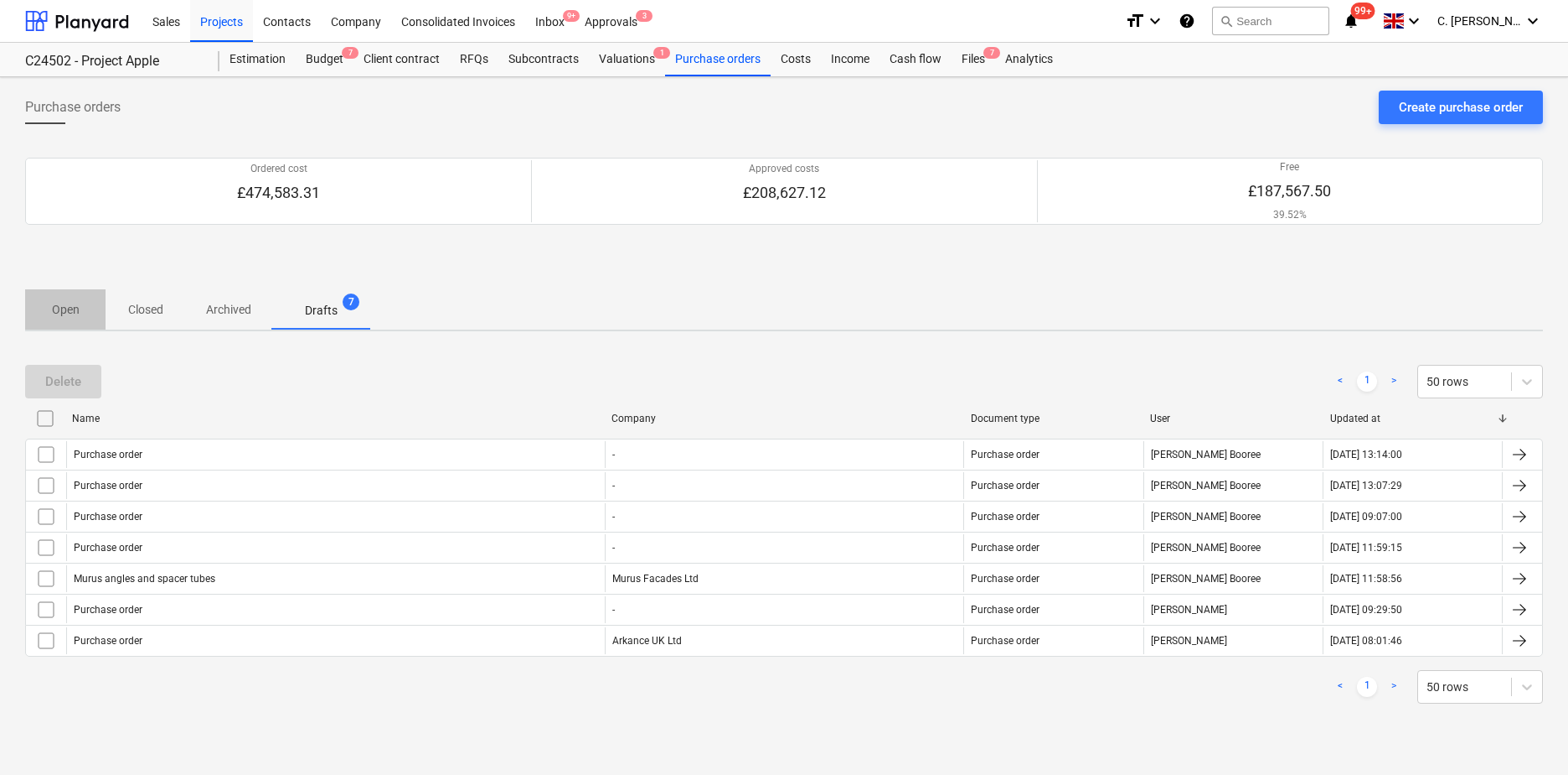
click at [63, 305] on p "Open" at bounding box center [66, 310] width 40 height 18
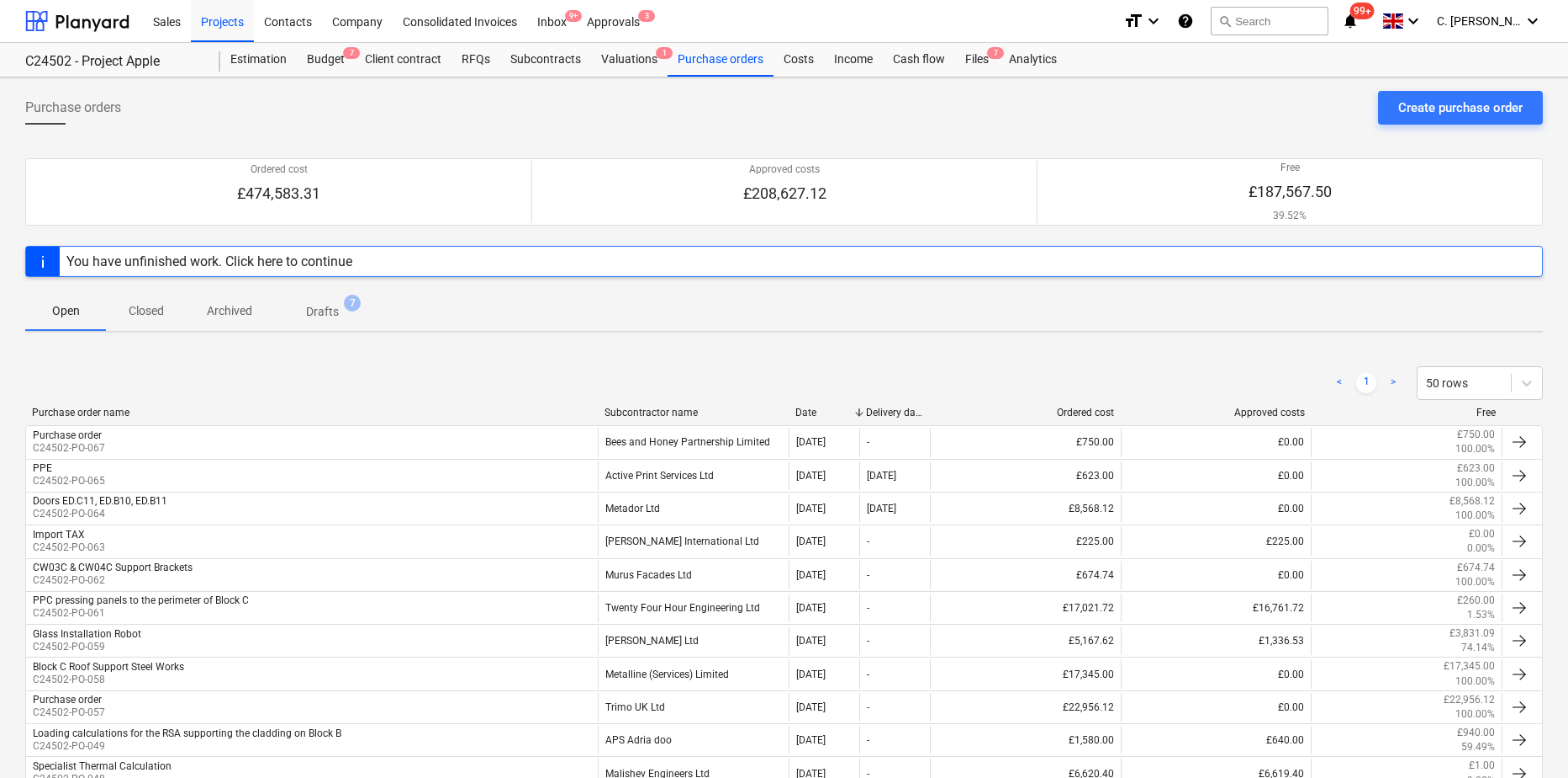
click at [670, 405] on div "< 1 > 50 rows" at bounding box center [784, 382] width 1518 height 47
click at [671, 407] on div "Subcontractor name" at bounding box center [694, 412] width 177 height 12
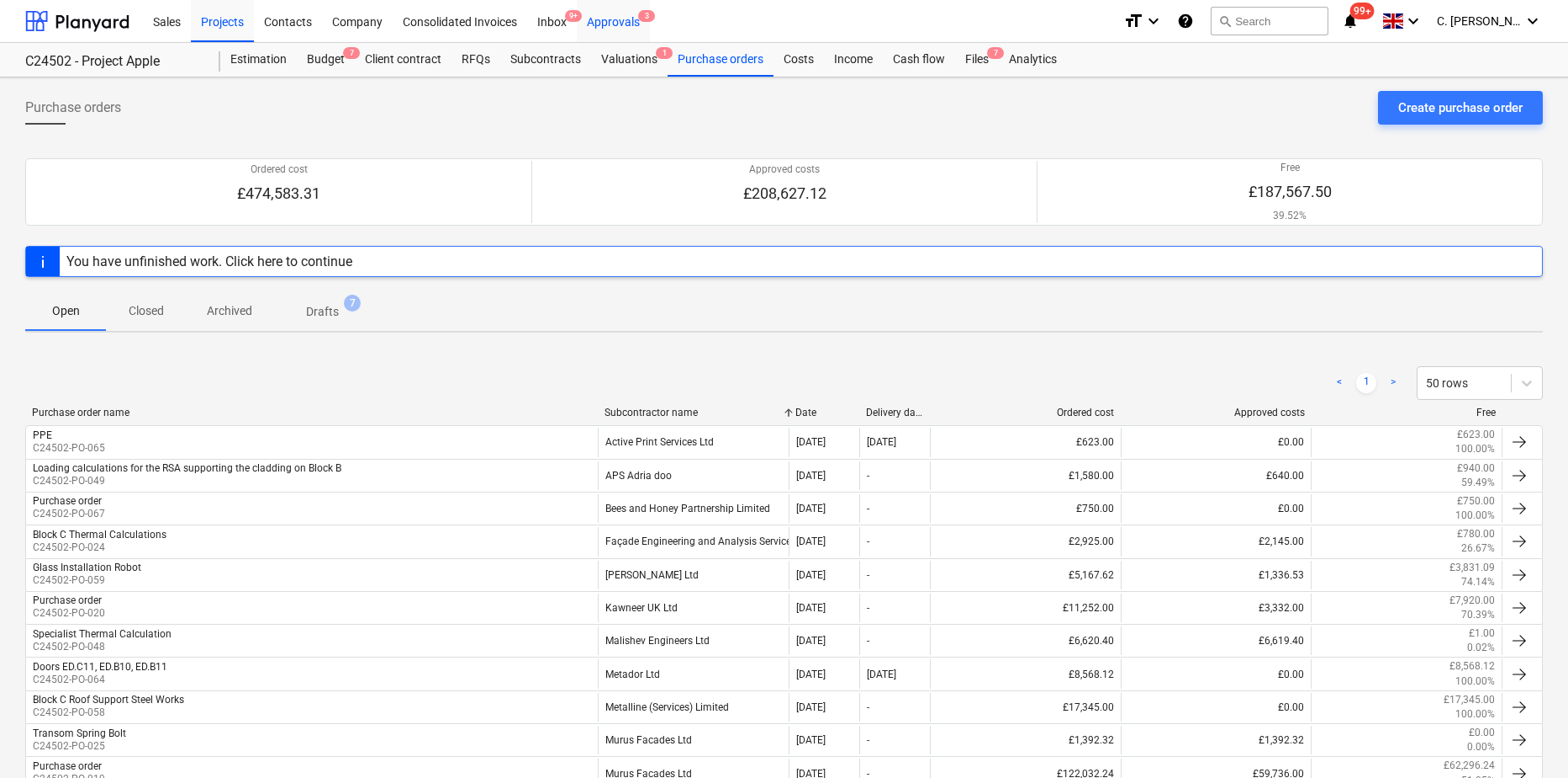
click at [614, 24] on div "Approvals 3" at bounding box center [613, 20] width 73 height 43
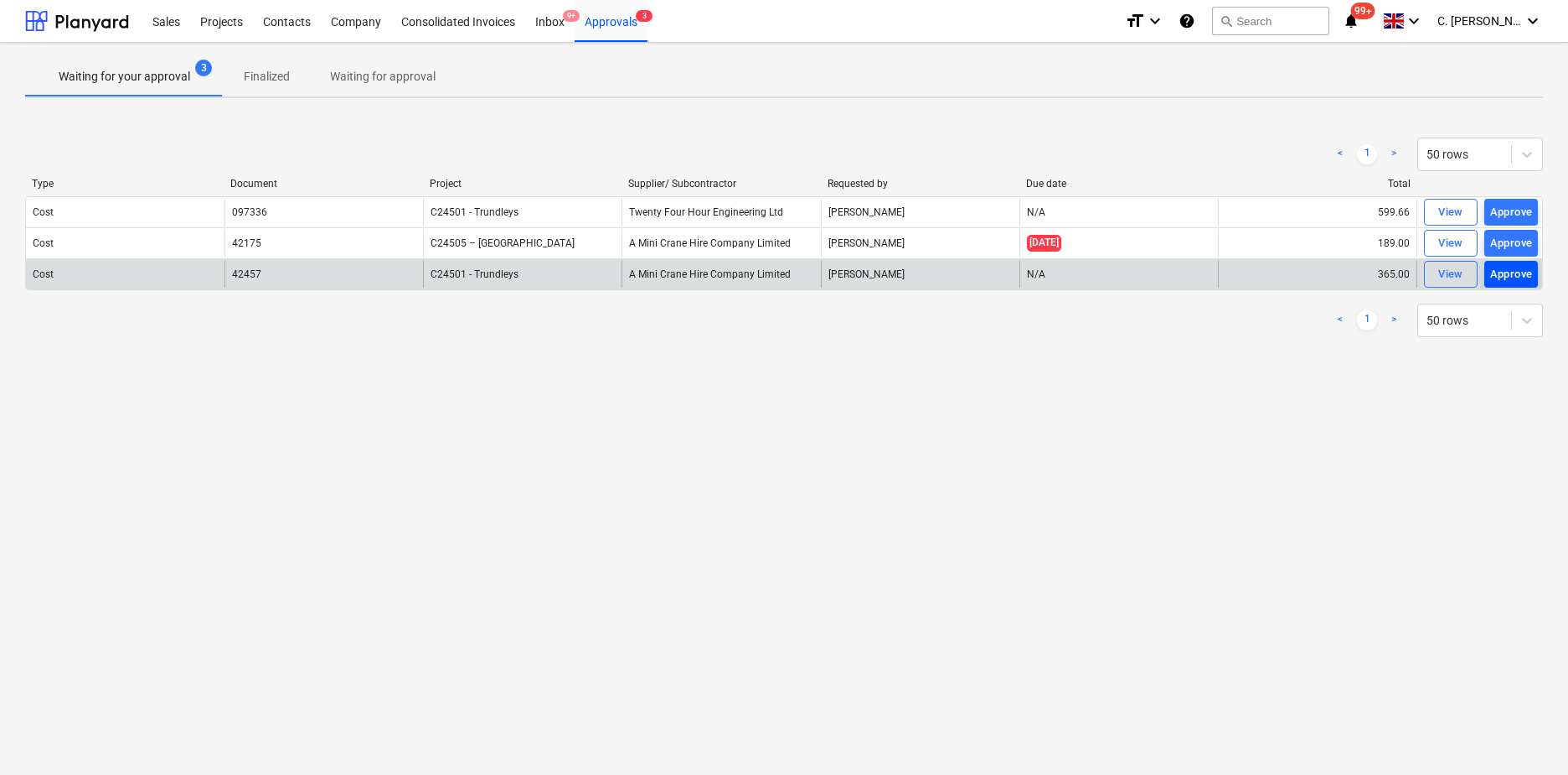
click at [1524, 275] on div "Approve" at bounding box center [1511, 274] width 43 height 19
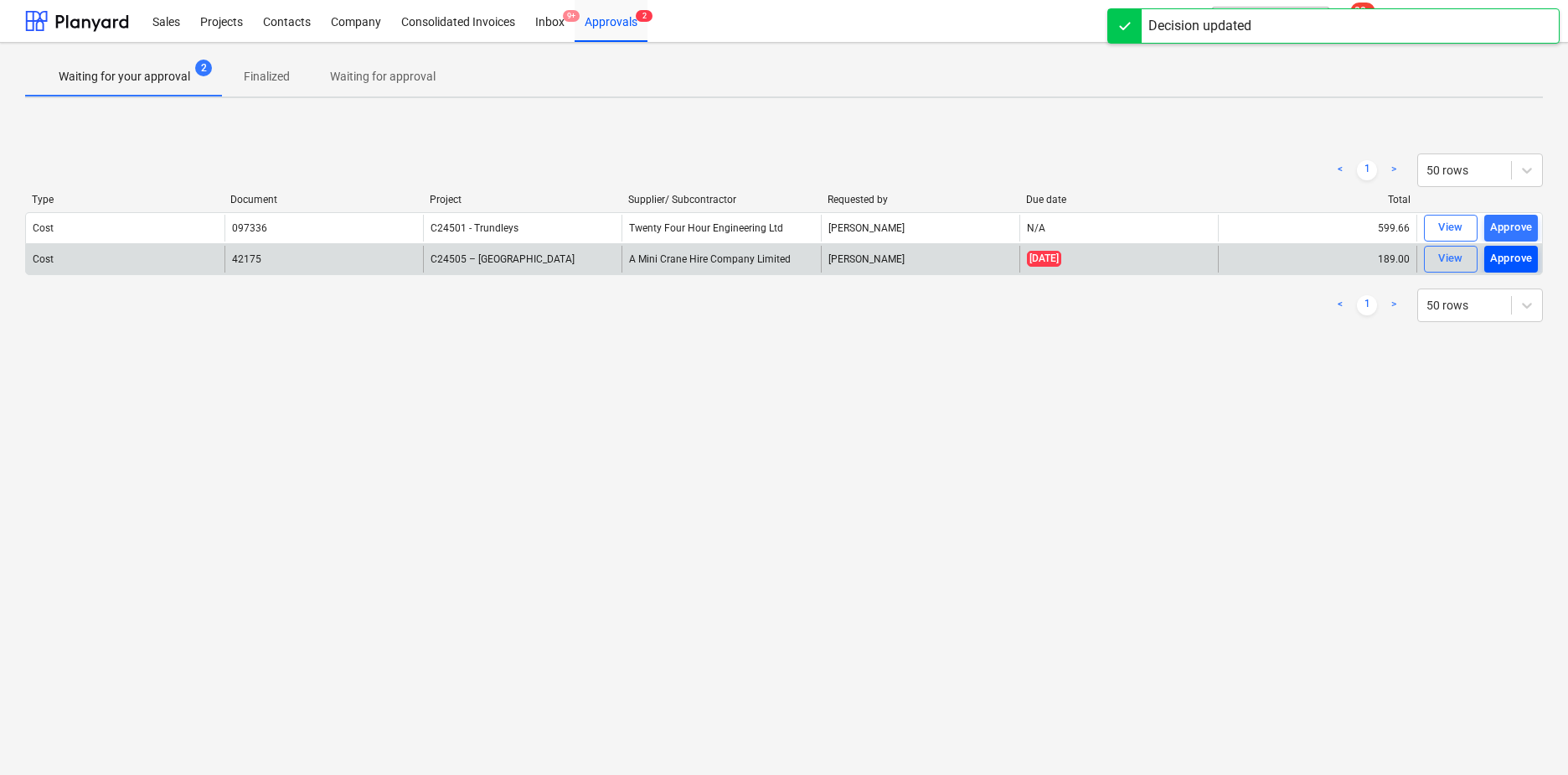
click at [1525, 262] on div "Approve" at bounding box center [1511, 258] width 43 height 19
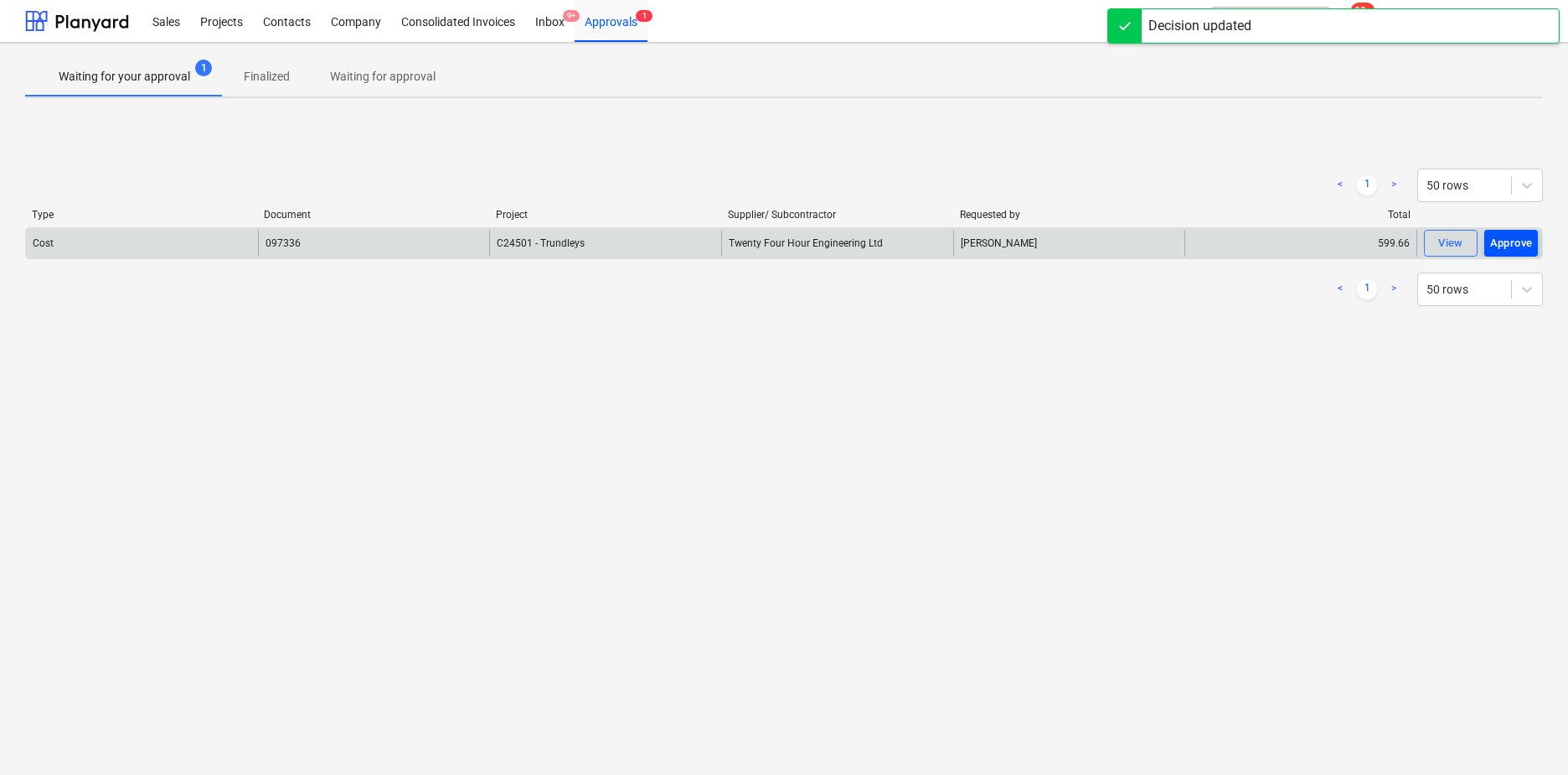
click at [1510, 245] on div "Approve" at bounding box center [1511, 242] width 43 height 19
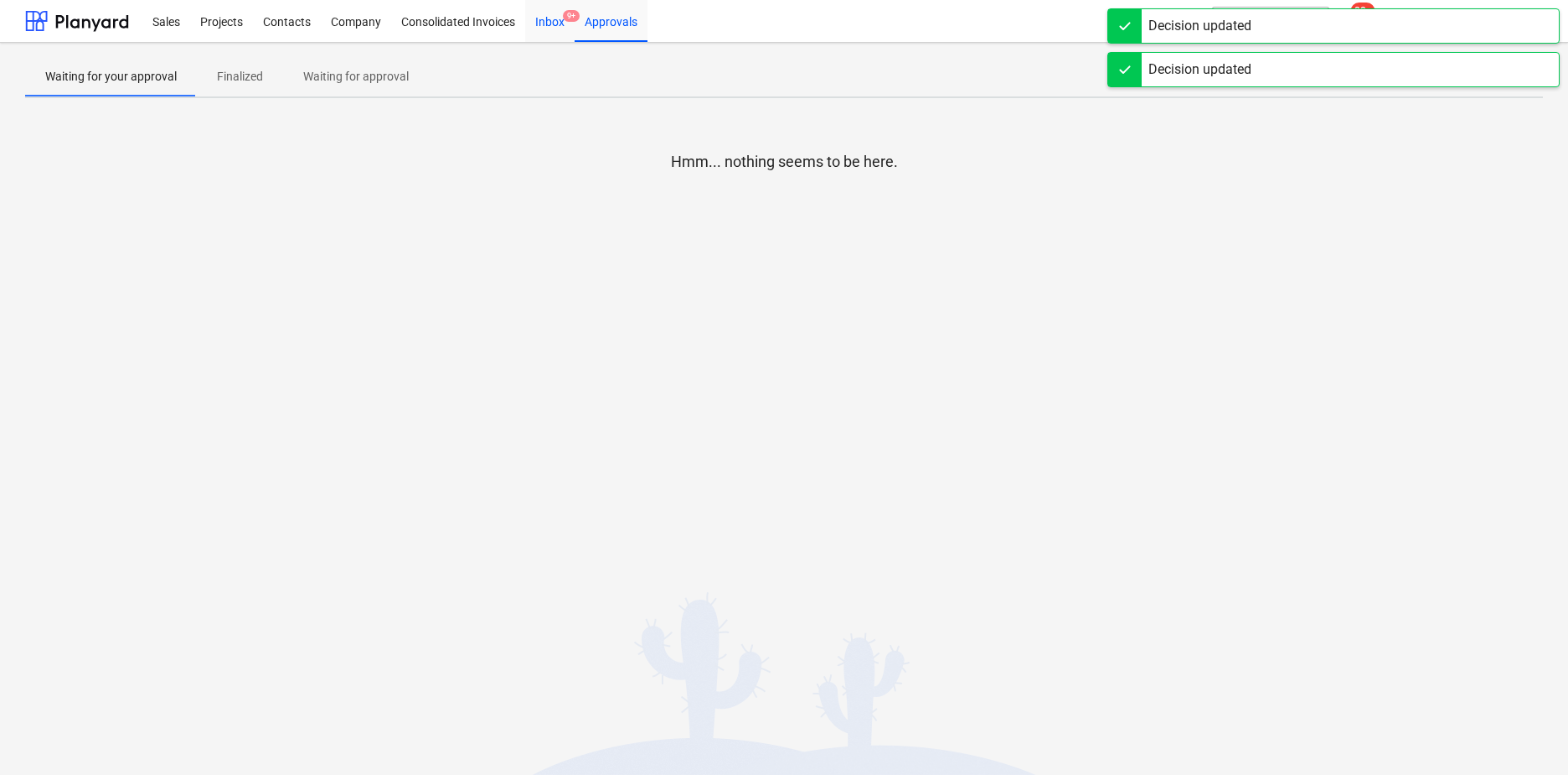
click at [549, 22] on div "Inbox 9+" at bounding box center [550, 20] width 50 height 43
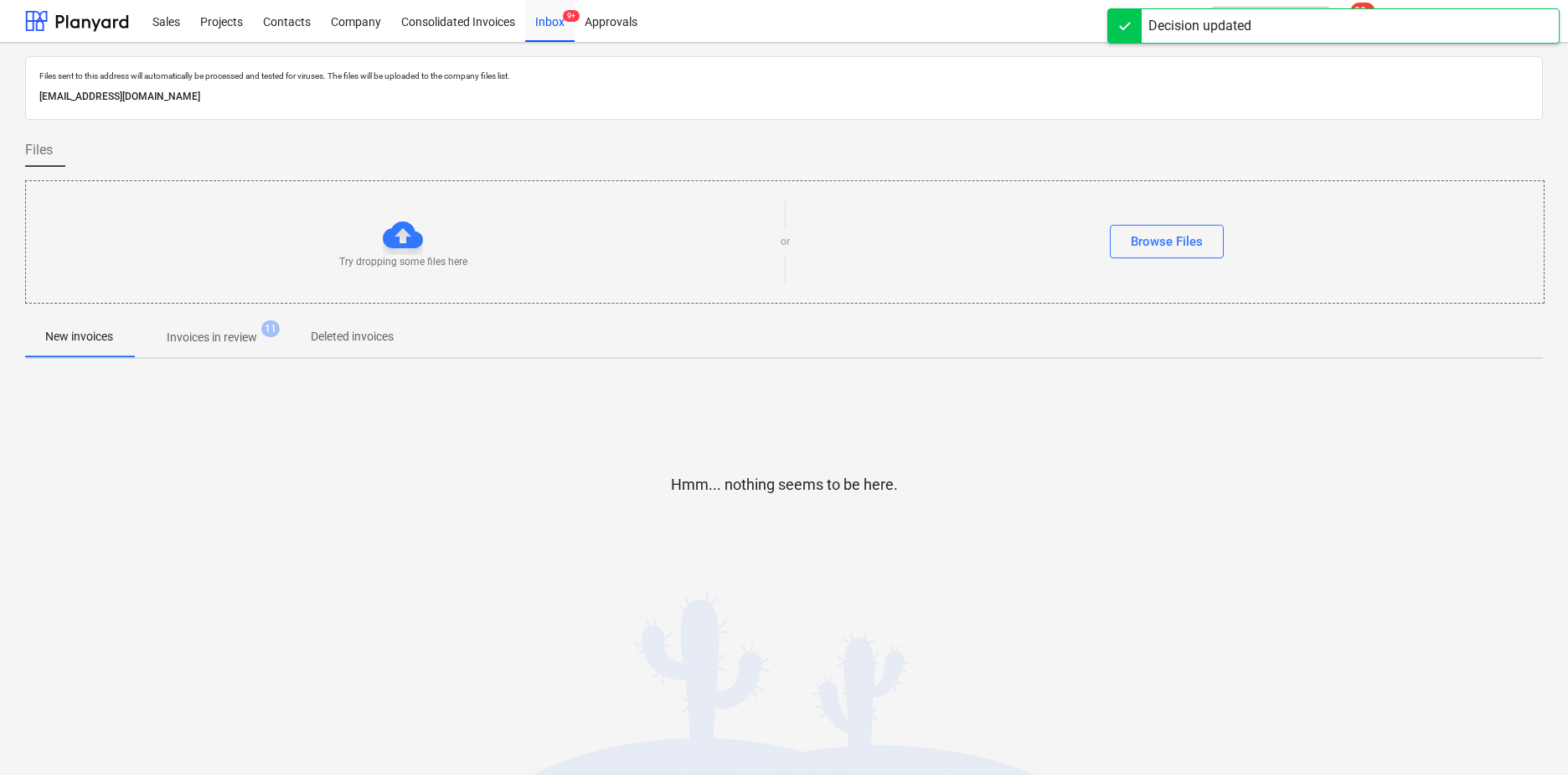
click at [200, 340] on p "Invoices in review" at bounding box center [212, 338] width 90 height 18
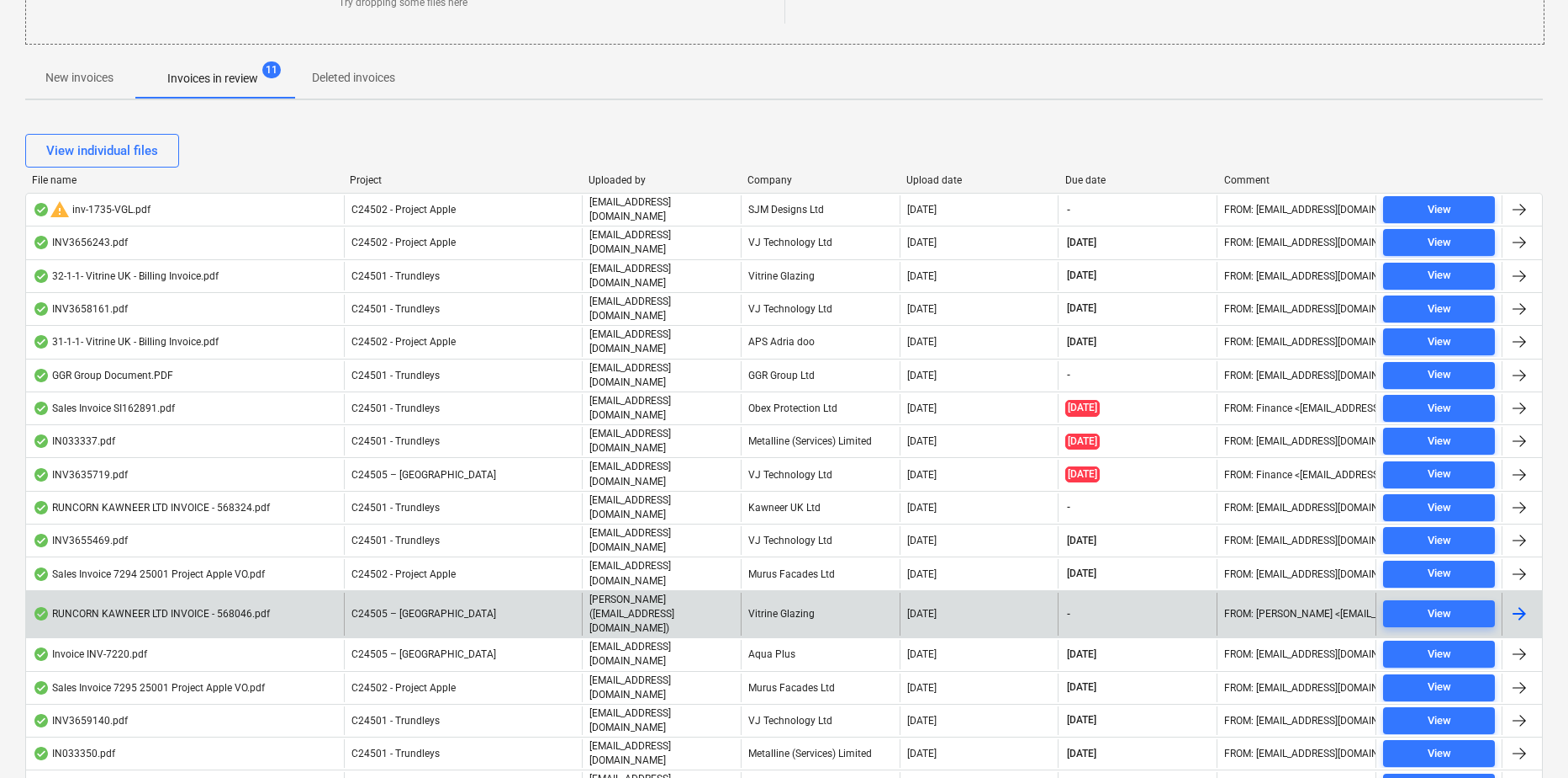
scroll to position [127, 0]
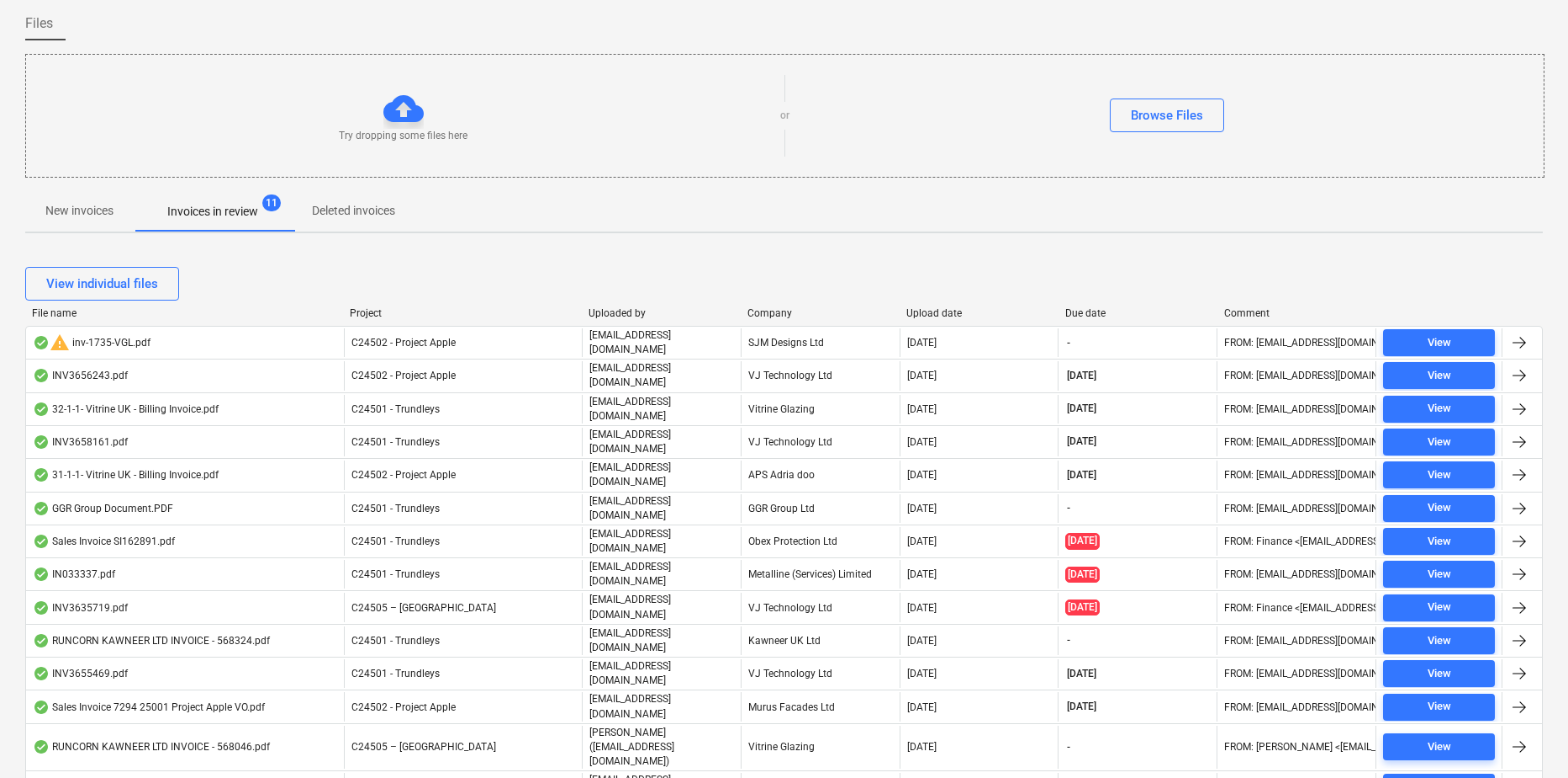
click at [779, 315] on div "Company" at bounding box center [820, 313] width 146 height 12
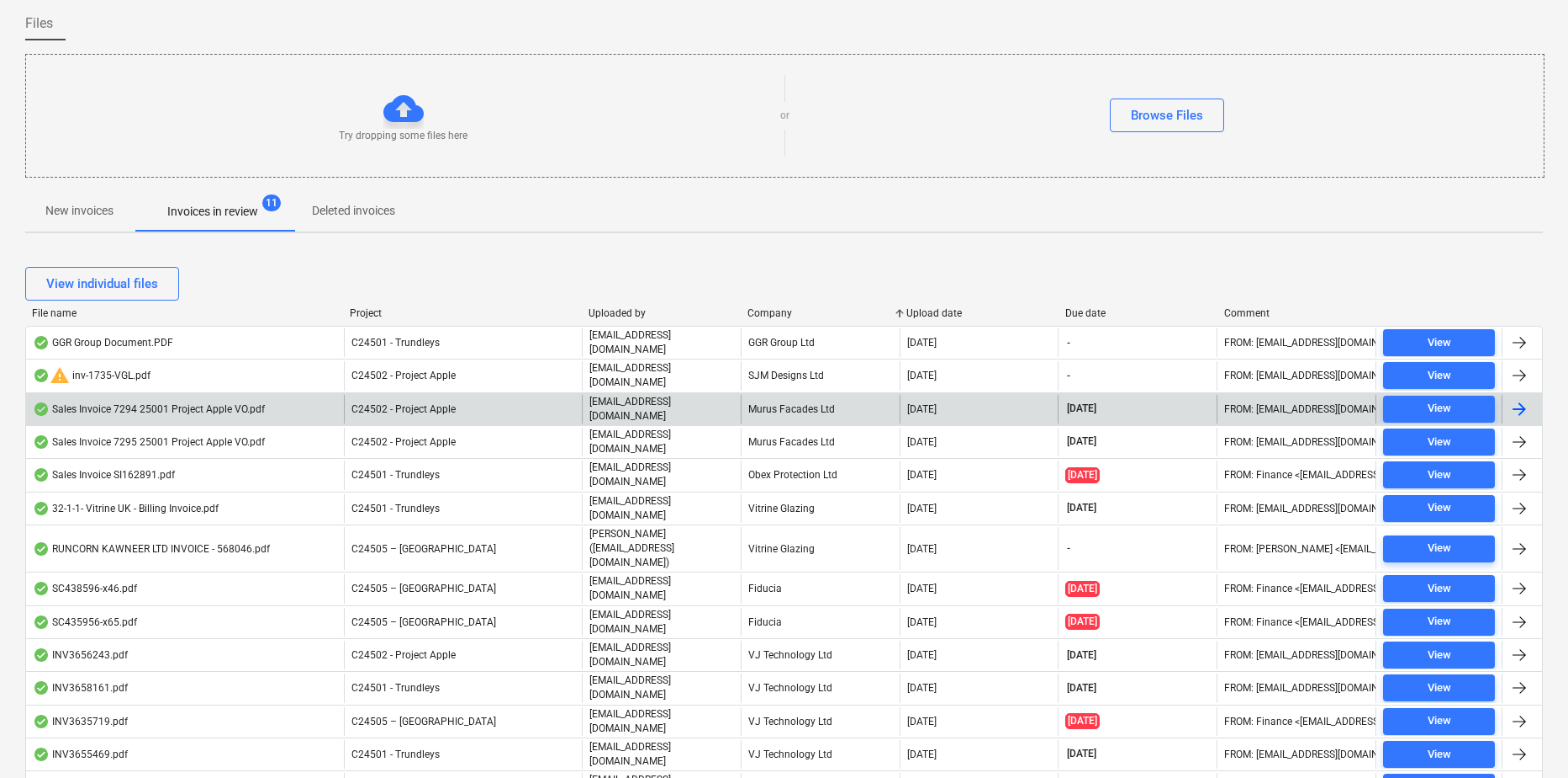
click at [164, 402] on div "Sales Invoice 7294 25001 Project Apple VO.pdf" at bounding box center [149, 408] width 232 height 13
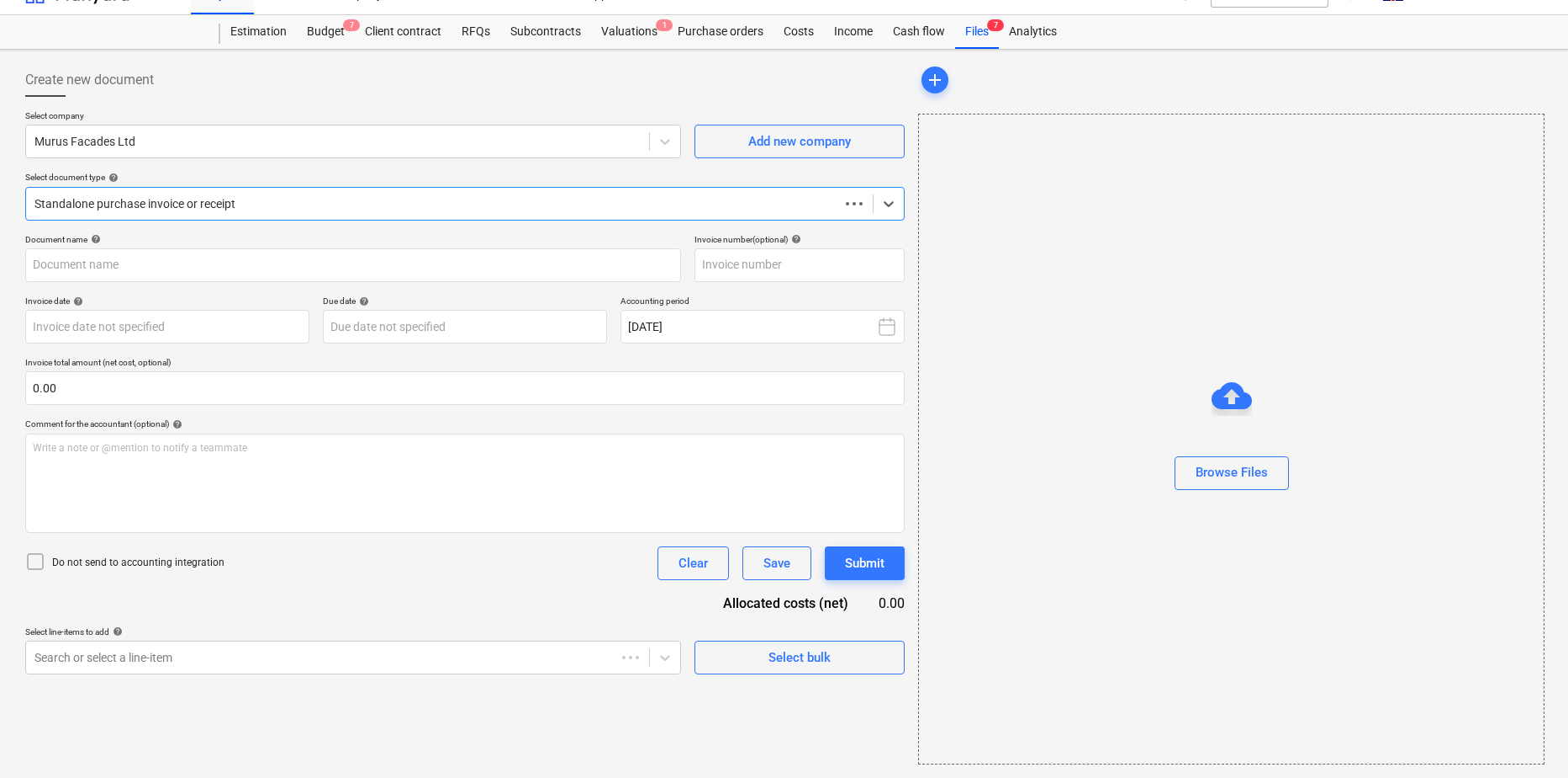
scroll to position [28, 0]
type input "7294"
type input "[DATE]"
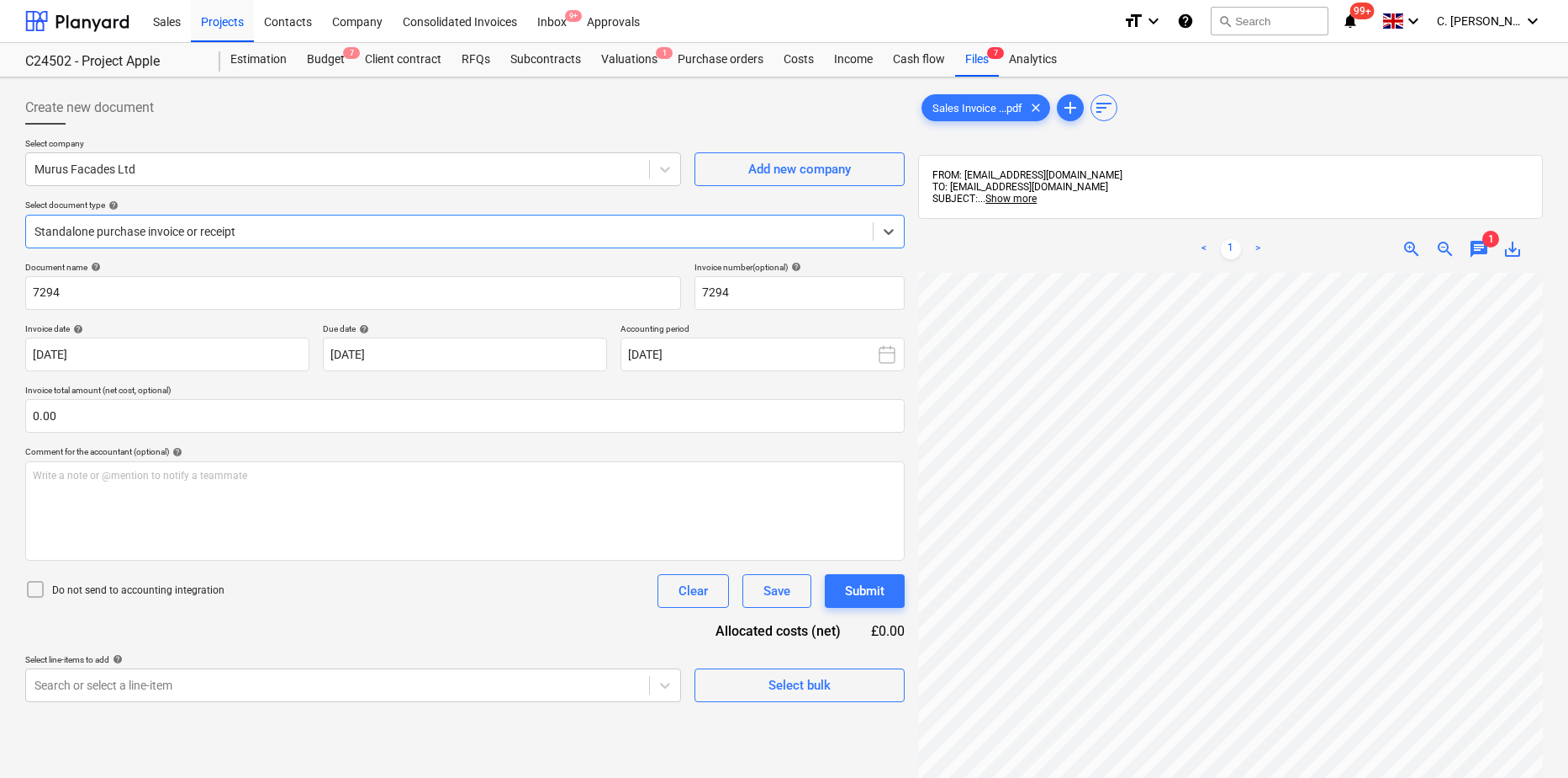
scroll to position [252, 0]
click at [1514, 251] on span "save_alt" at bounding box center [1513, 249] width 20 height 20
click at [111, 14] on div at bounding box center [77, 21] width 105 height 42
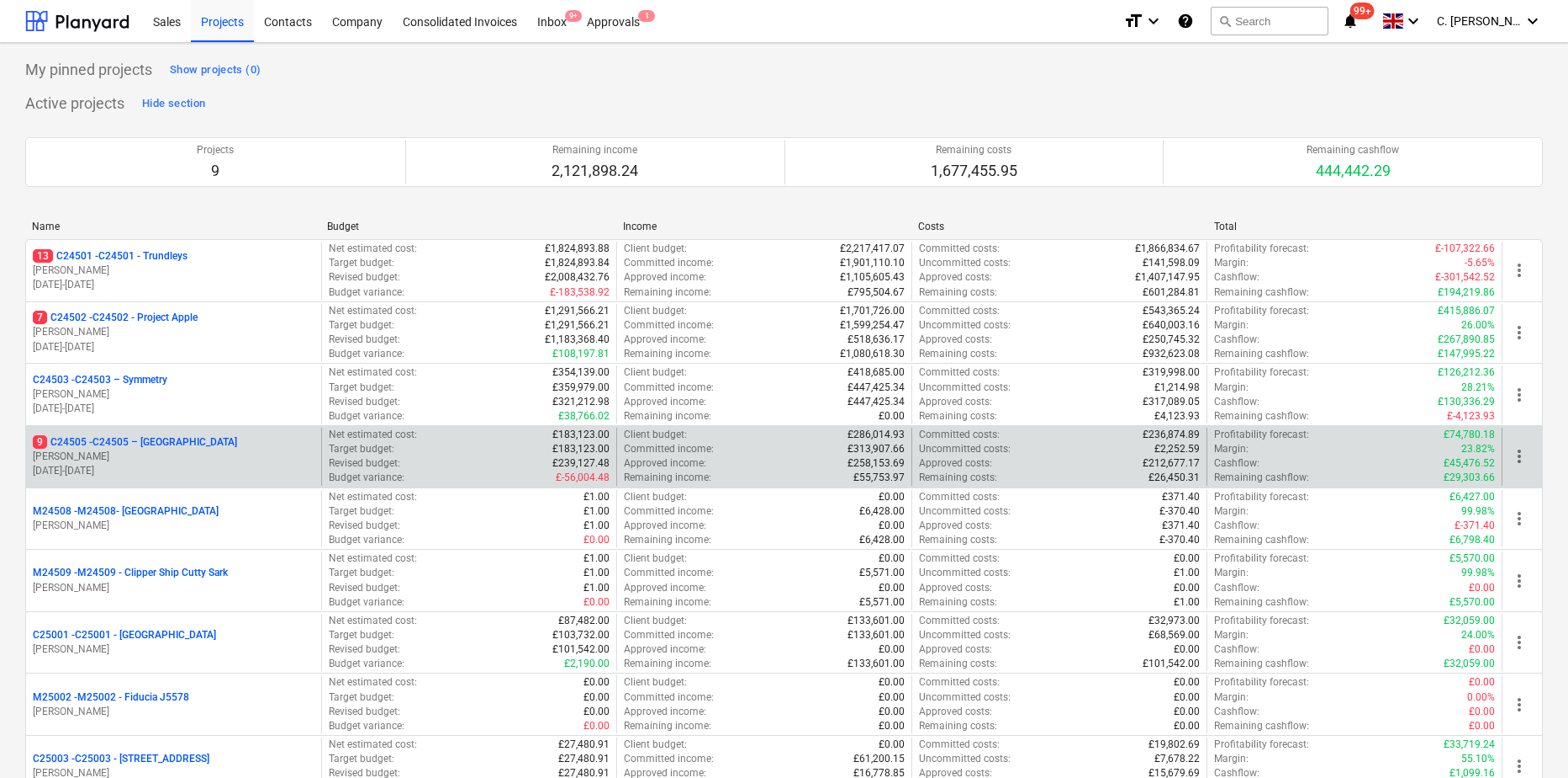
click at [158, 456] on p "[PERSON_NAME]" at bounding box center [173, 457] width 282 height 14
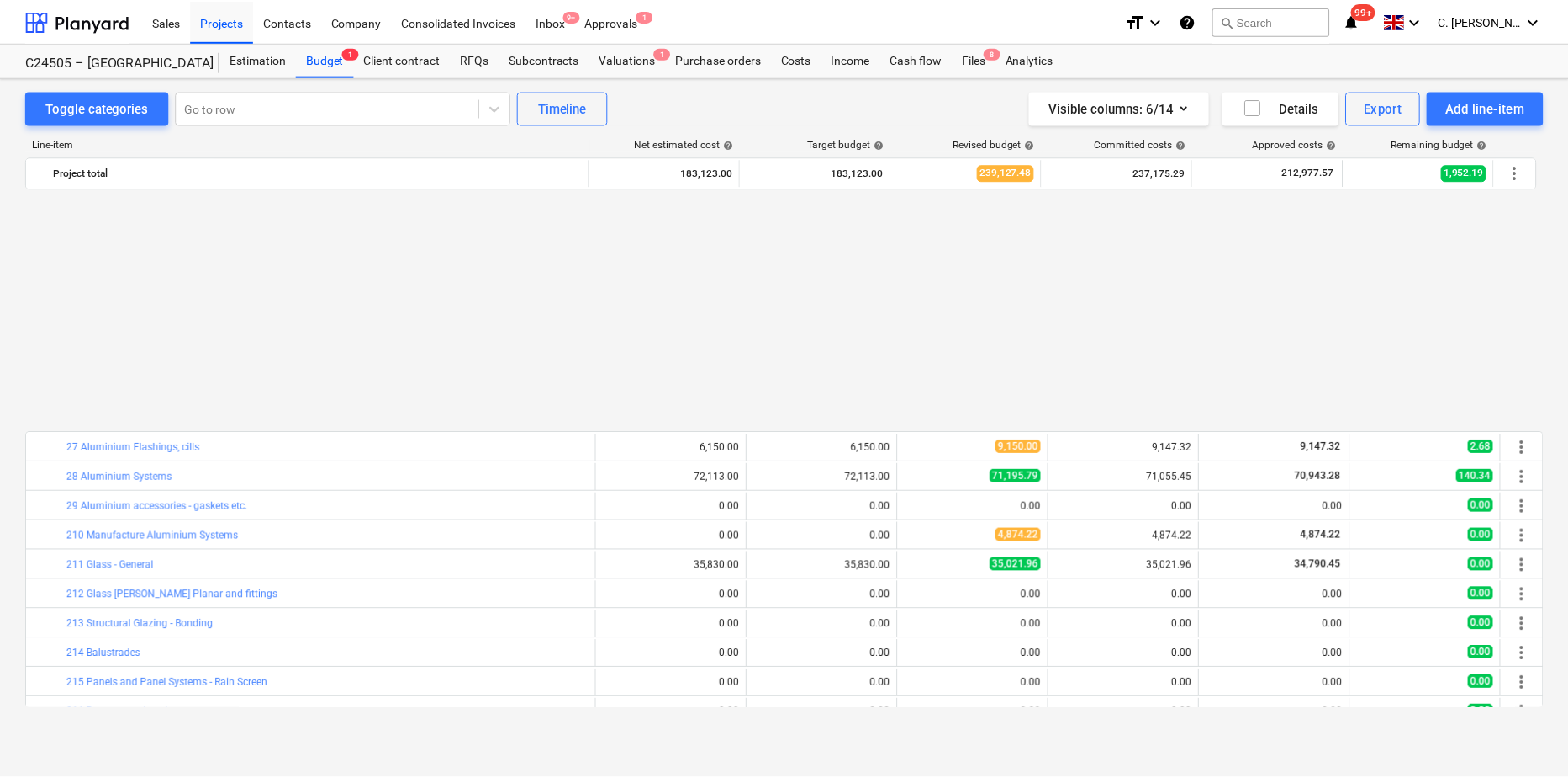
scroll to position [845, 0]
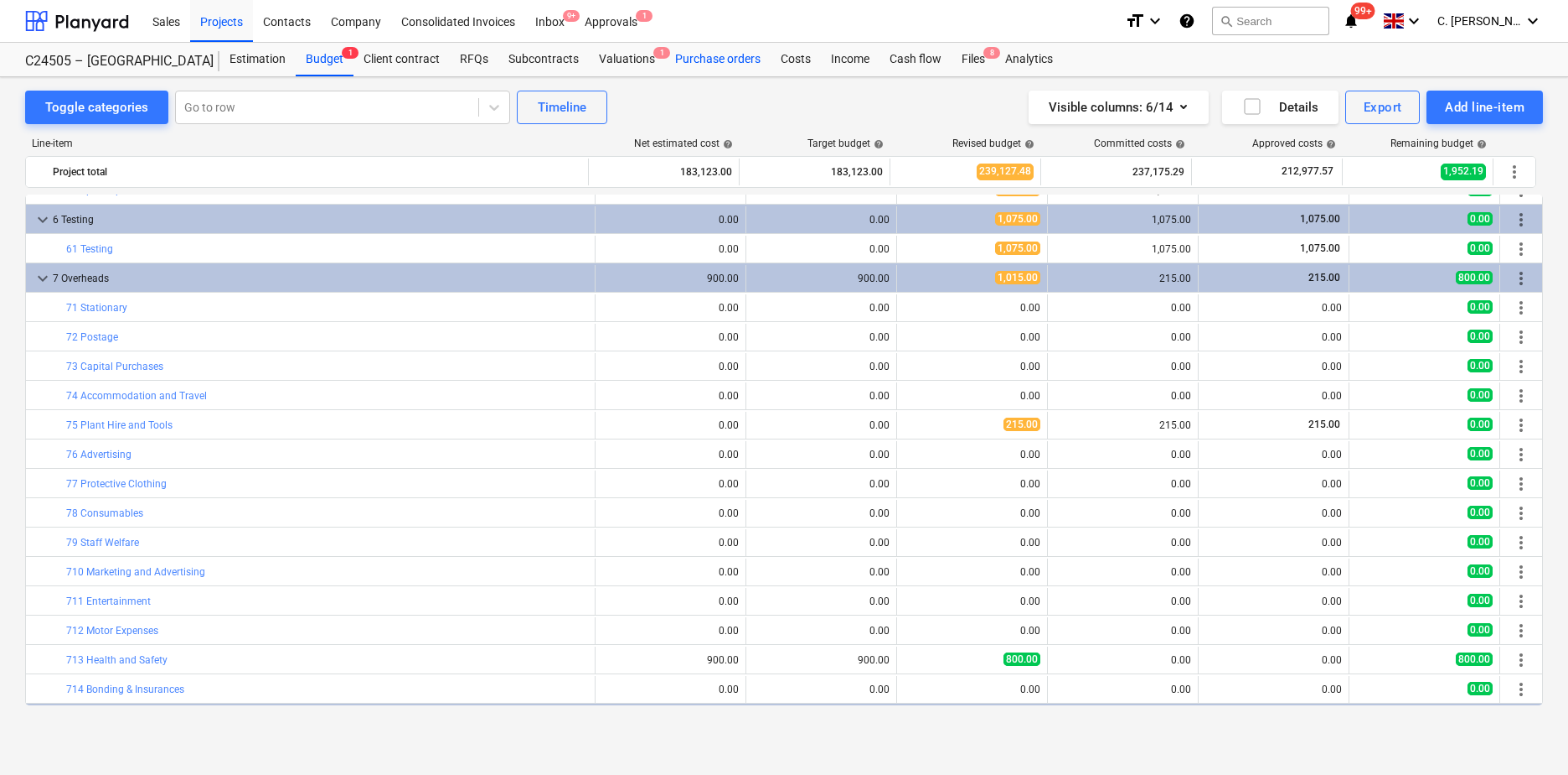
click at [721, 52] on div "Purchase orders" at bounding box center [718, 60] width 105 height 34
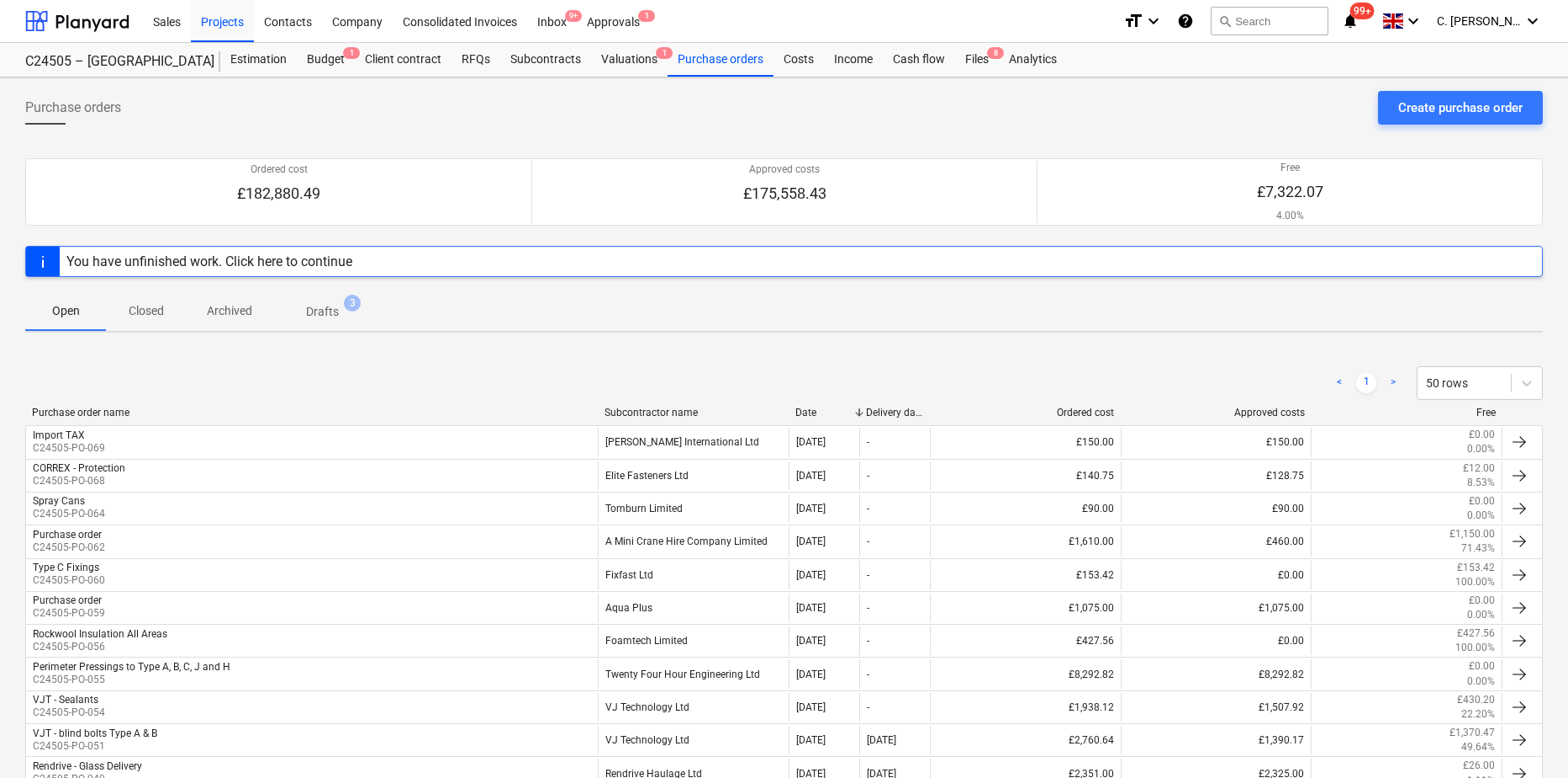
click at [654, 410] on div "Subcontractor name" at bounding box center [694, 412] width 177 height 12
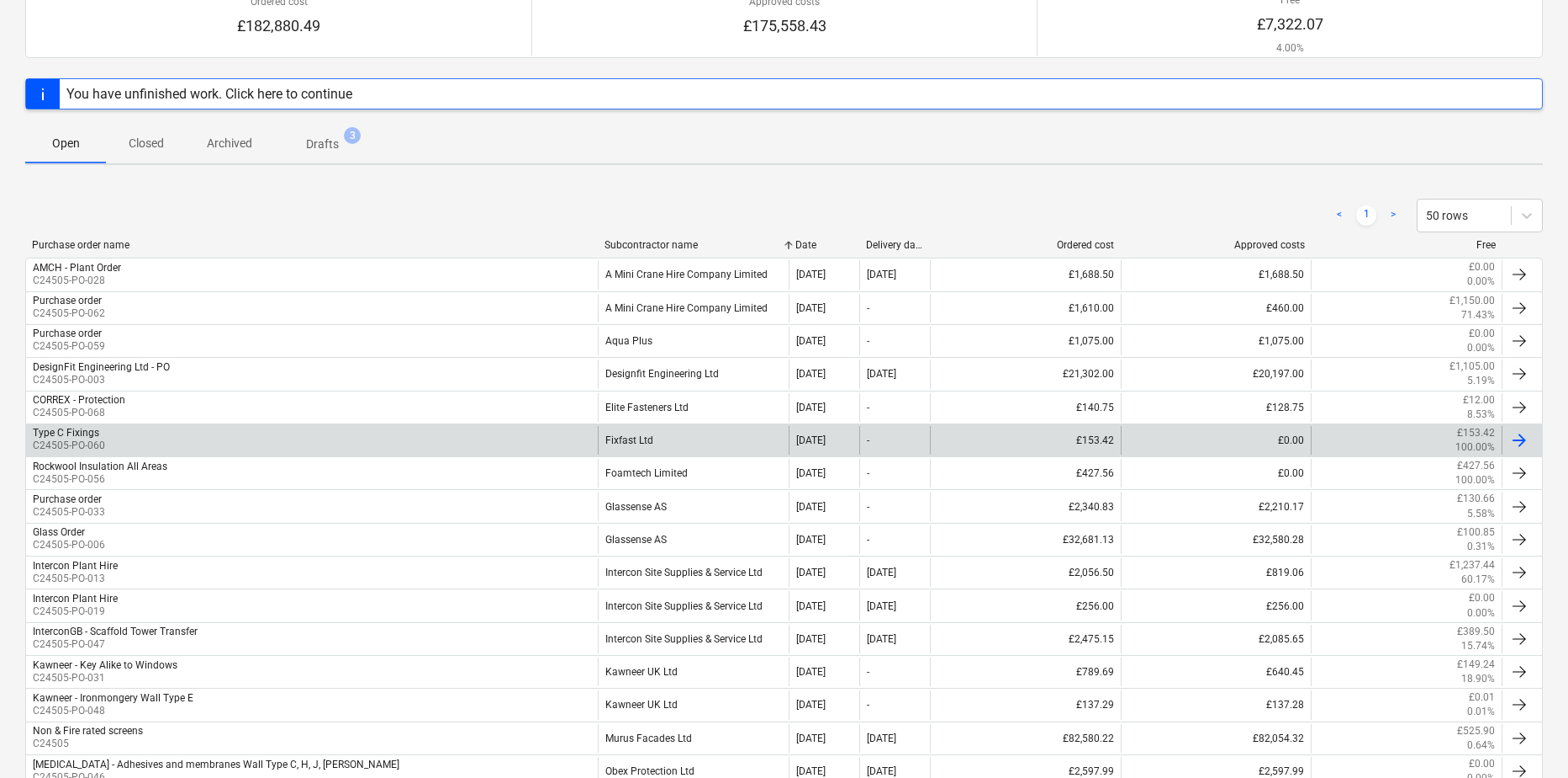
scroll to position [169, 0]
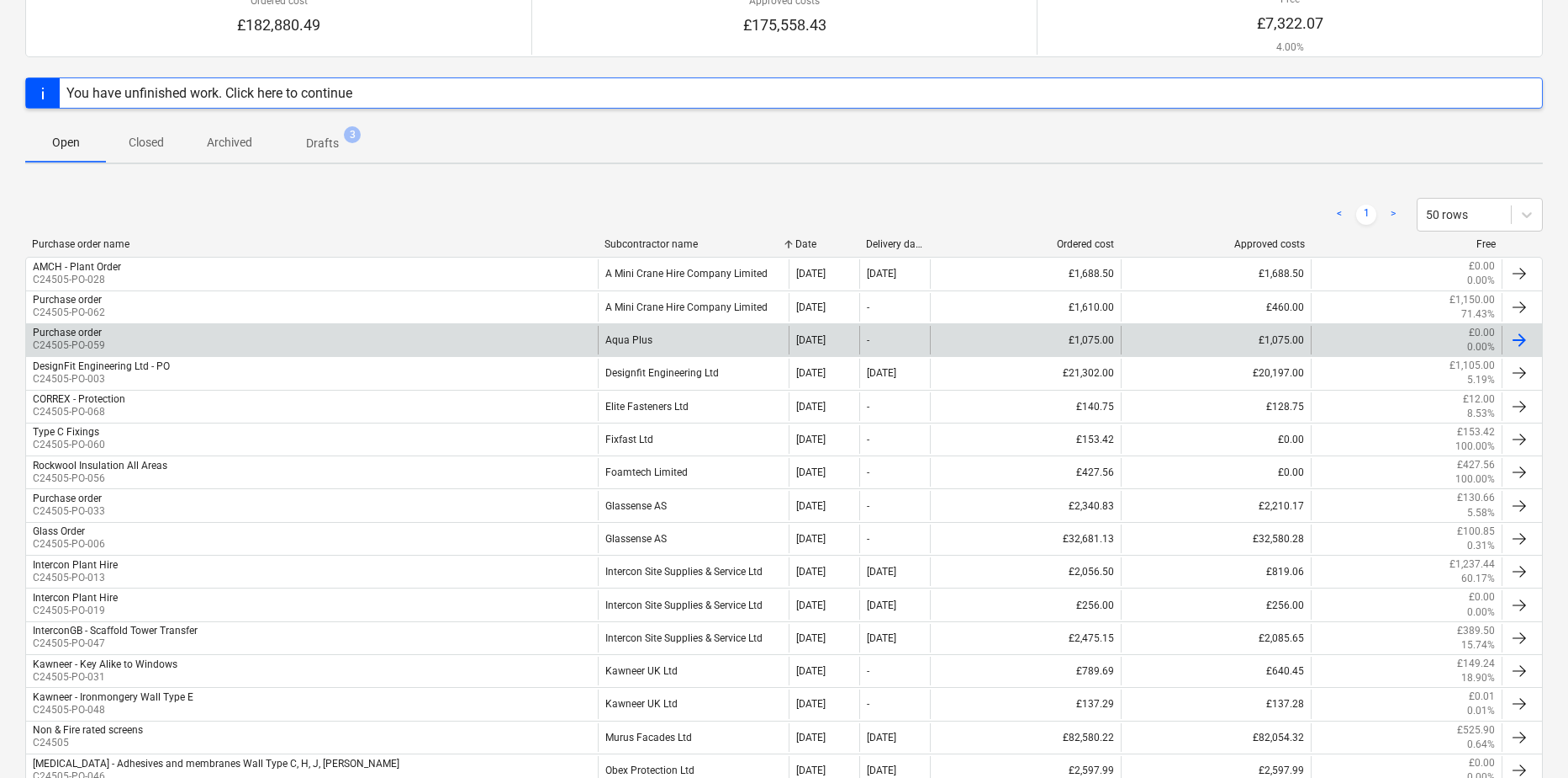
click at [116, 339] on div "Purchase order C24505-PO-059" at bounding box center [312, 339] width 572 height 29
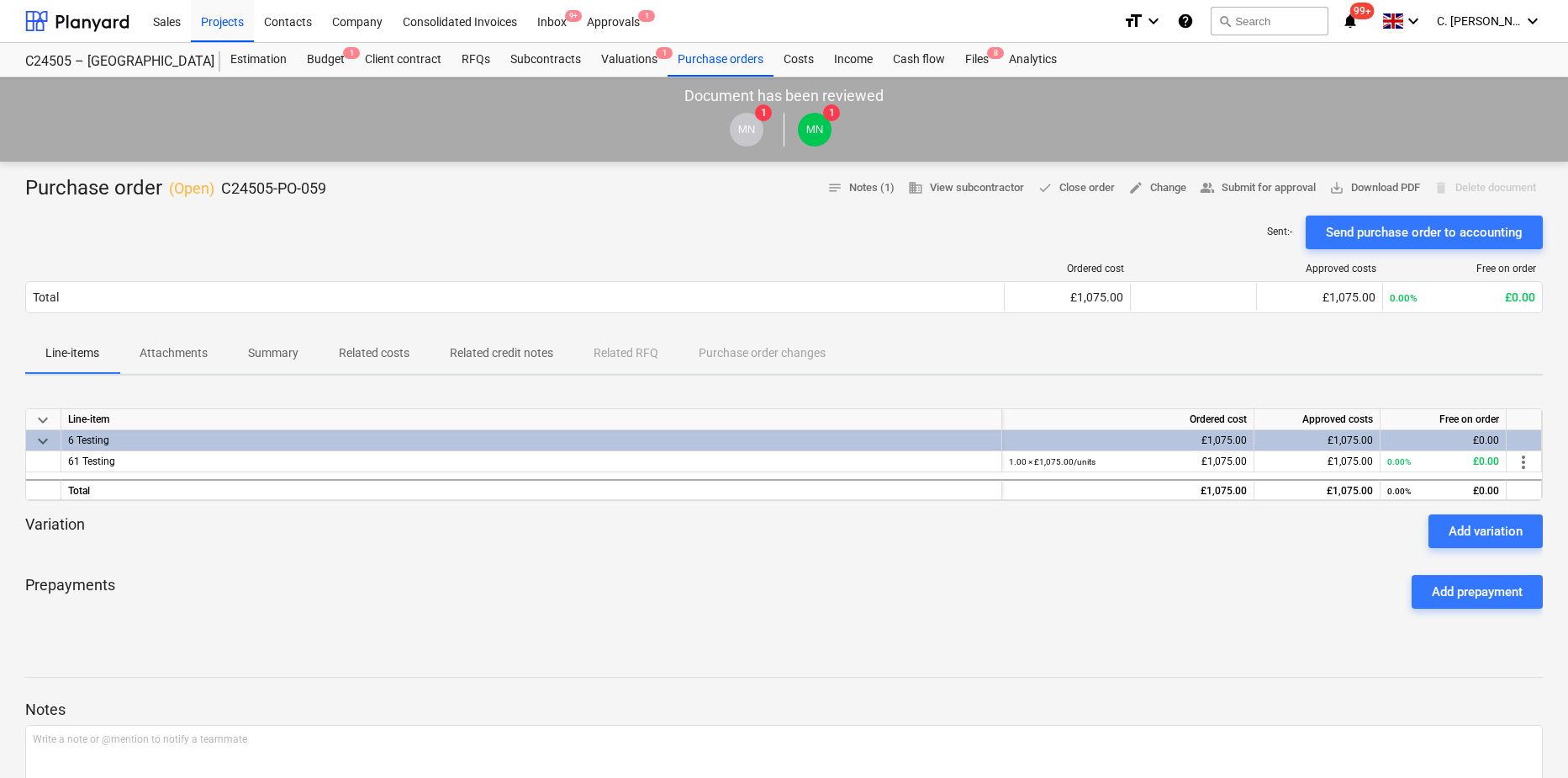
click at [189, 352] on p "Attachments" at bounding box center [173, 353] width 68 height 18
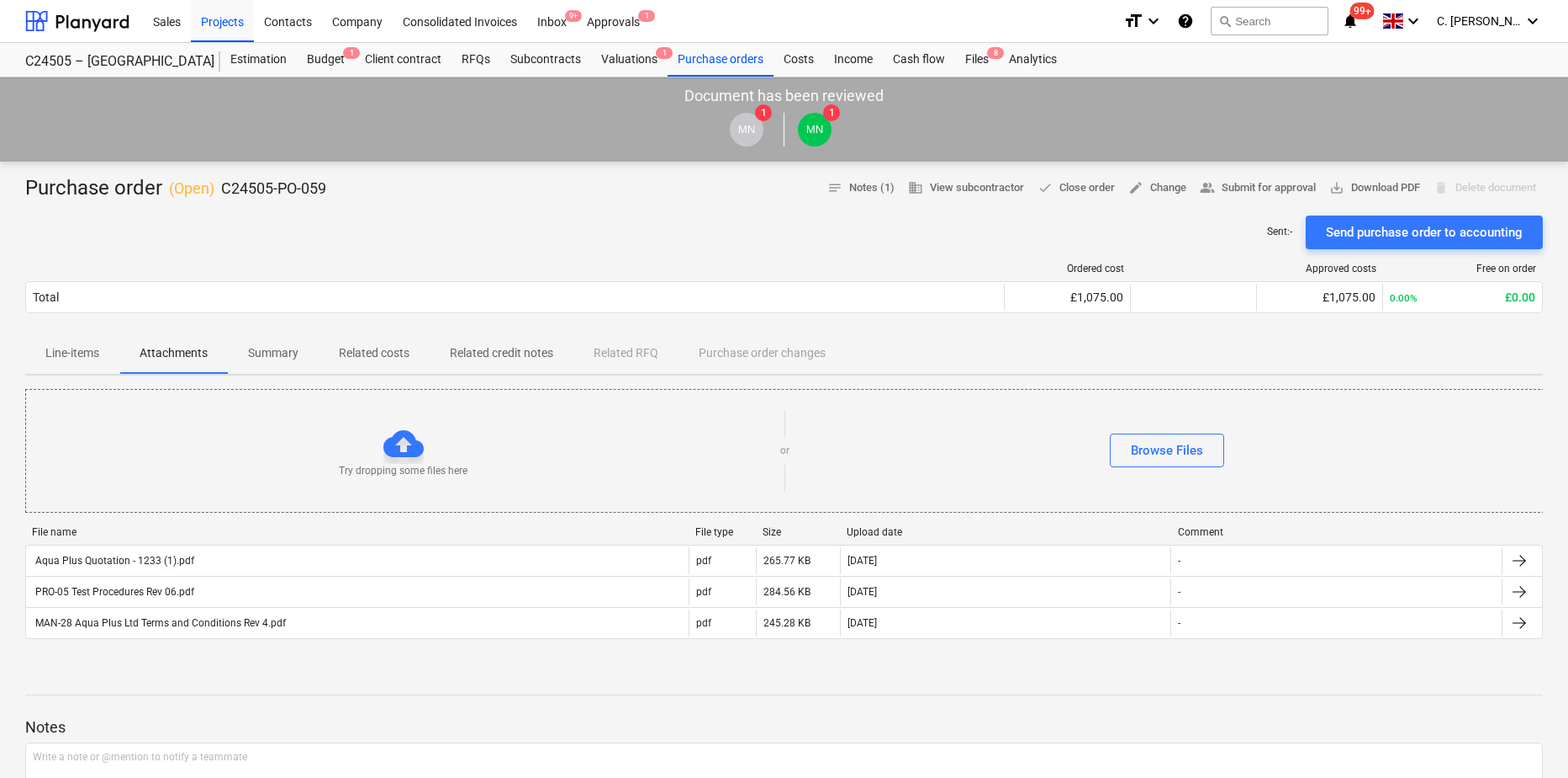
click at [276, 355] on p "Summary" at bounding box center [273, 353] width 51 height 18
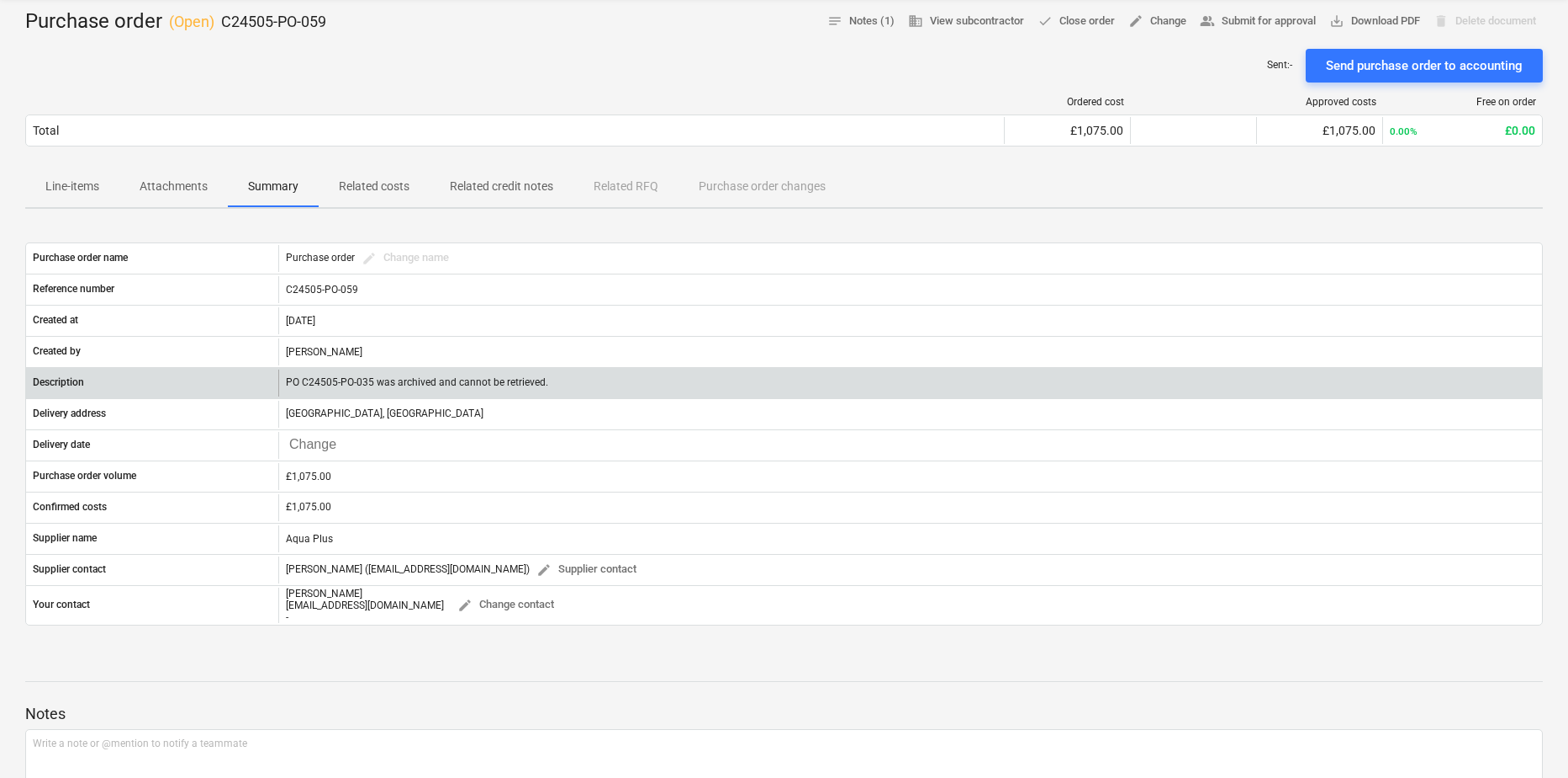
scroll to position [169, 0]
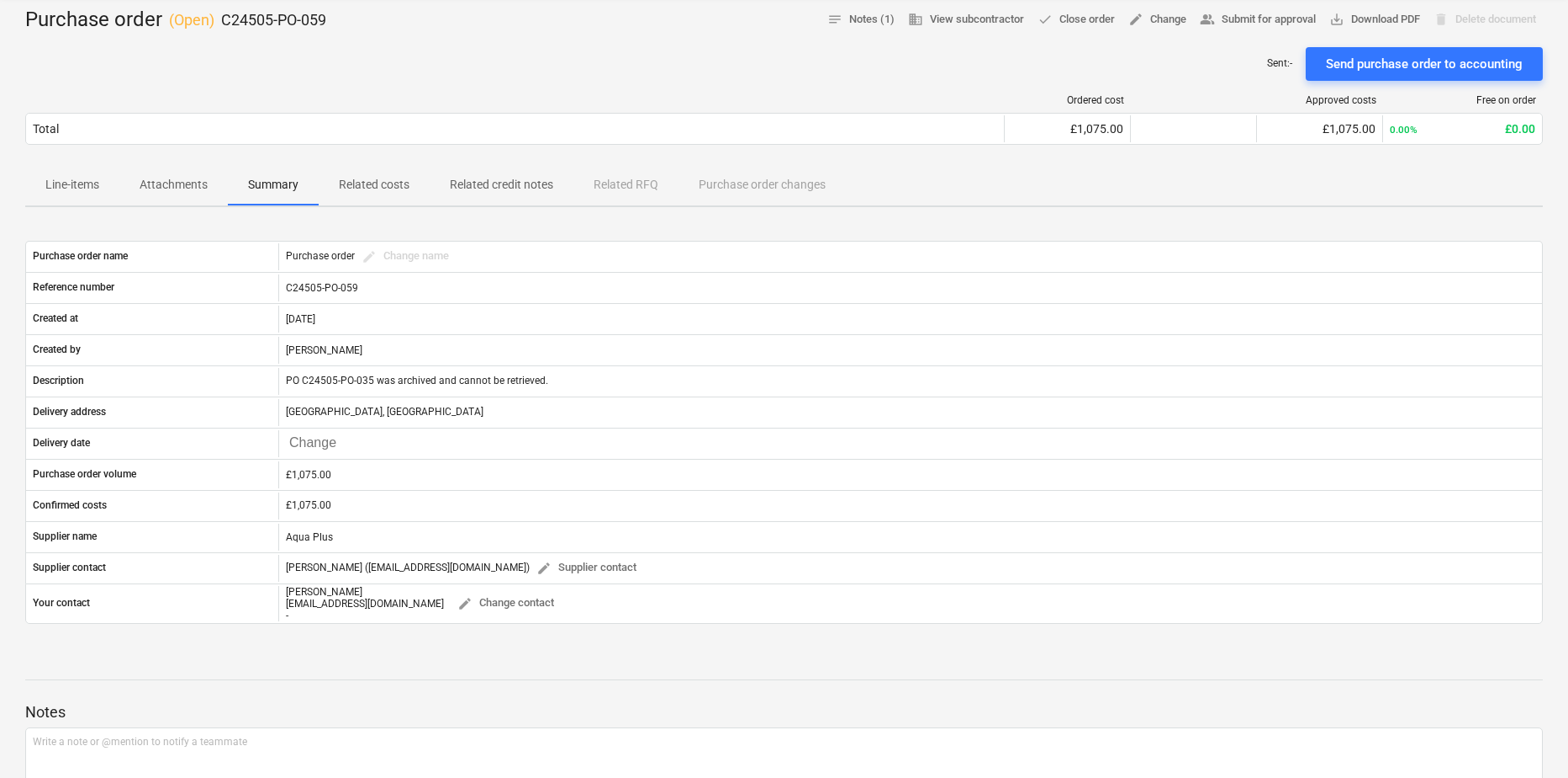
click at [376, 183] on p "Related costs" at bounding box center [374, 185] width 71 height 18
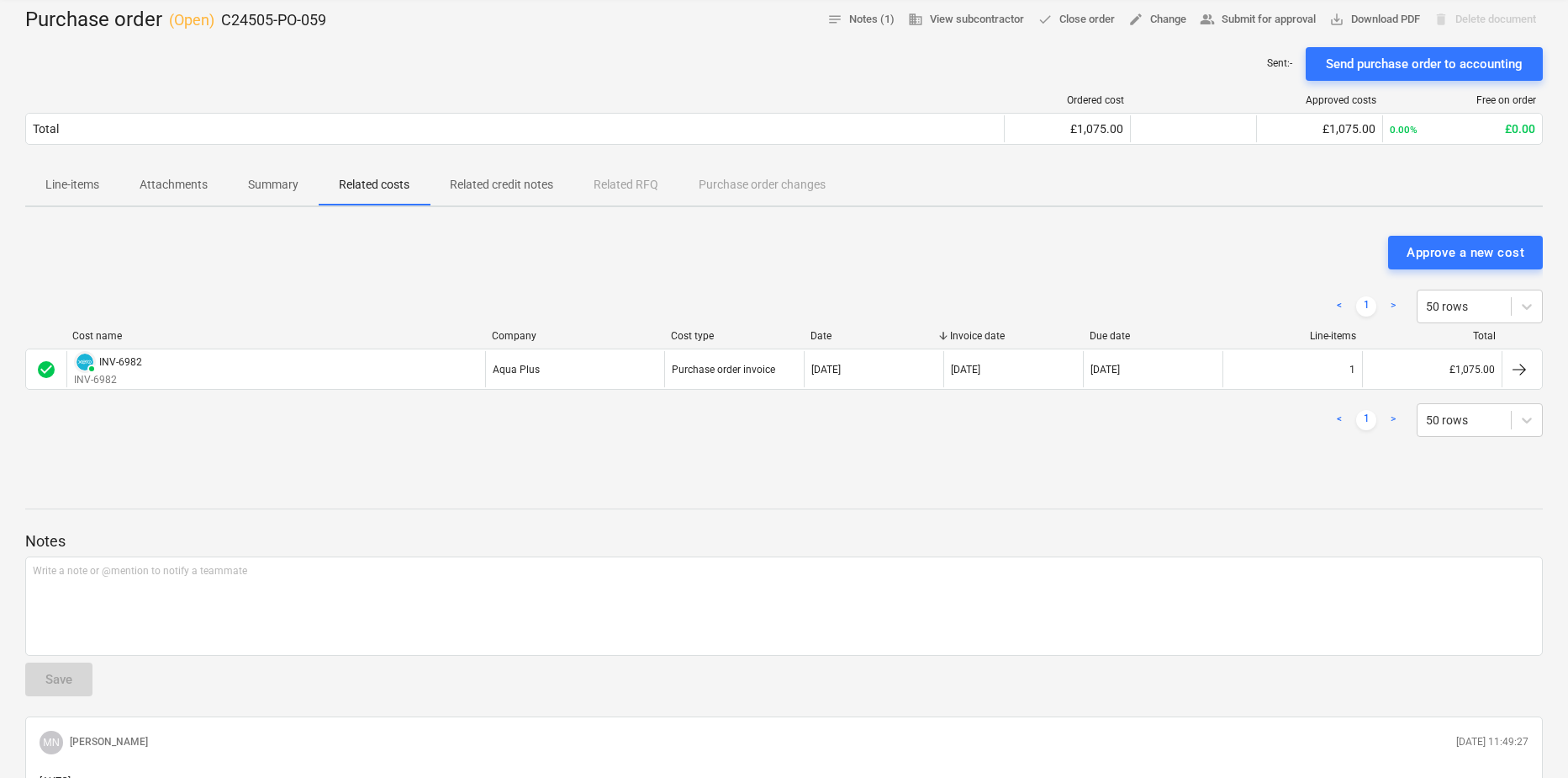
click at [486, 182] on p "Related credit notes" at bounding box center [501, 185] width 104 height 18
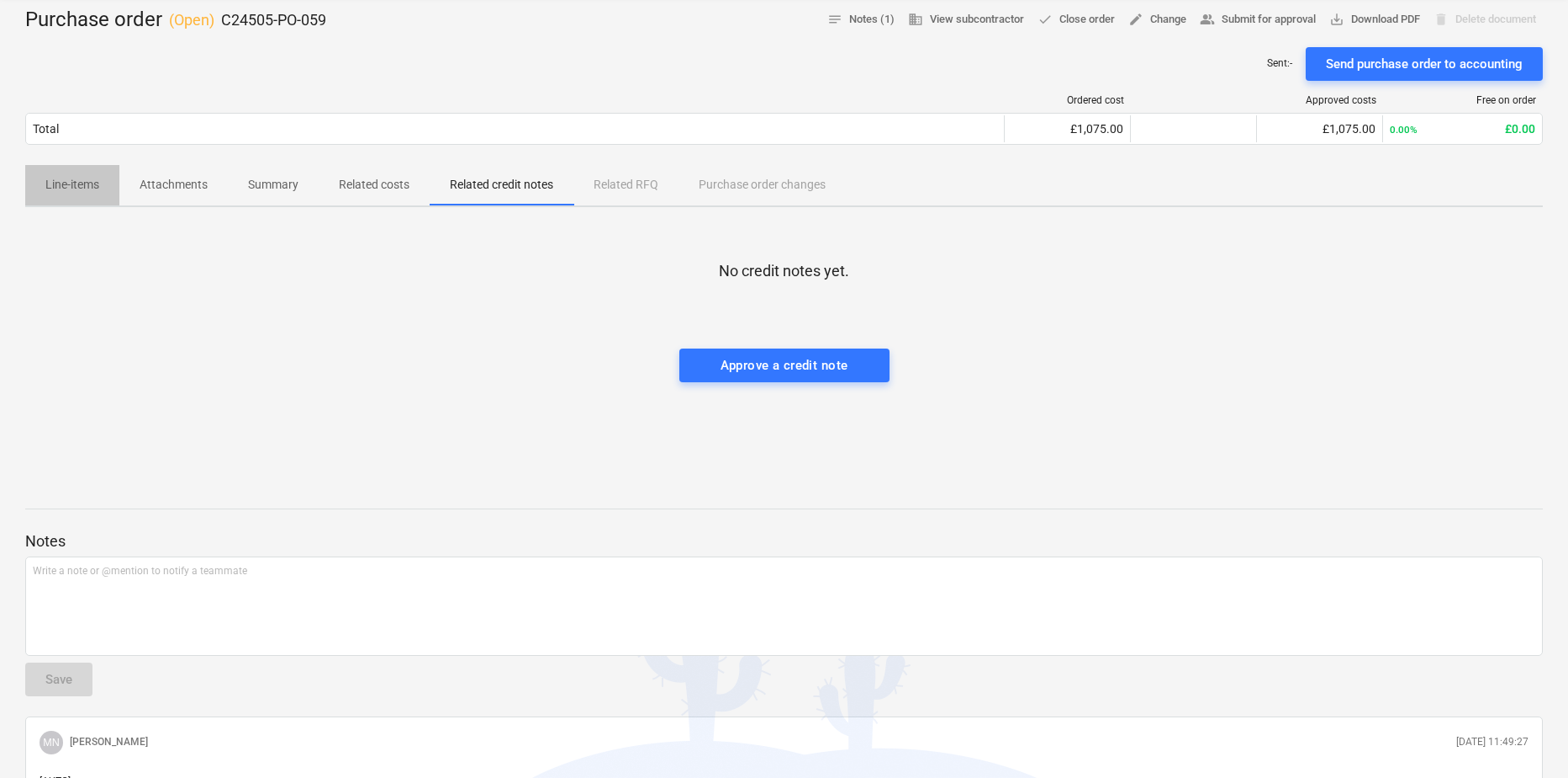
click at [79, 192] on p "Line-items" at bounding box center [73, 185] width 54 height 18
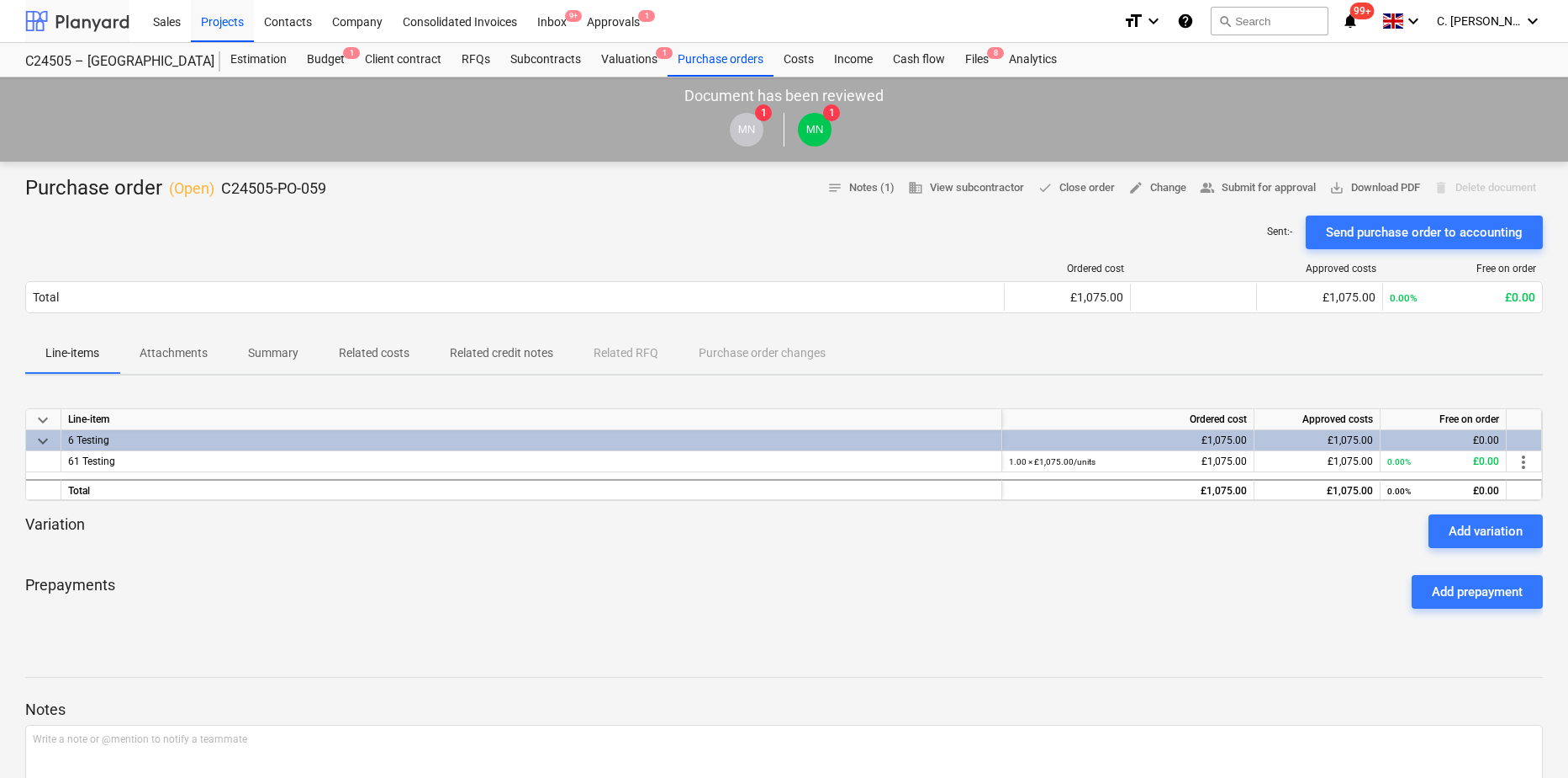
click at [84, 9] on div at bounding box center [77, 21] width 105 height 42
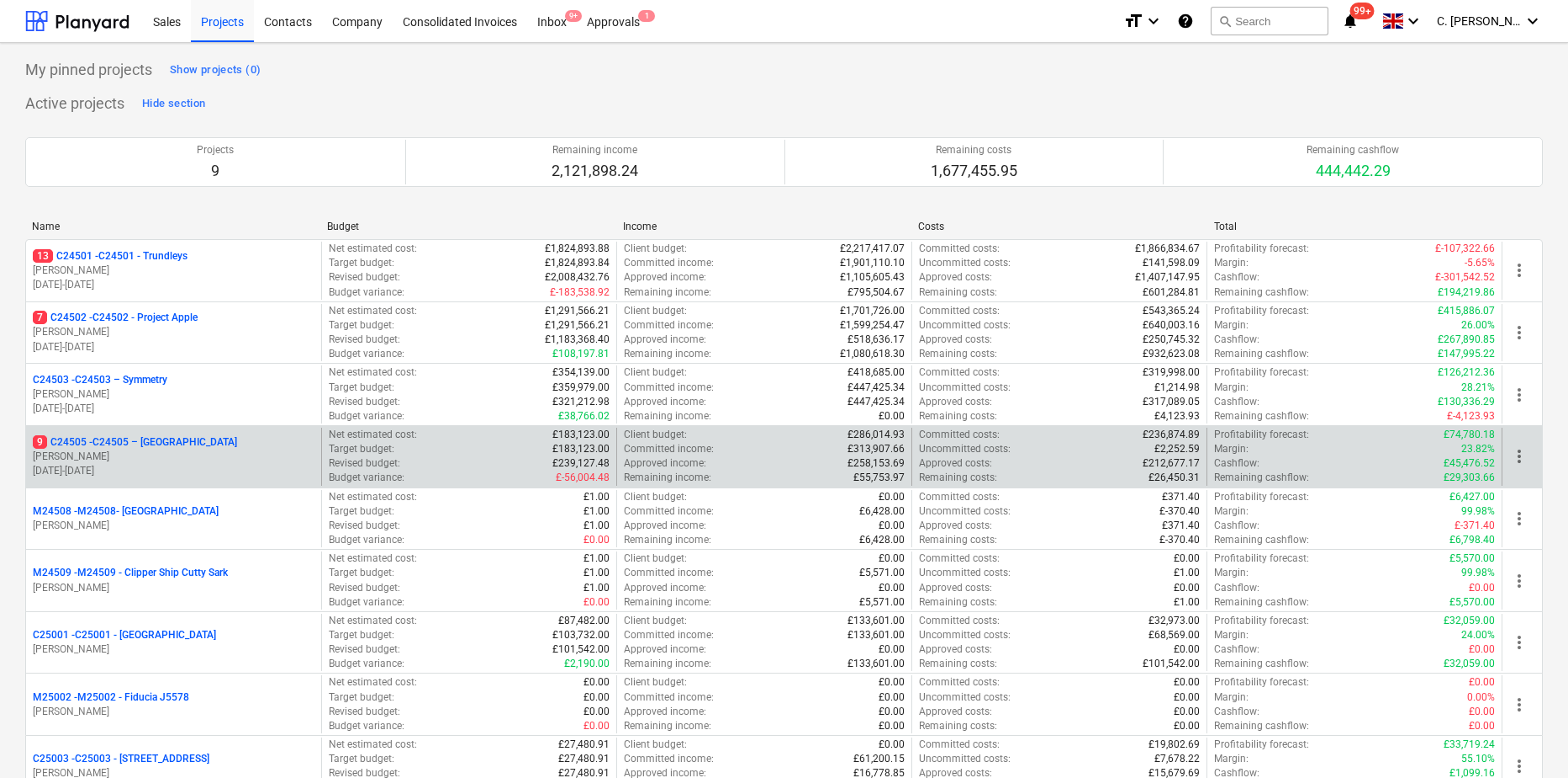
click at [101, 457] on p "[PERSON_NAME]" at bounding box center [173, 457] width 282 height 14
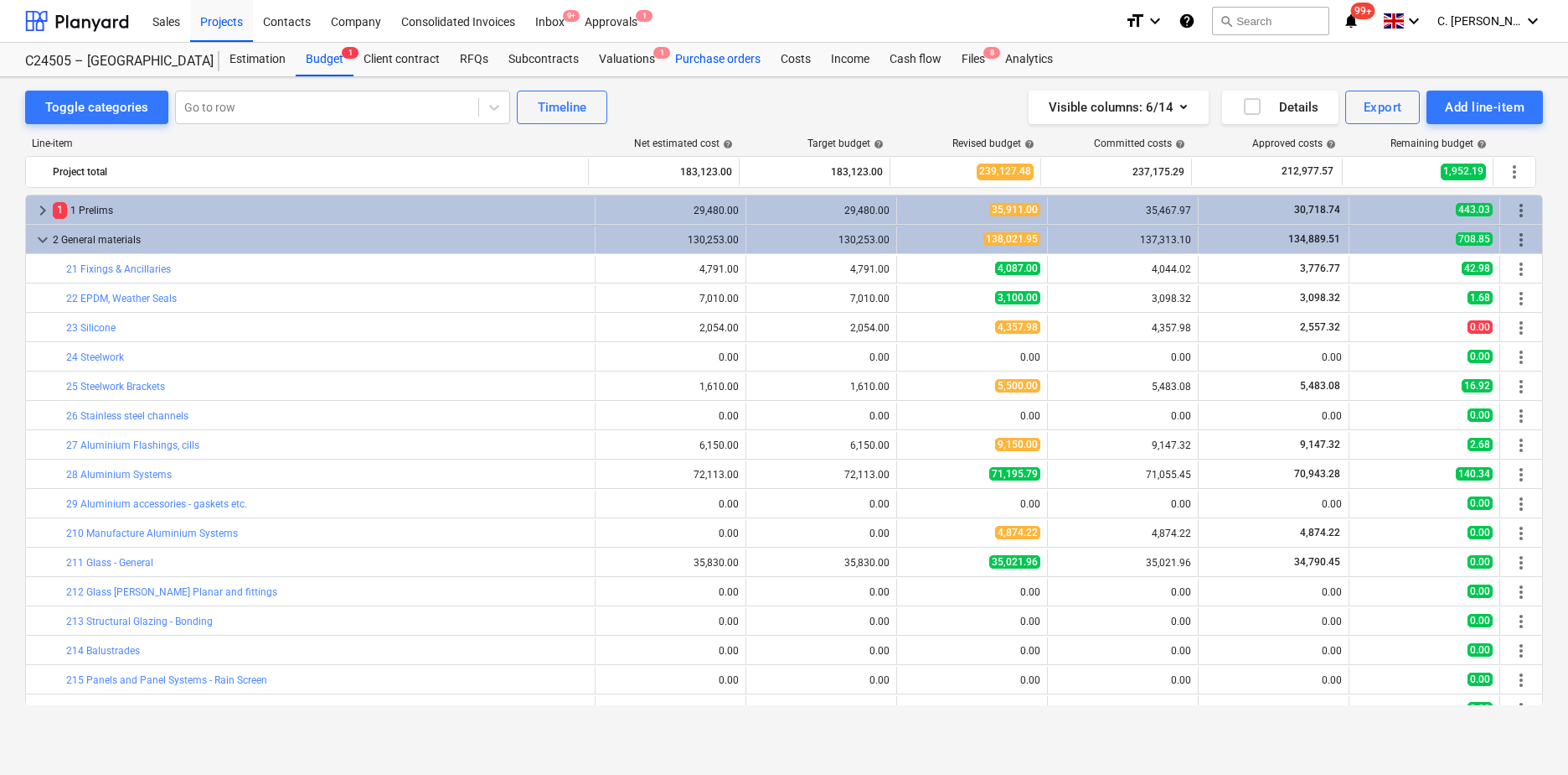
click at [710, 57] on div "Purchase orders" at bounding box center [718, 60] width 105 height 34
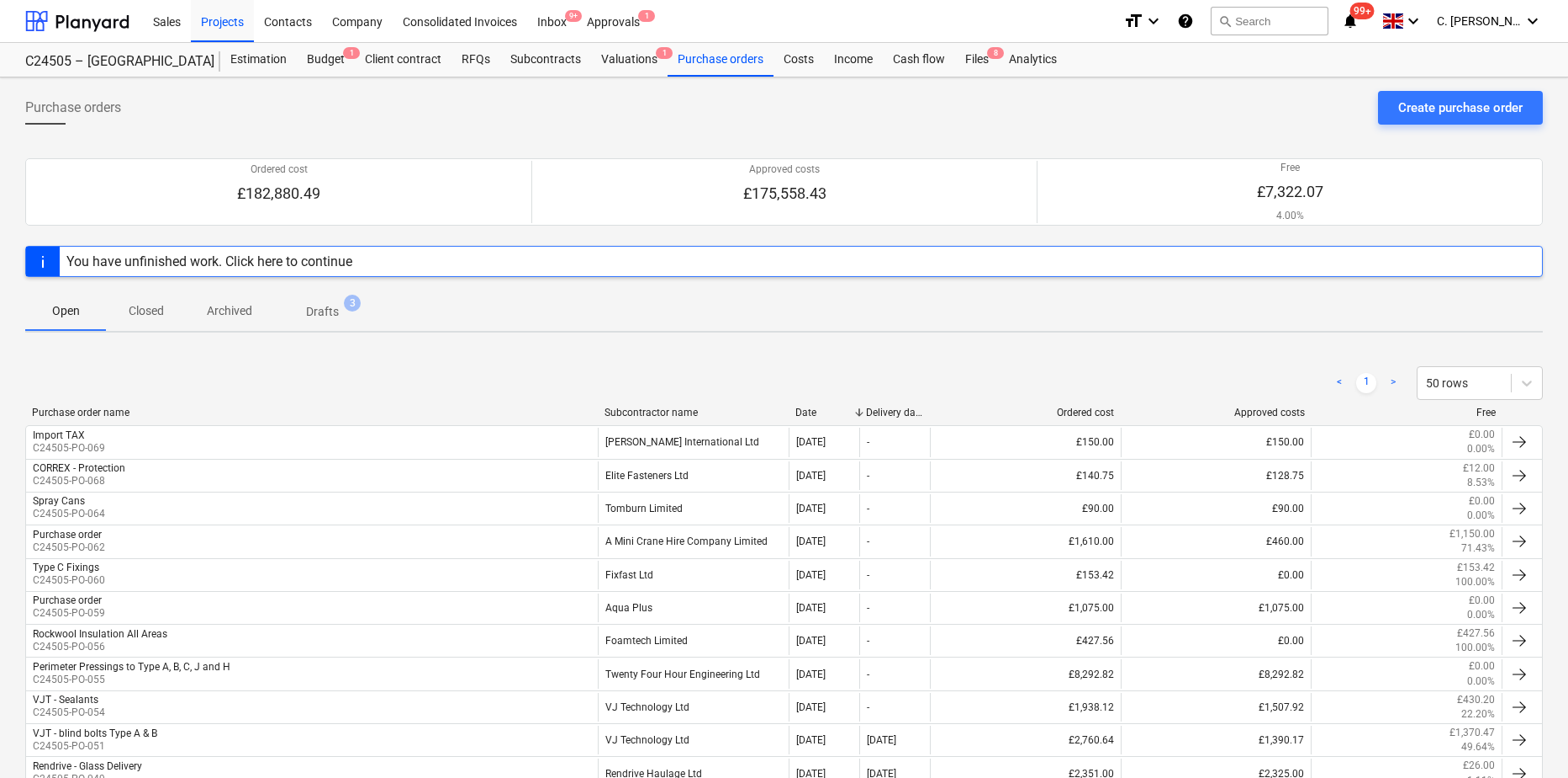
click at [657, 413] on div "Subcontractor name" at bounding box center [694, 412] width 177 height 12
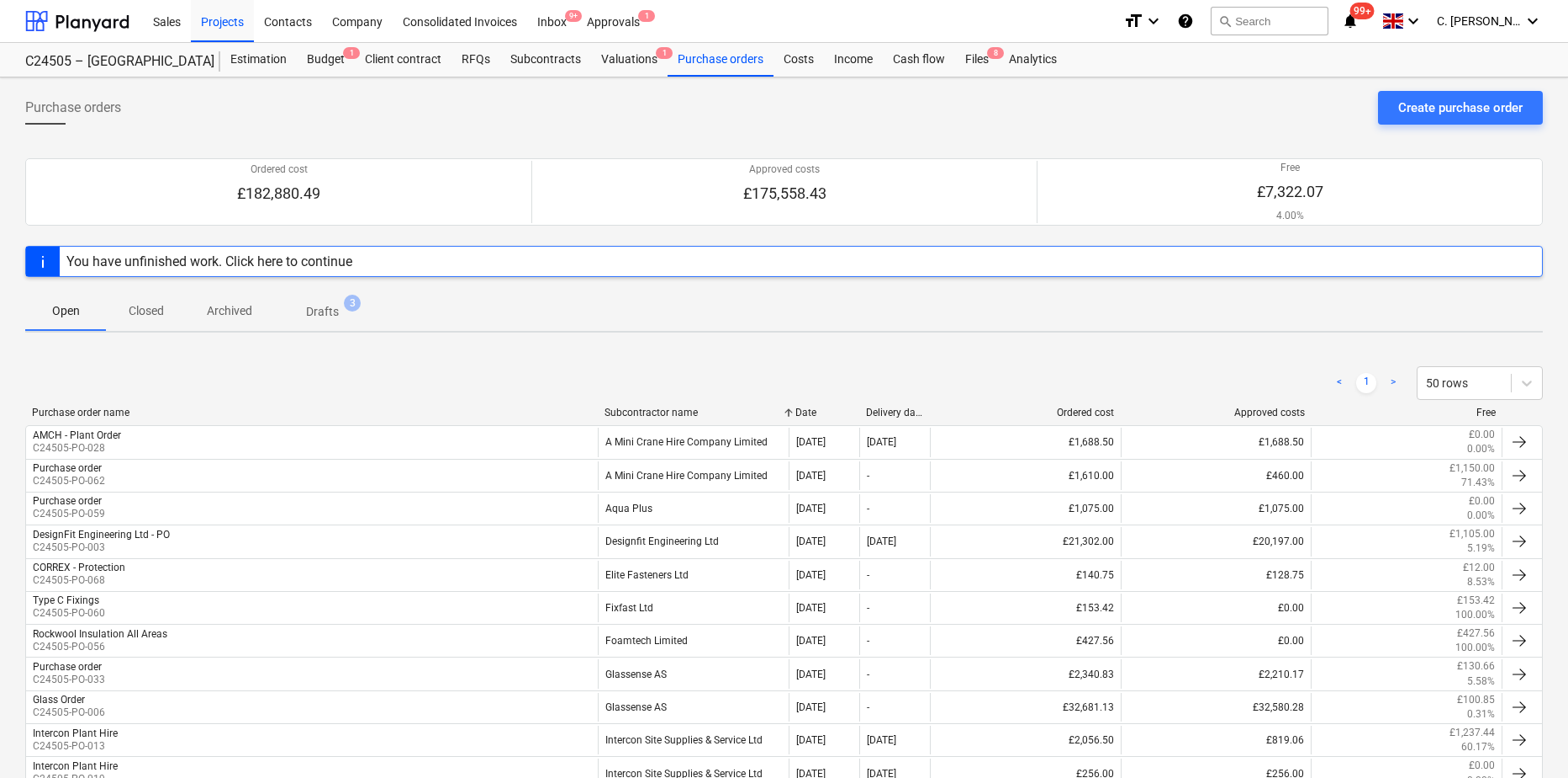
click at [155, 314] on p "Closed" at bounding box center [147, 311] width 40 height 18
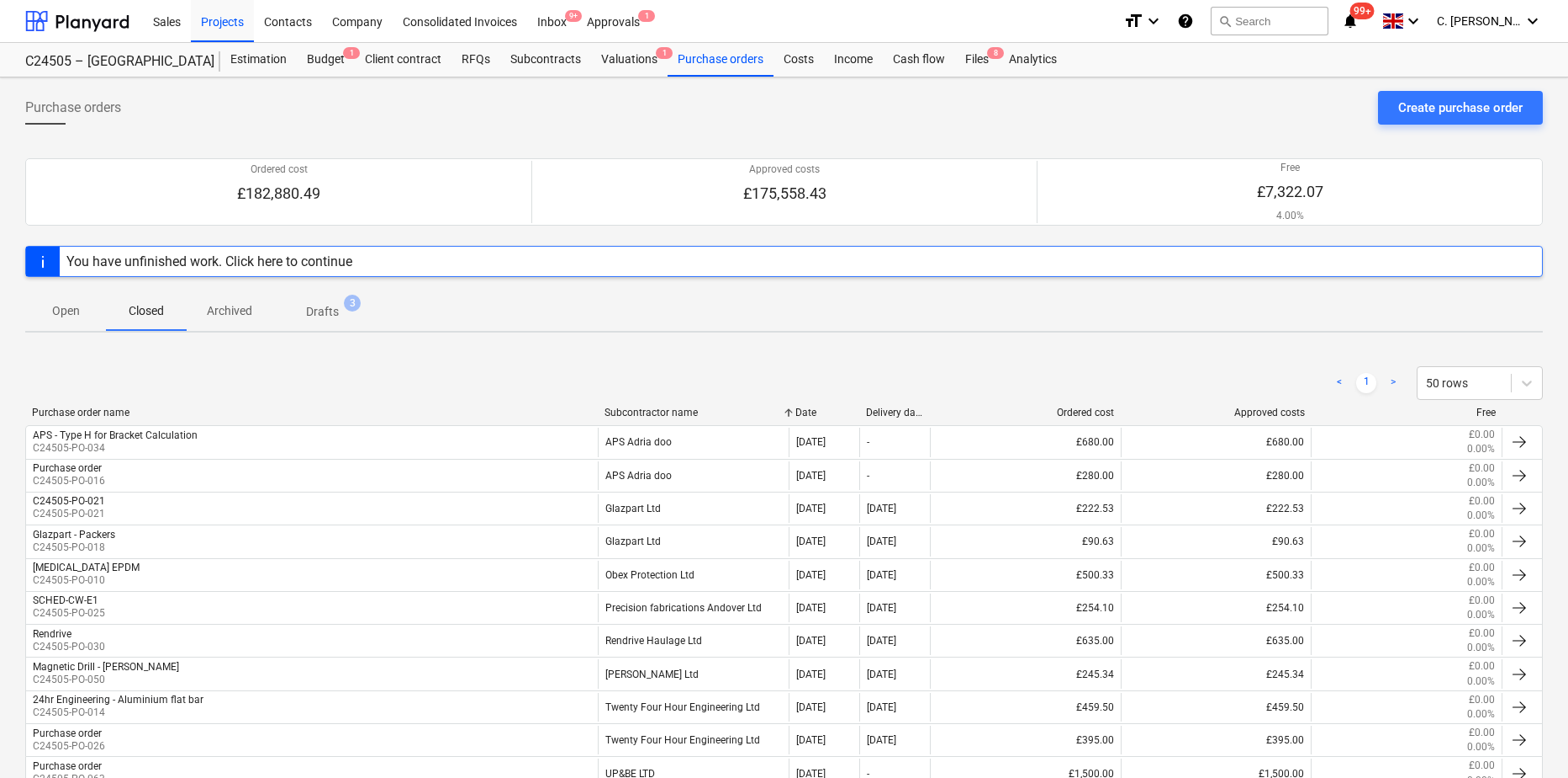
click at [674, 406] on div "Subcontractor name" at bounding box center [694, 412] width 177 height 12
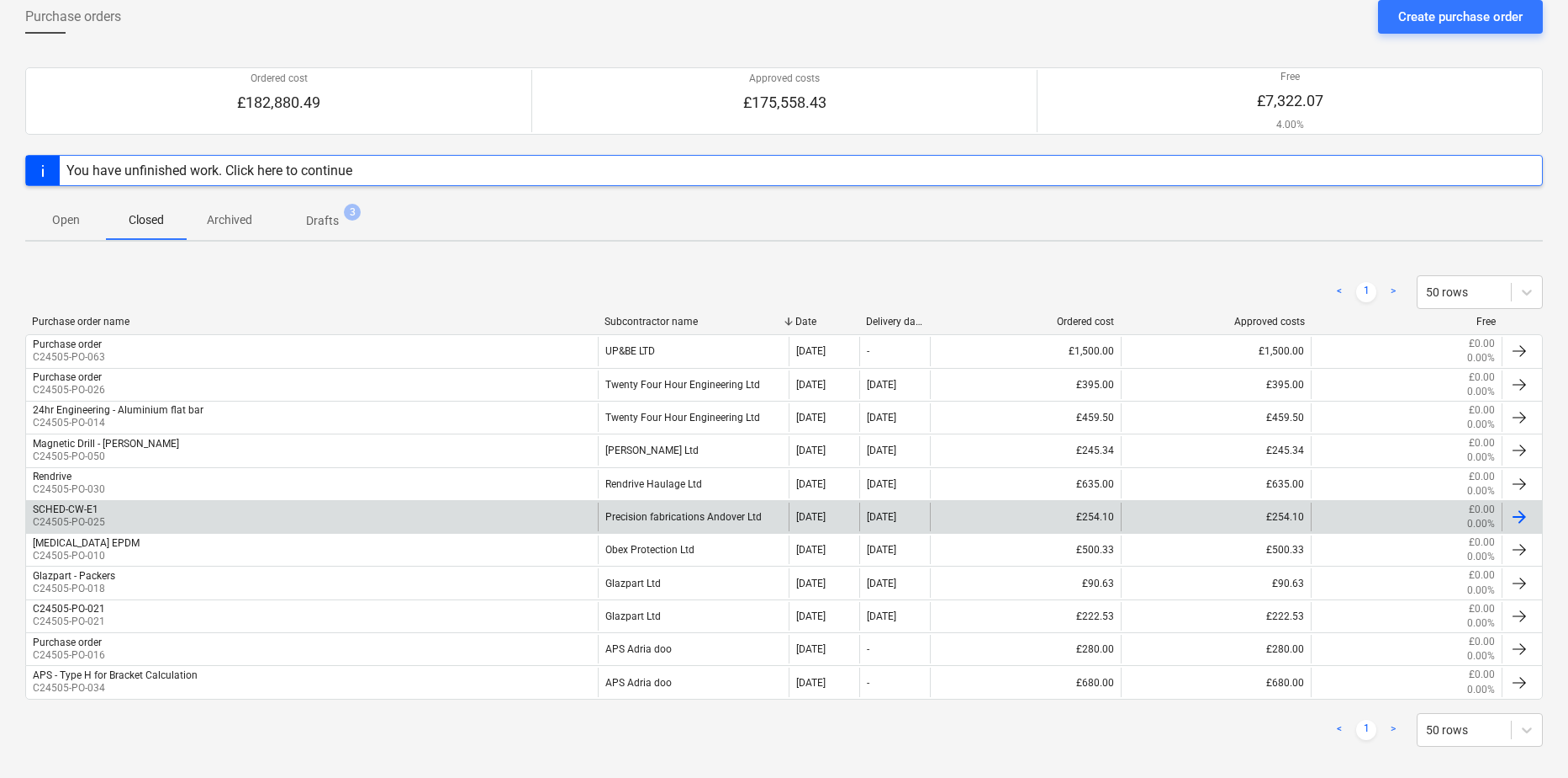
scroll to position [107, 0]
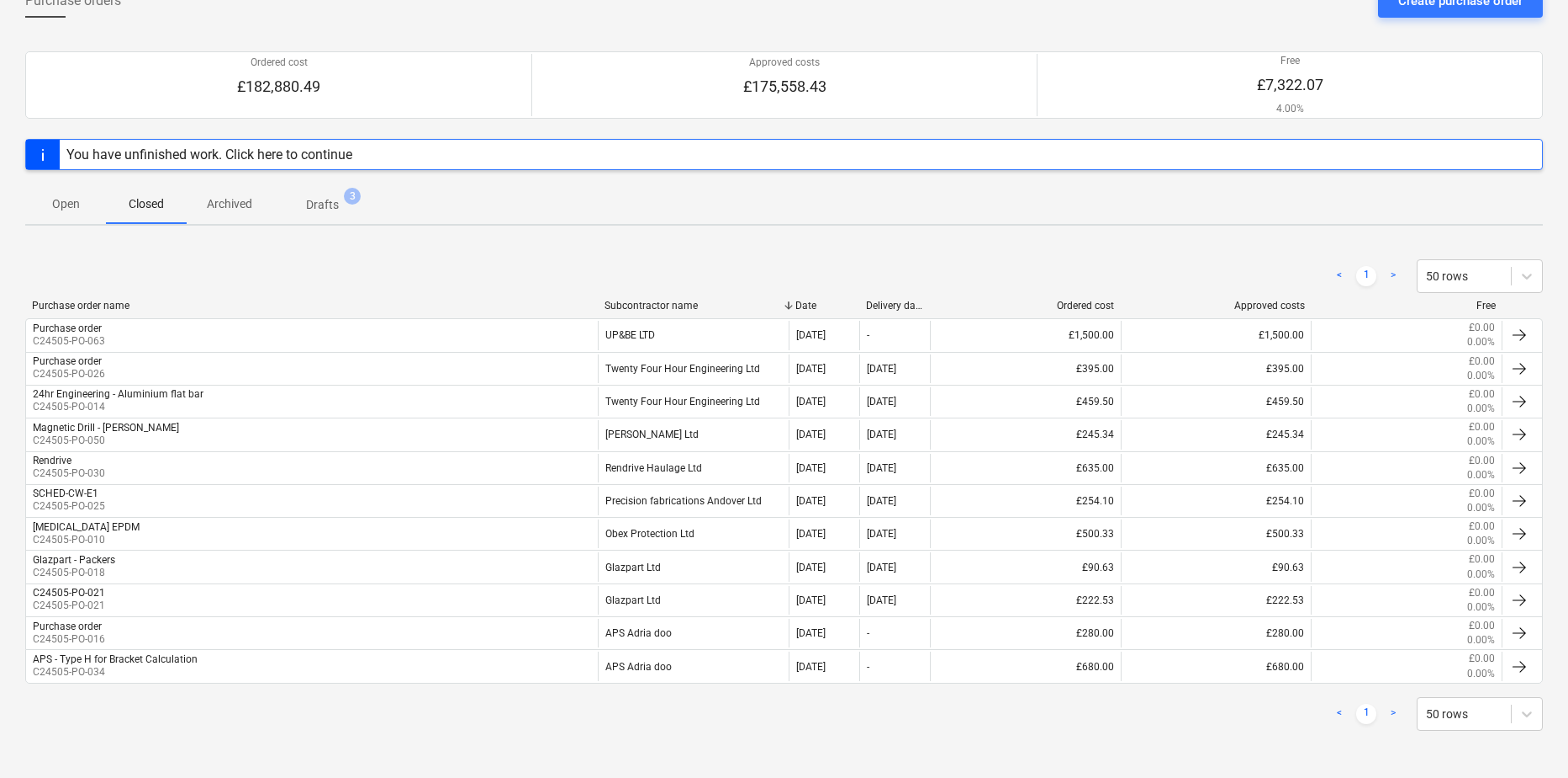
click at [236, 209] on p "Archived" at bounding box center [230, 204] width 46 height 18
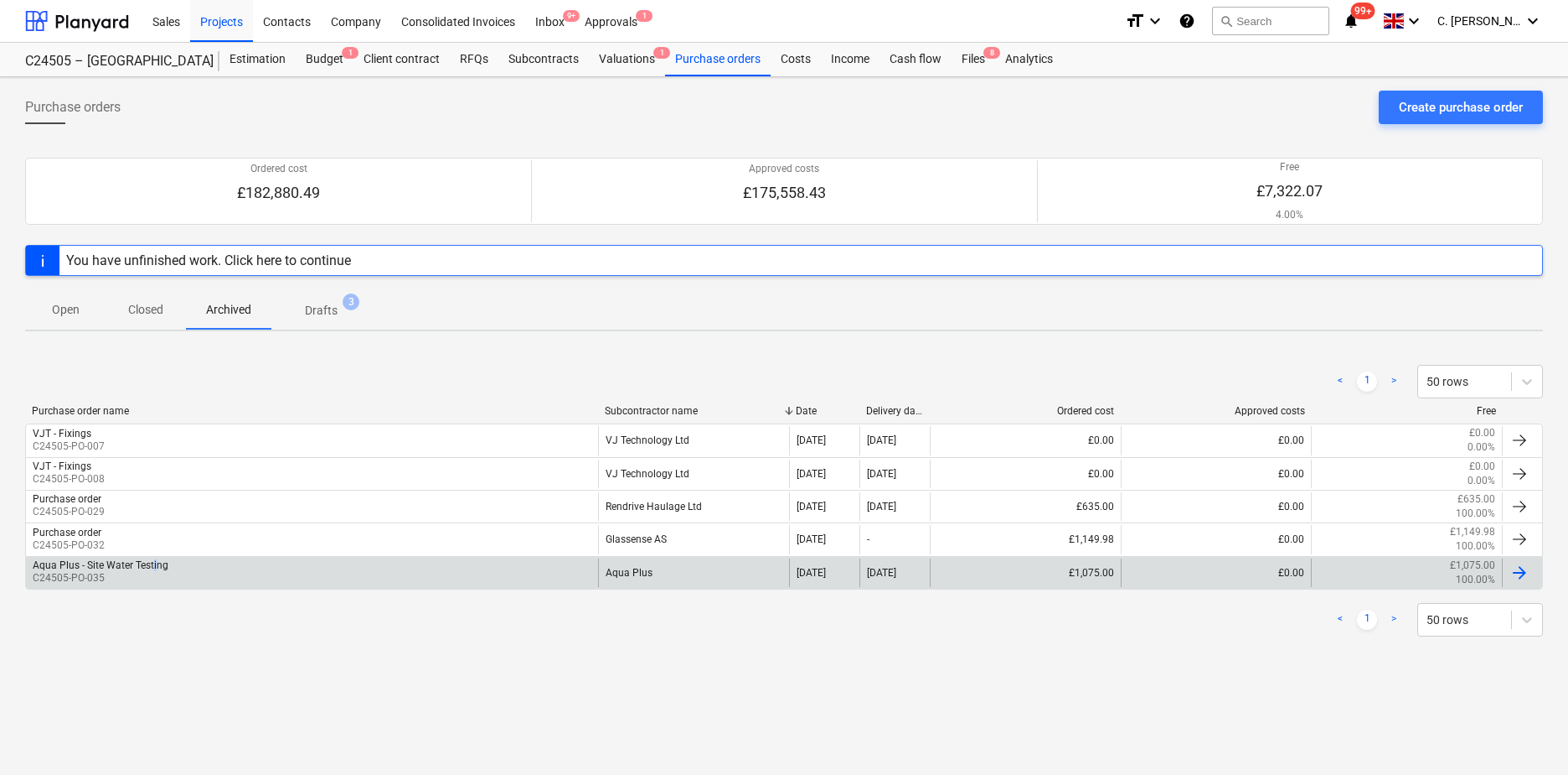
click at [155, 570] on div "Aqua Plus - Site Water Testing" at bounding box center [100, 565] width 136 height 12
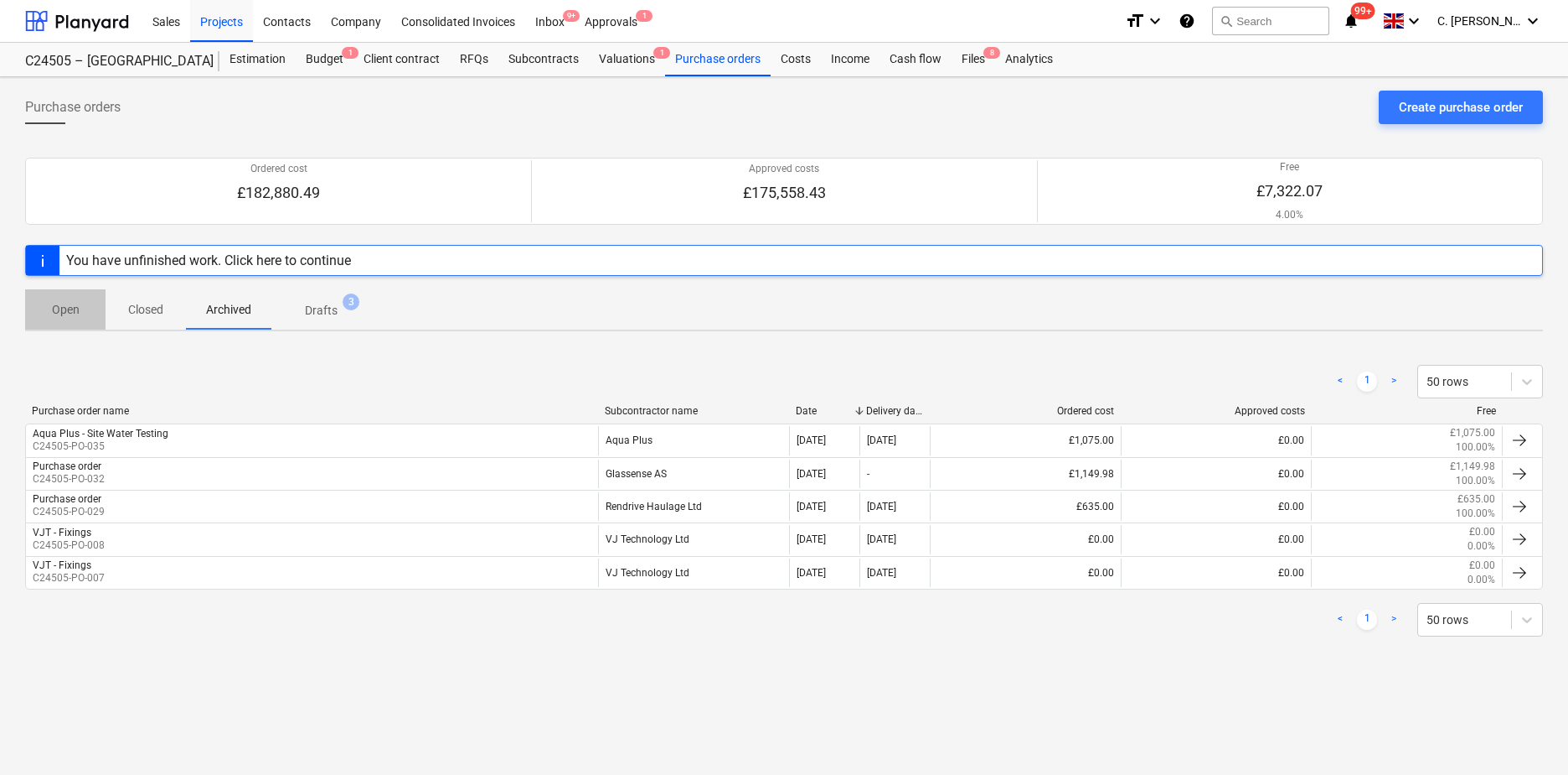
click at [67, 317] on p "Open" at bounding box center [66, 310] width 40 height 18
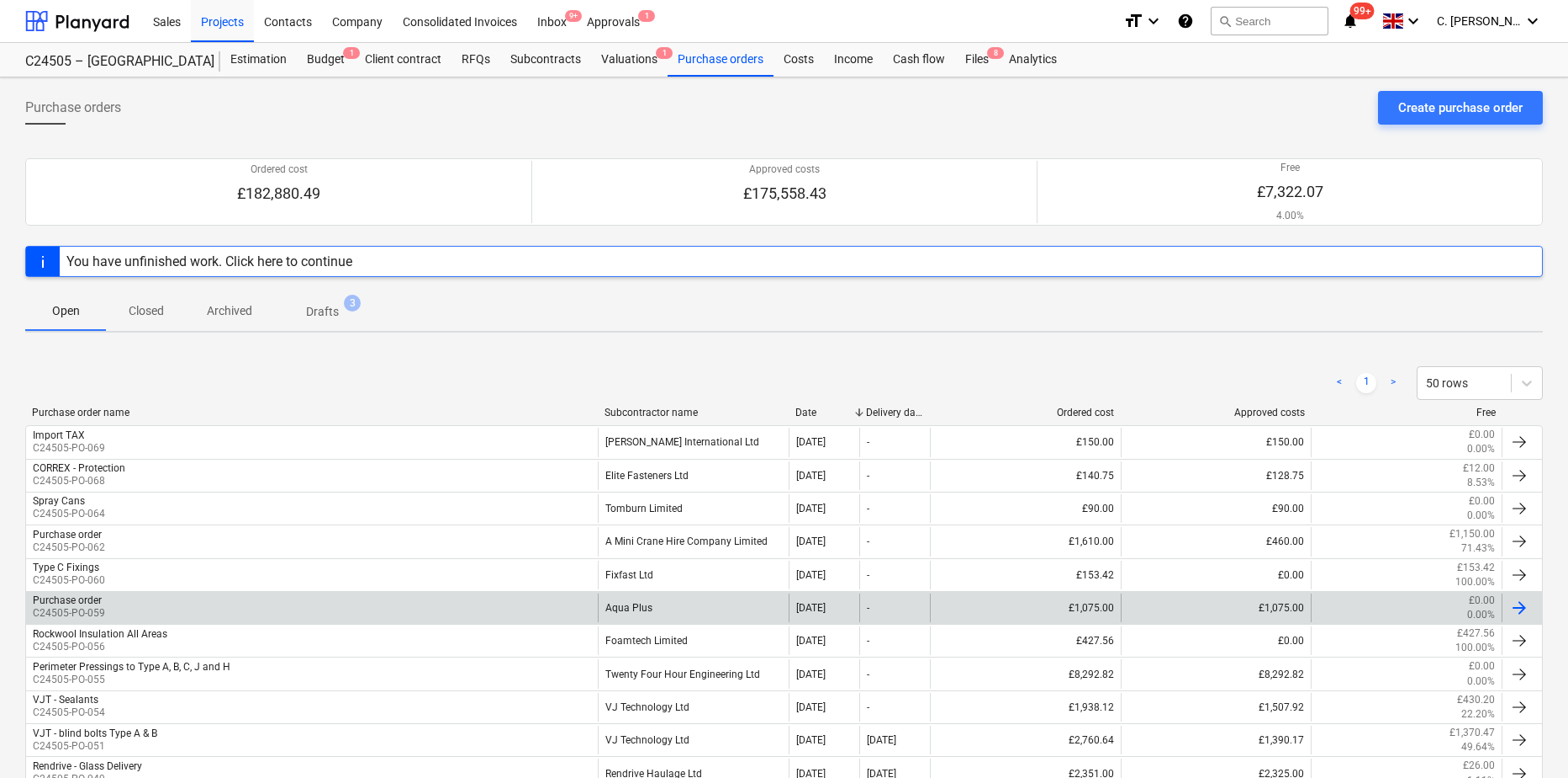
click at [637, 605] on div "Aqua Plus" at bounding box center [694, 607] width 191 height 29
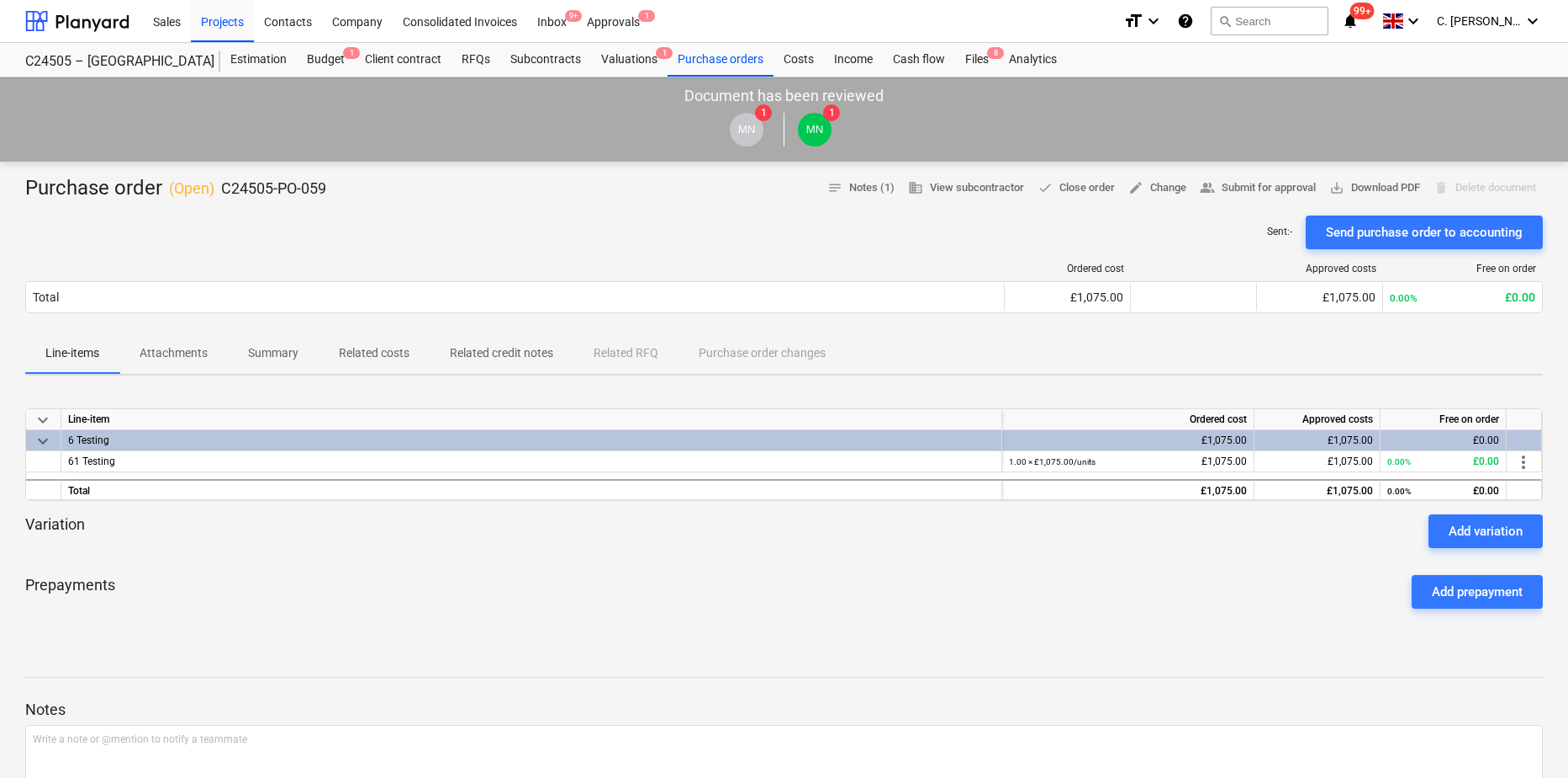
click at [199, 350] on p "Attachments" at bounding box center [173, 353] width 68 height 18
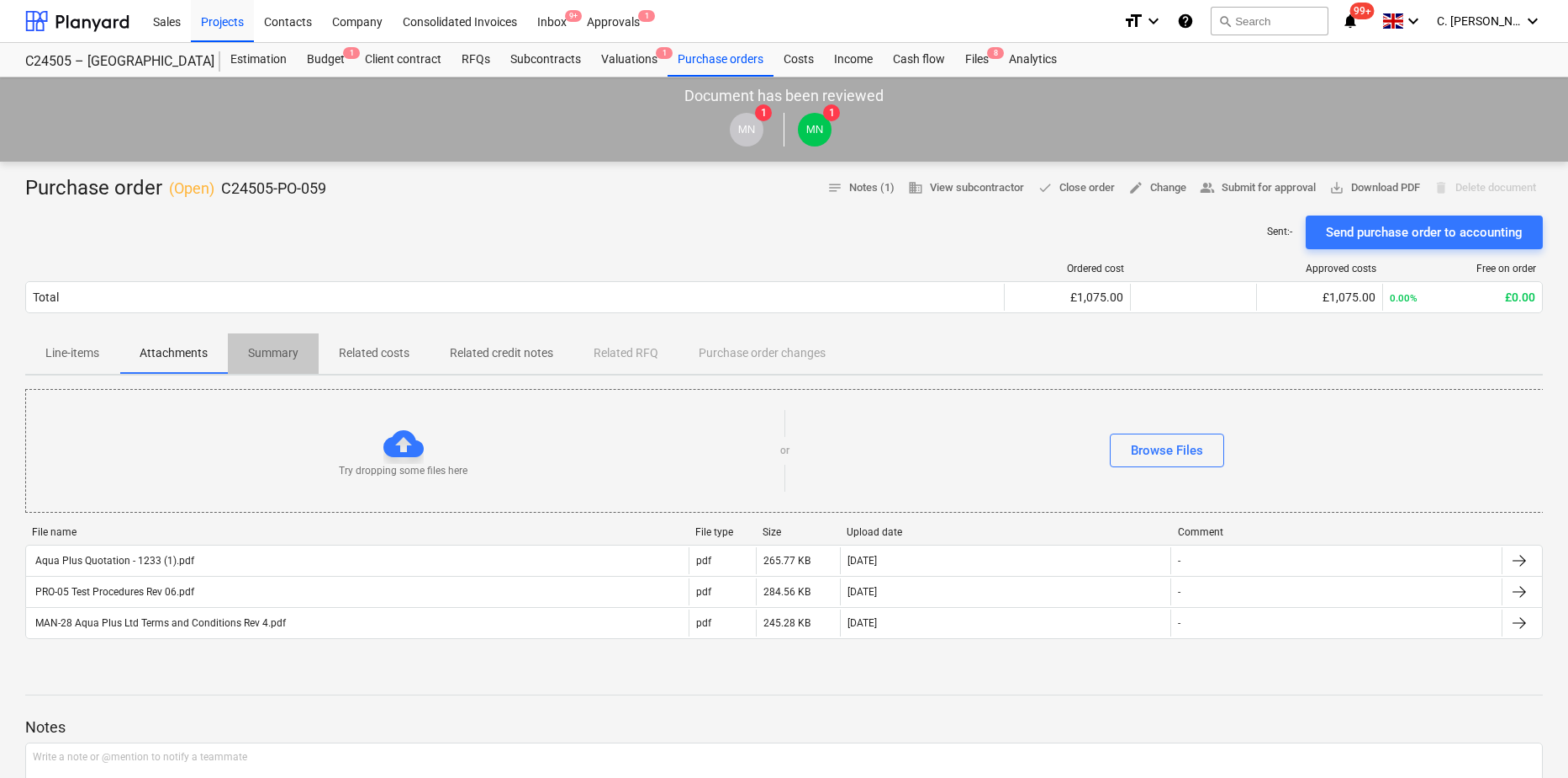
click at [285, 357] on p "Summary" at bounding box center [273, 353] width 51 height 18
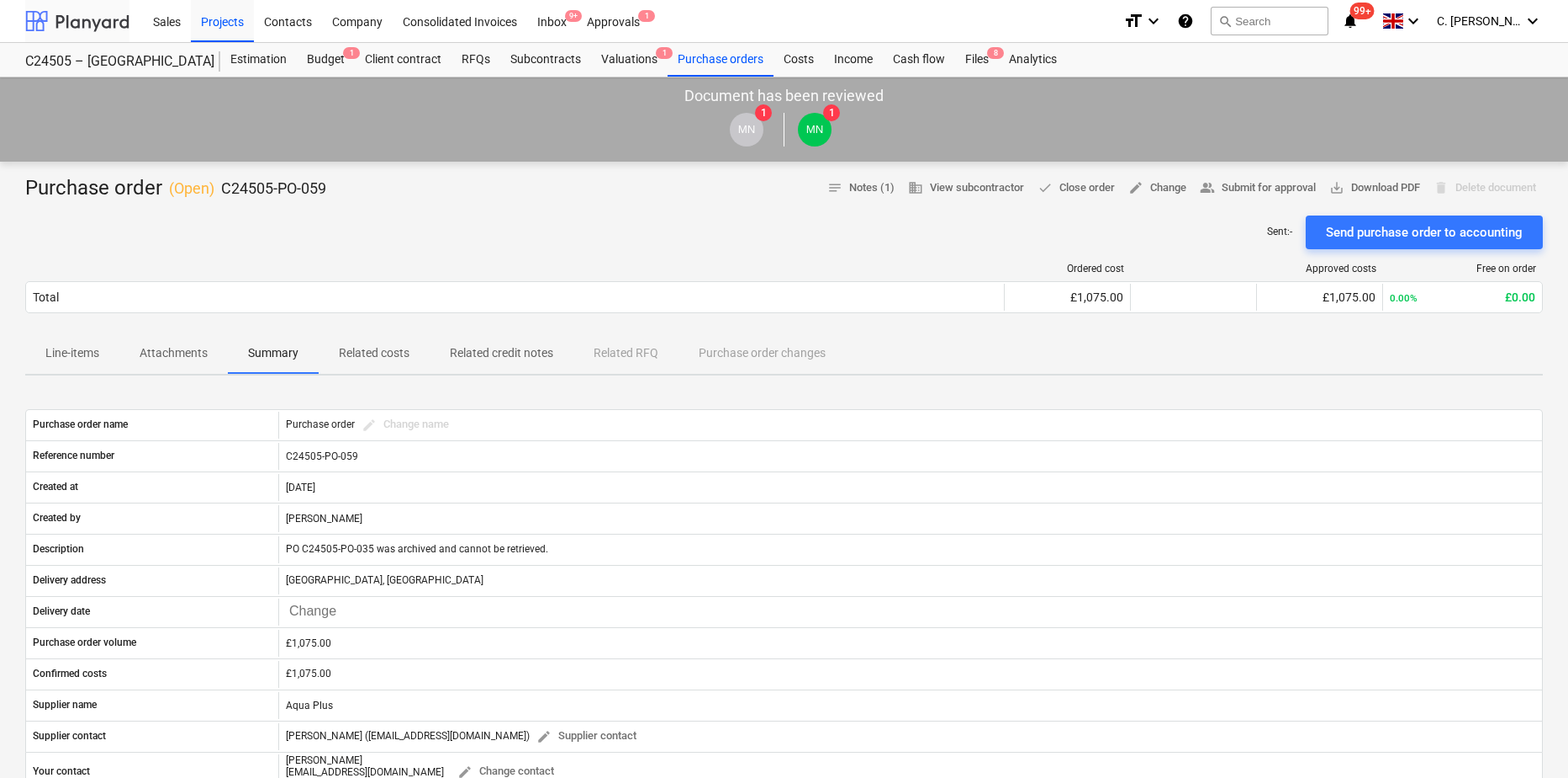
click at [63, 25] on div at bounding box center [77, 21] width 105 height 42
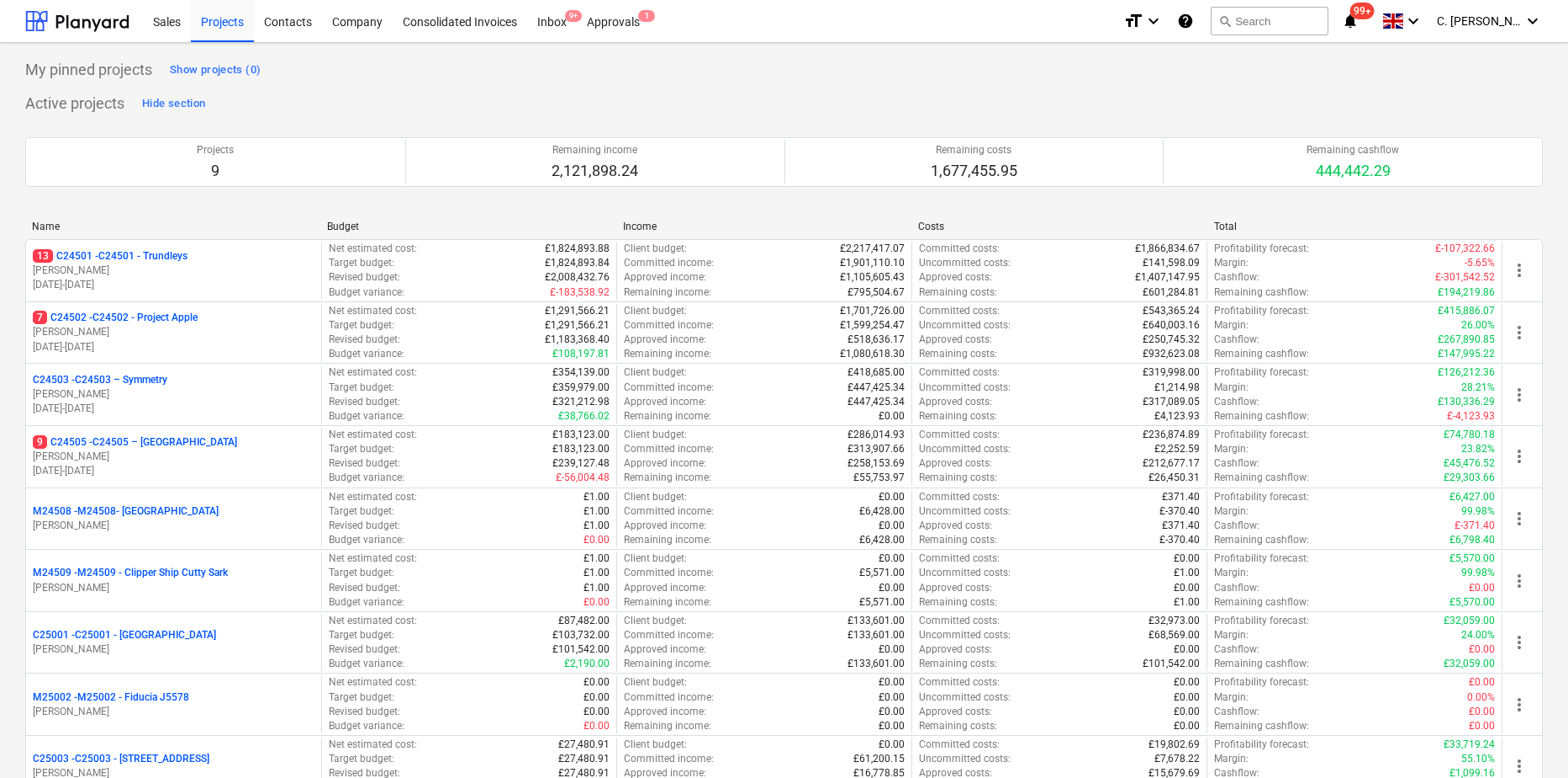
drag, startPoint x: 99, startPoint y: 322, endPoint x: 177, endPoint y: 322, distance: 78.0
click at [100, 322] on p "7 C24502 - C24502 - Project Apple" at bounding box center [115, 317] width 164 height 14
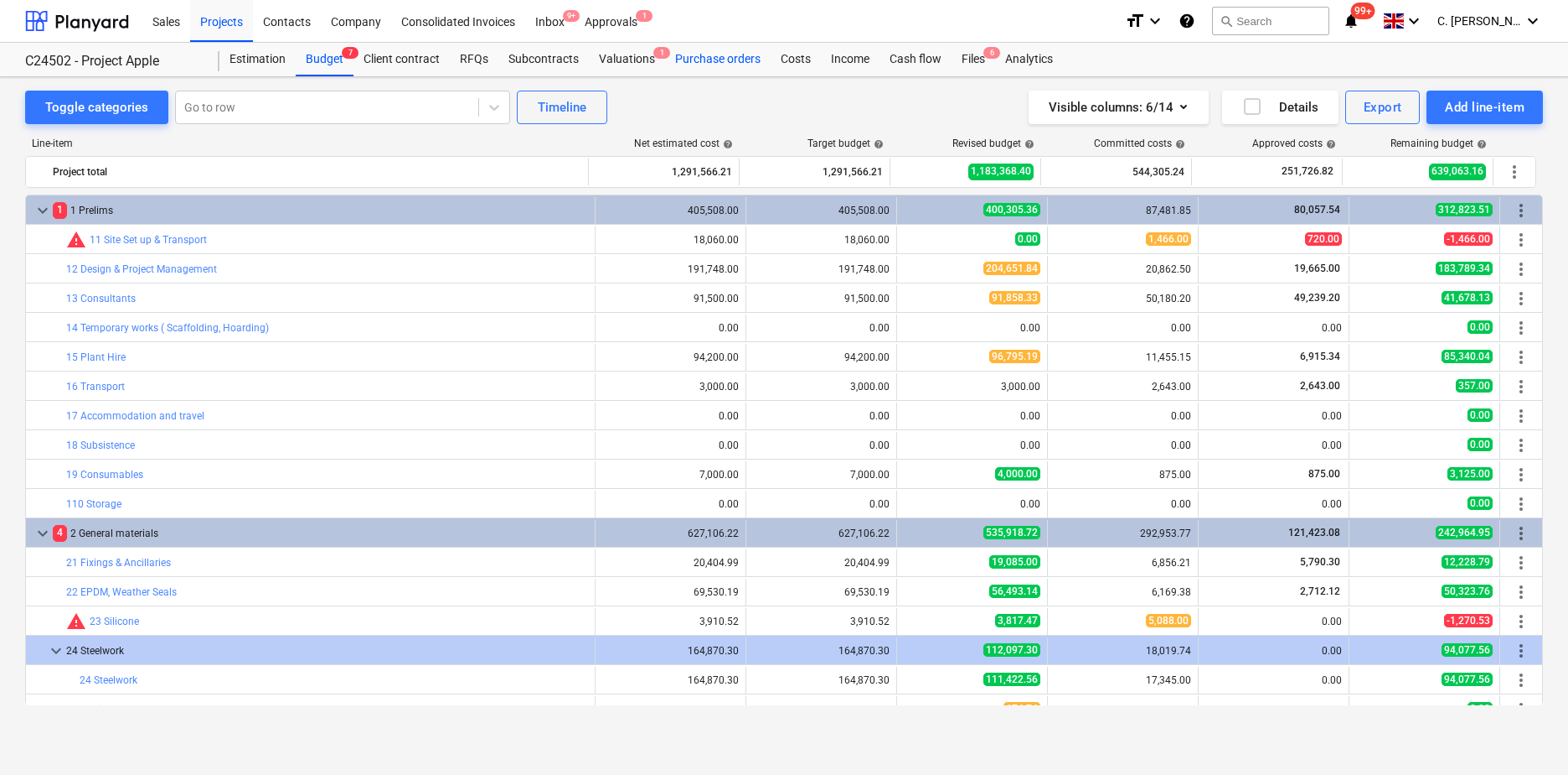
click at [713, 59] on div "Purchase orders" at bounding box center [718, 60] width 105 height 34
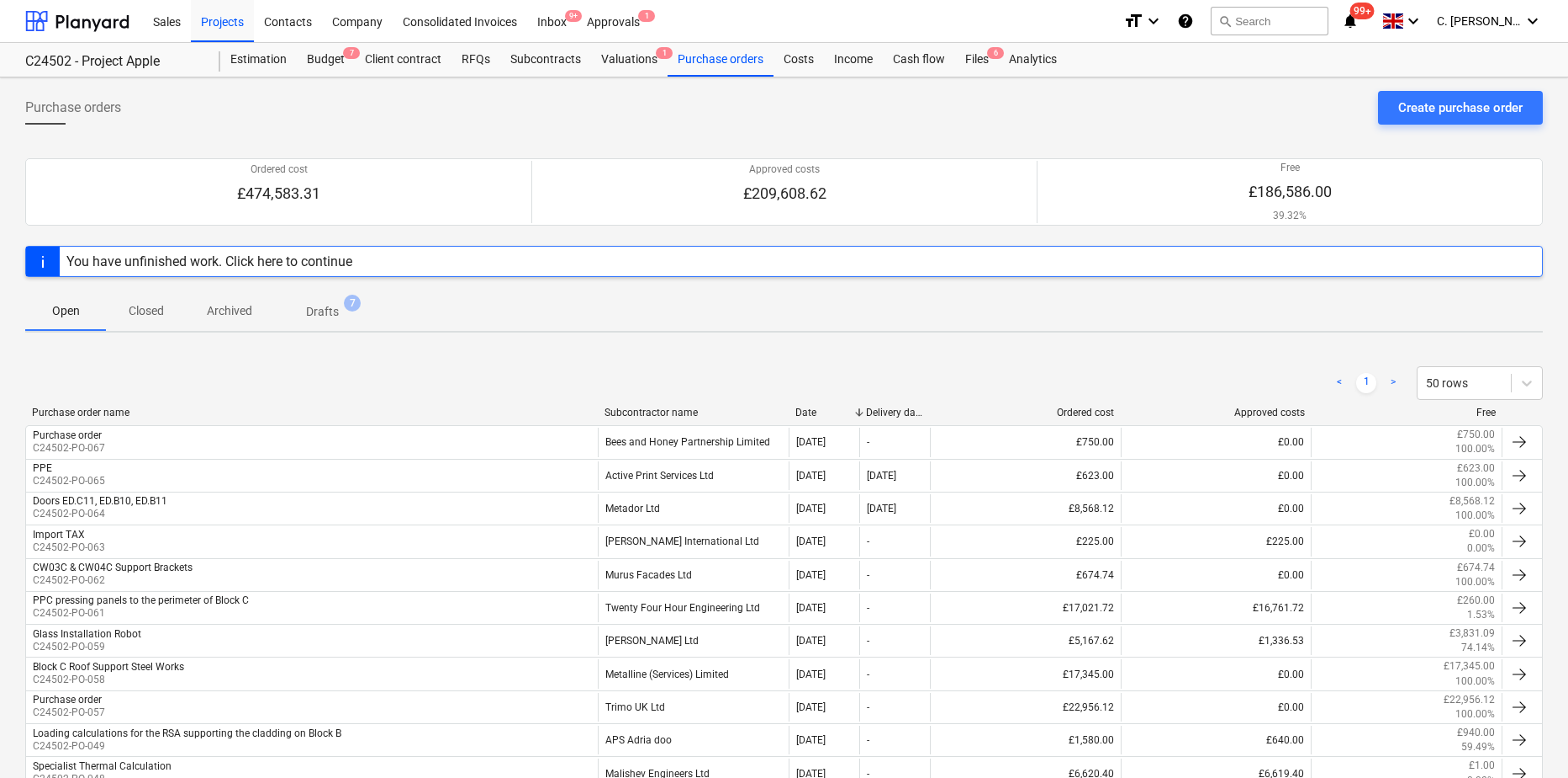
click at [659, 412] on div "Subcontractor name" at bounding box center [694, 412] width 177 height 12
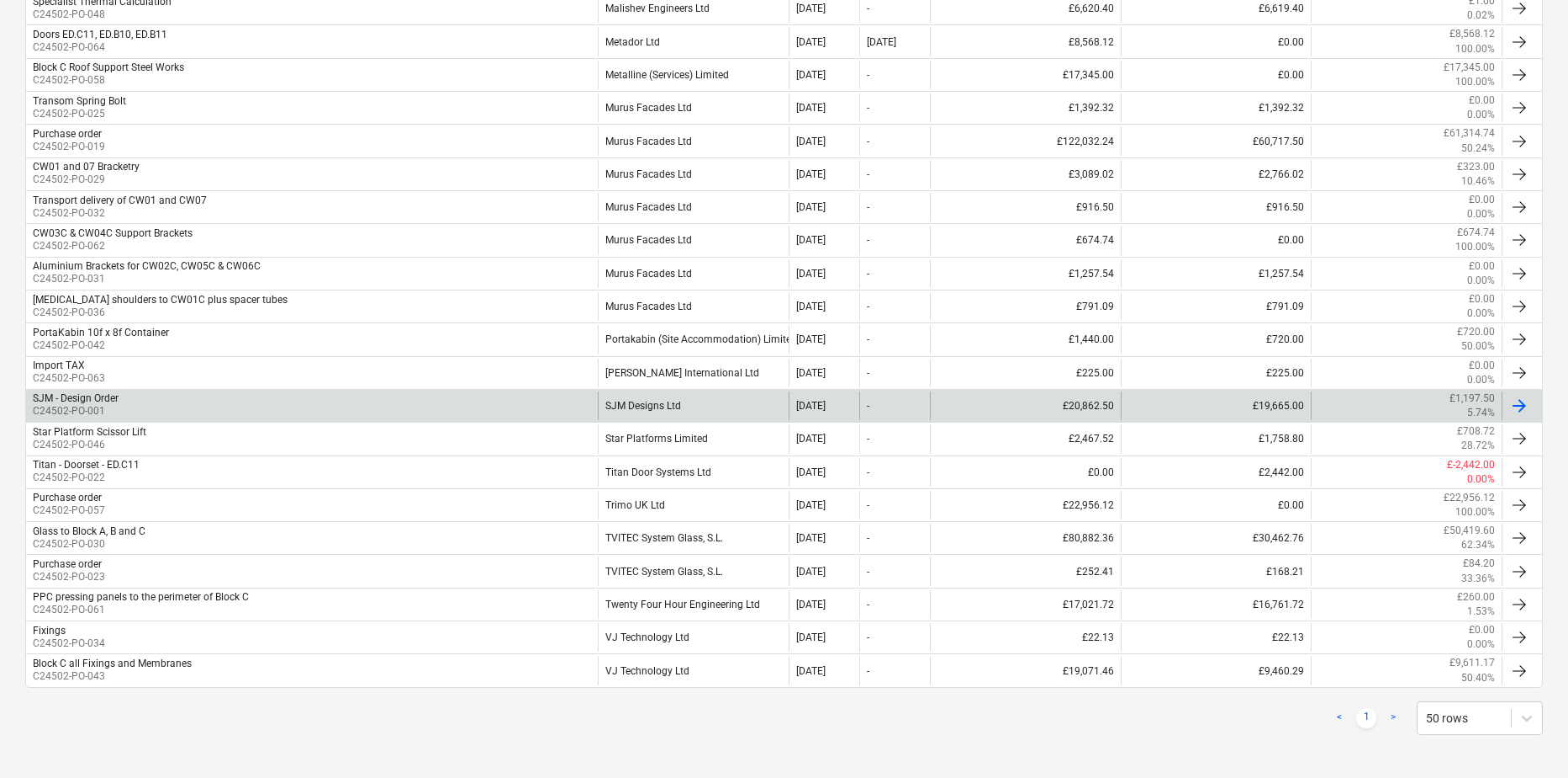
scroll to position [636, 0]
click at [73, 398] on div "SJM - Design Order" at bounding box center [76, 394] width 86 height 12
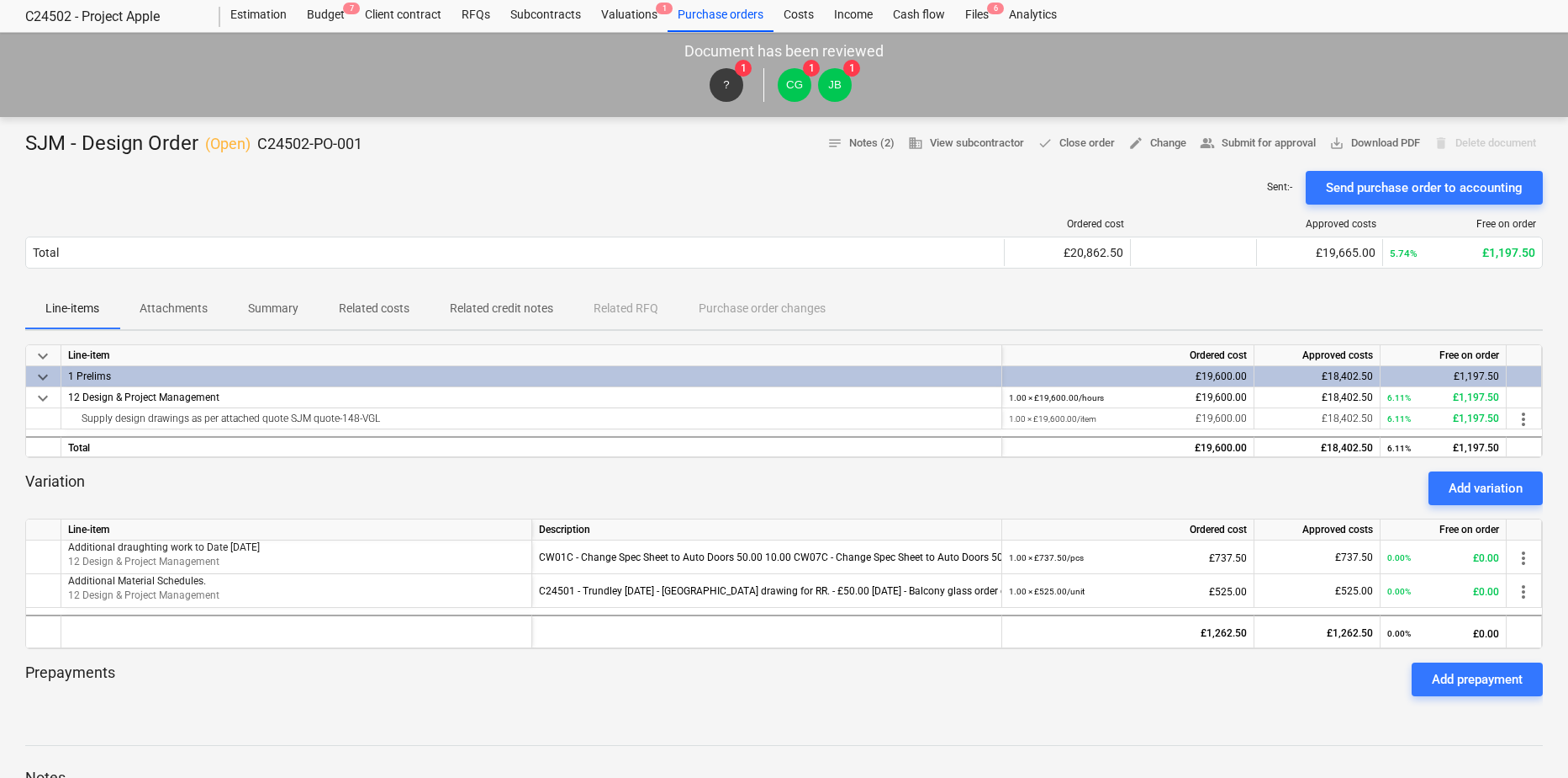
scroll to position [84, 0]
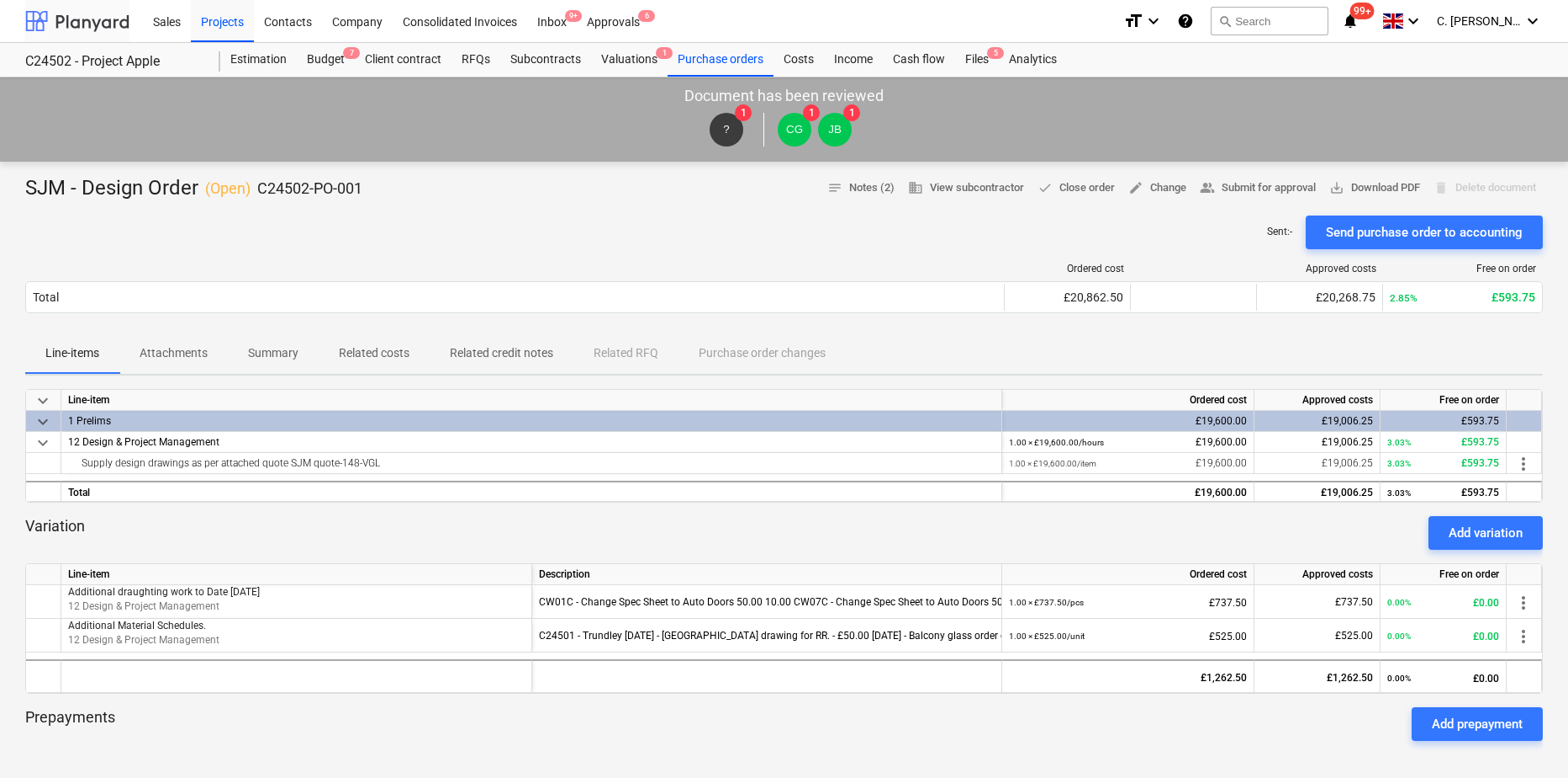
click at [93, 30] on div at bounding box center [77, 21] width 105 height 42
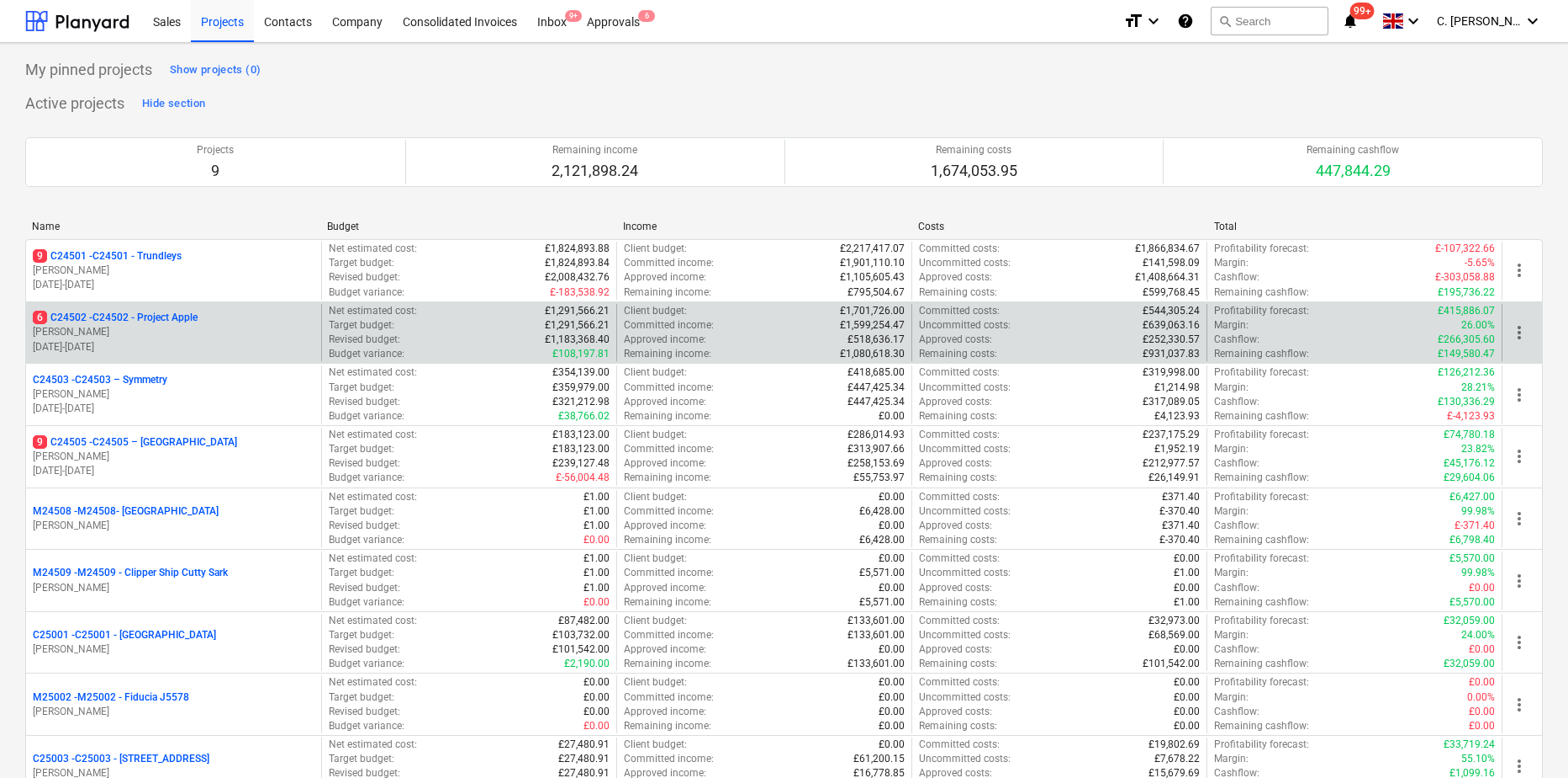
click at [125, 315] on p "6 C24502 - C24502 - Project Apple" at bounding box center [115, 317] width 164 height 14
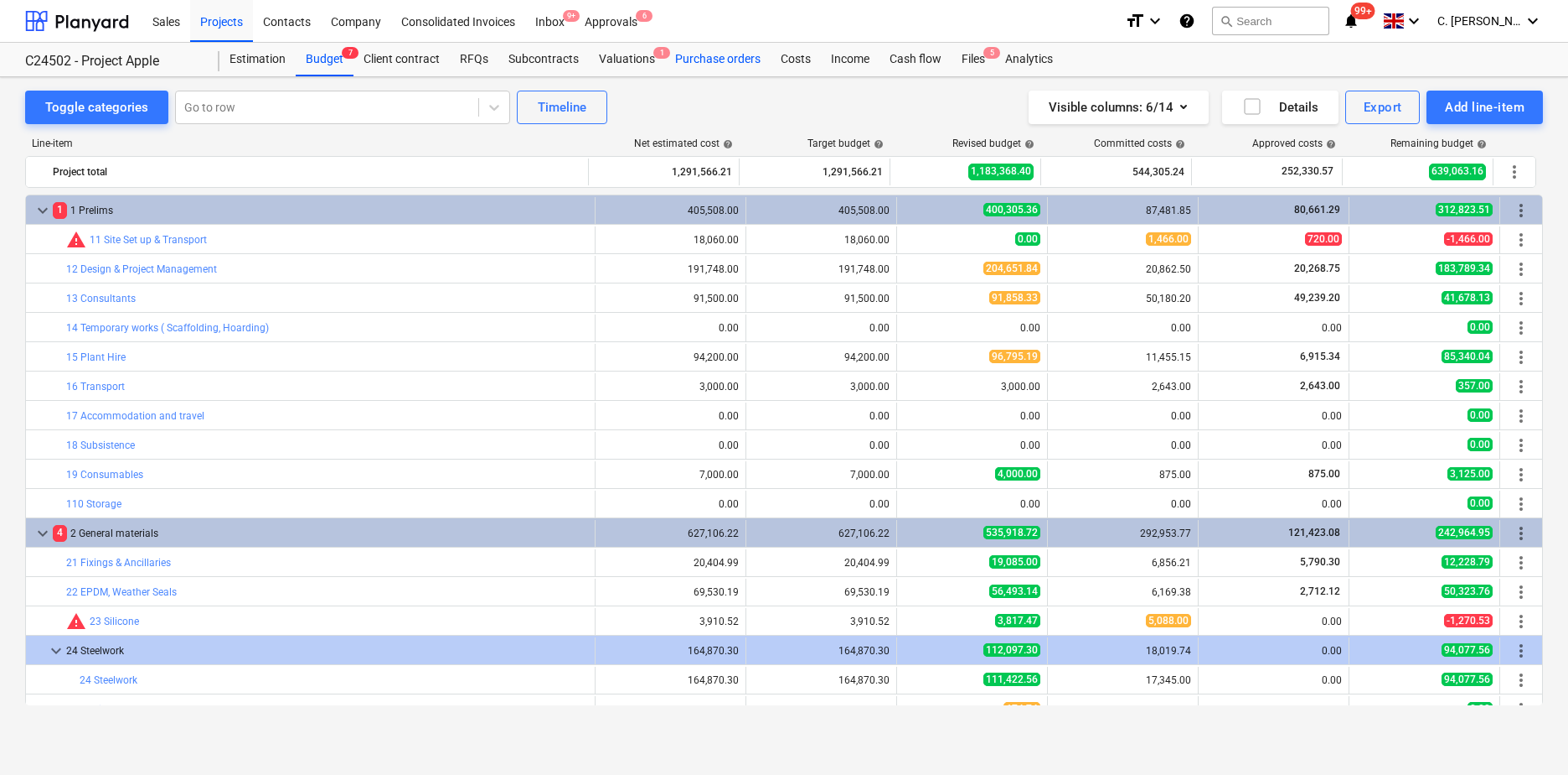
click at [733, 60] on div "Purchase orders" at bounding box center [718, 60] width 105 height 34
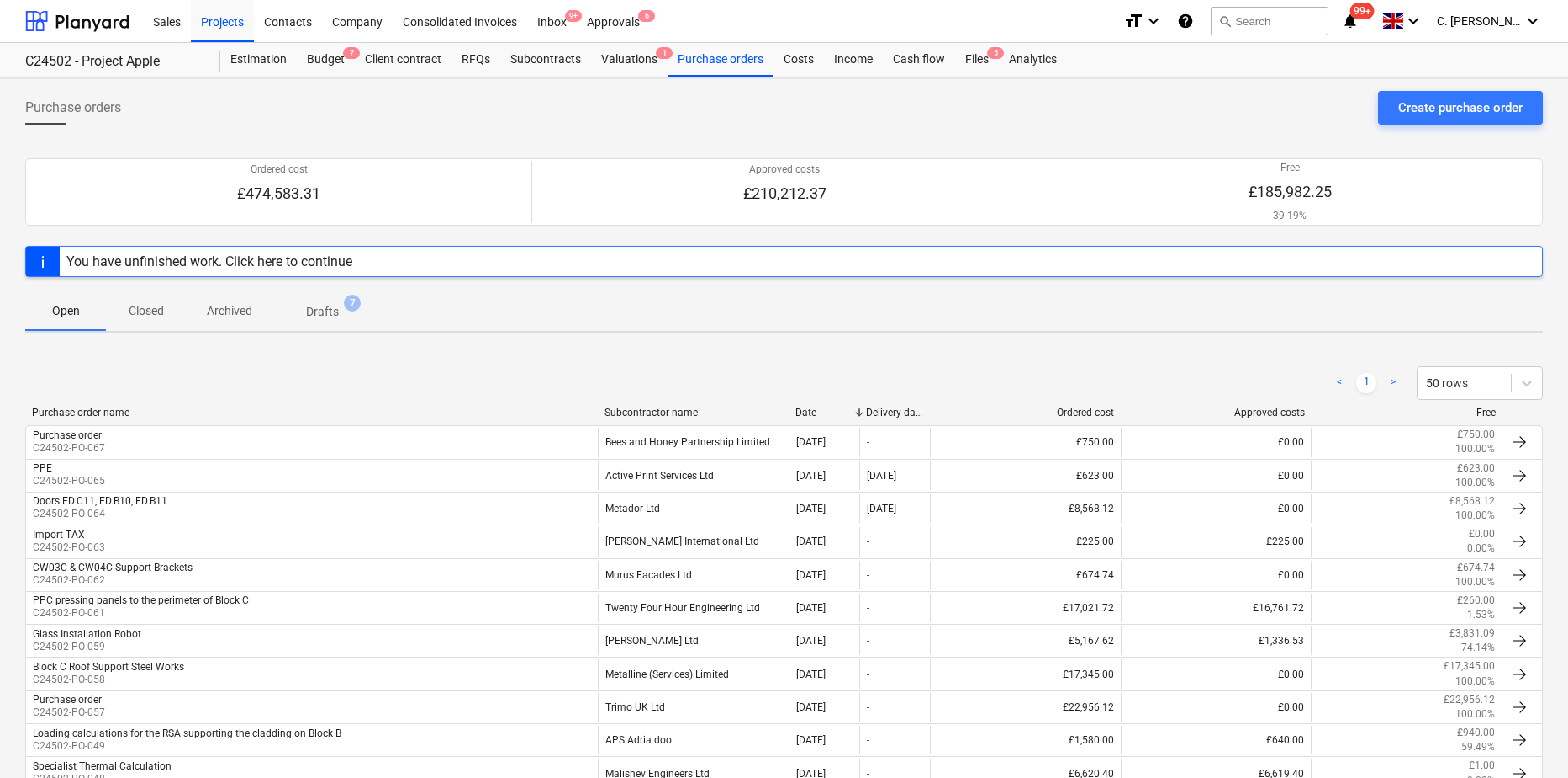
click at [677, 412] on div "Subcontractor name" at bounding box center [694, 412] width 177 height 12
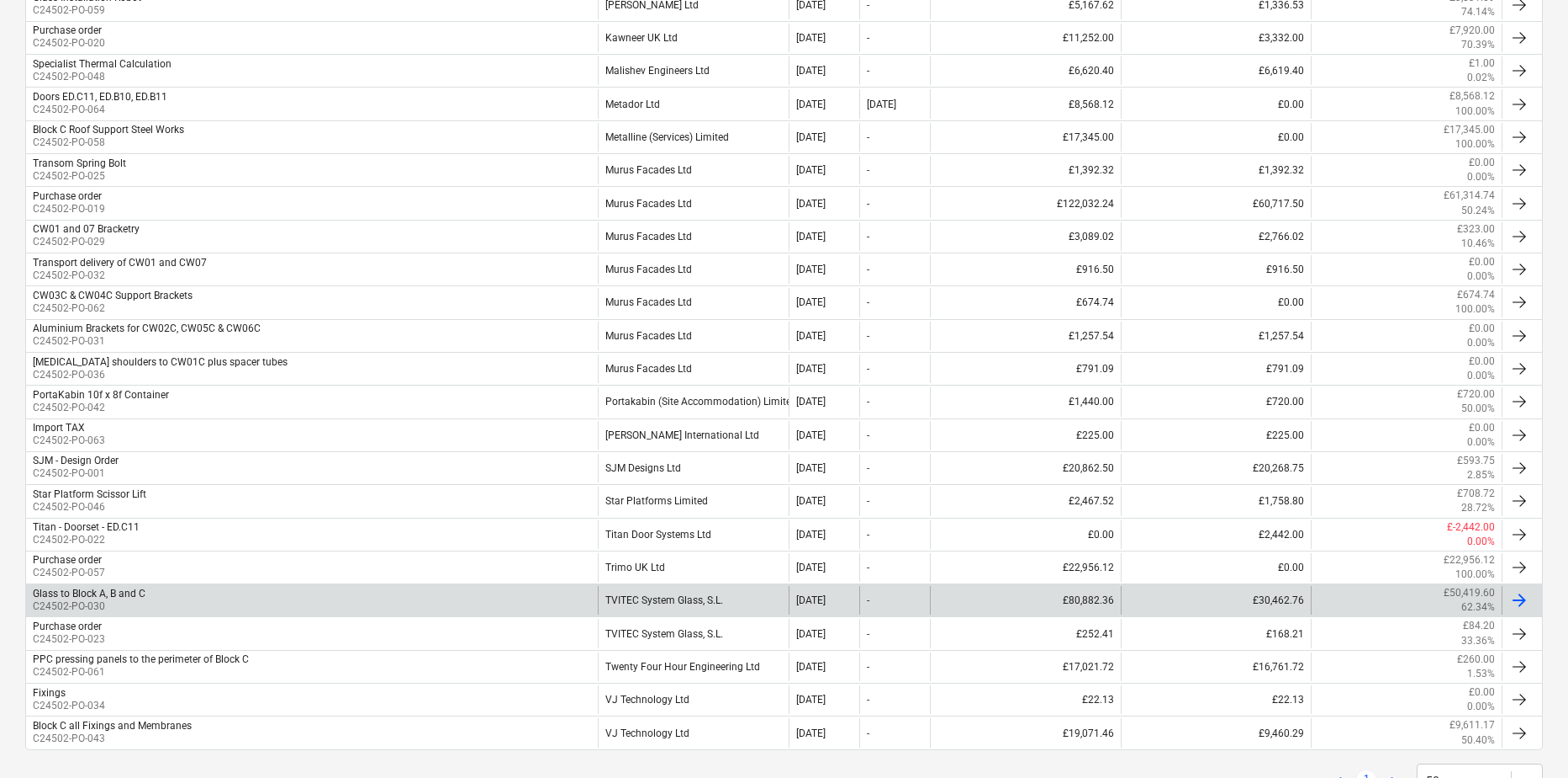
scroll to position [636, 0]
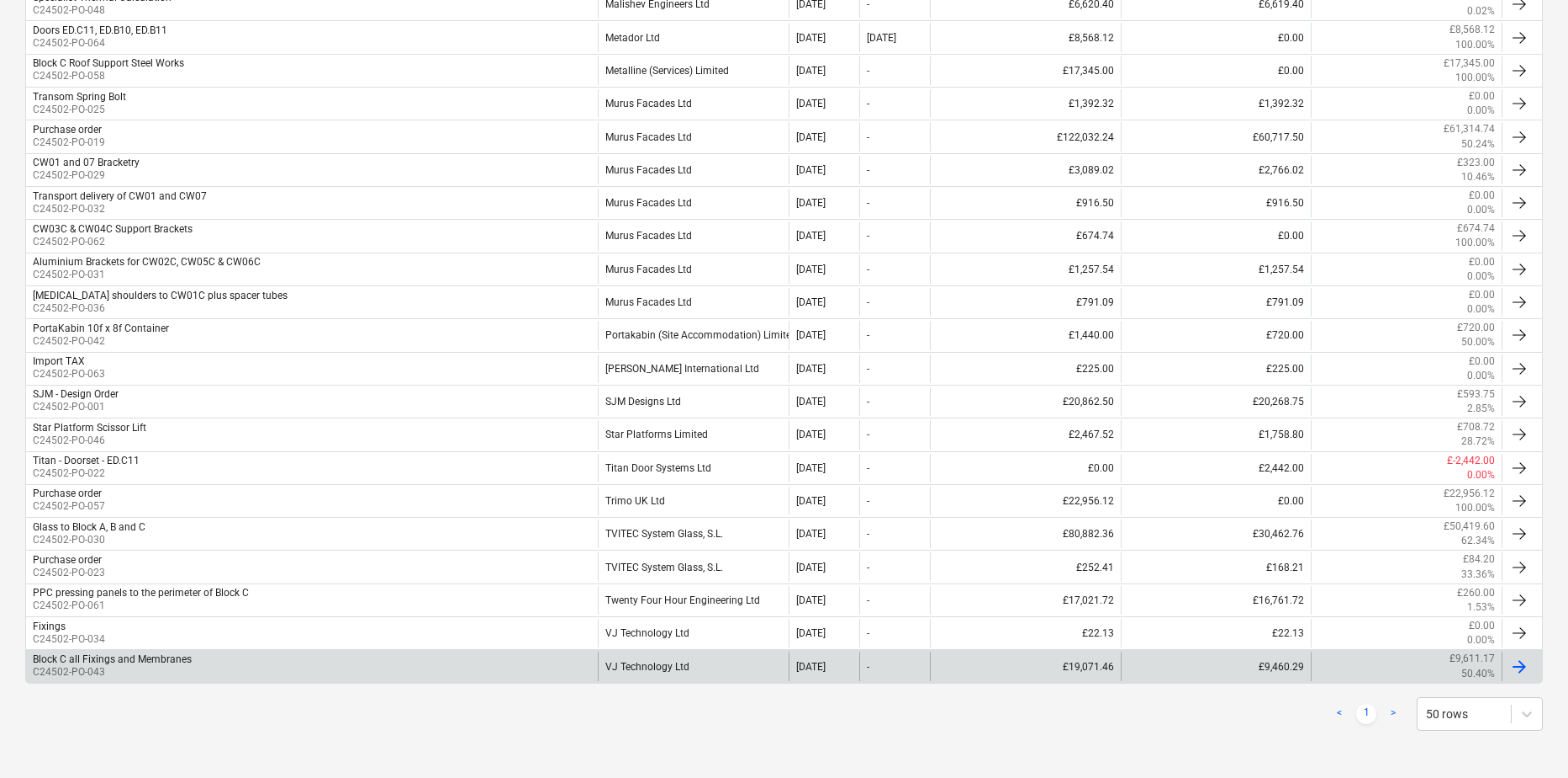
click at [159, 663] on div "Block C all Fixings and Membranes" at bounding box center [112, 659] width 158 height 12
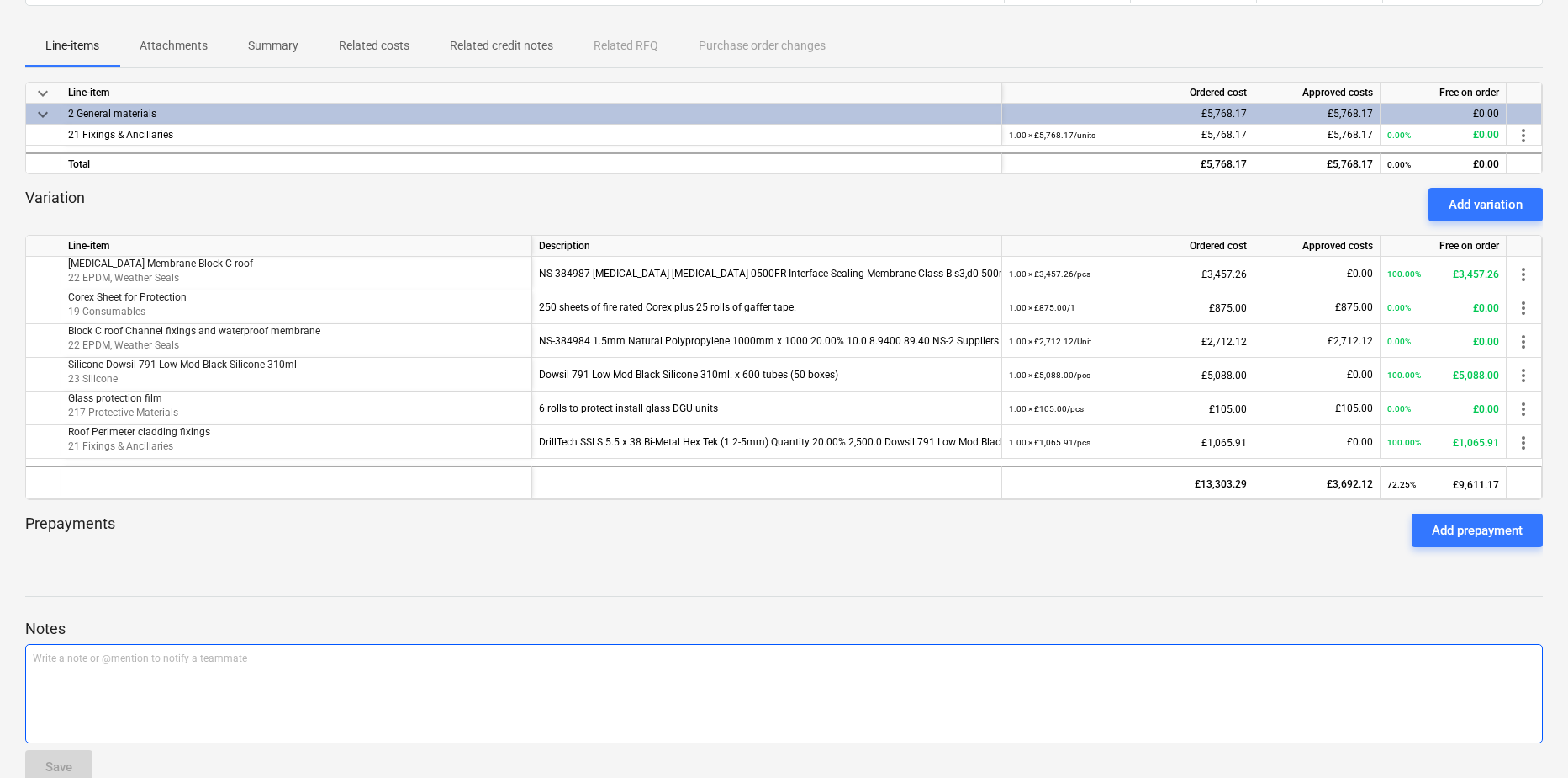
scroll to position [84, 0]
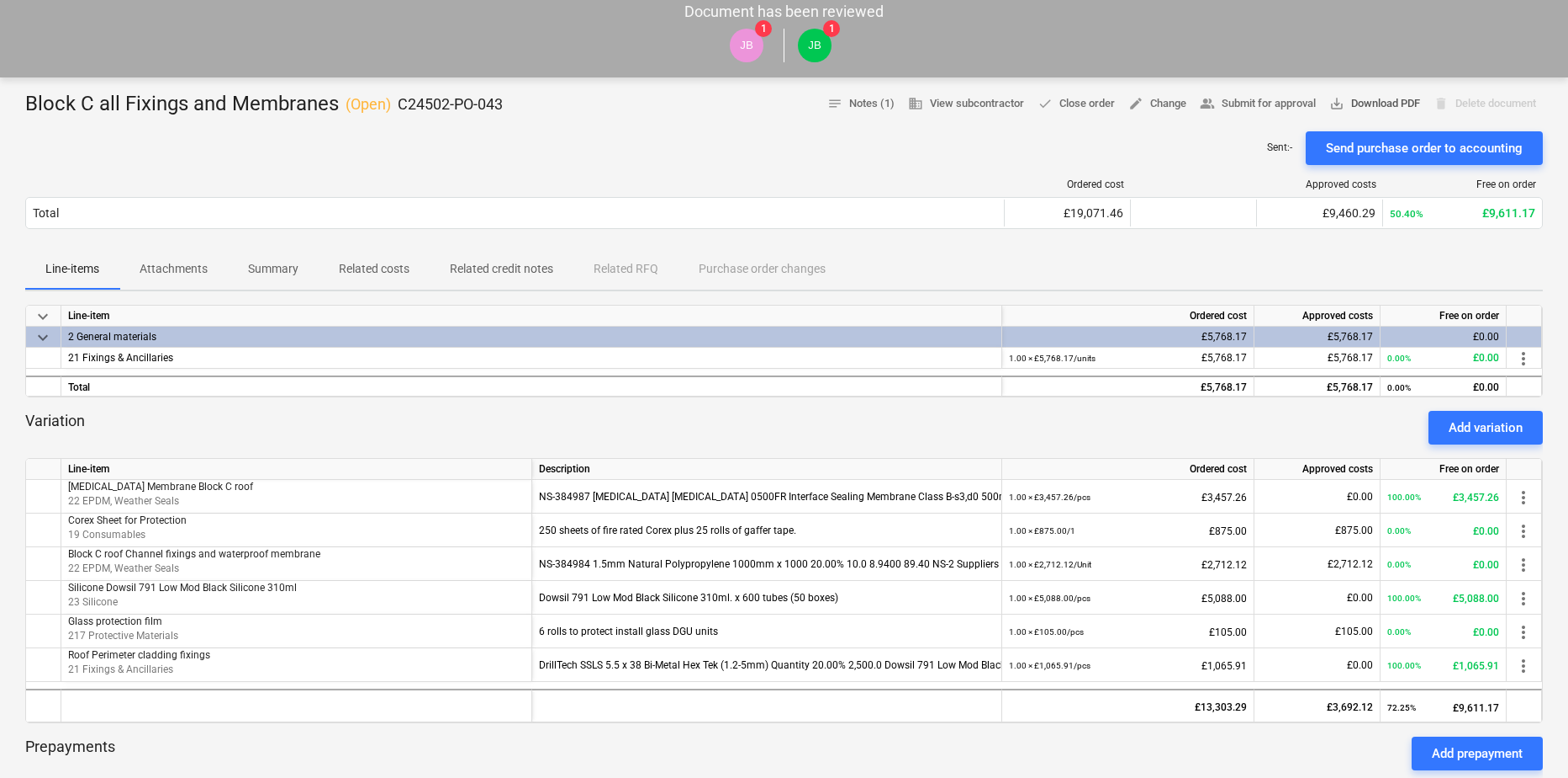
click at [1364, 97] on span "save_alt Download PDF" at bounding box center [1375, 103] width 91 height 19
click at [1387, 105] on span "save_alt Download PDF" at bounding box center [1375, 103] width 91 height 19
click at [164, 271] on p "Attachments" at bounding box center [173, 269] width 68 height 18
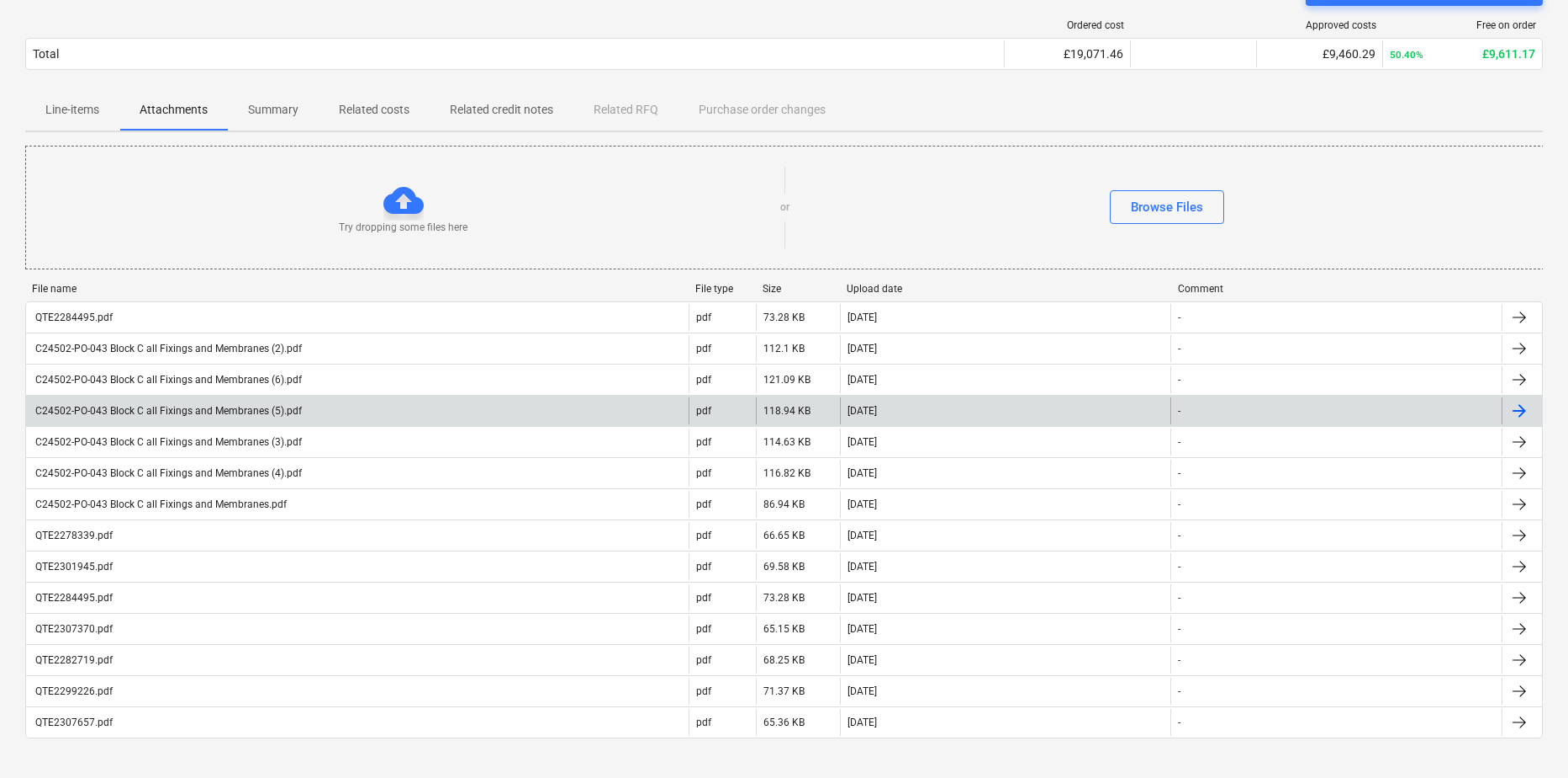
scroll to position [252, 0]
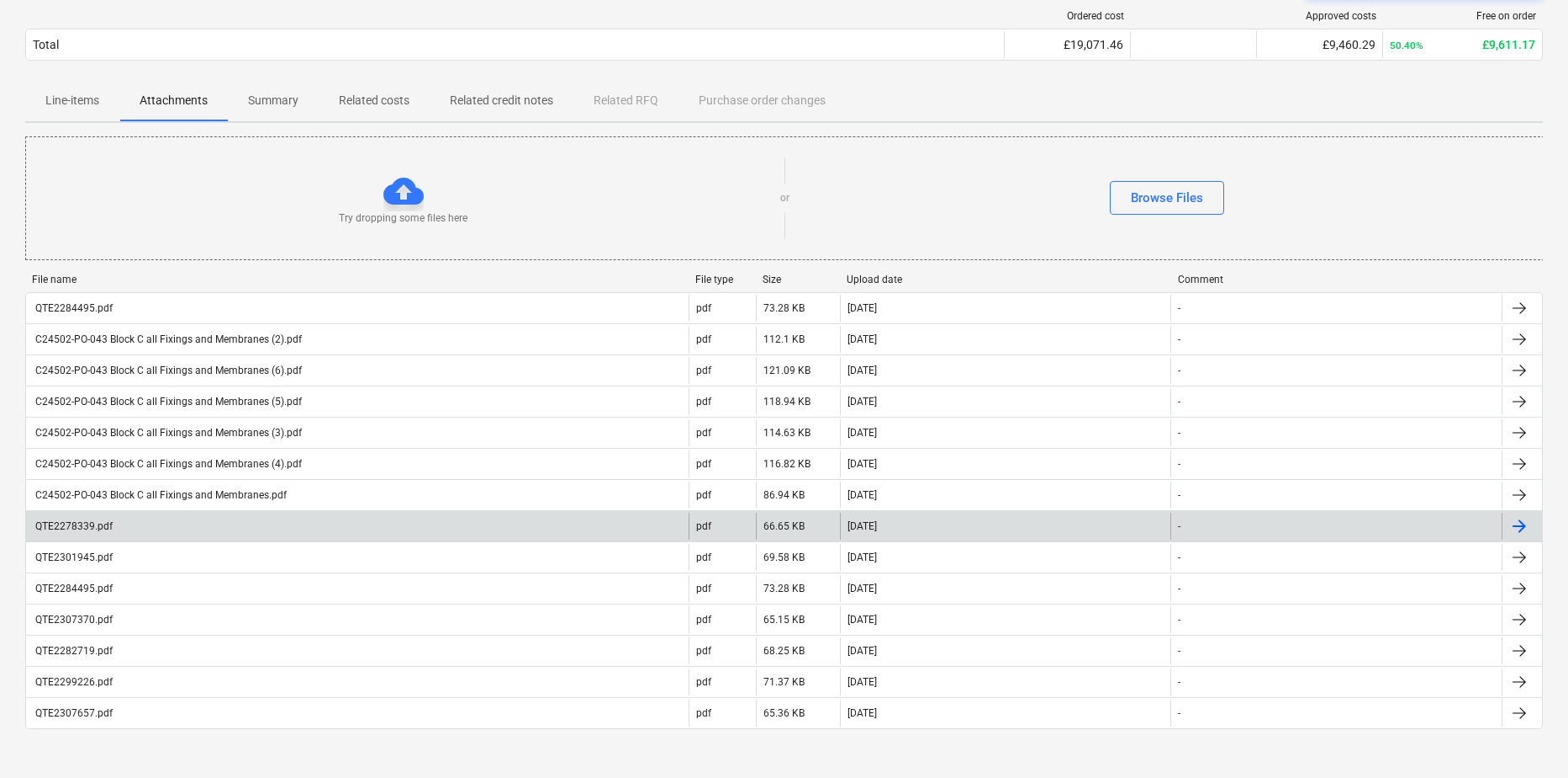
click at [64, 526] on div "QTE2278339.pdf" at bounding box center [73, 526] width 80 height 12
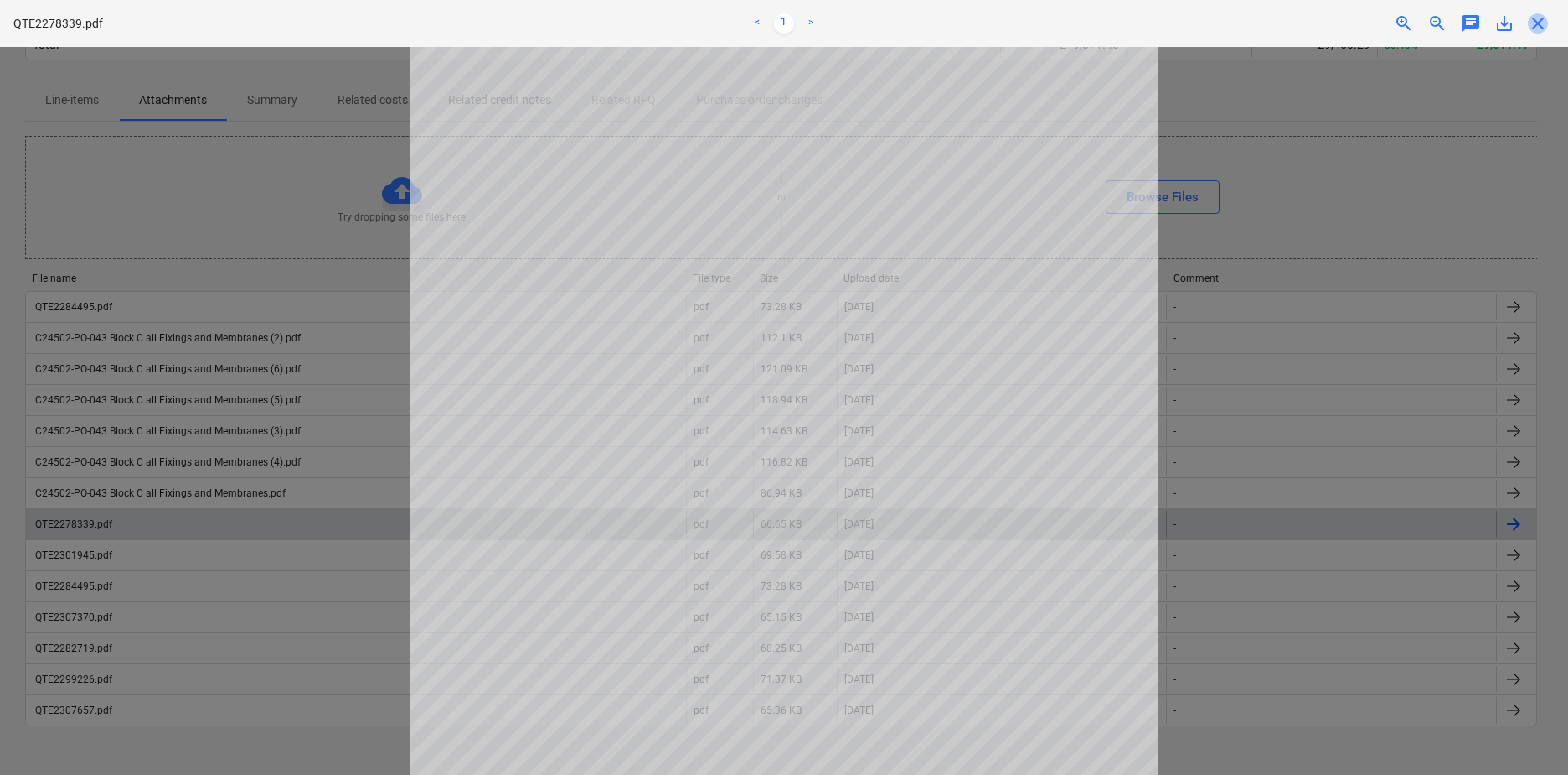
click at [1533, 27] on span "close" at bounding box center [1538, 23] width 20 height 20
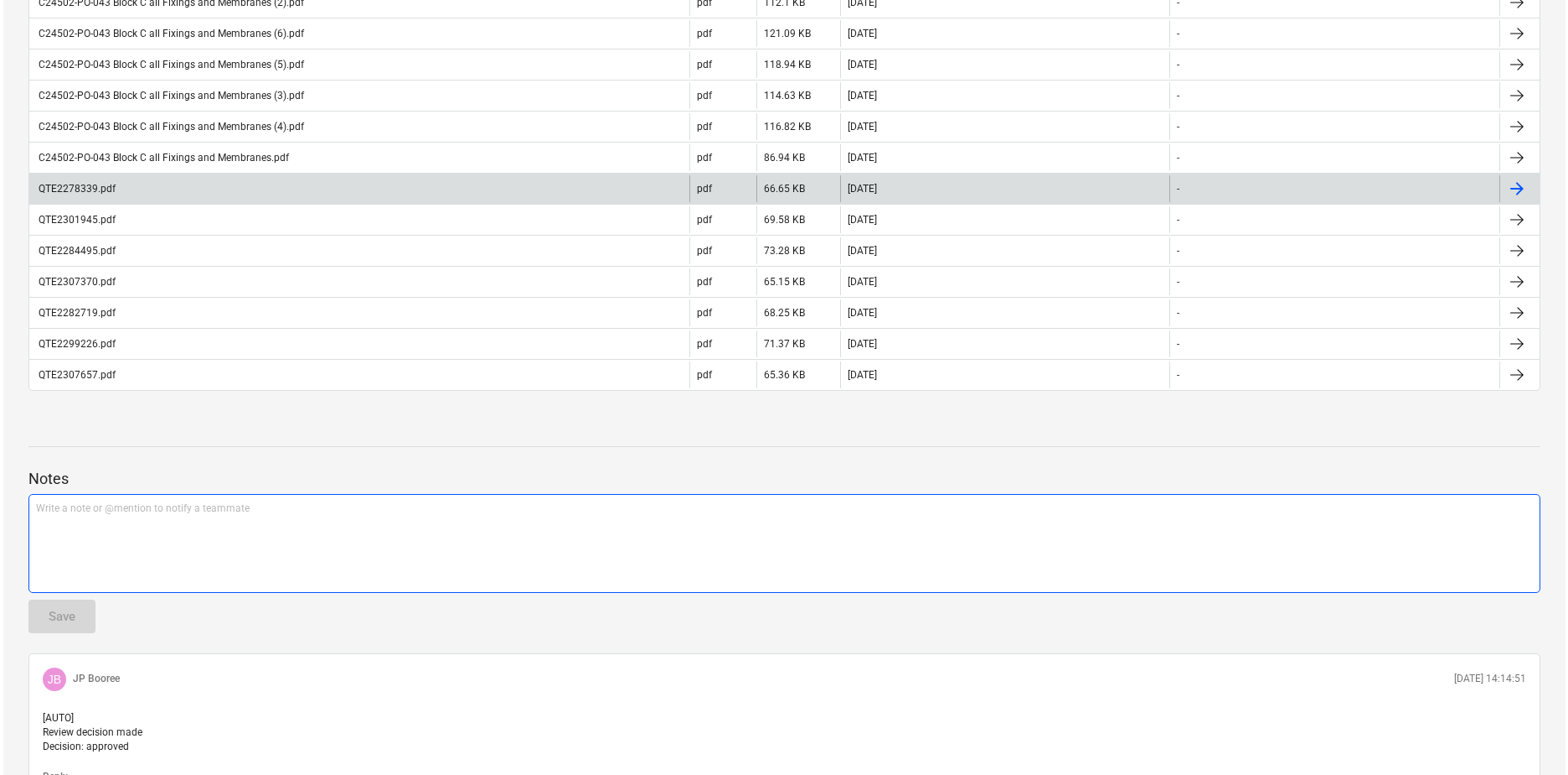
scroll to position [0, 0]
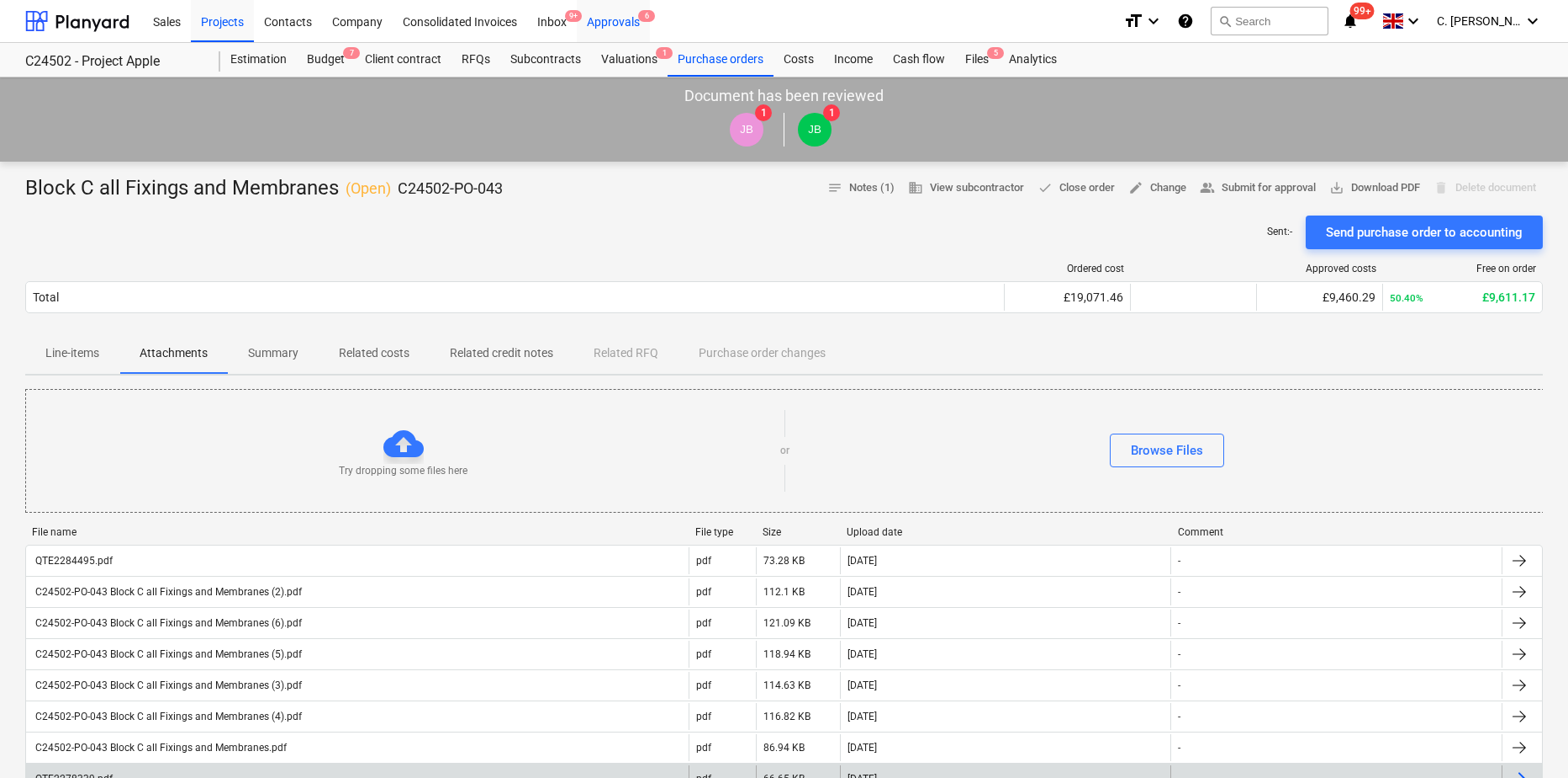
click at [636, 18] on div "Approvals 6" at bounding box center [613, 20] width 73 height 43
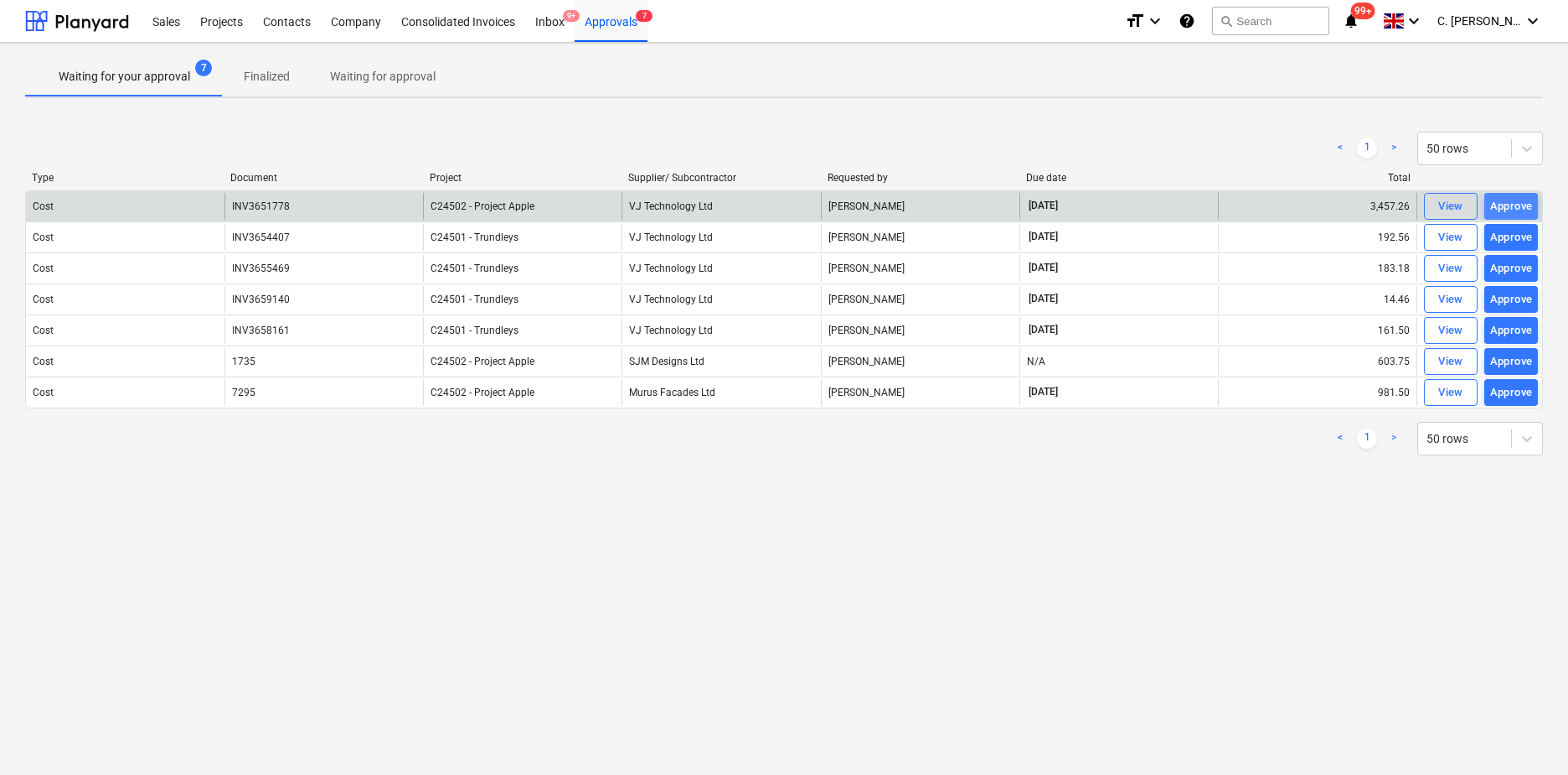
click at [1508, 207] on div "Approve" at bounding box center [1511, 206] width 43 height 19
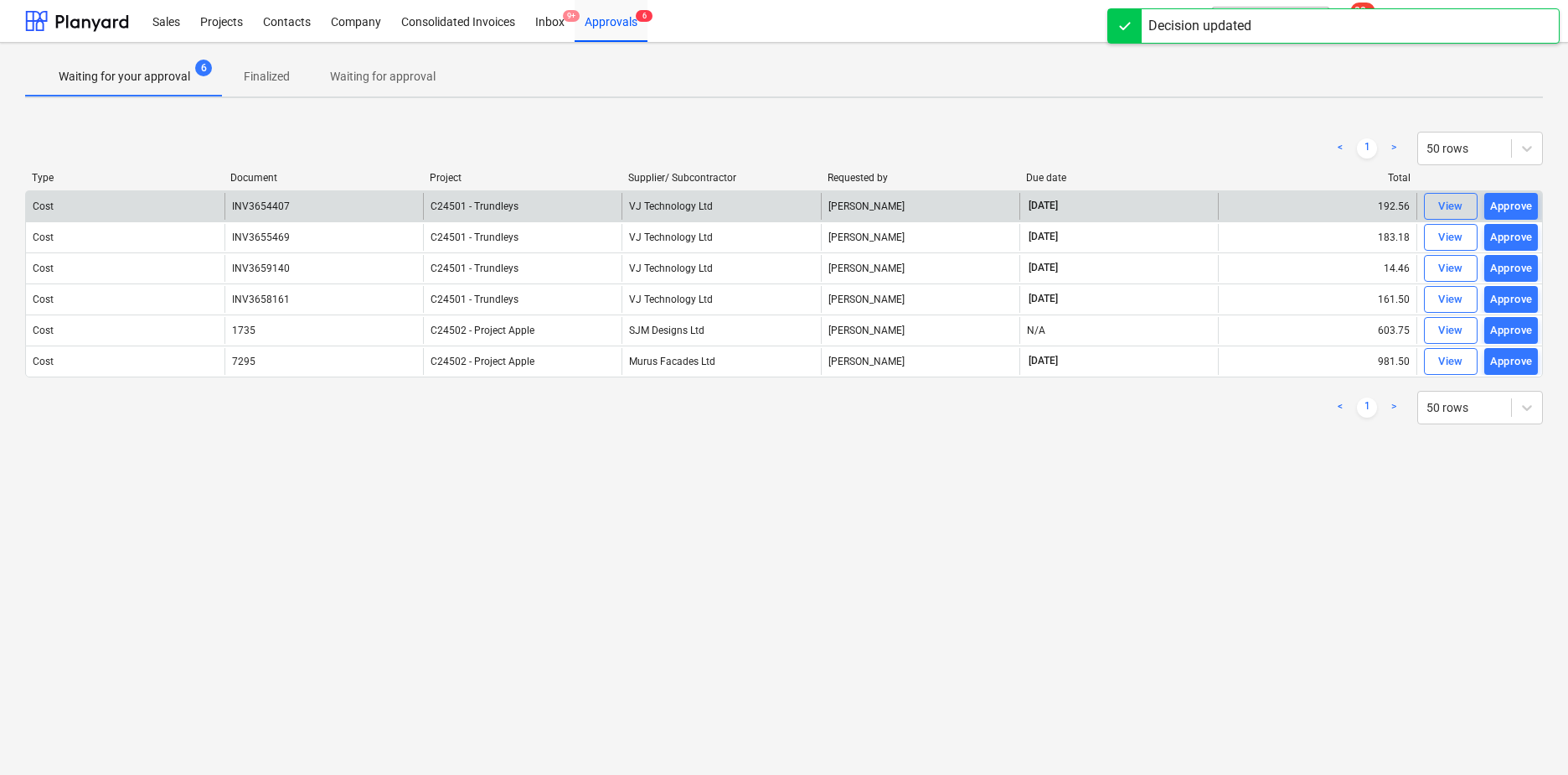
click at [1513, 206] on div "Approve" at bounding box center [1511, 206] width 43 height 19
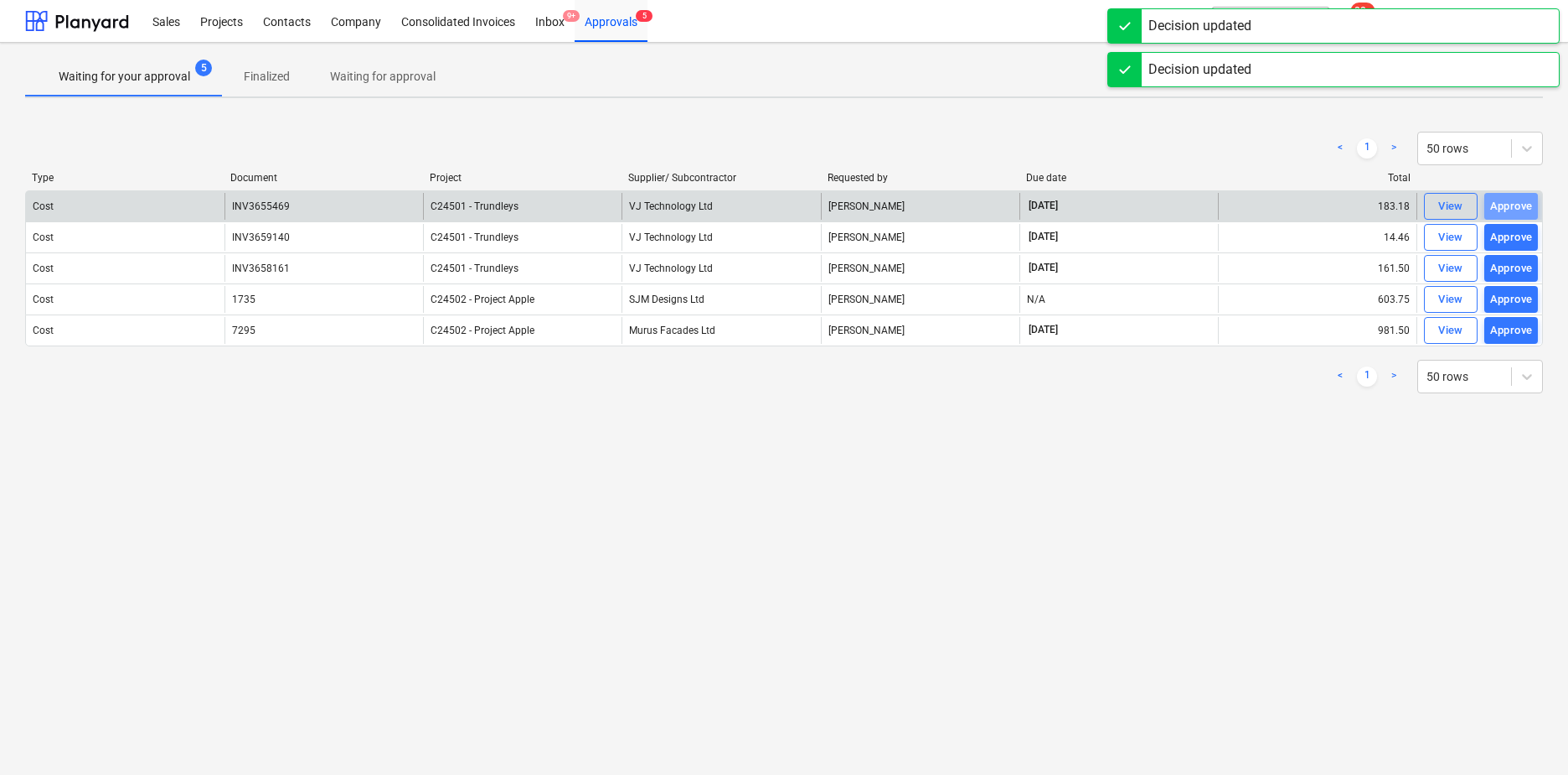
click at [1513, 206] on div "Approve" at bounding box center [1511, 206] width 43 height 19
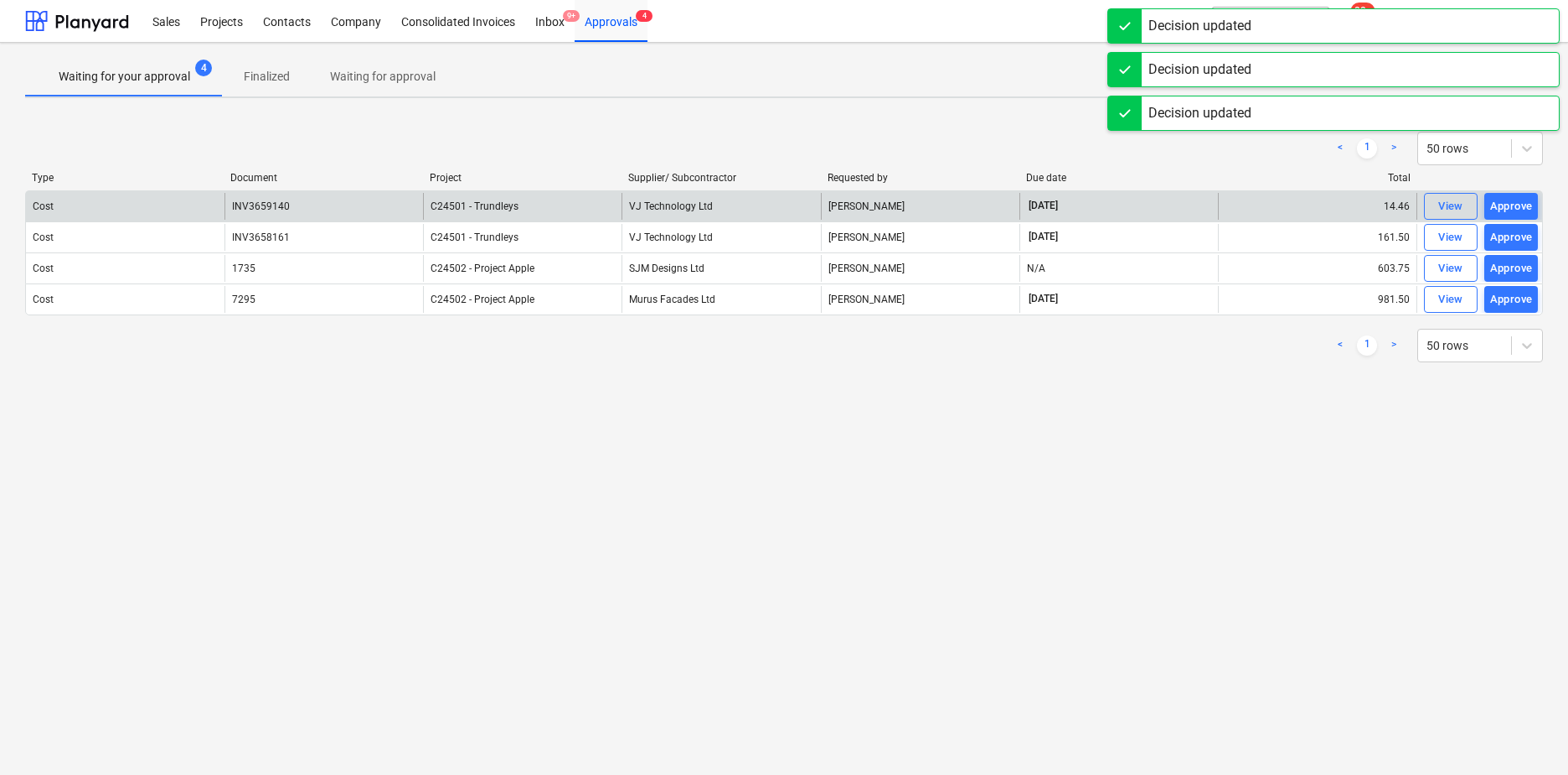
click at [1513, 206] on div "Approve" at bounding box center [1511, 206] width 43 height 19
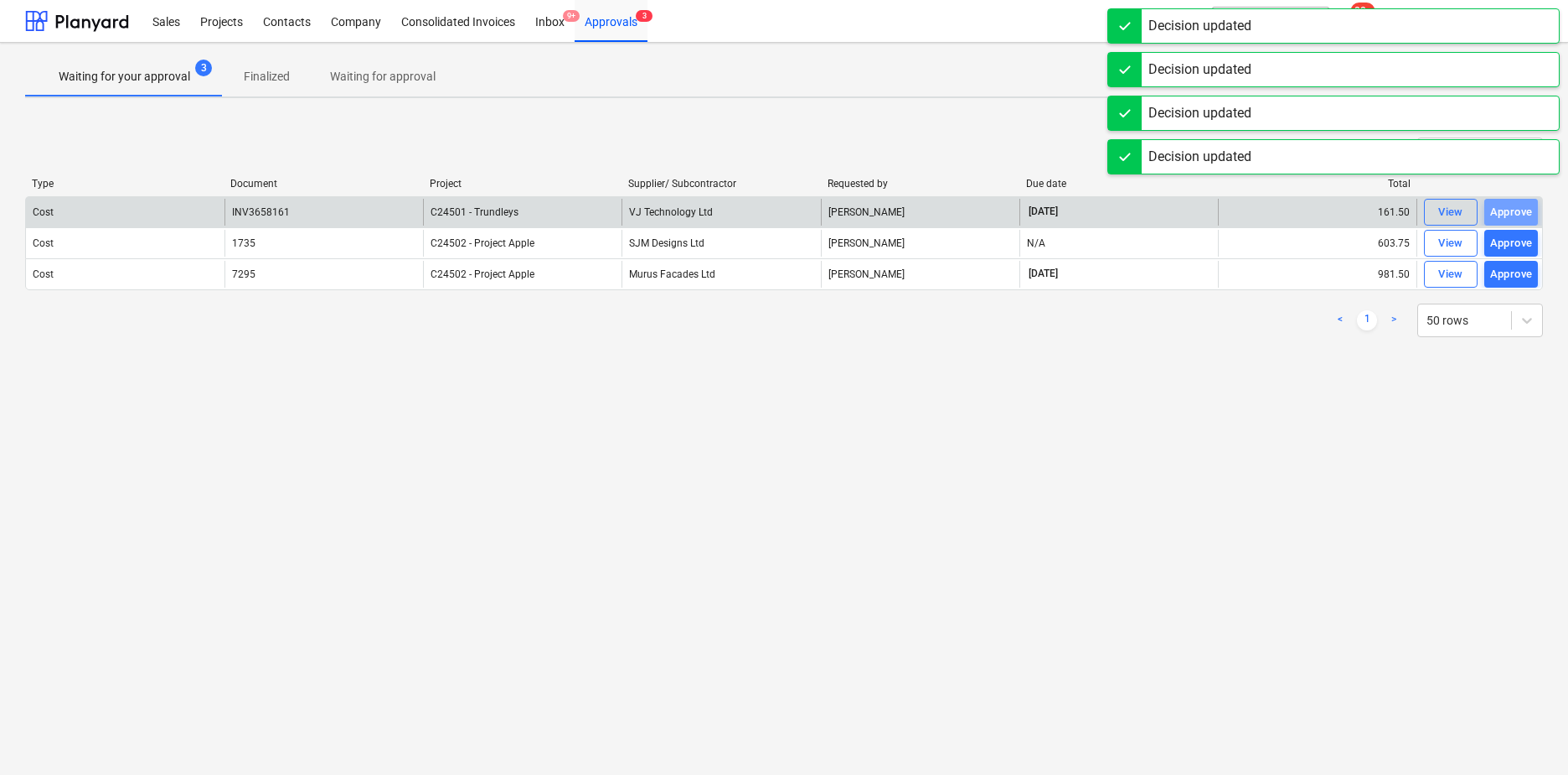
click at [1513, 206] on div "Approve" at bounding box center [1511, 212] width 43 height 19
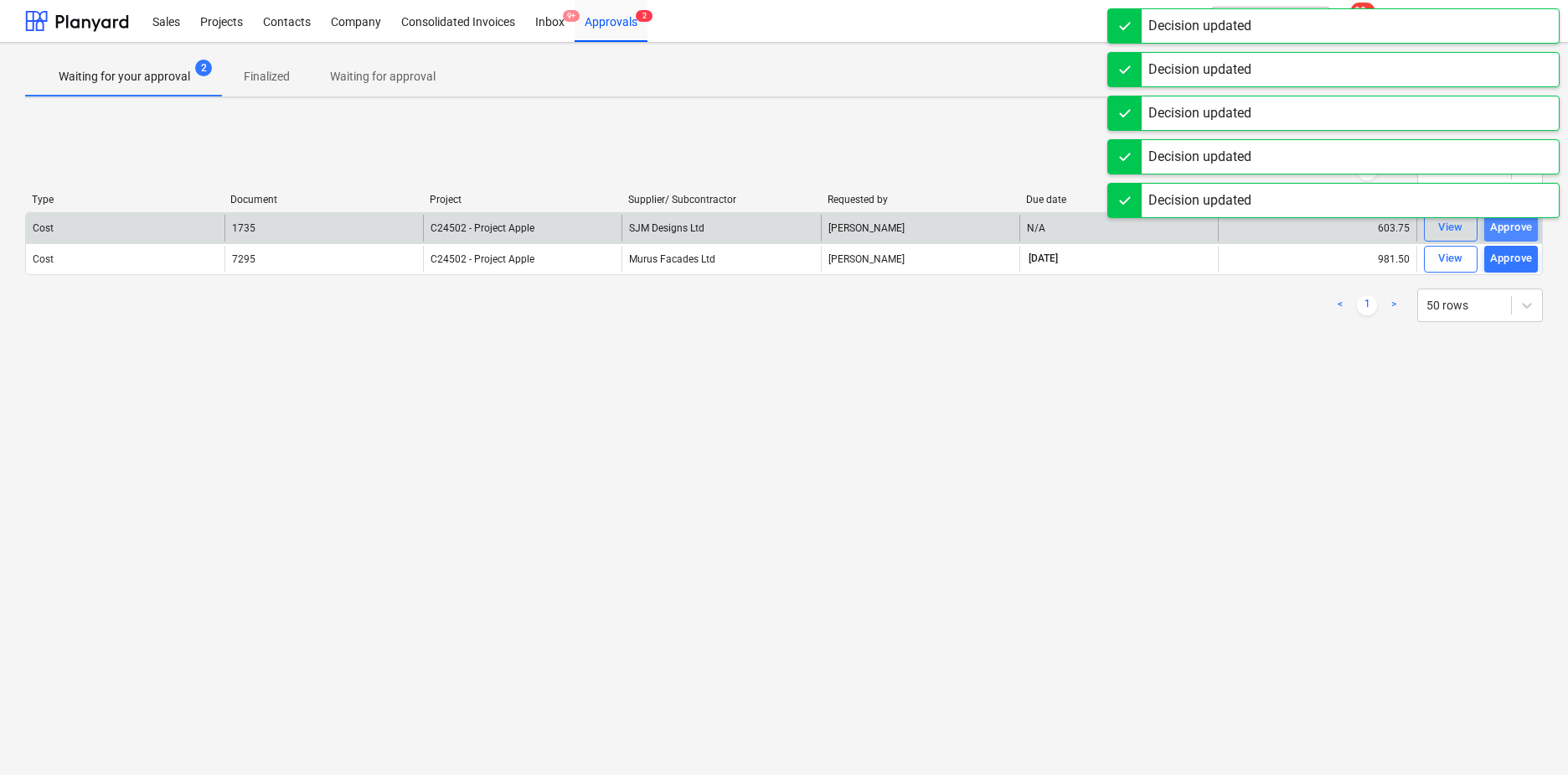
click at [1512, 231] on div "Approve" at bounding box center [1511, 227] width 43 height 19
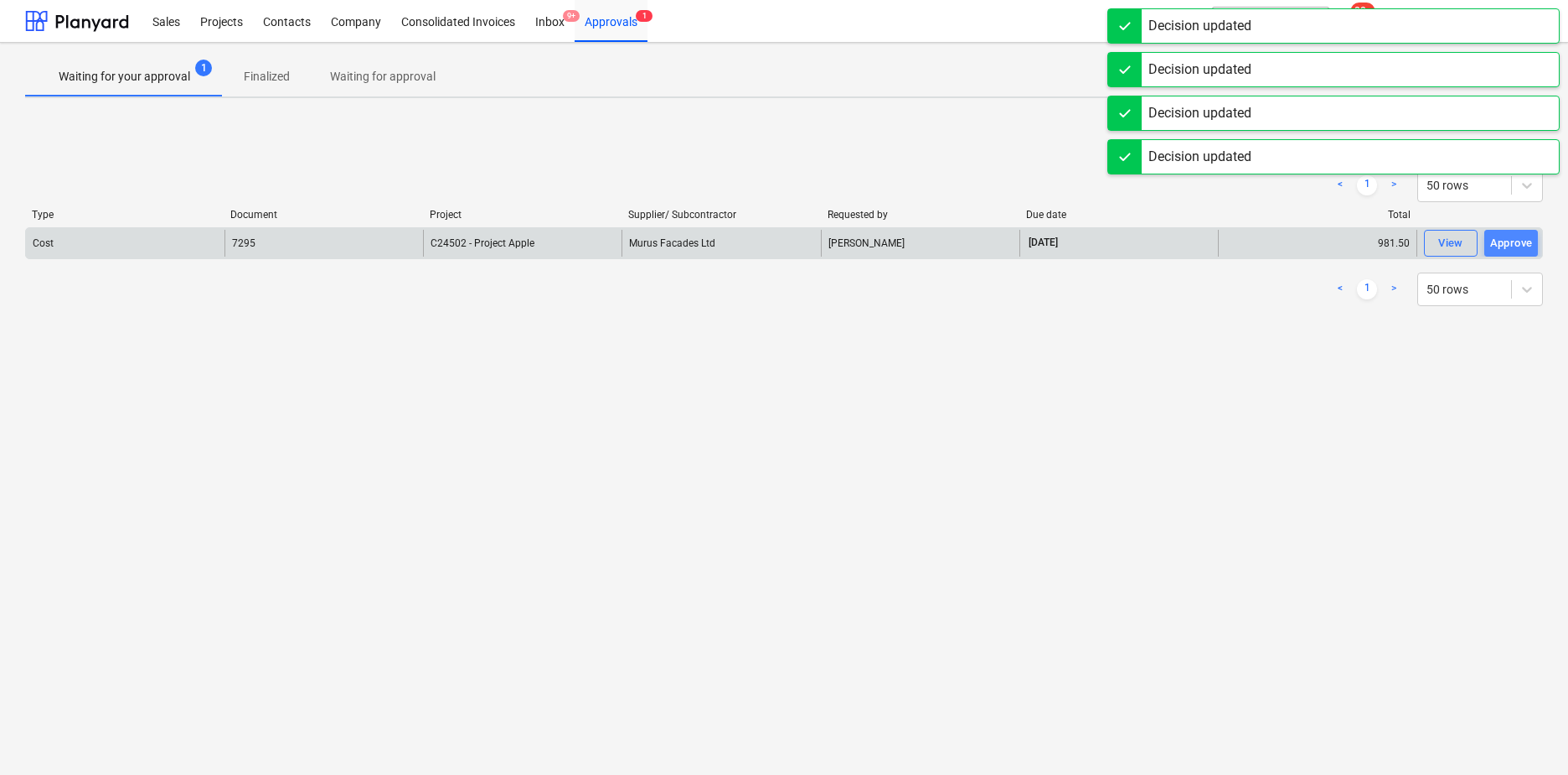
click at [1501, 241] on div "Approve" at bounding box center [1511, 242] width 43 height 19
